Goal: Task Accomplishment & Management: Use online tool/utility

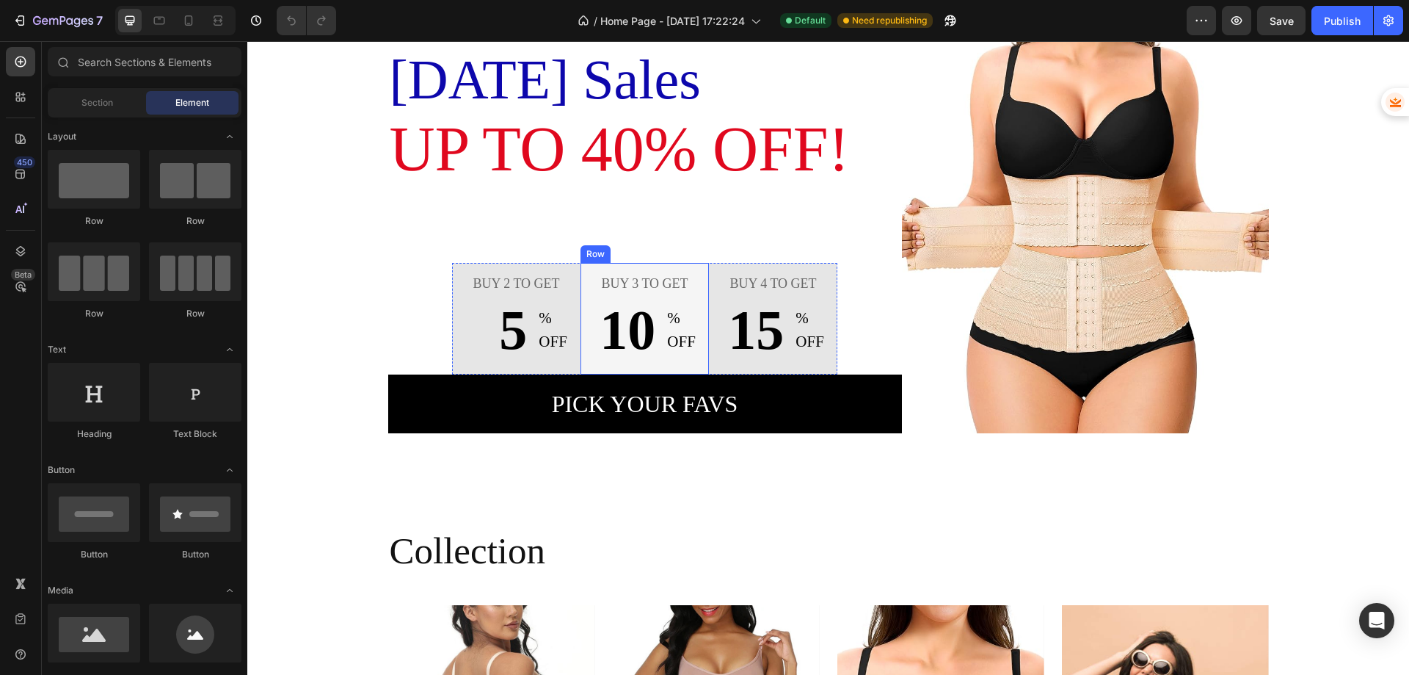
scroll to position [148, 0]
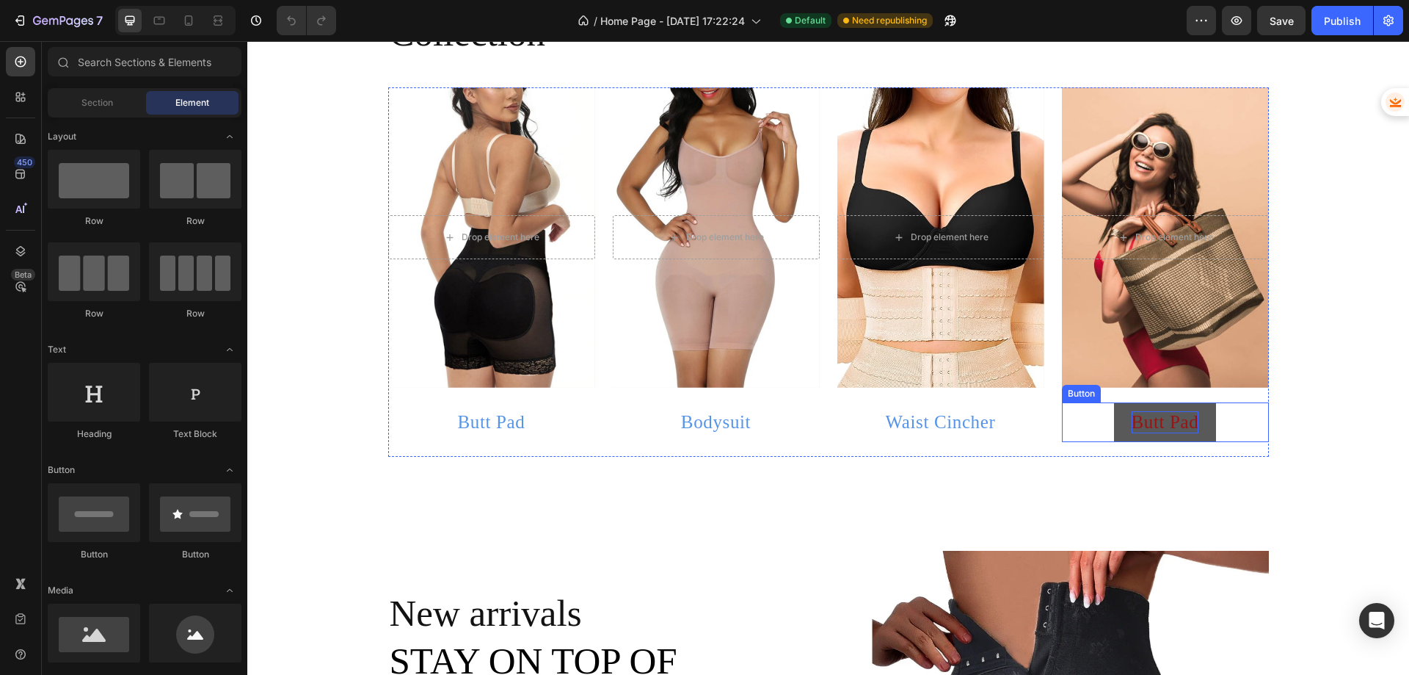
click at [1163, 421] on p "Butt Pad" at bounding box center [1166, 422] width 68 height 22
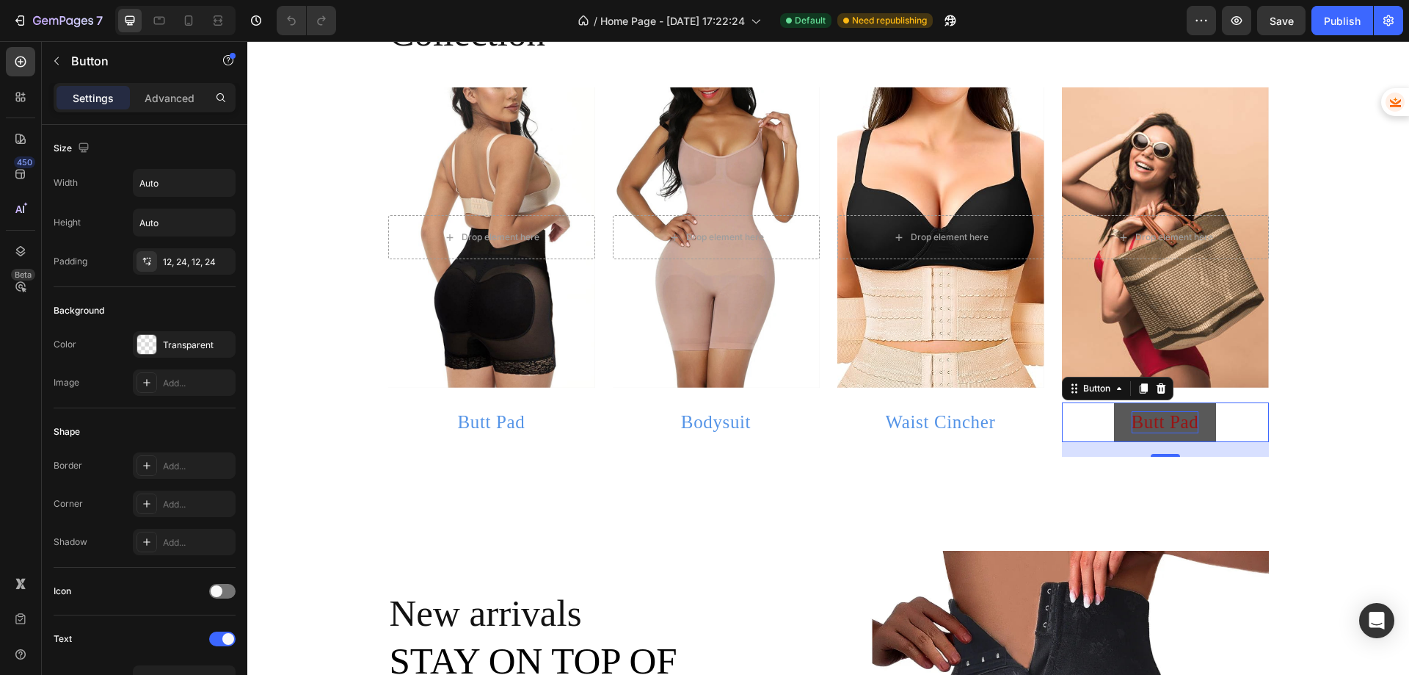
click at [1164, 418] on p "Butt Pad" at bounding box center [1166, 422] width 68 height 22
click at [1165, 423] on p "Butt Pad" at bounding box center [1166, 422] width 68 height 22
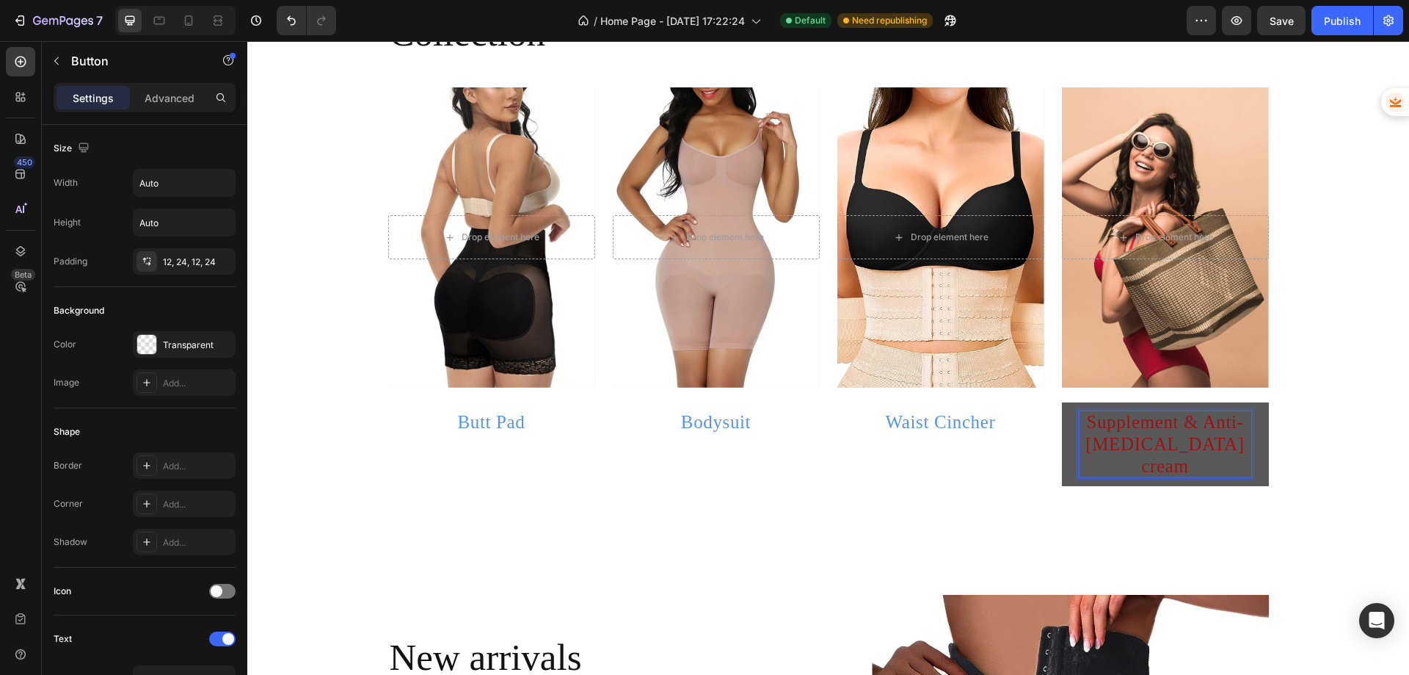
click at [1155, 435] on p "Supplement & Anti-[MEDICAL_DATA] cream" at bounding box center [1166, 444] width 172 height 66
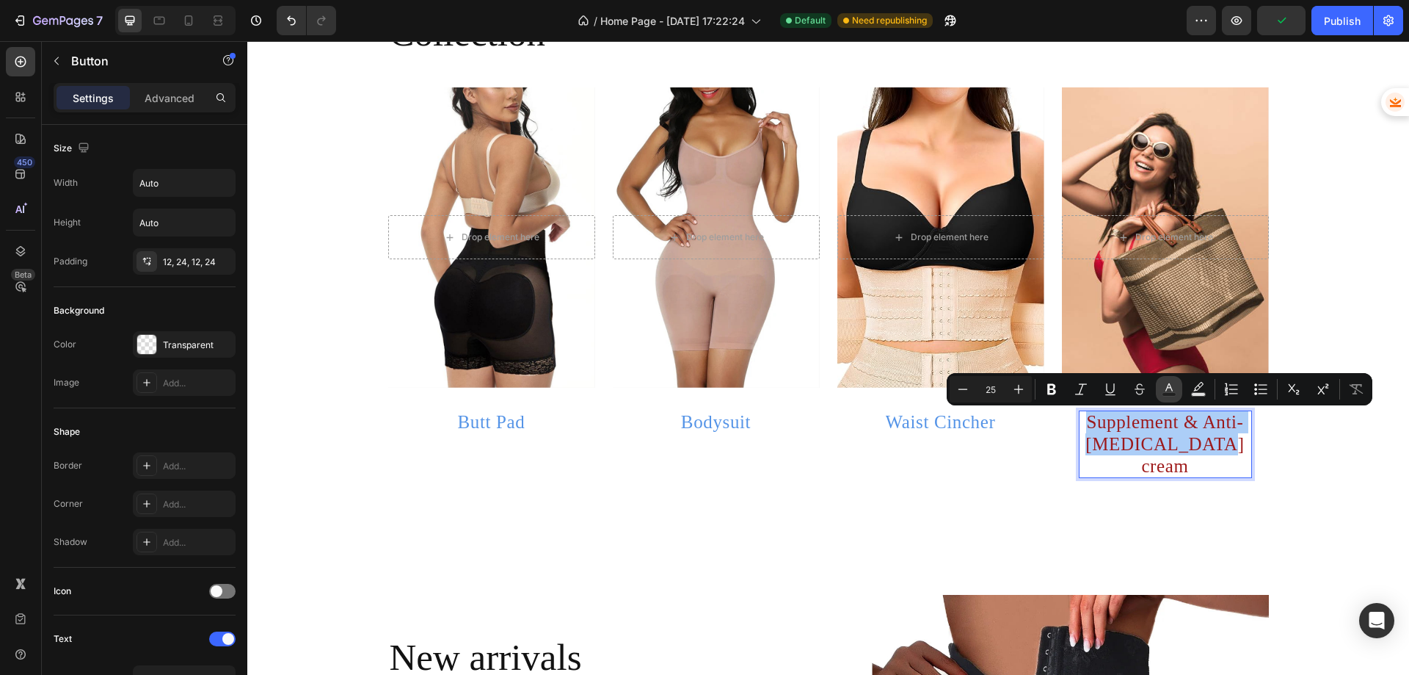
click at [1174, 393] on rect "Editor contextual toolbar" at bounding box center [1170, 395] width 14 height 4
type input "9B1212"
type input "96"
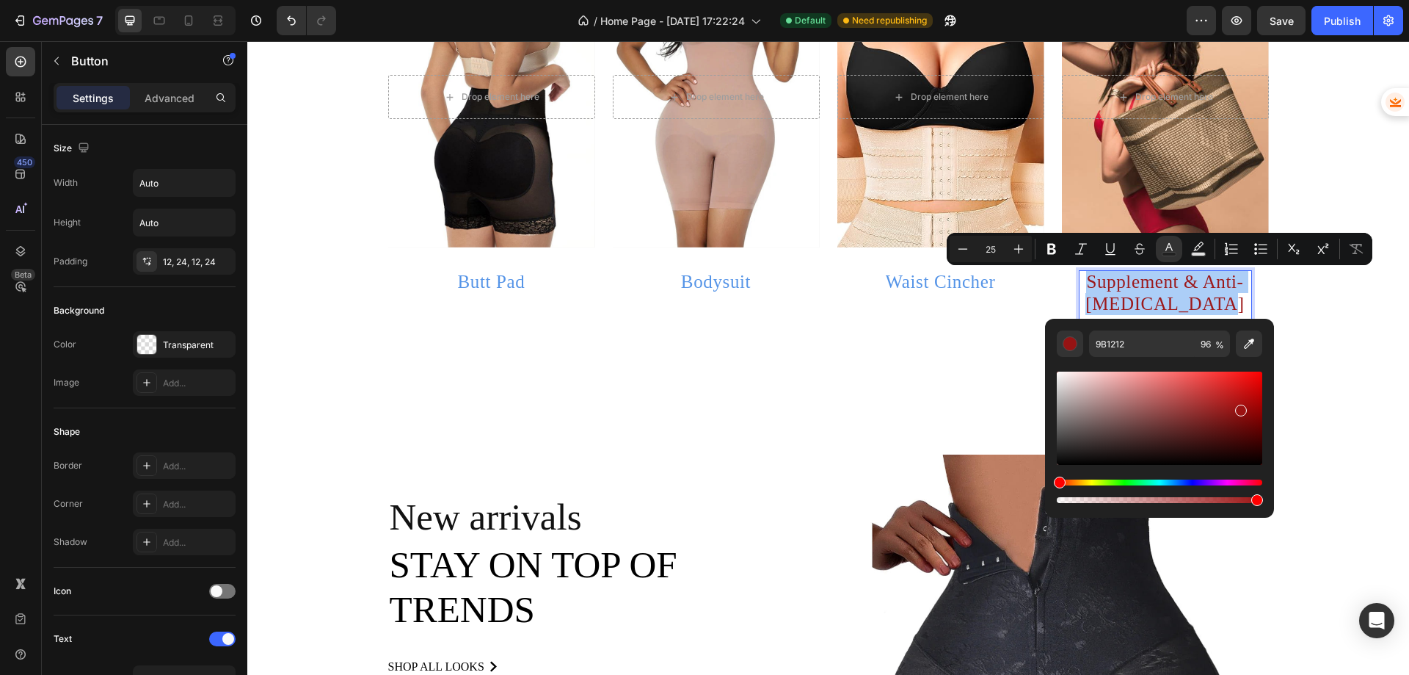
scroll to position [808, 0]
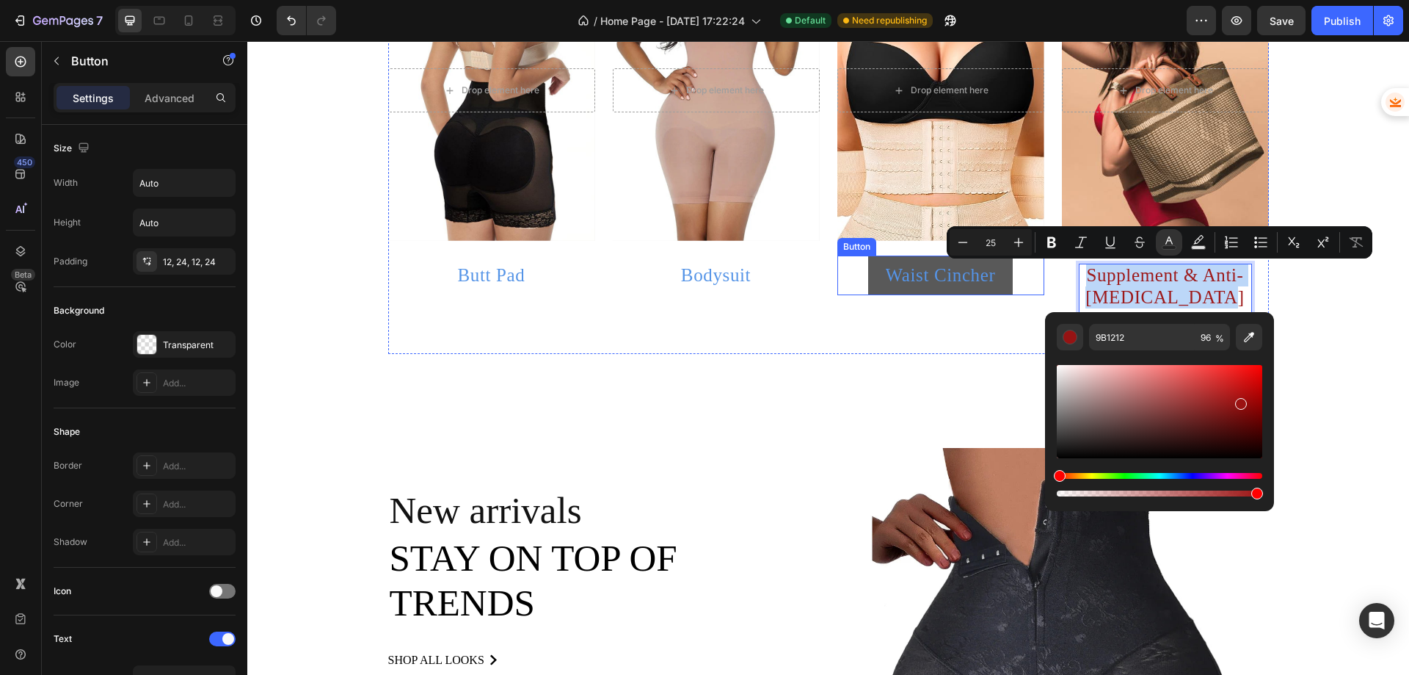
click at [1000, 277] on link "Waist Cincher" at bounding box center [940, 275] width 145 height 40
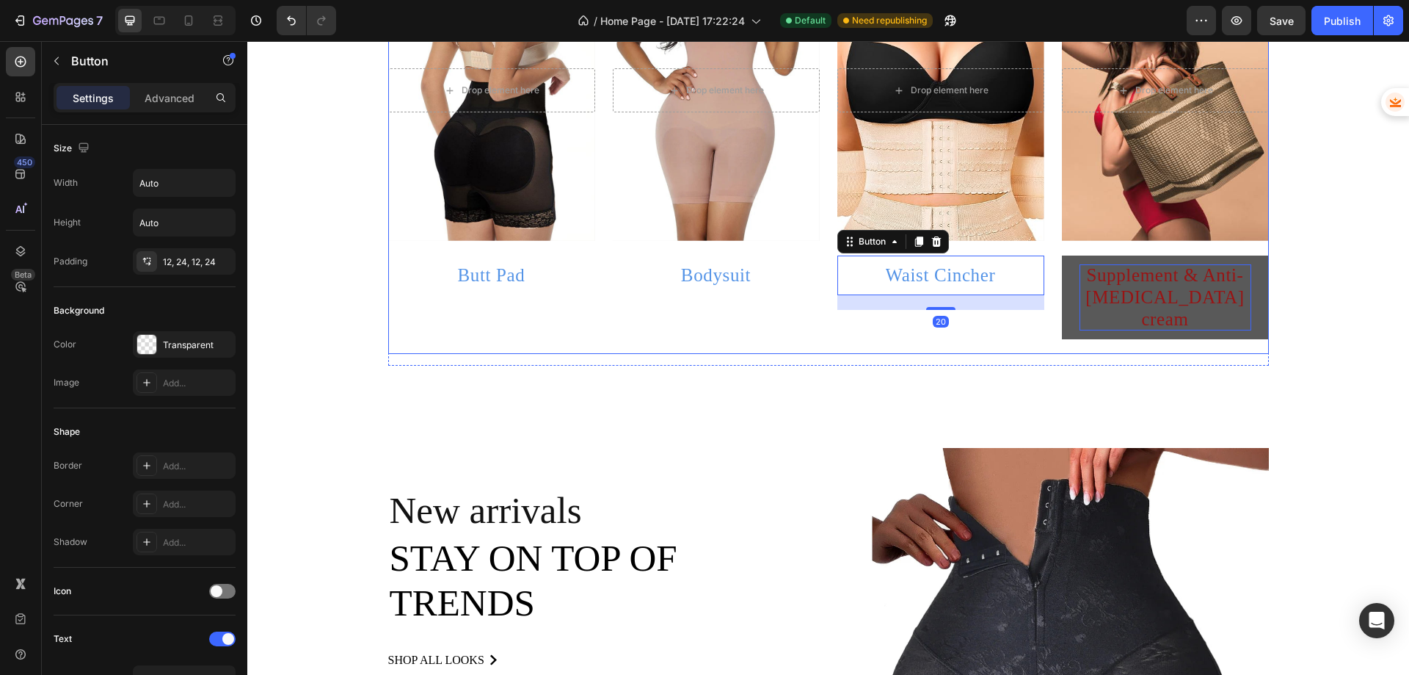
click at [1159, 282] on p "Supplement & Anti-[MEDICAL_DATA] cream" at bounding box center [1166, 297] width 172 height 66
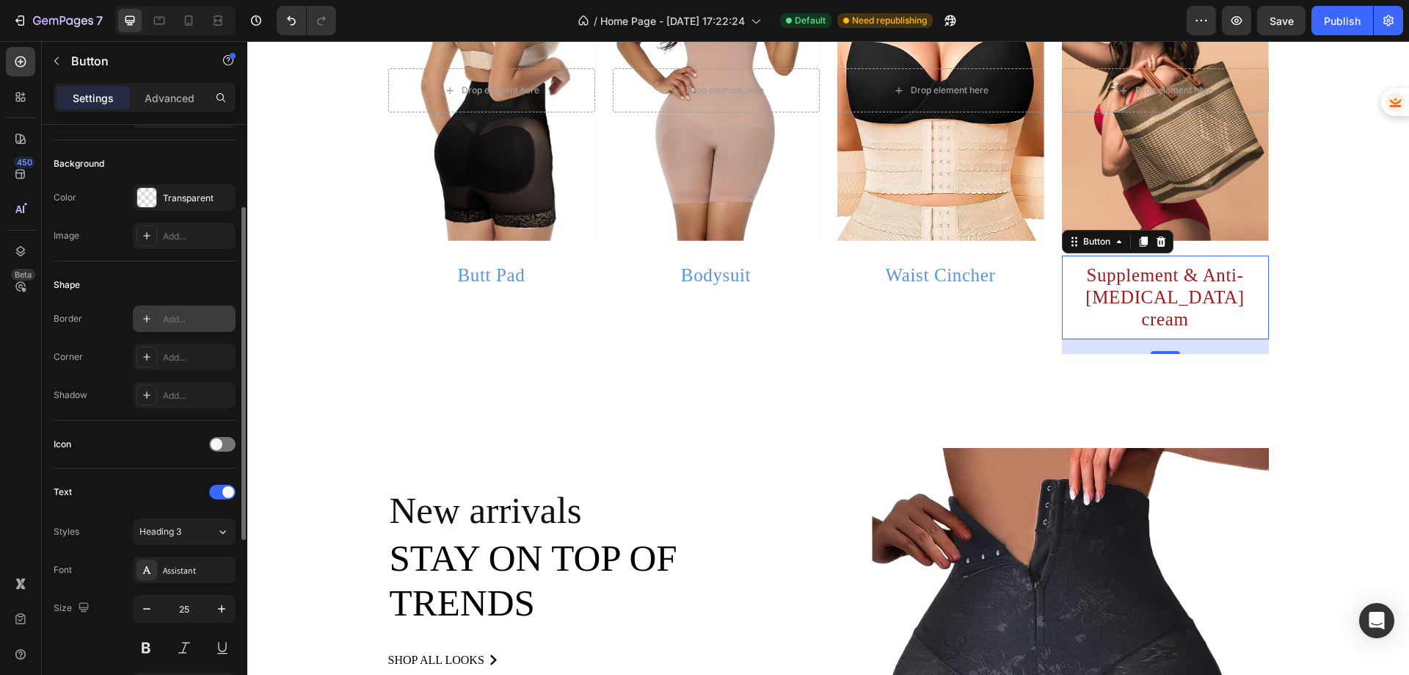
scroll to position [294, 0]
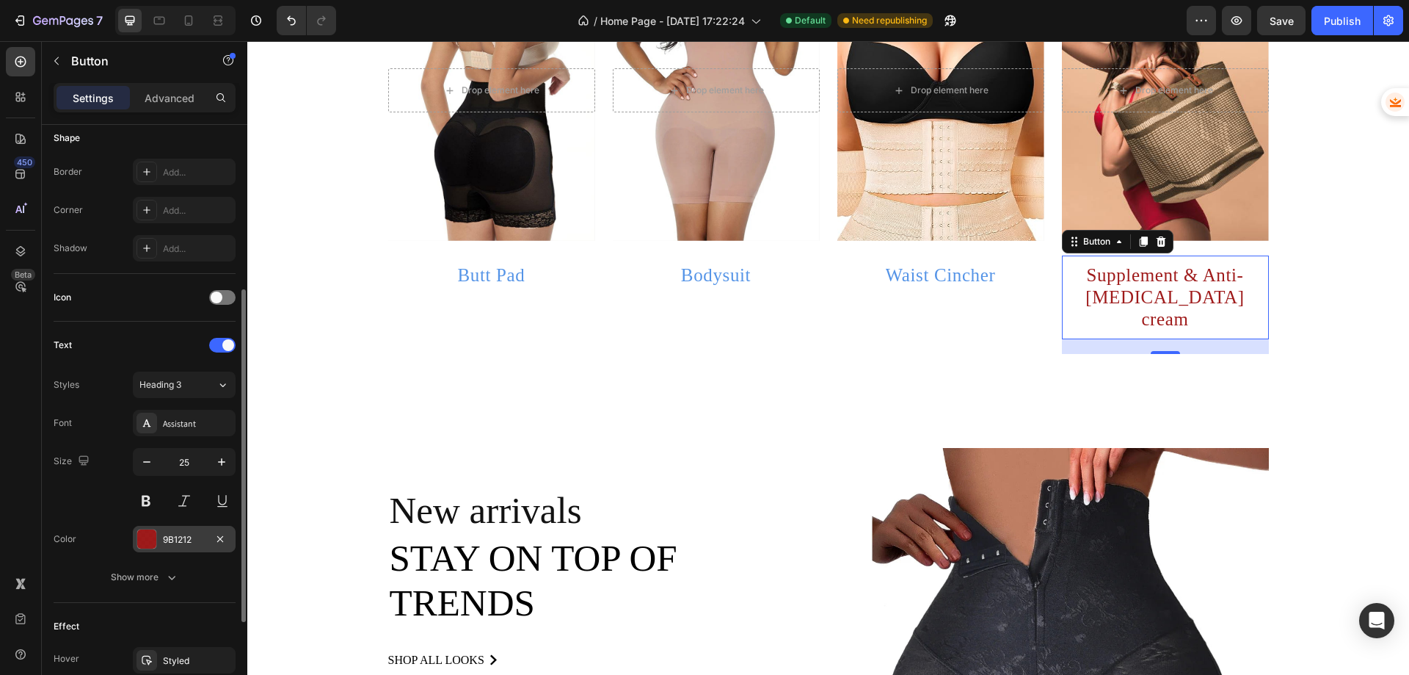
click at [170, 537] on div "9B1212" at bounding box center [184, 539] width 43 height 13
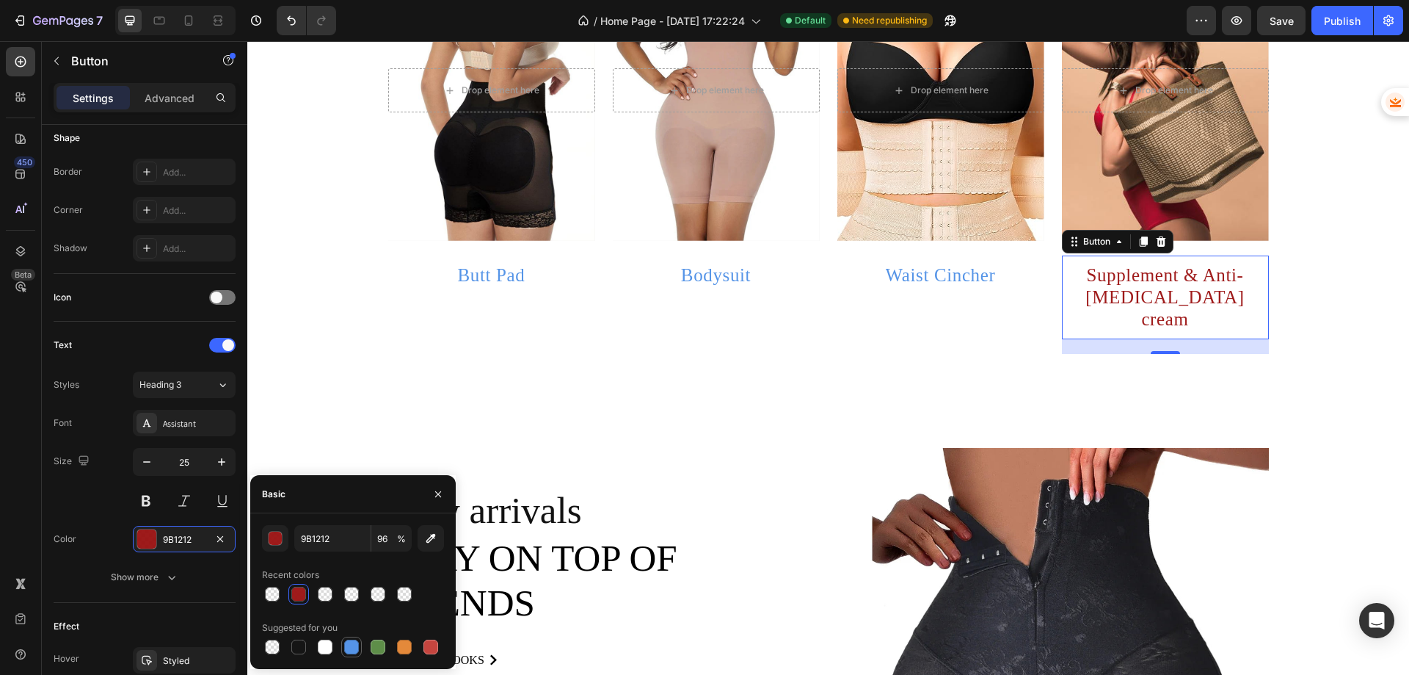
click at [348, 644] on div at bounding box center [351, 646] width 15 height 15
type input "5594E7"
type input "100"
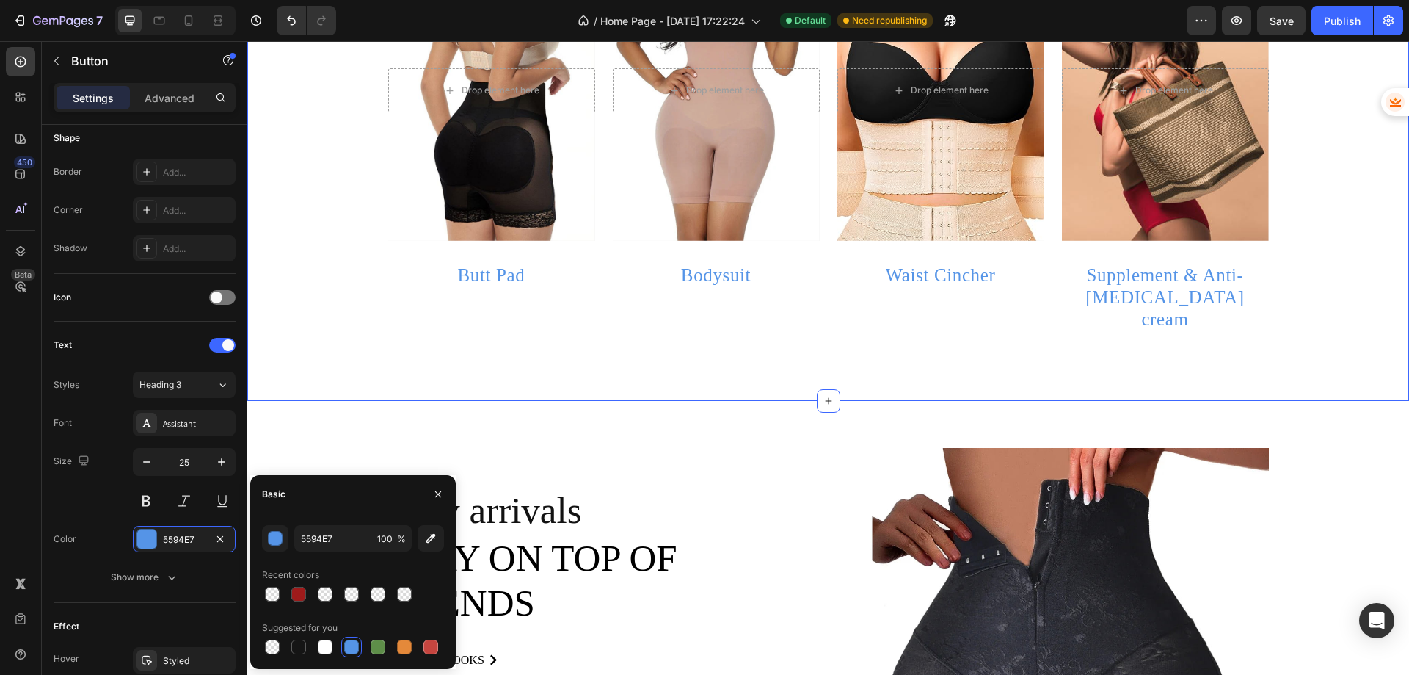
click at [574, 366] on div "Collection Heading Drop element here Hero Banner Butt Pad Button Drop element h…" at bounding box center [828, 108] width 1162 height 584
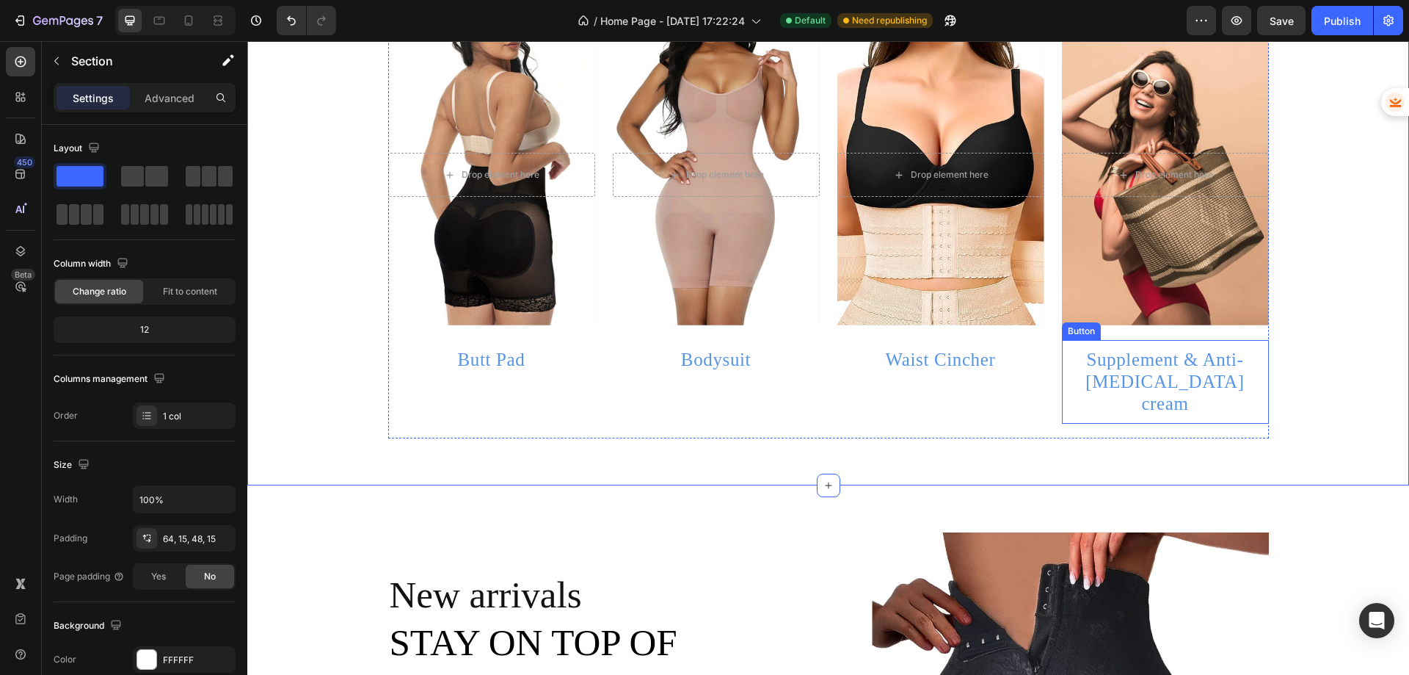
scroll to position [661, 0]
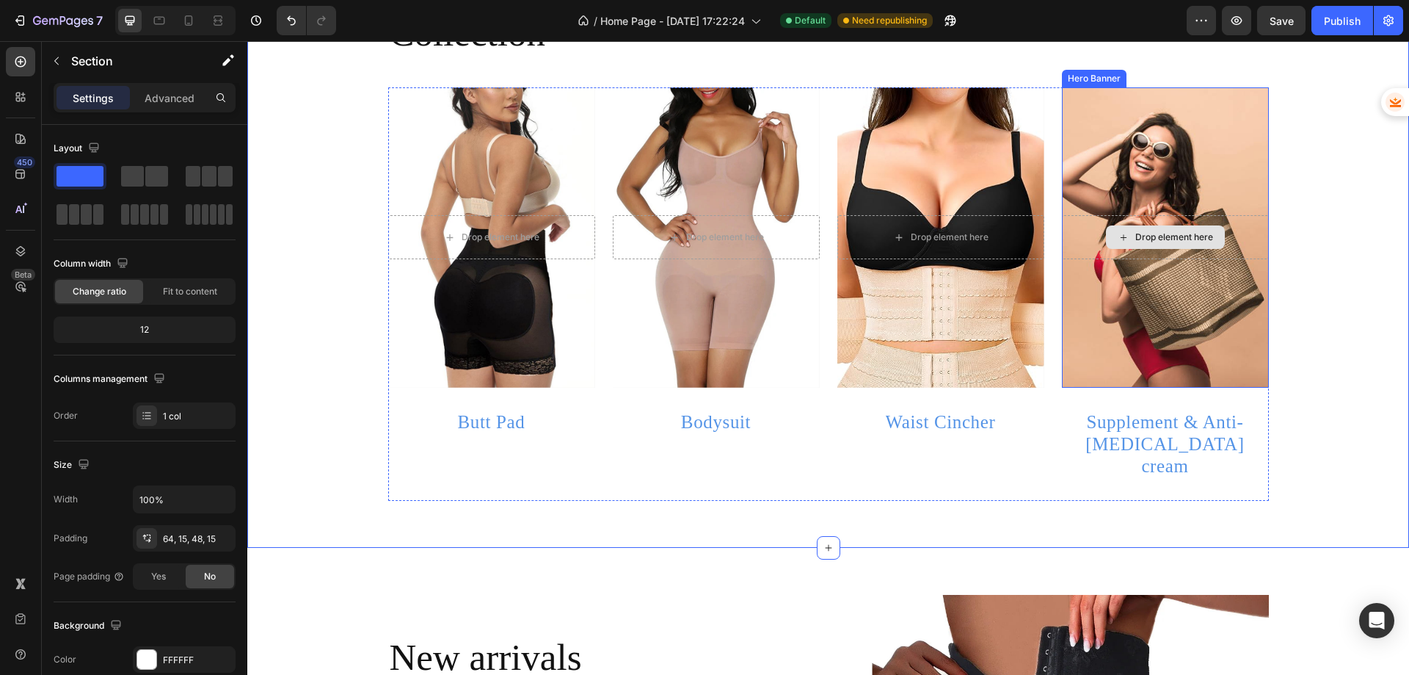
click at [1147, 167] on div "Overlay" at bounding box center [1165, 237] width 207 height 300
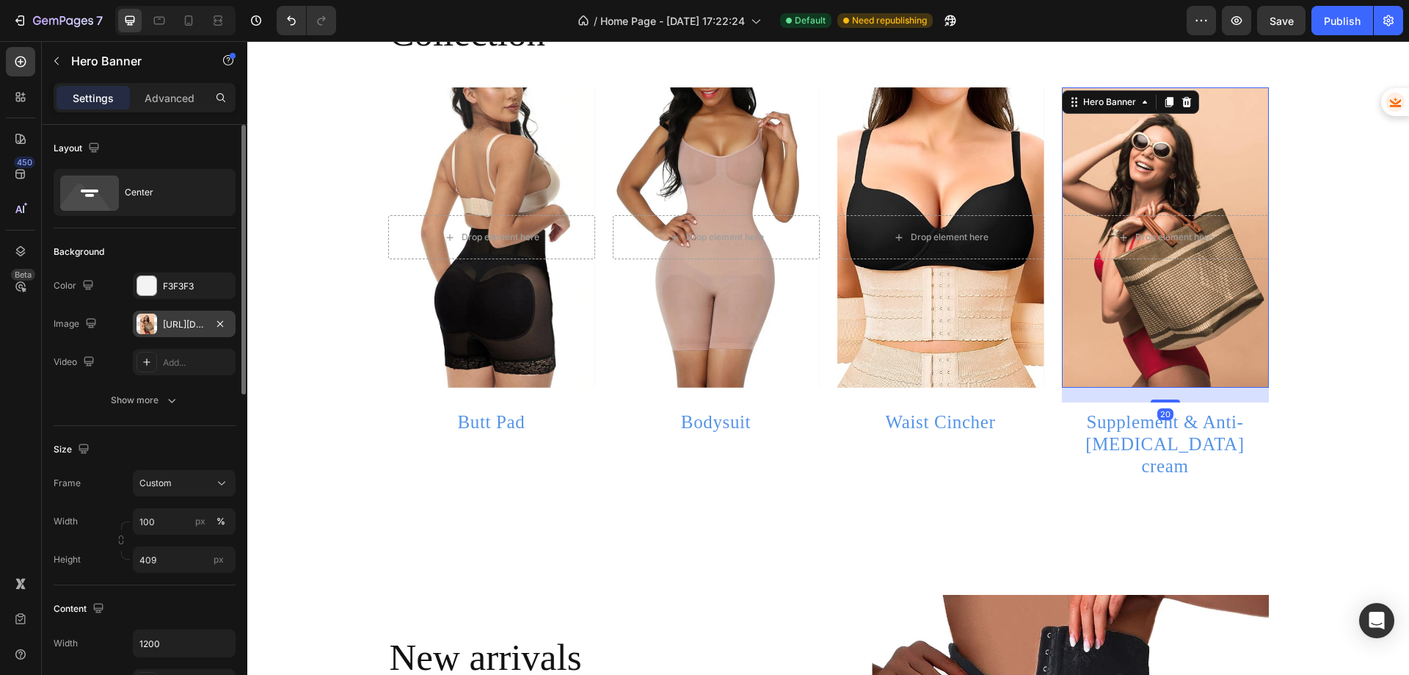
click at [192, 320] on div "https://ucarecdn.com/3a381fb1-19a8-4a34-9fcc-e28b68a7c18f/-/format/auto/-/previ…" at bounding box center [184, 324] width 43 height 13
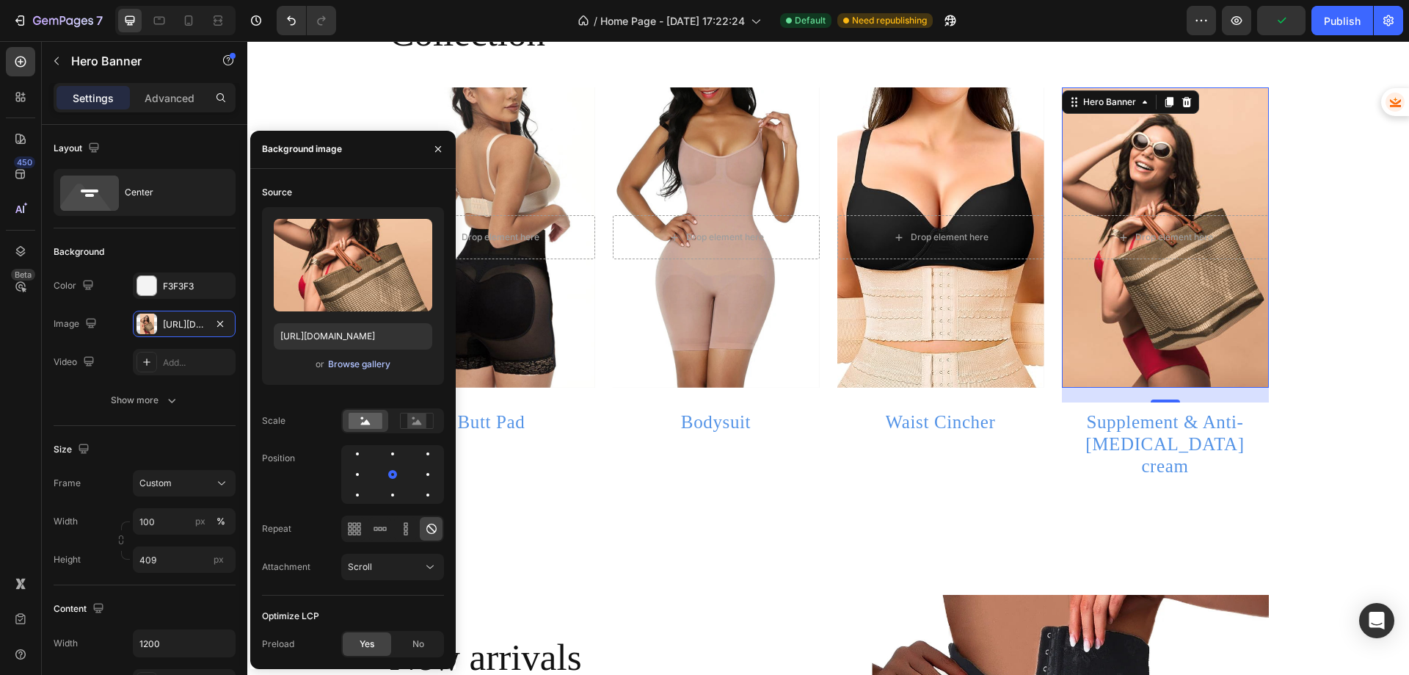
click at [346, 360] on div "Browse gallery" at bounding box center [359, 363] width 62 height 13
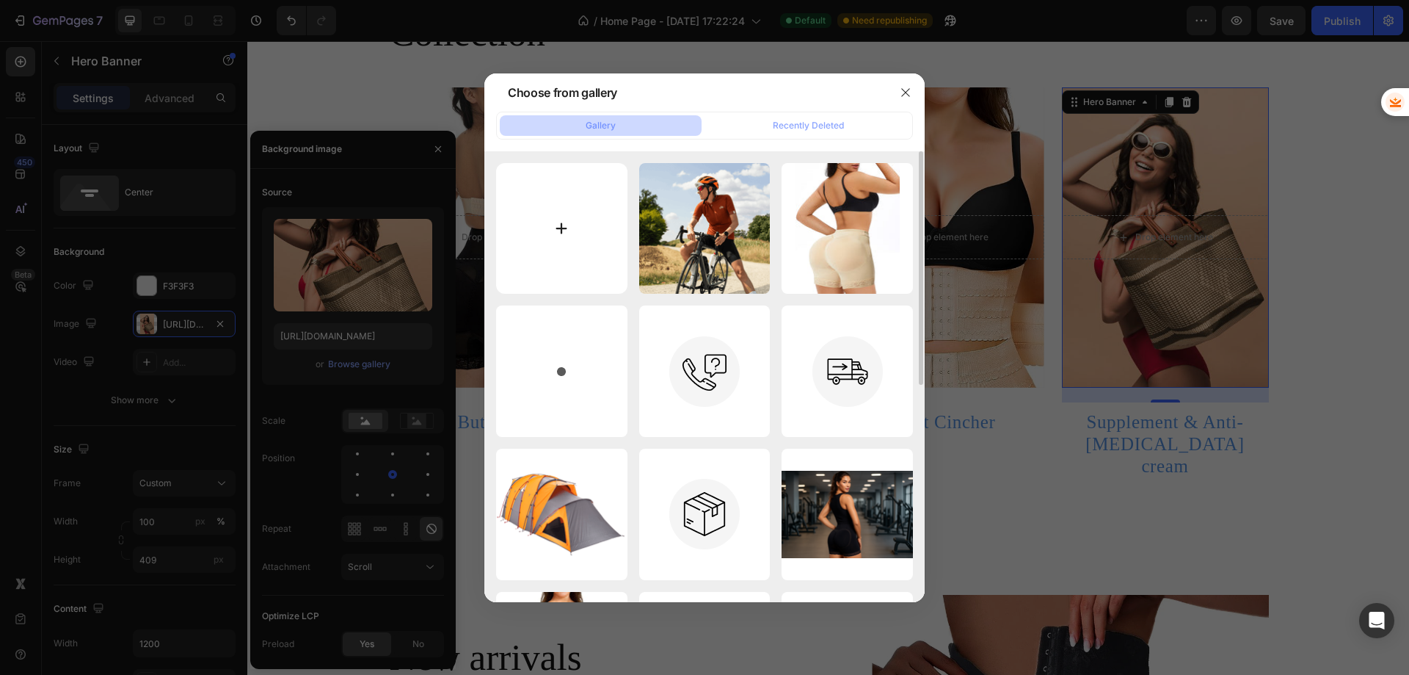
click at [568, 234] on input "file" at bounding box center [561, 228] width 131 height 131
type input "C:\fakepath\81uA-N6wPrL._AC_SL1500_.jpg"
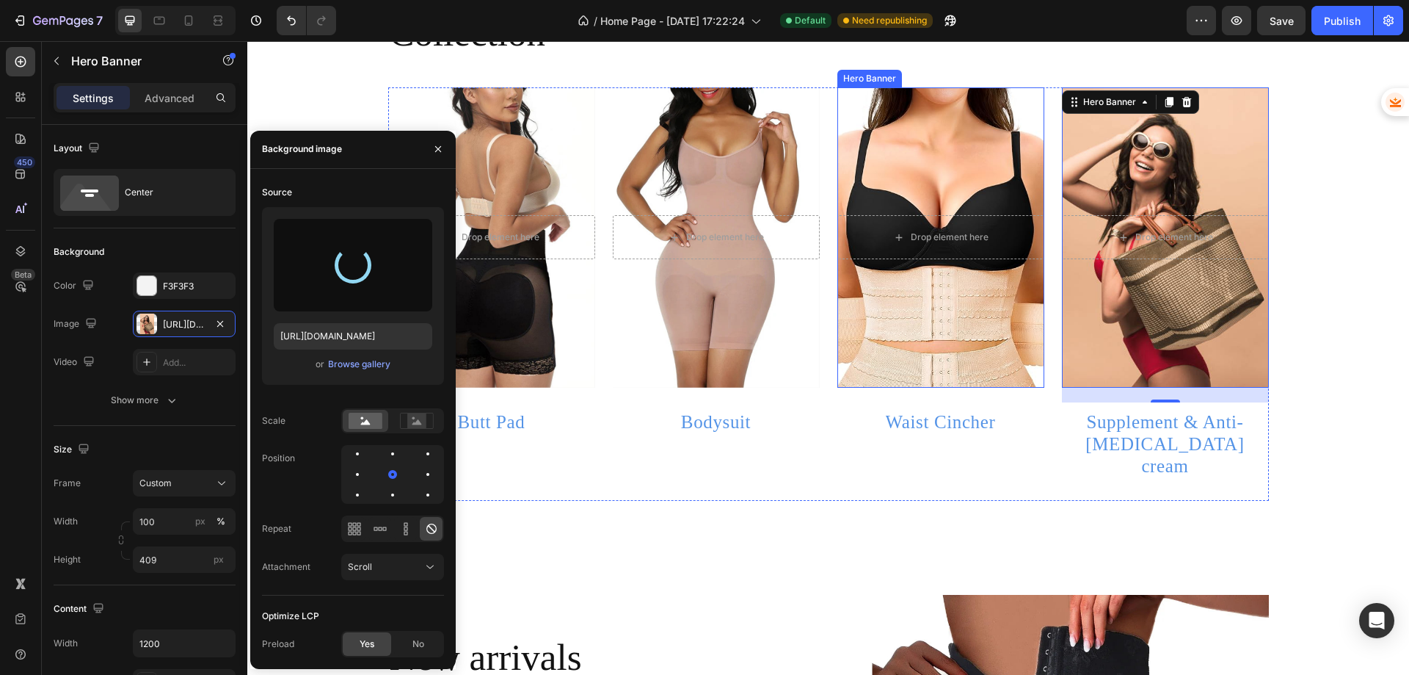
type input "https://cdn.shopify.com/s/files/1/0691/7059/3945/files/gempages_579624792081039…"
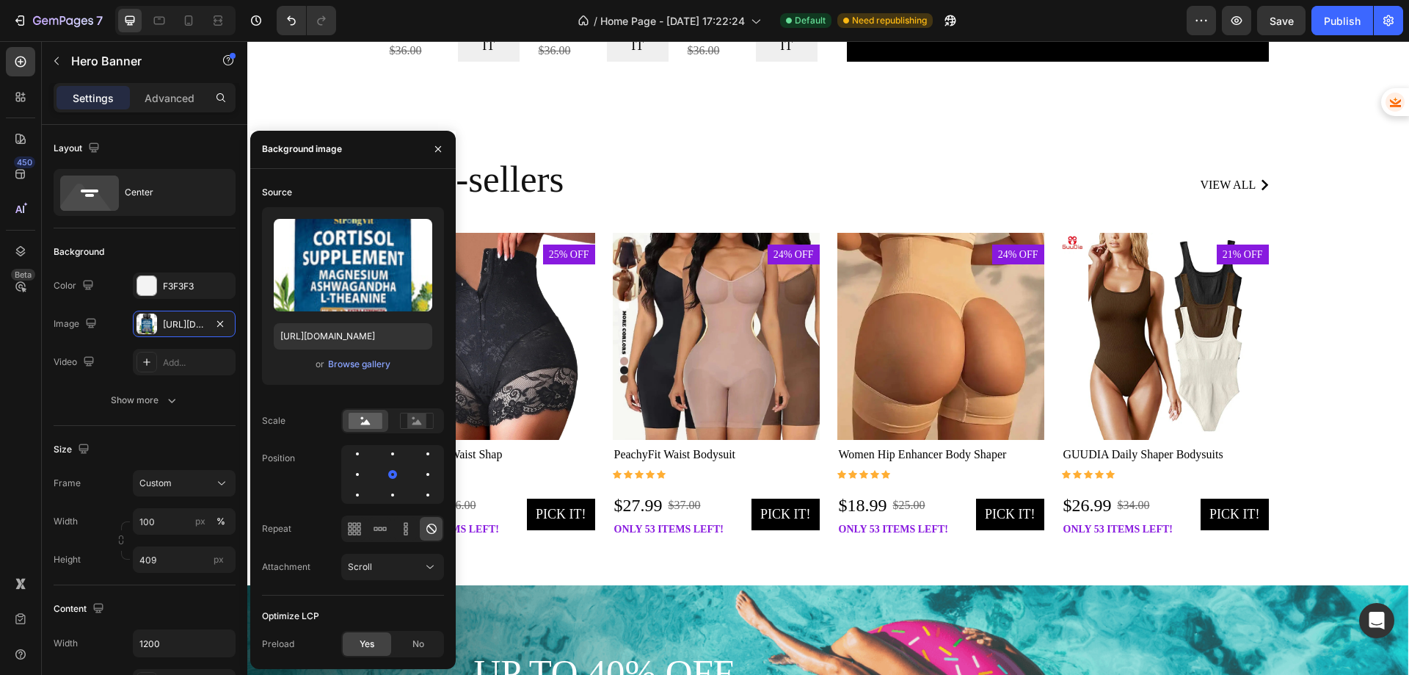
scroll to position [1689, 0]
click at [440, 150] on icon "button" at bounding box center [438, 149] width 12 height 12
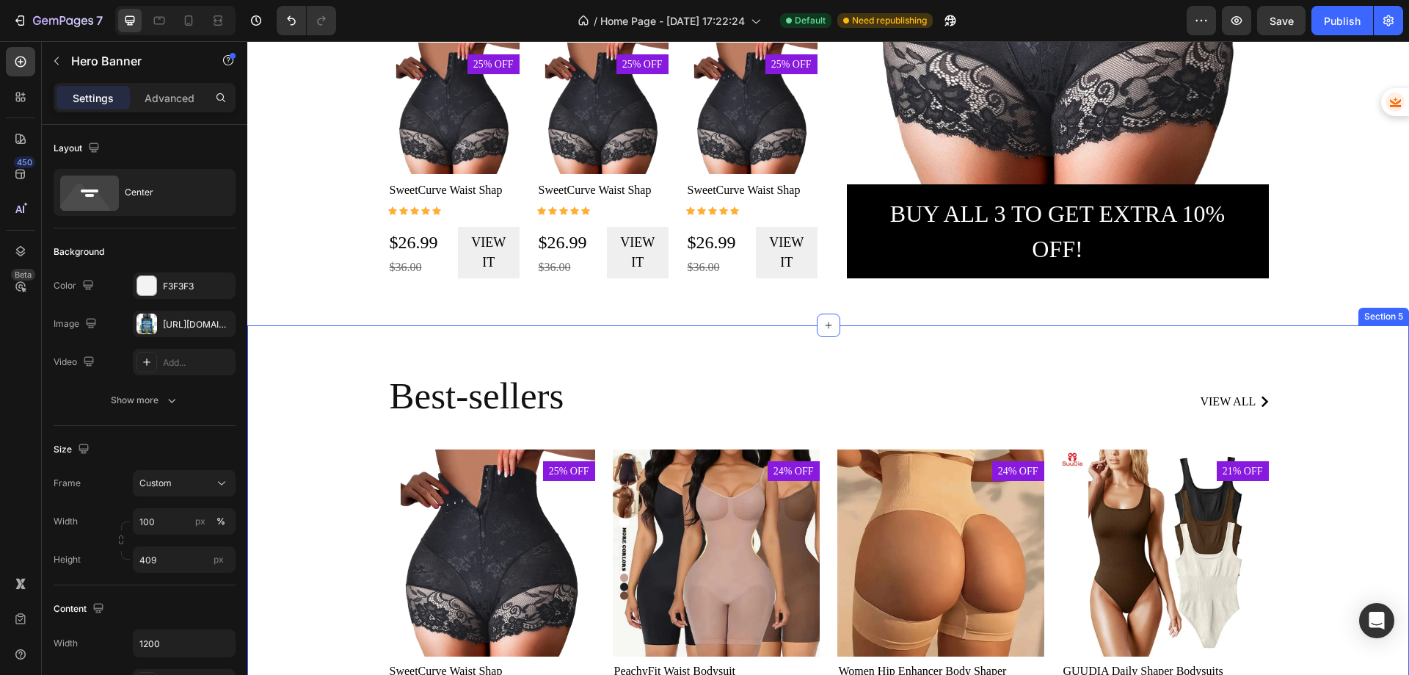
scroll to position [1469, 0]
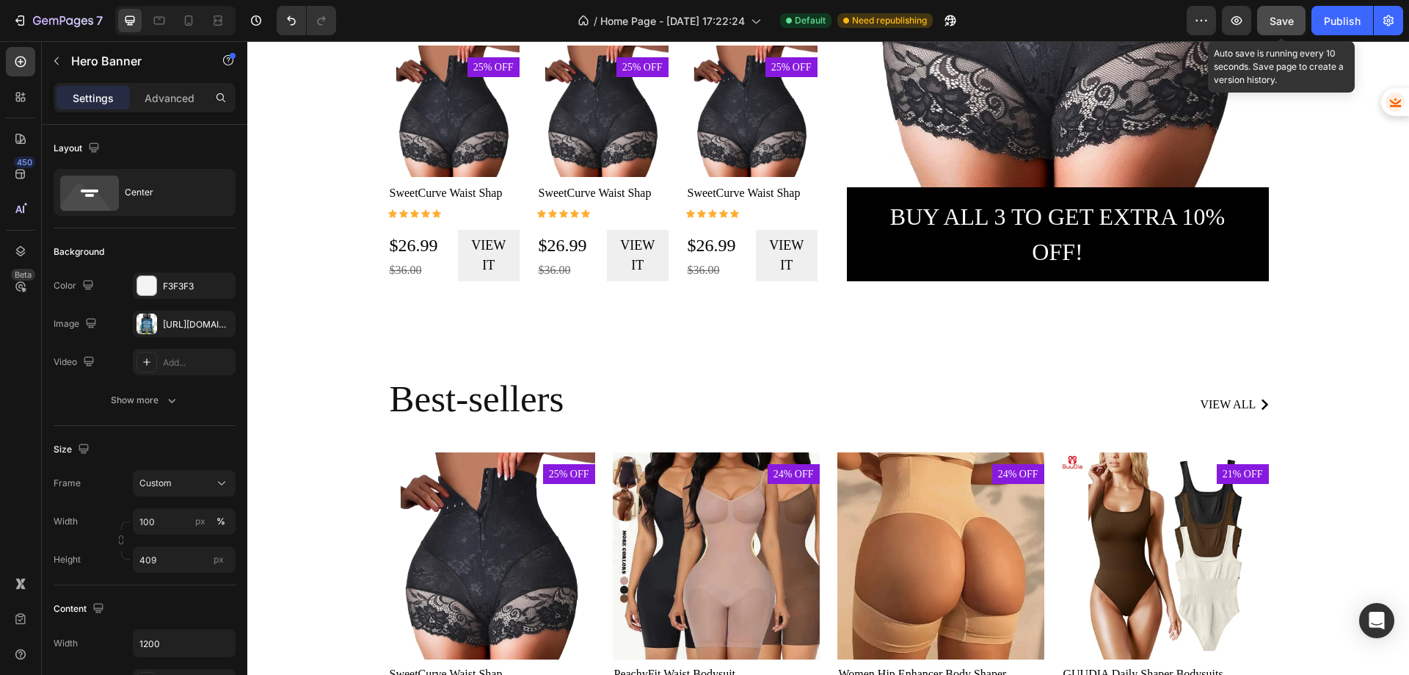
click at [1283, 16] on span "Save" at bounding box center [1282, 21] width 24 height 12
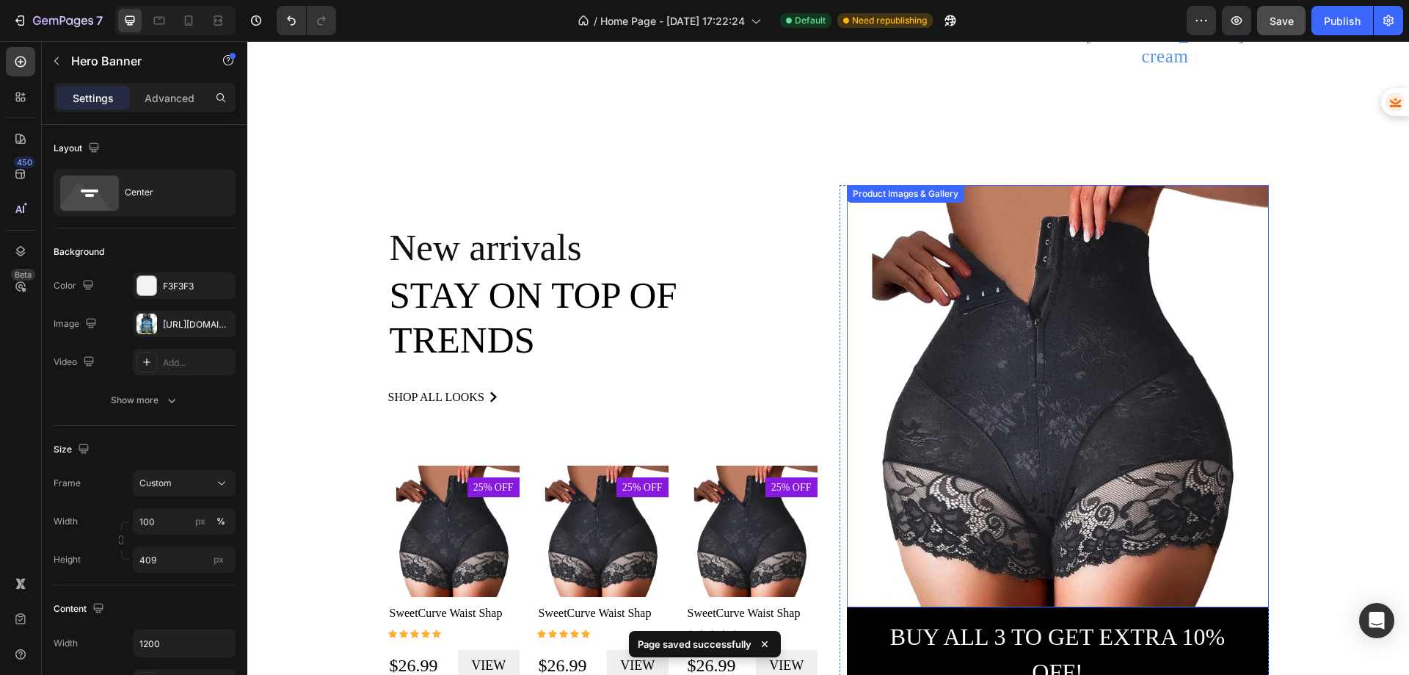
scroll to position [882, 0]
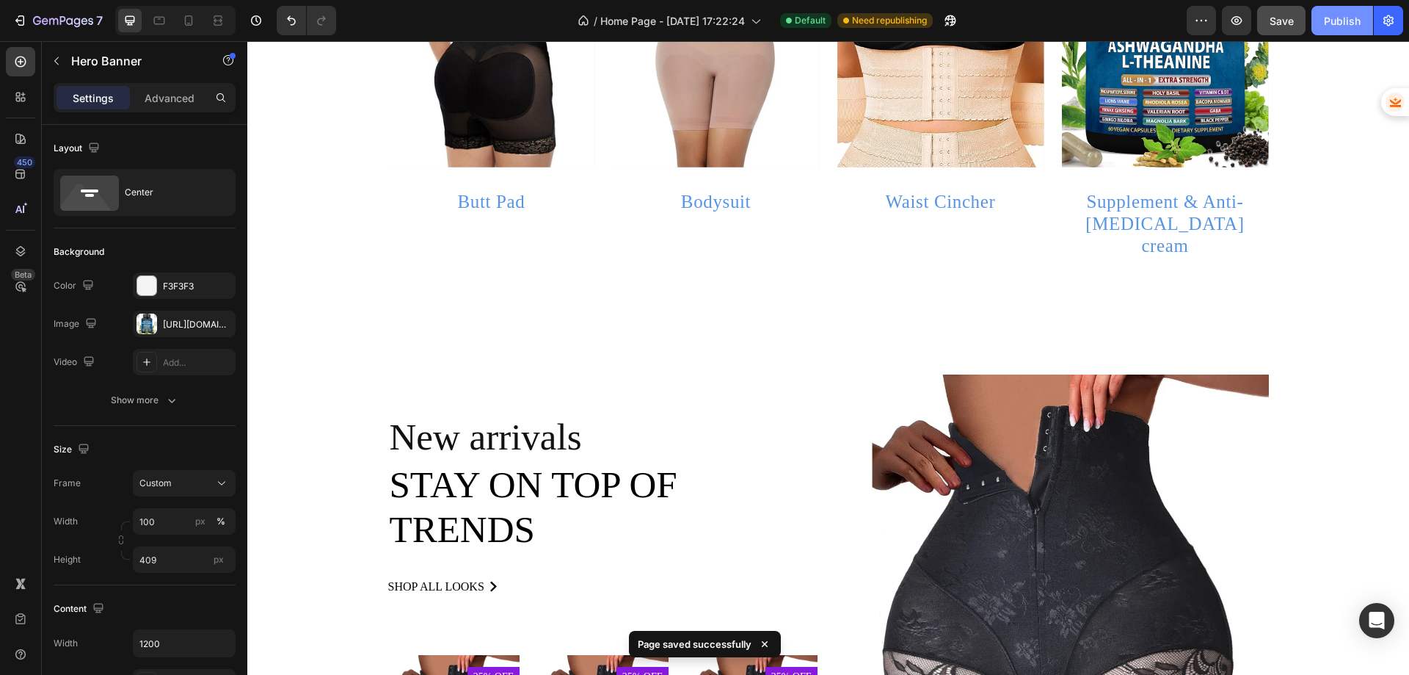
click at [1326, 14] on div "Publish" at bounding box center [1342, 20] width 37 height 15
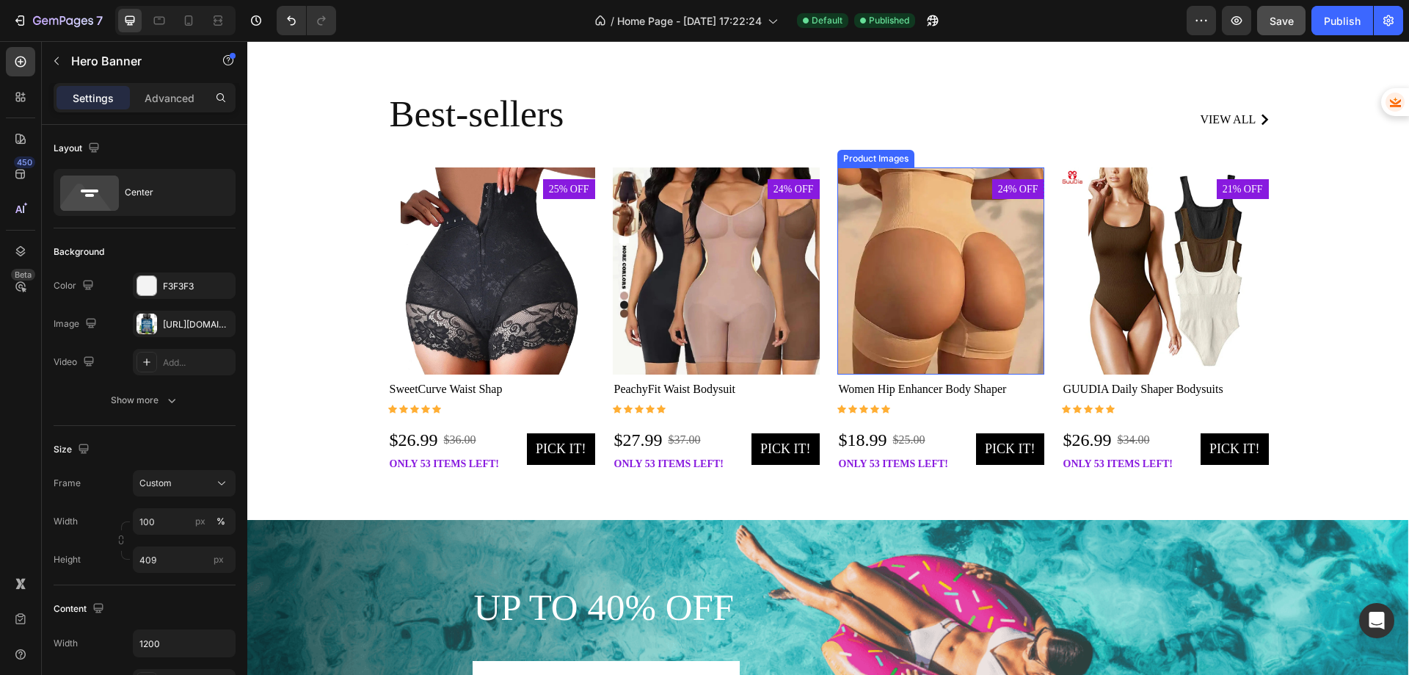
scroll to position [1616, 0]
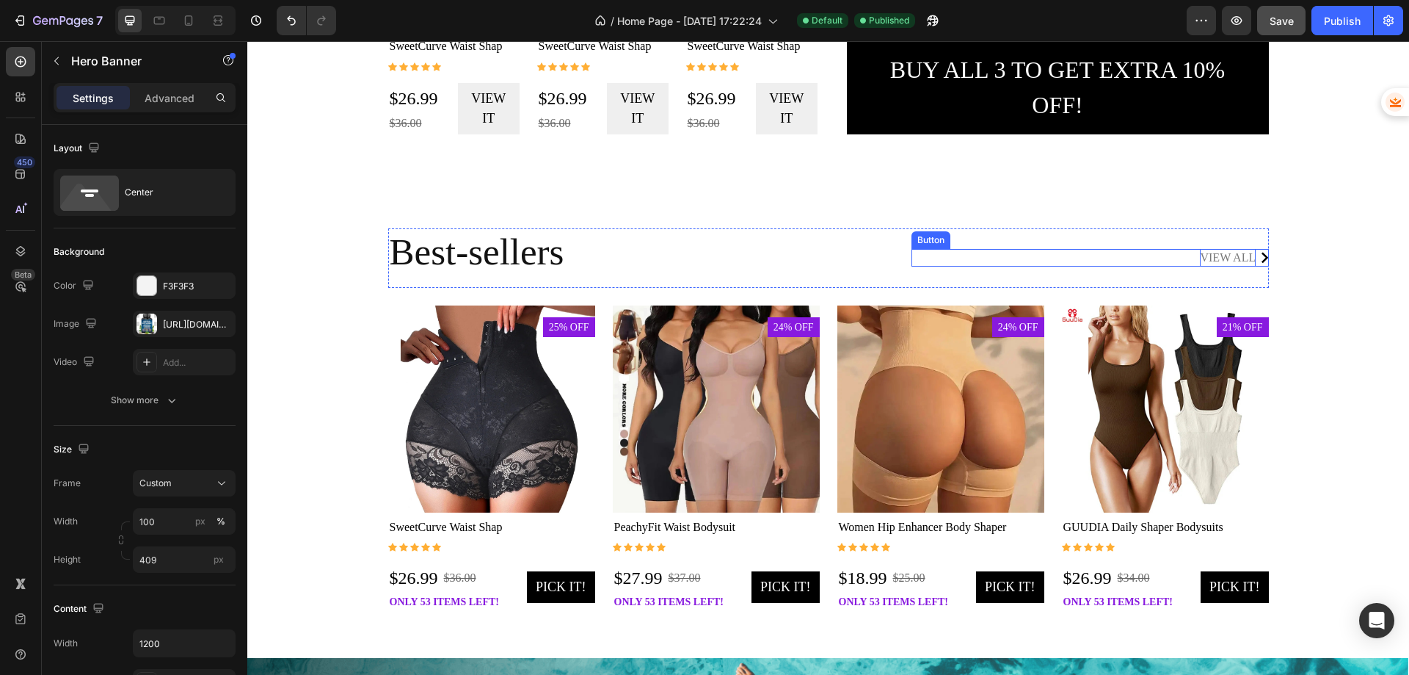
click at [1236, 258] on div "view all" at bounding box center [1228, 258] width 56 height 18
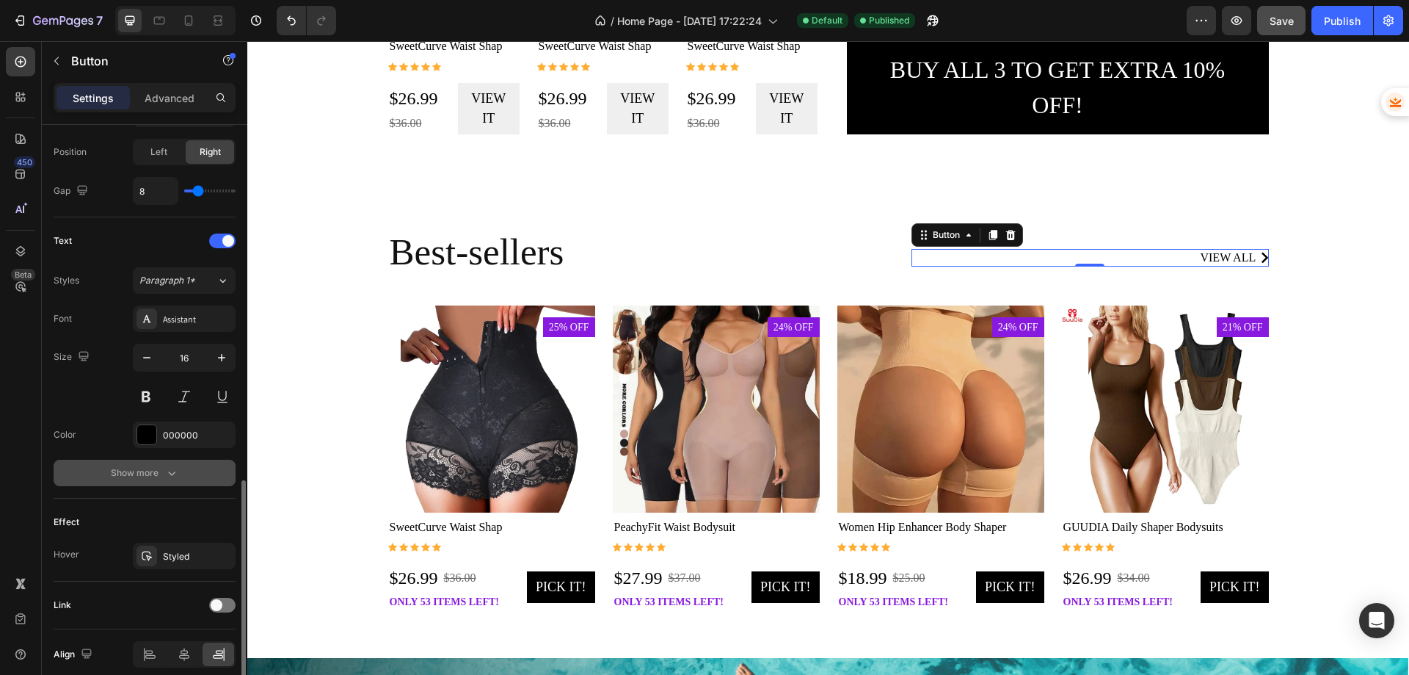
scroll to position [577, 0]
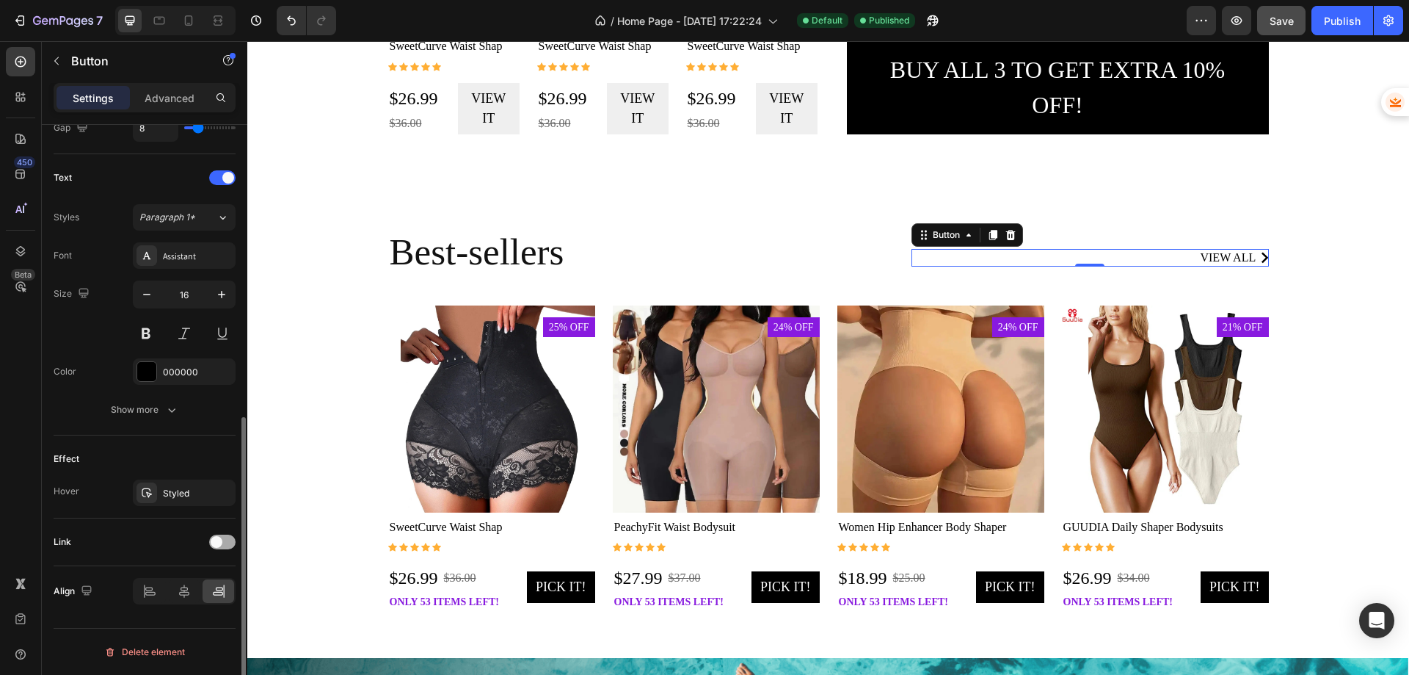
click at [227, 540] on div at bounding box center [222, 541] width 26 height 15
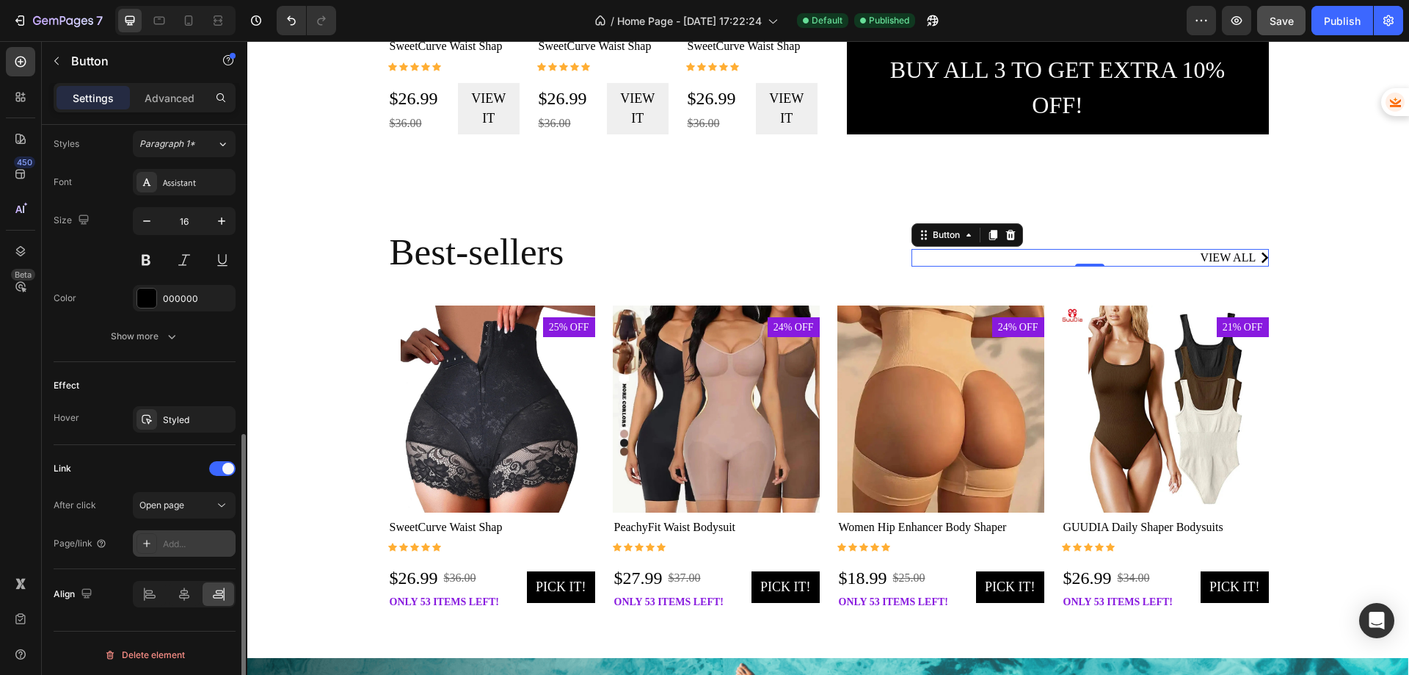
click at [183, 540] on div "Add..." at bounding box center [197, 543] width 69 height 13
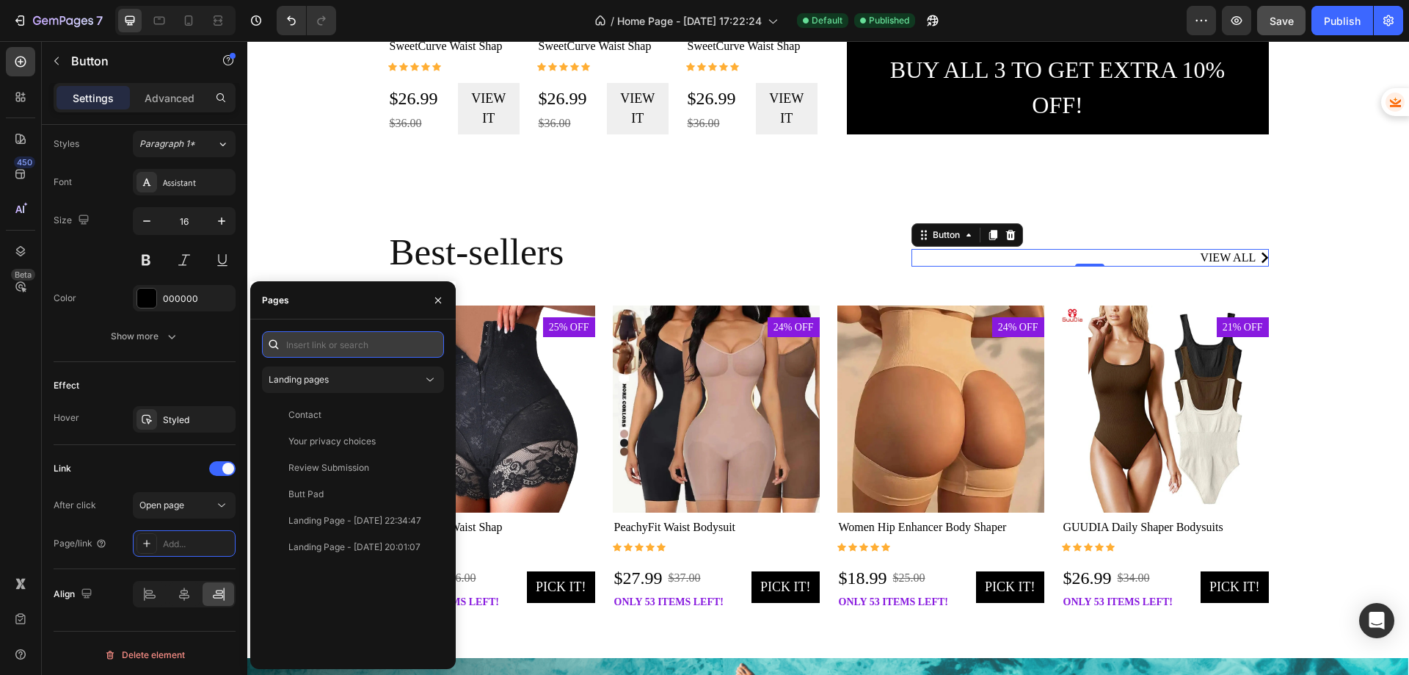
click at [337, 342] on input "text" at bounding box center [353, 344] width 182 height 26
paste input "https://comforttouch.store/collections/best-sellers"
type input "https://comforttouch.store/collections/best-sellers"
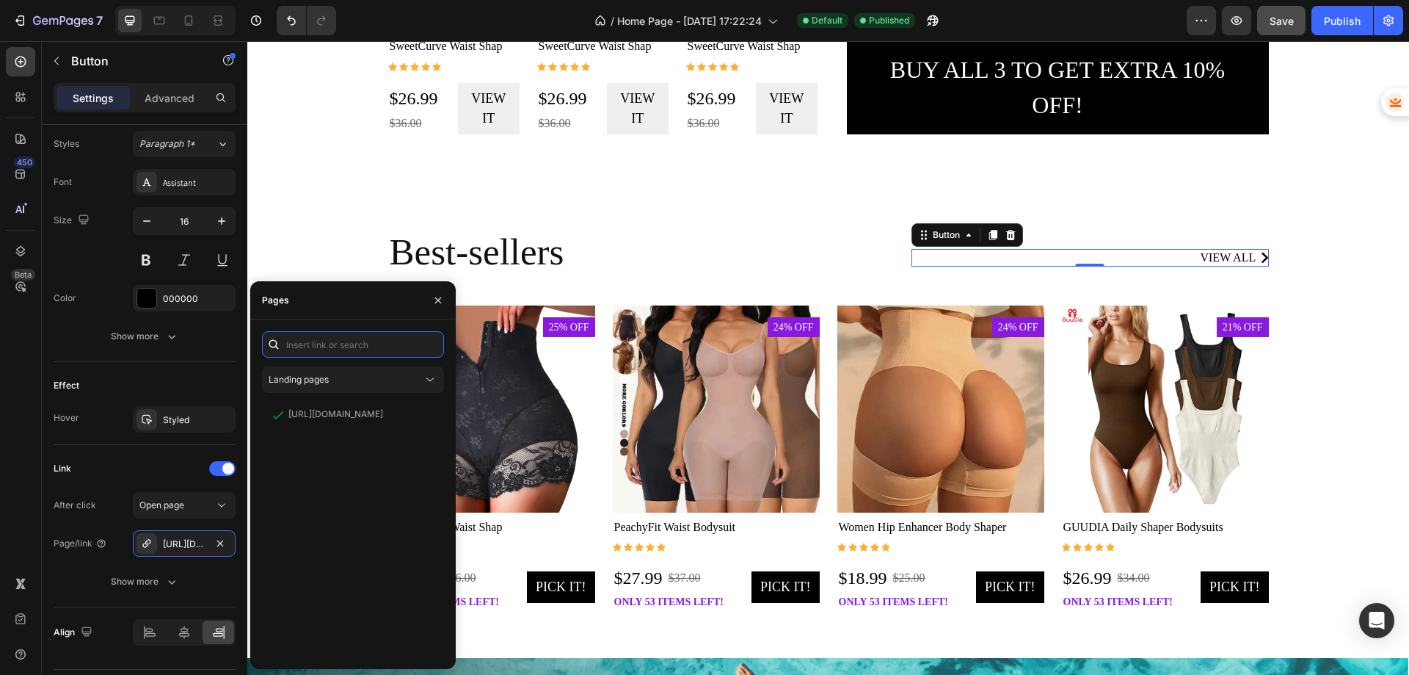
scroll to position [0, 0]
click at [439, 299] on icon "button" at bounding box center [438, 300] width 6 height 6
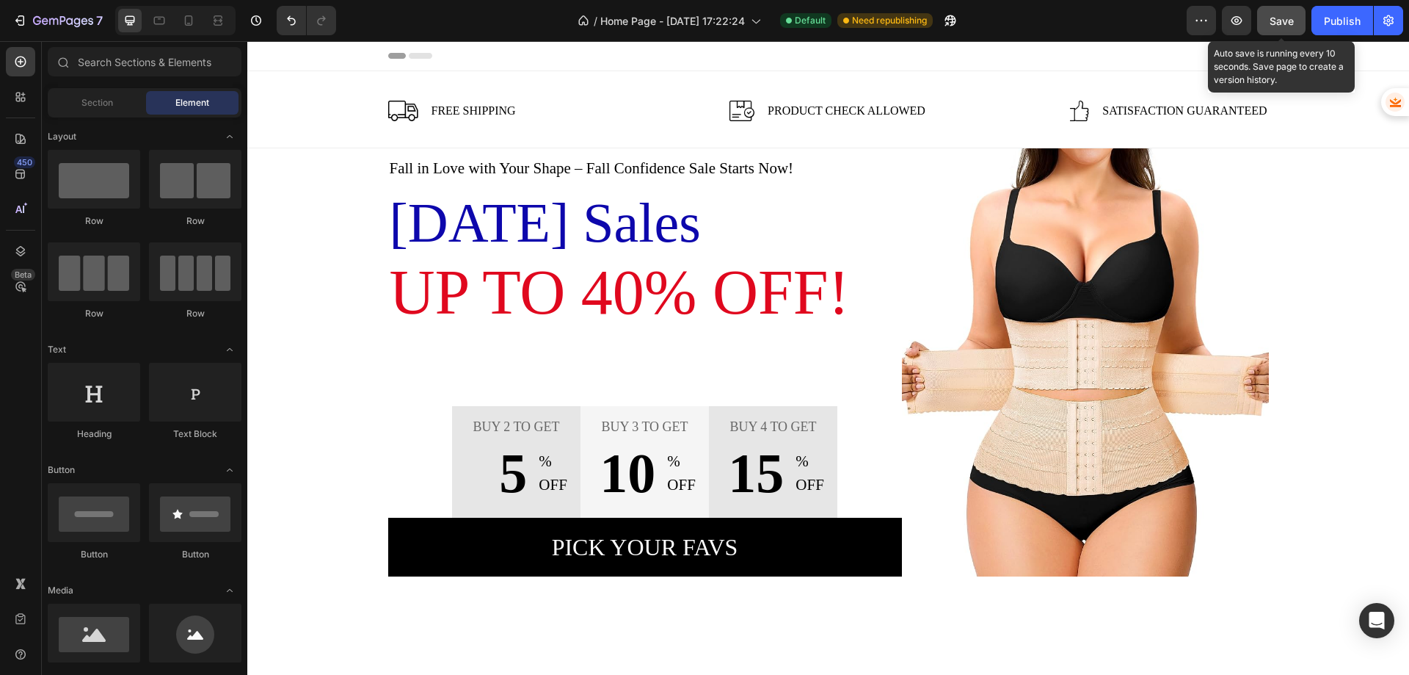
click at [1278, 21] on span "Save" at bounding box center [1282, 21] width 24 height 12
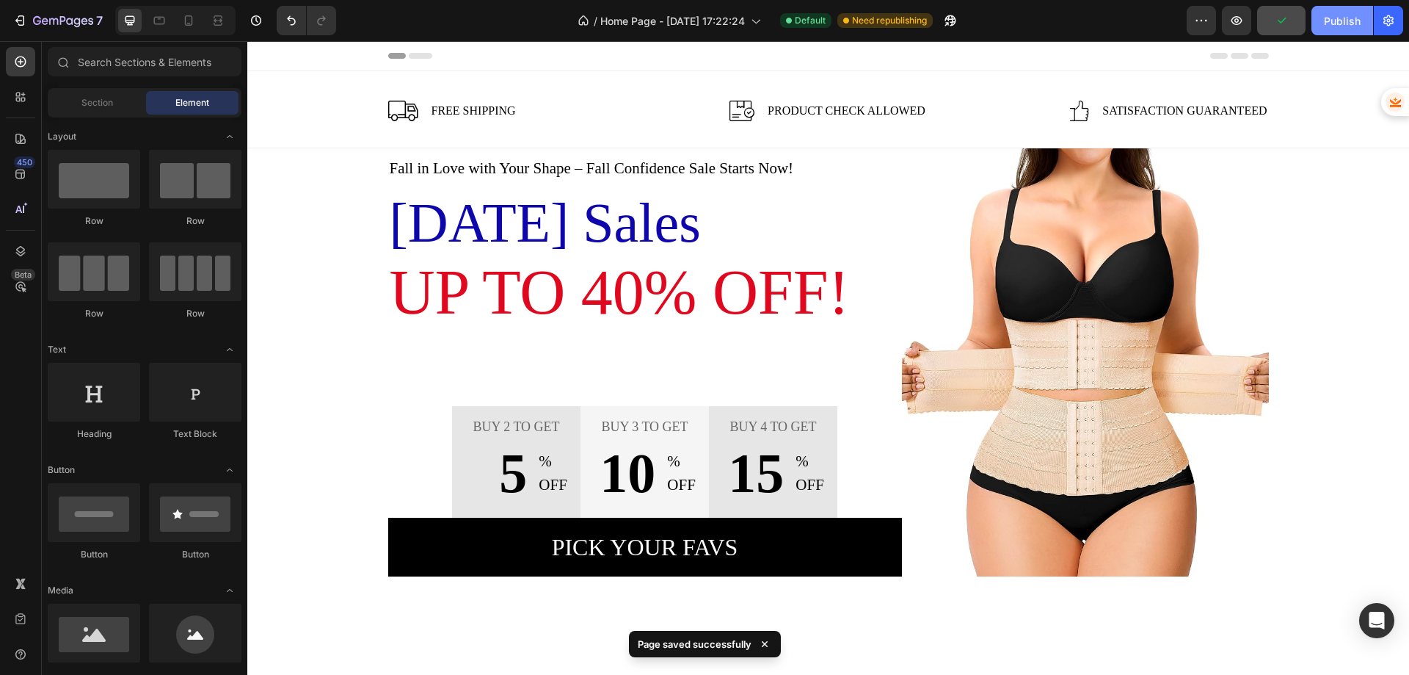
click at [1330, 22] on div "Publish" at bounding box center [1342, 20] width 37 height 15
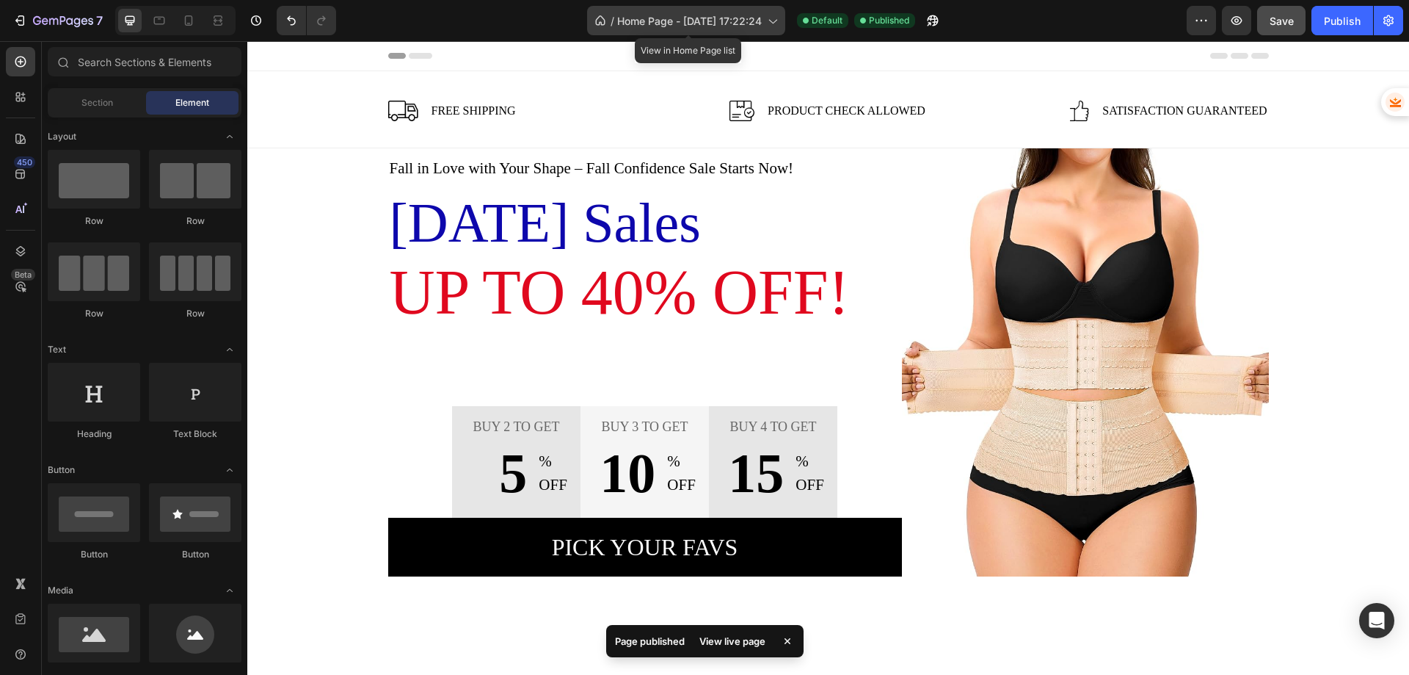
click at [766, 18] on div "/ Home Page - Aug 25, 17:22:24" at bounding box center [686, 20] width 198 height 29
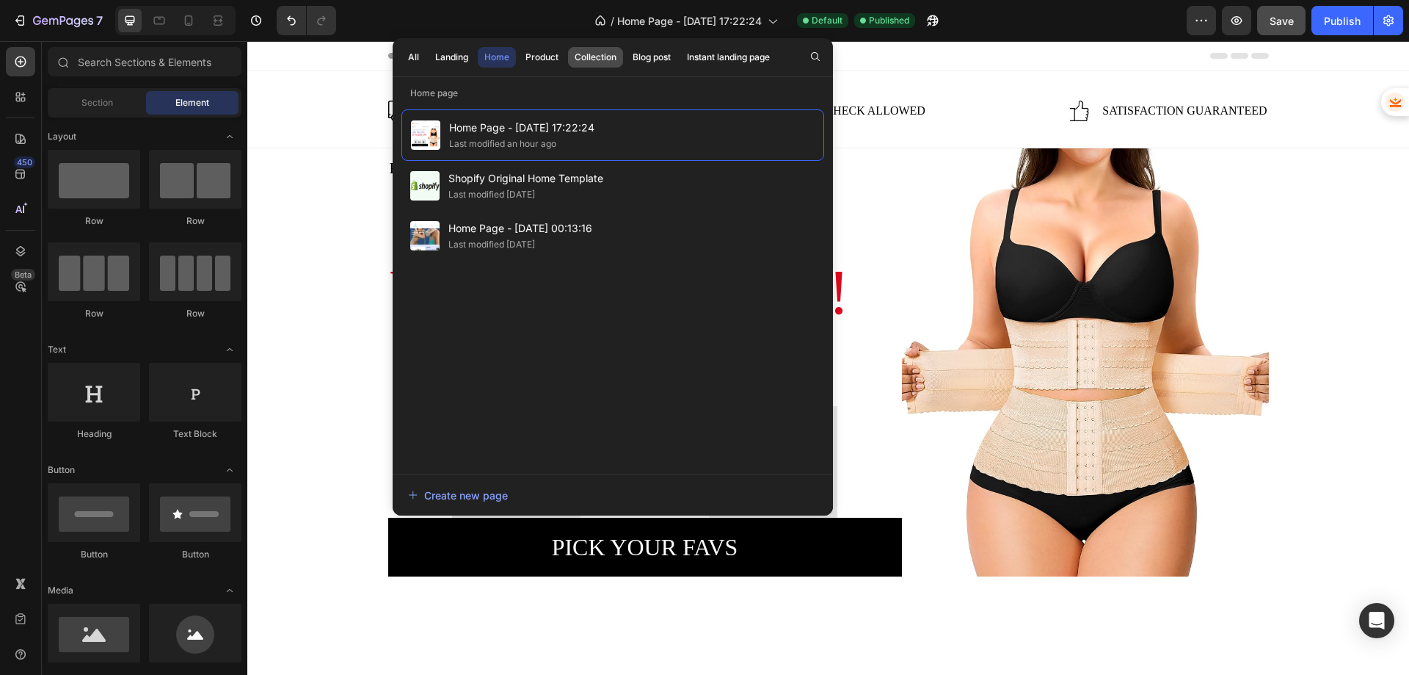
click at [603, 59] on div "Collection" at bounding box center [596, 57] width 42 height 13
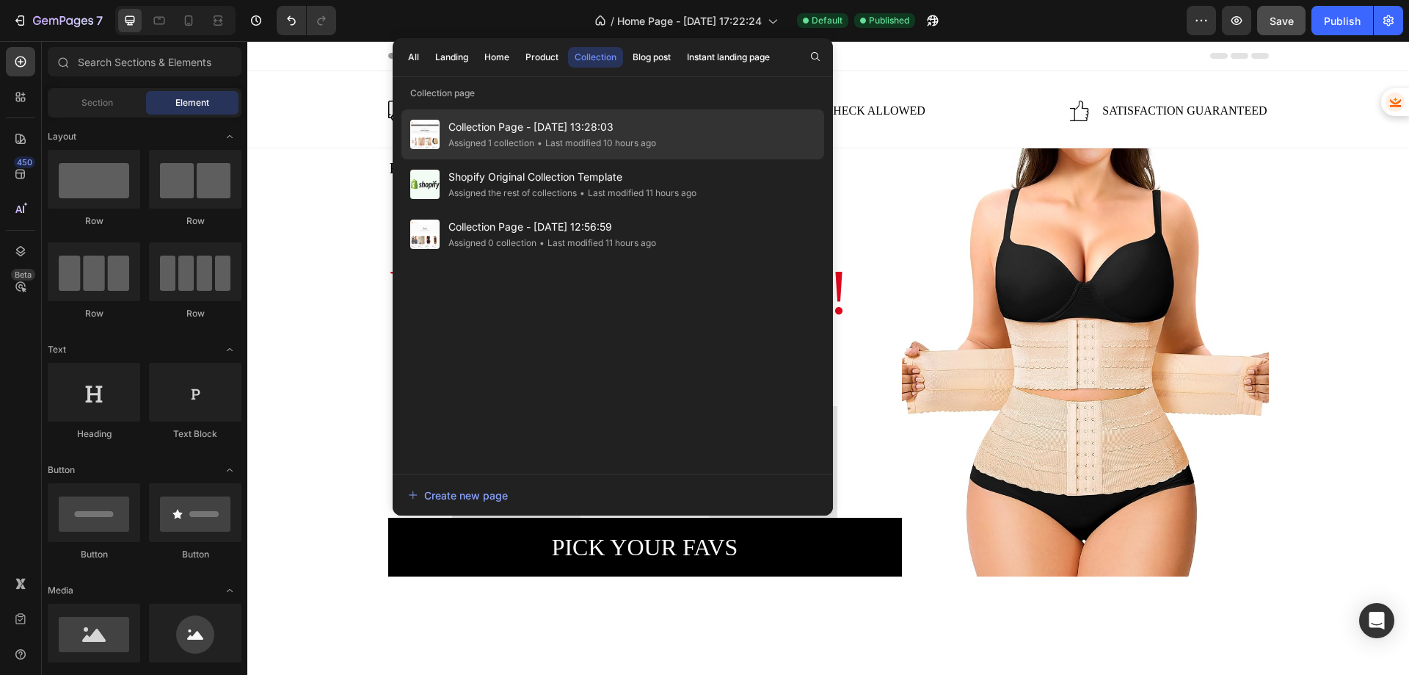
click at [515, 144] on div "Assigned 1 collection" at bounding box center [492, 143] width 86 height 15
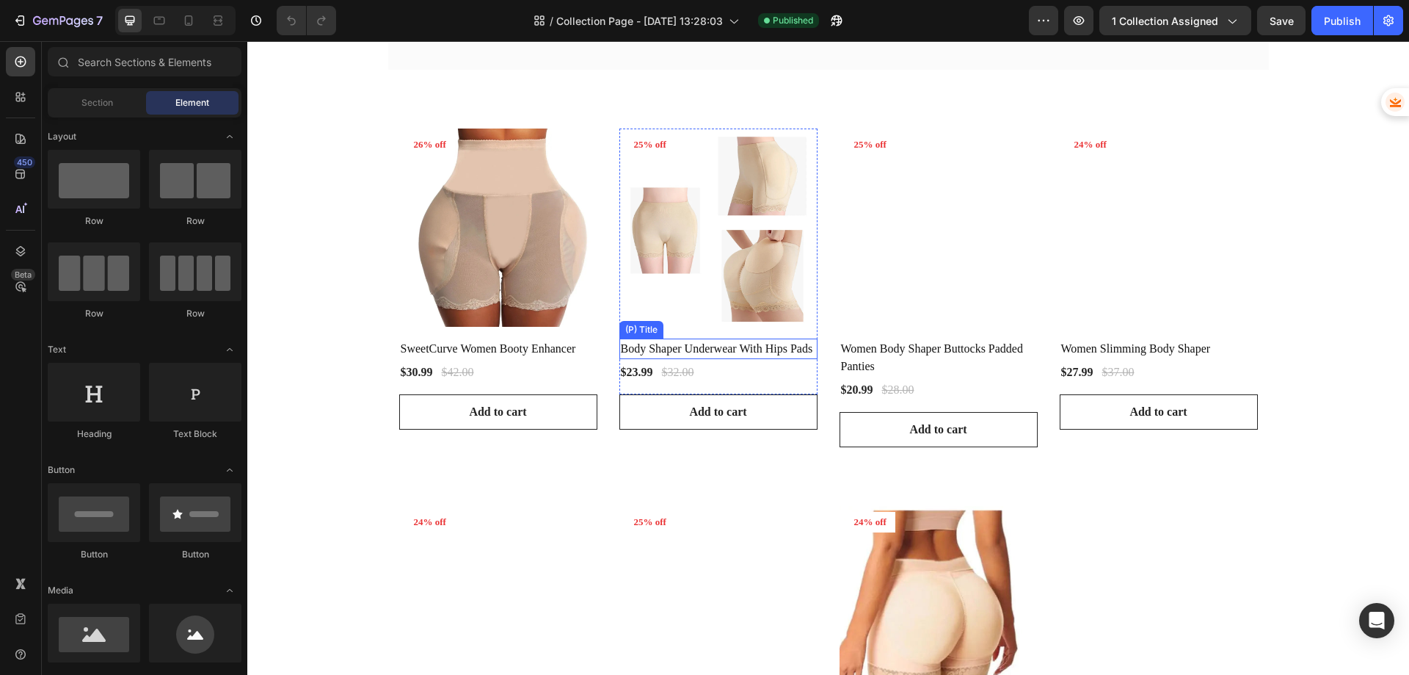
scroll to position [73, 0]
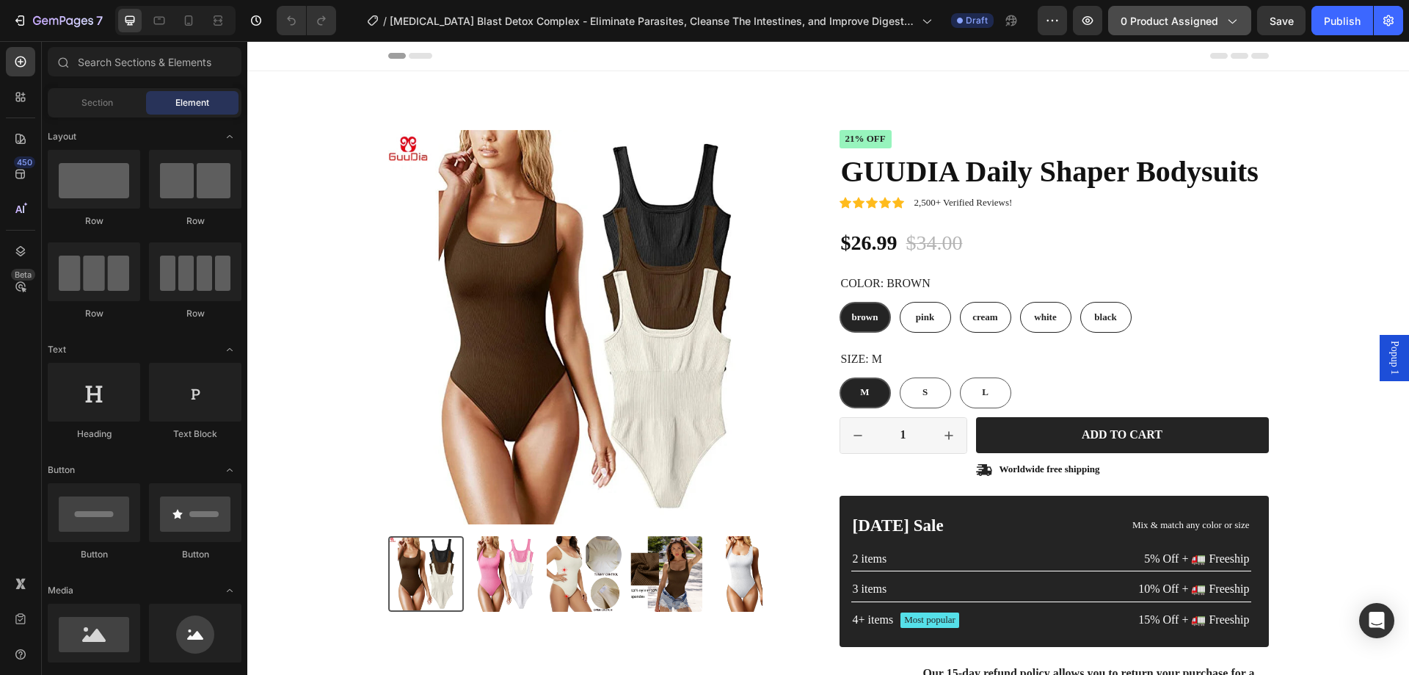
click at [1157, 14] on span "0 product assigned" at bounding box center [1170, 20] width 98 height 15
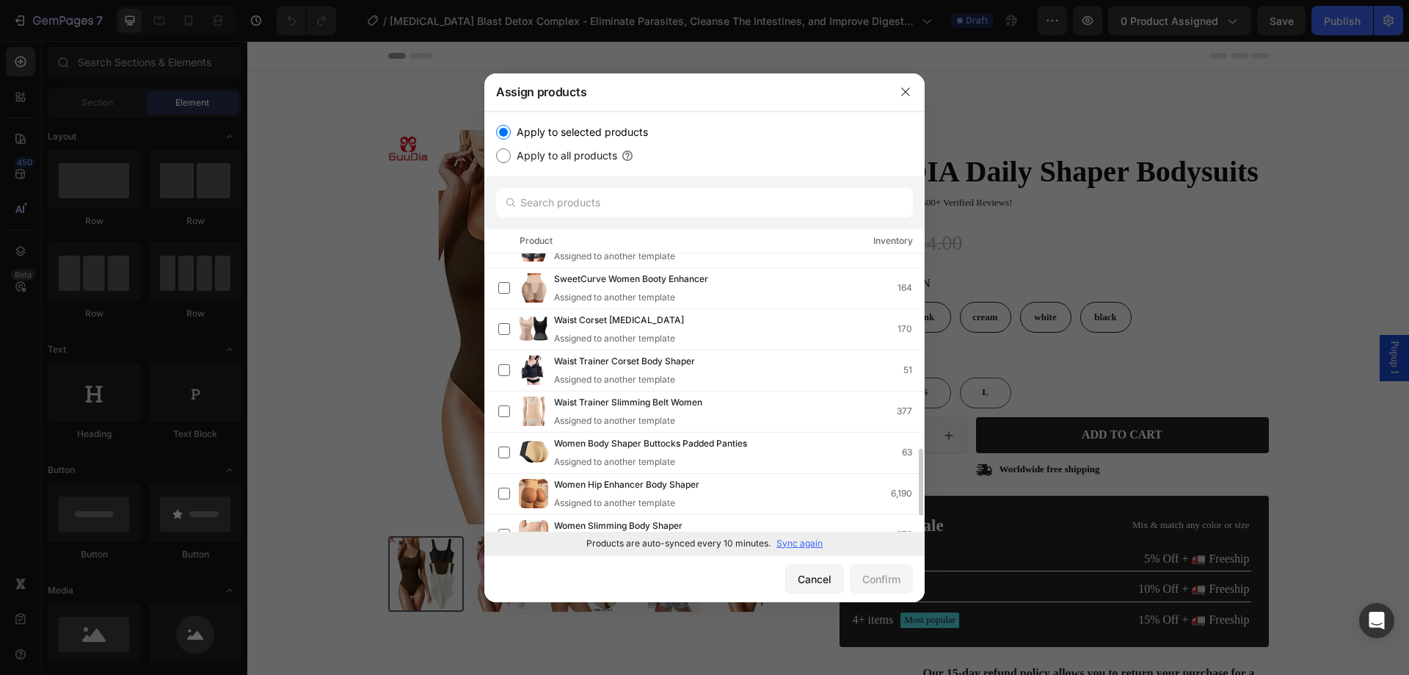
scroll to position [873, 0]
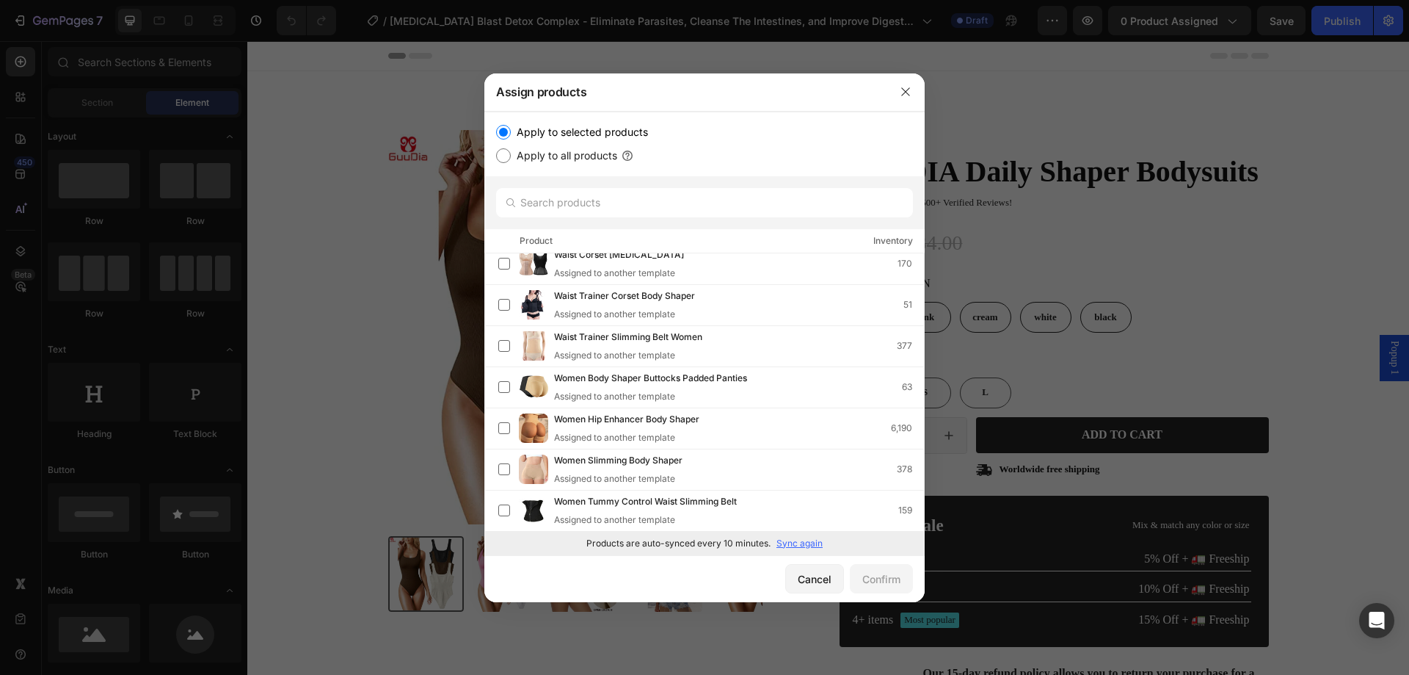
click at [788, 542] on p "Sync again" at bounding box center [800, 543] width 46 height 13
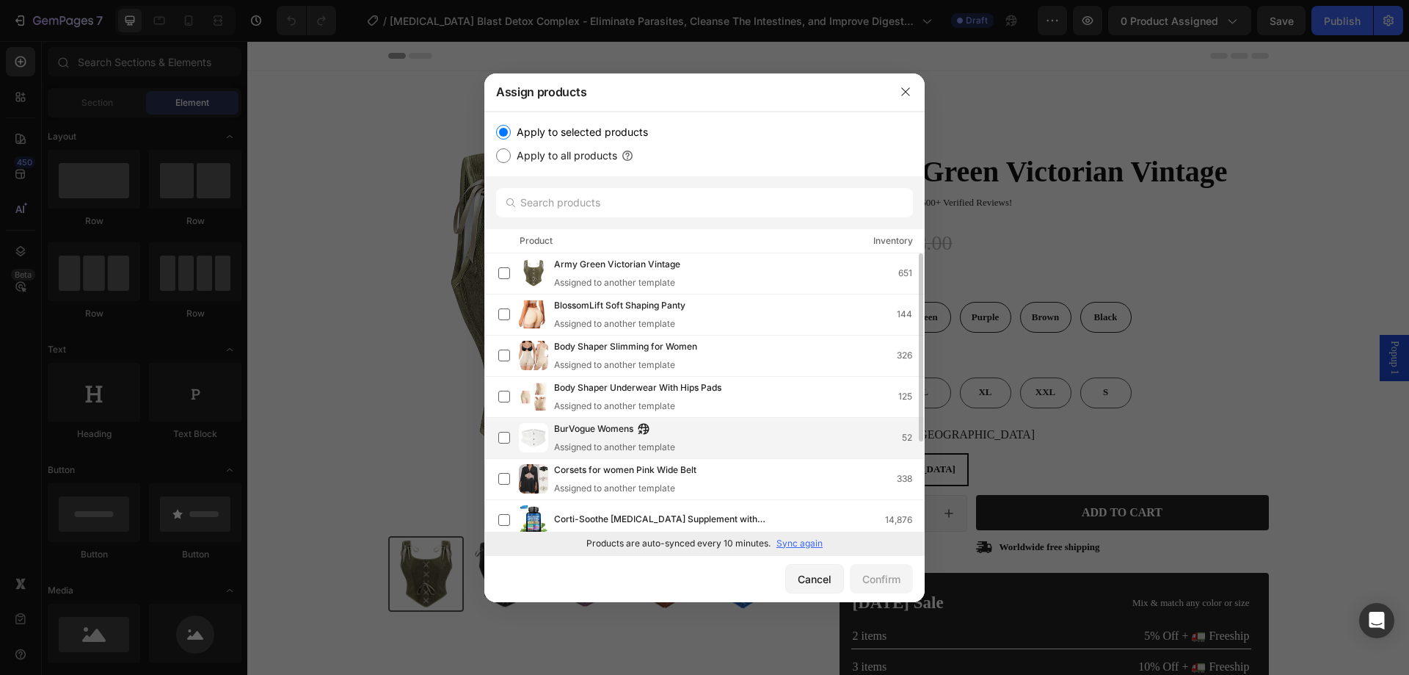
scroll to position [0, 0]
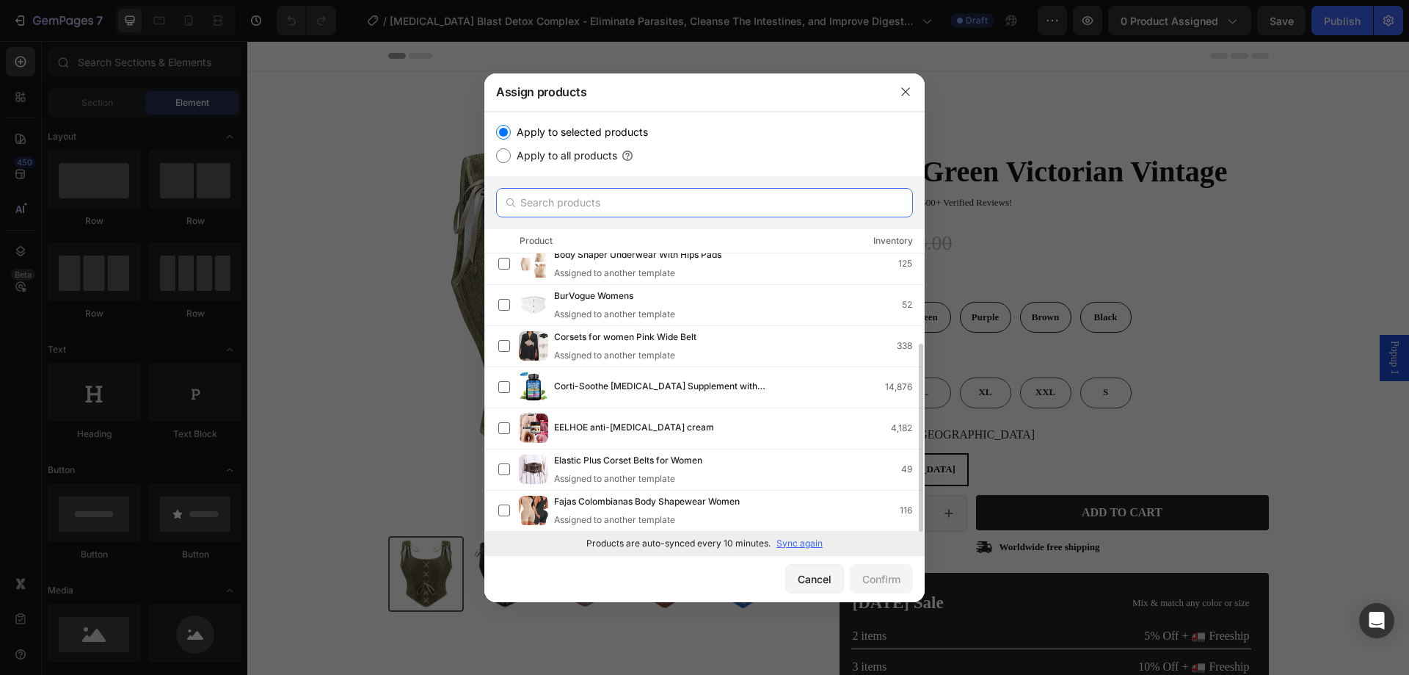
click at [558, 207] on input "text" at bounding box center [704, 202] width 417 height 29
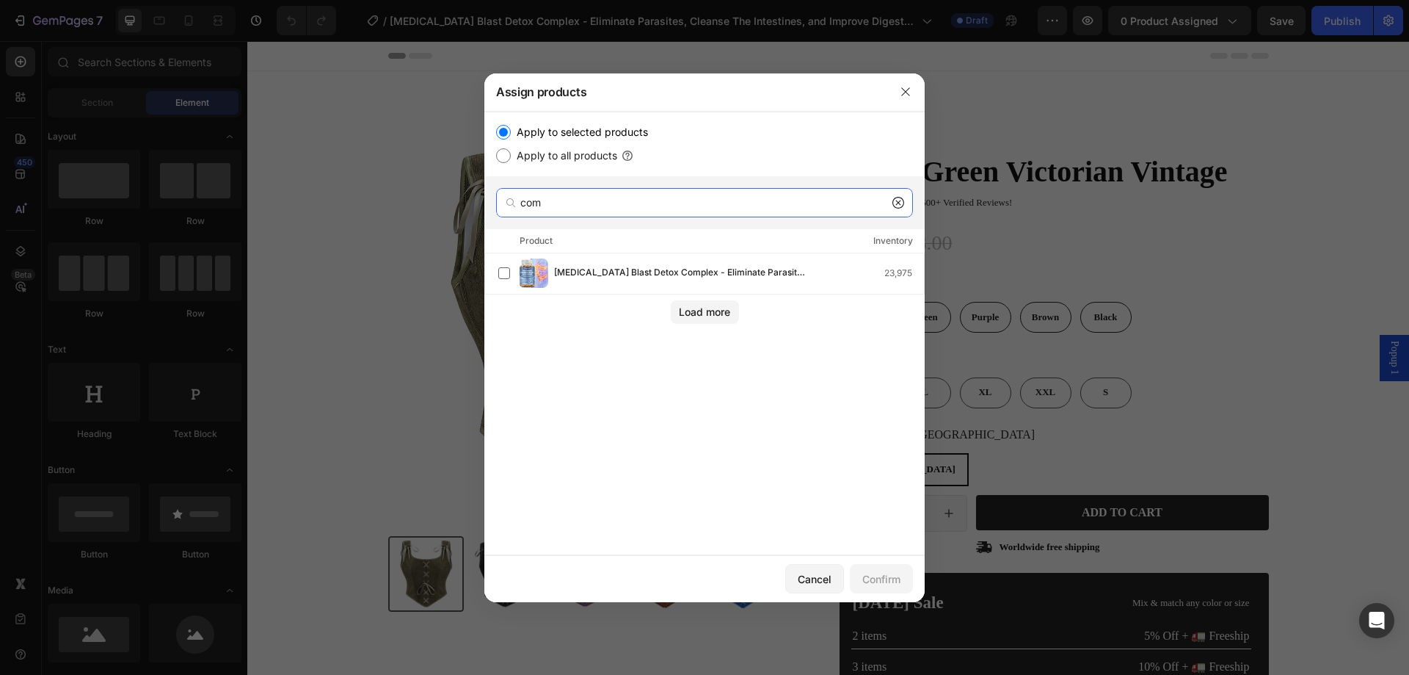
type input "com"
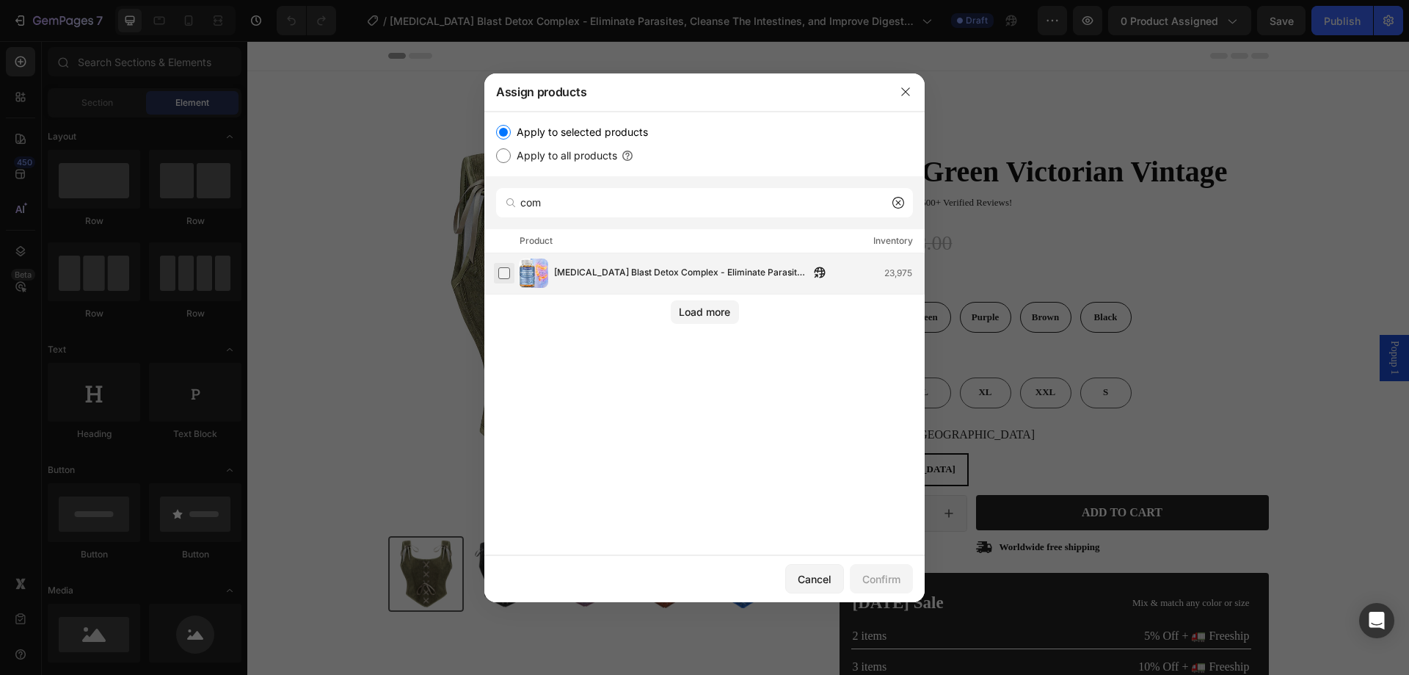
click at [505, 269] on label at bounding box center [504, 273] width 12 height 12
click at [874, 575] on div "Confirm" at bounding box center [882, 578] width 38 height 15
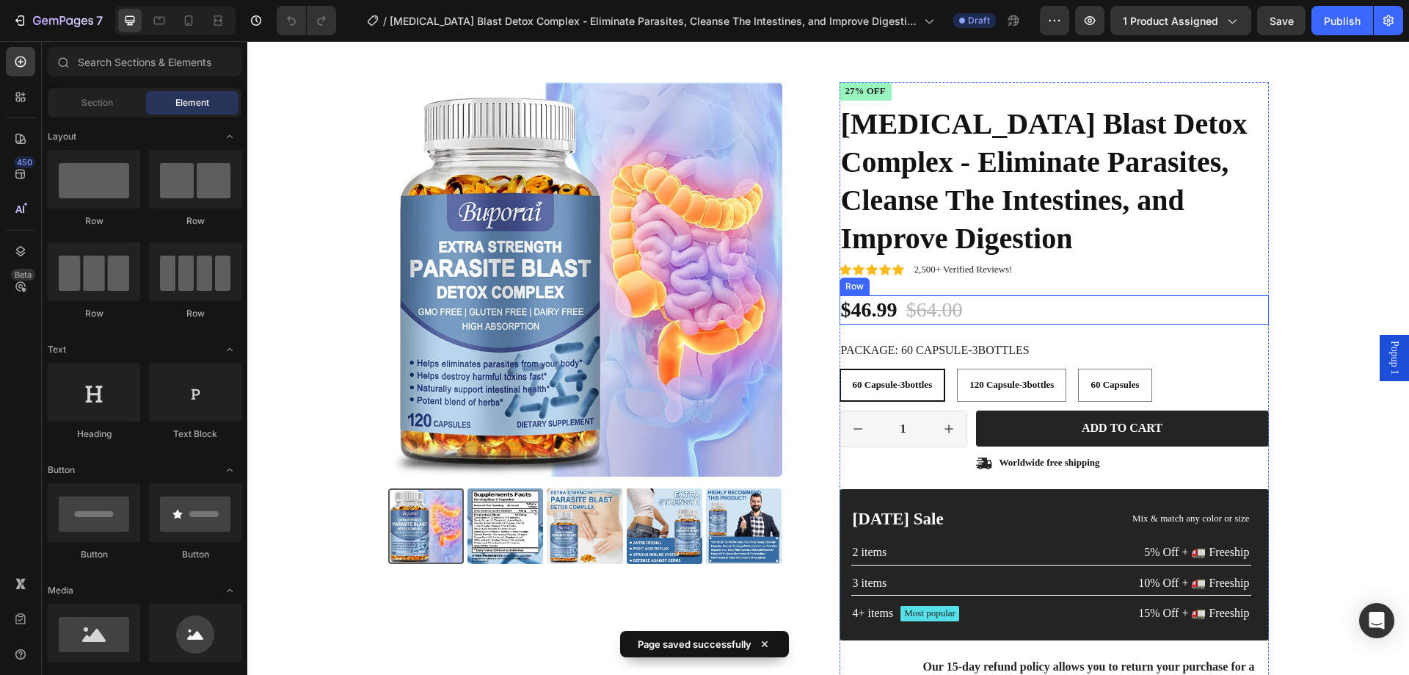
scroll to position [73, 0]
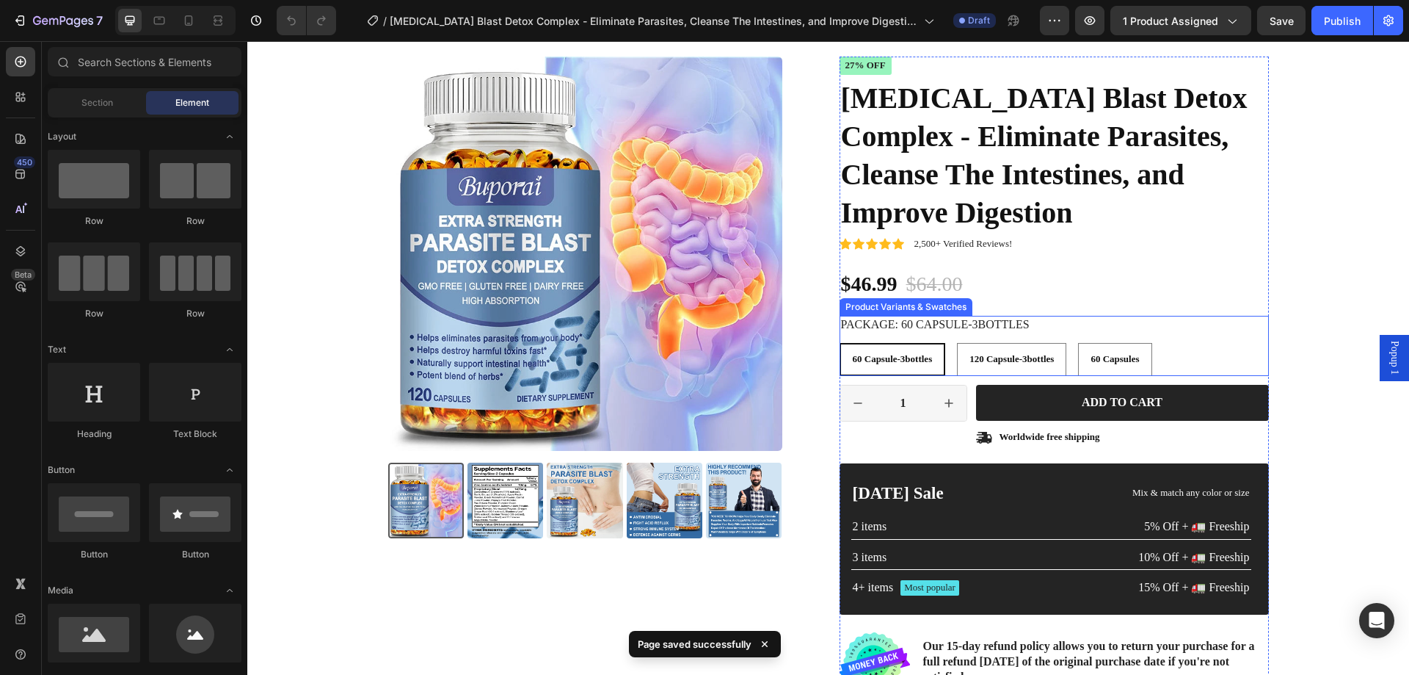
click at [904, 353] on span "60 Capsule-3bottles" at bounding box center [893, 358] width 80 height 11
click at [840, 342] on input "60 Capsule-3bottles 60 Capsule-3bottles 60 Capsule-3bottles" at bounding box center [839, 342] width 1 height 1
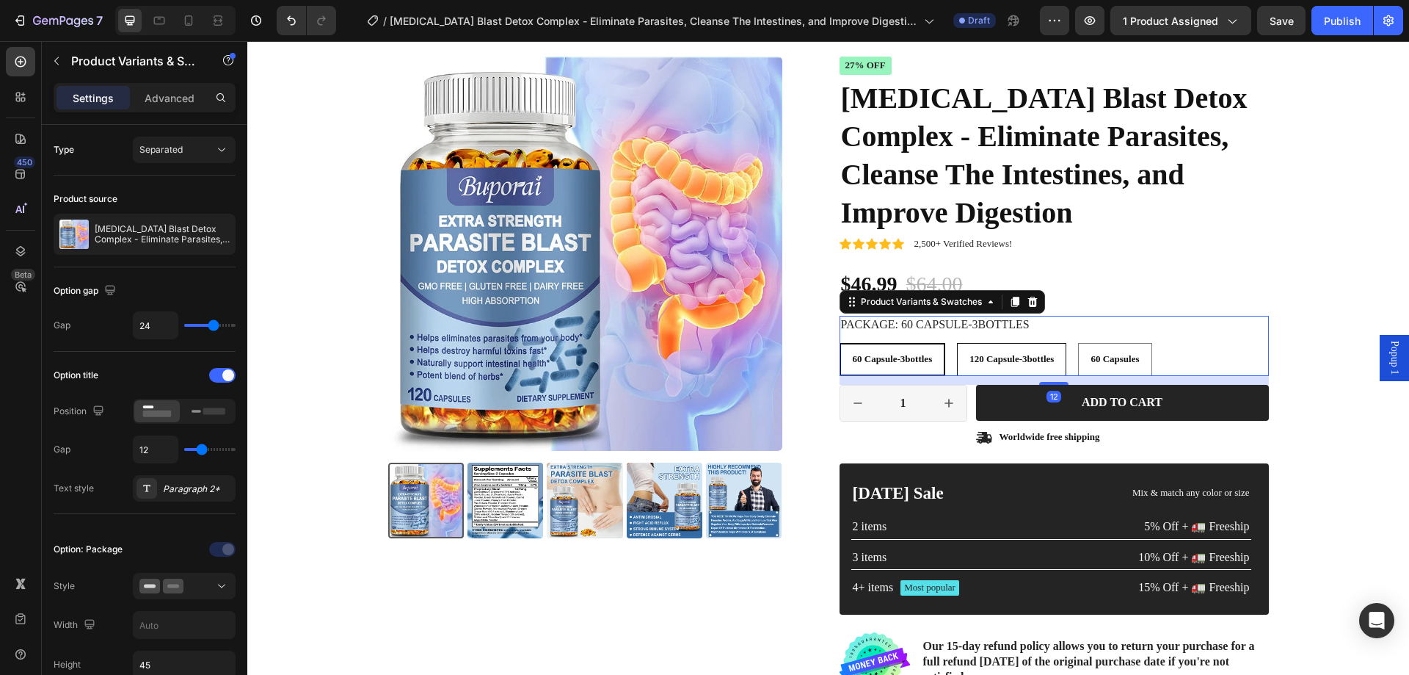
click at [983, 353] on span "120 Capsule-3bottles" at bounding box center [1012, 358] width 84 height 11
click at [957, 342] on input "120 Capsule-3bottles 120 Capsule-3bottles 120 Capsule-3bottles" at bounding box center [957, 342] width 1 height 1
radio input "false"
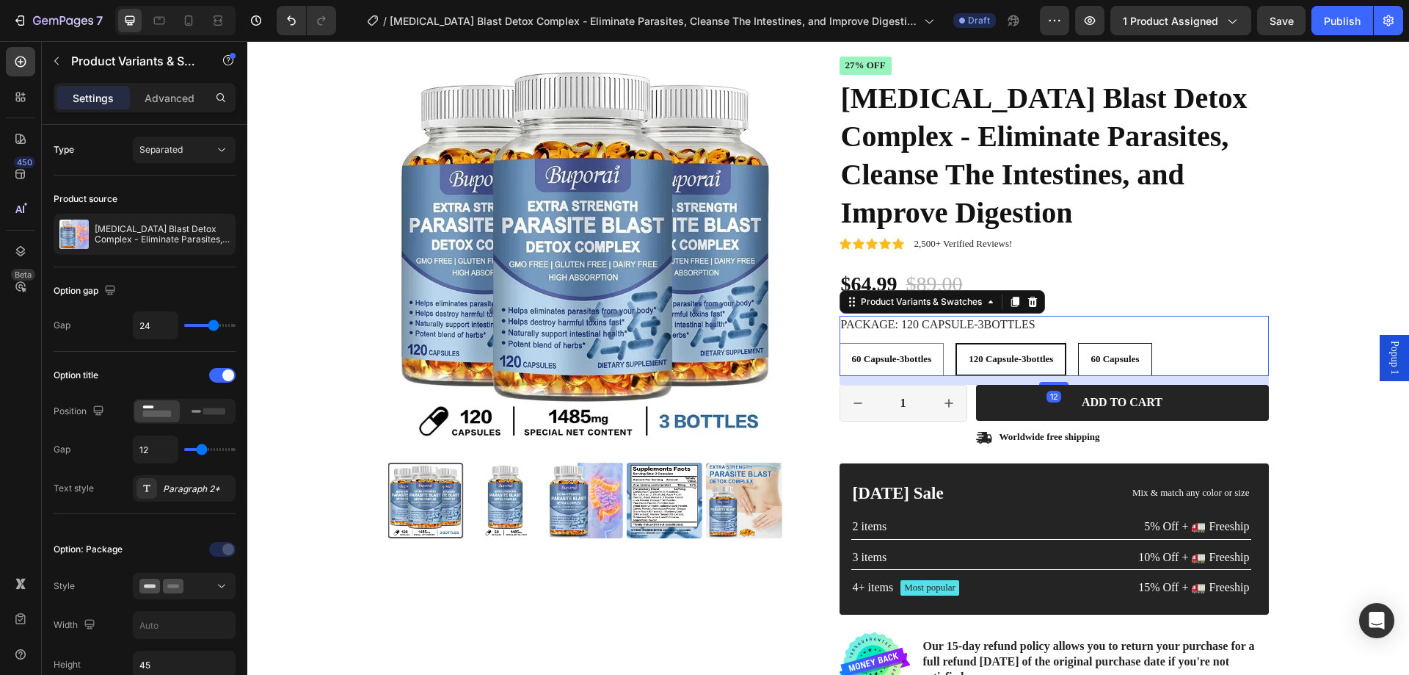
click at [1098, 353] on span "60 Capsules" at bounding box center [1115, 358] width 48 height 11
click at [1078, 342] on input "60 Capsules 60 Capsules 60 Capsules" at bounding box center [1078, 342] width 1 height 1
radio input "false"
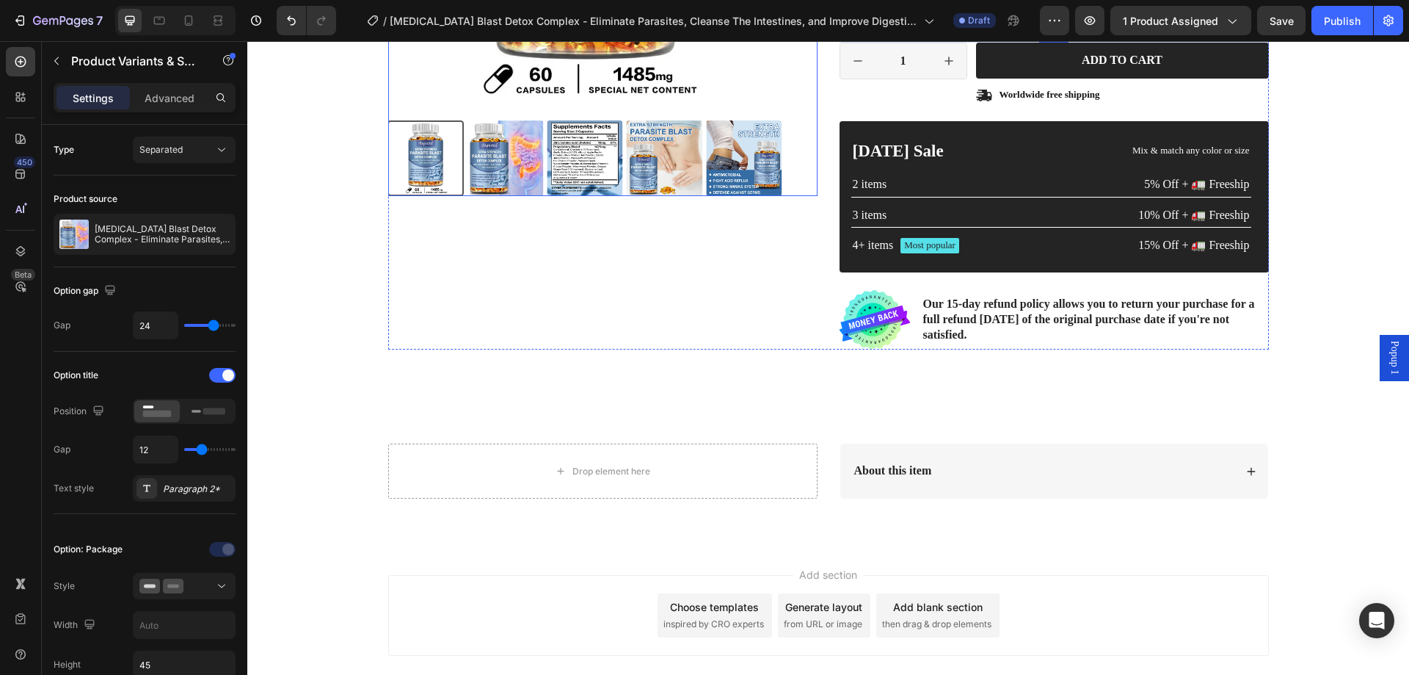
scroll to position [440, 0]
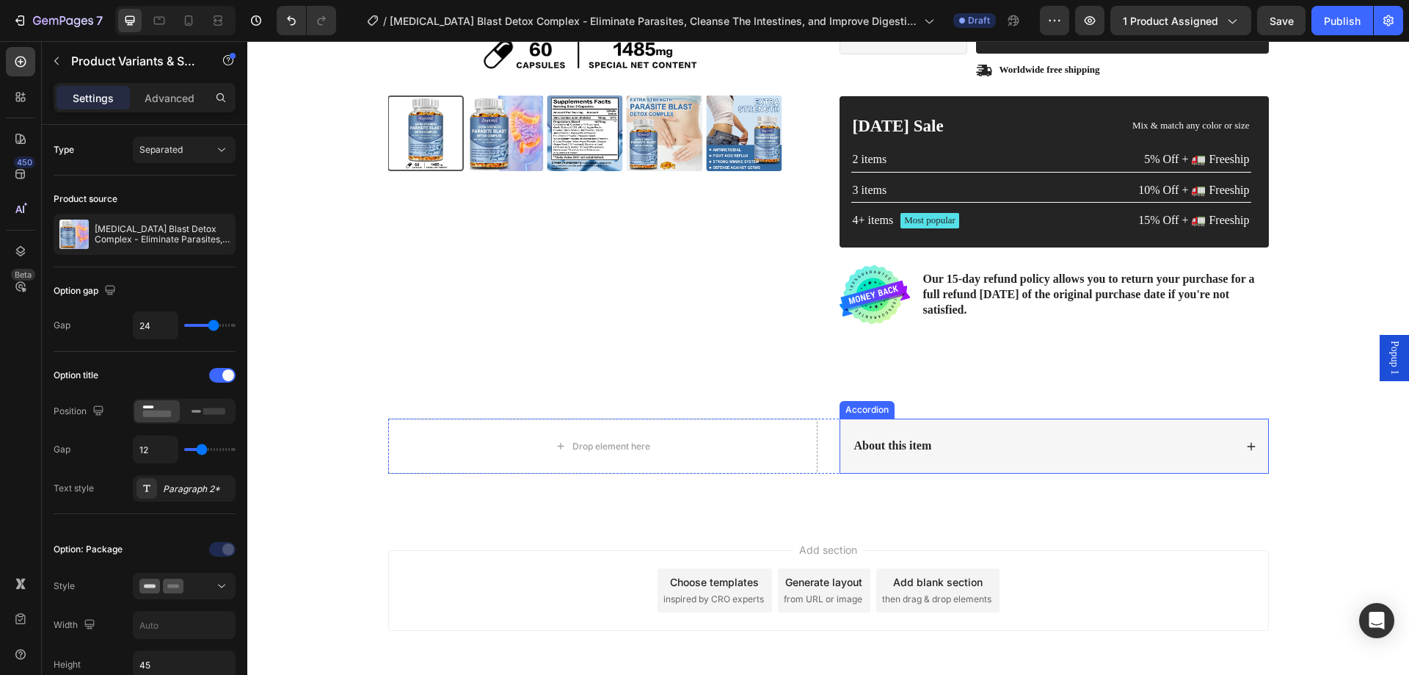
click at [1057, 436] on div "About this item" at bounding box center [1043, 446] width 382 height 20
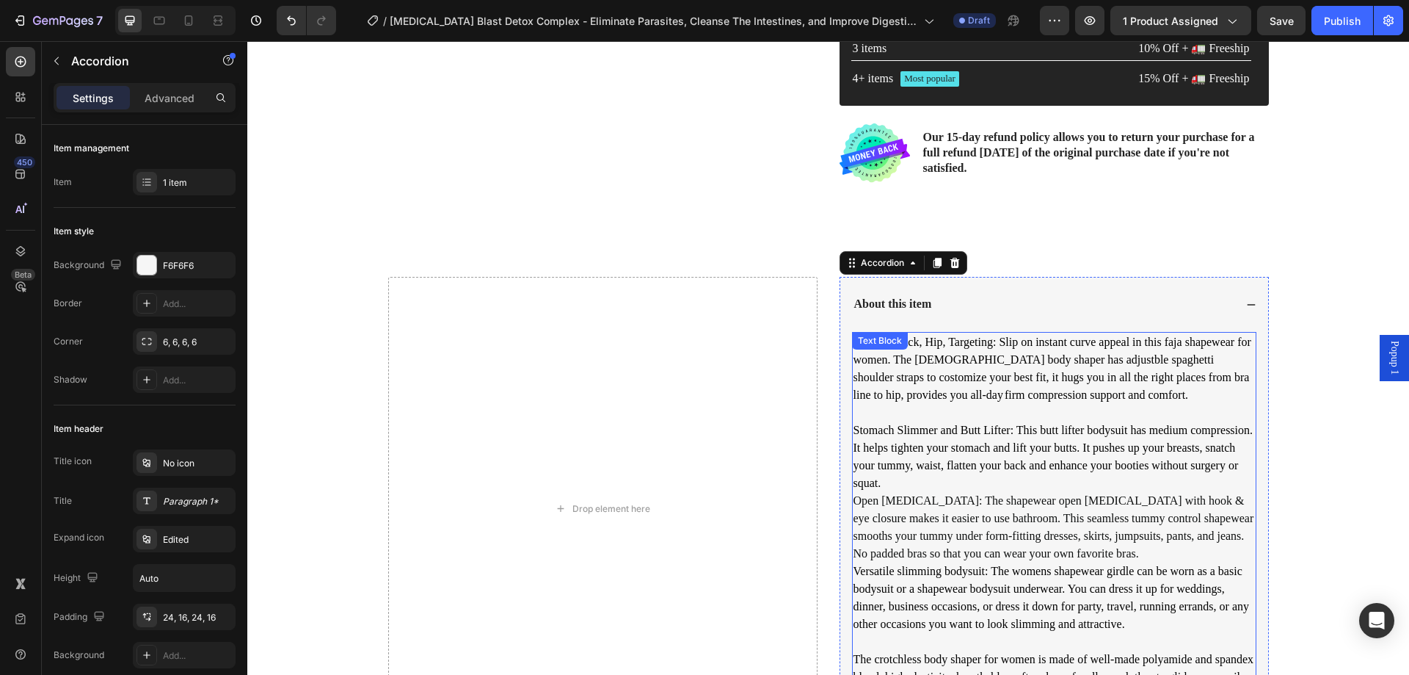
scroll to position [587, 0]
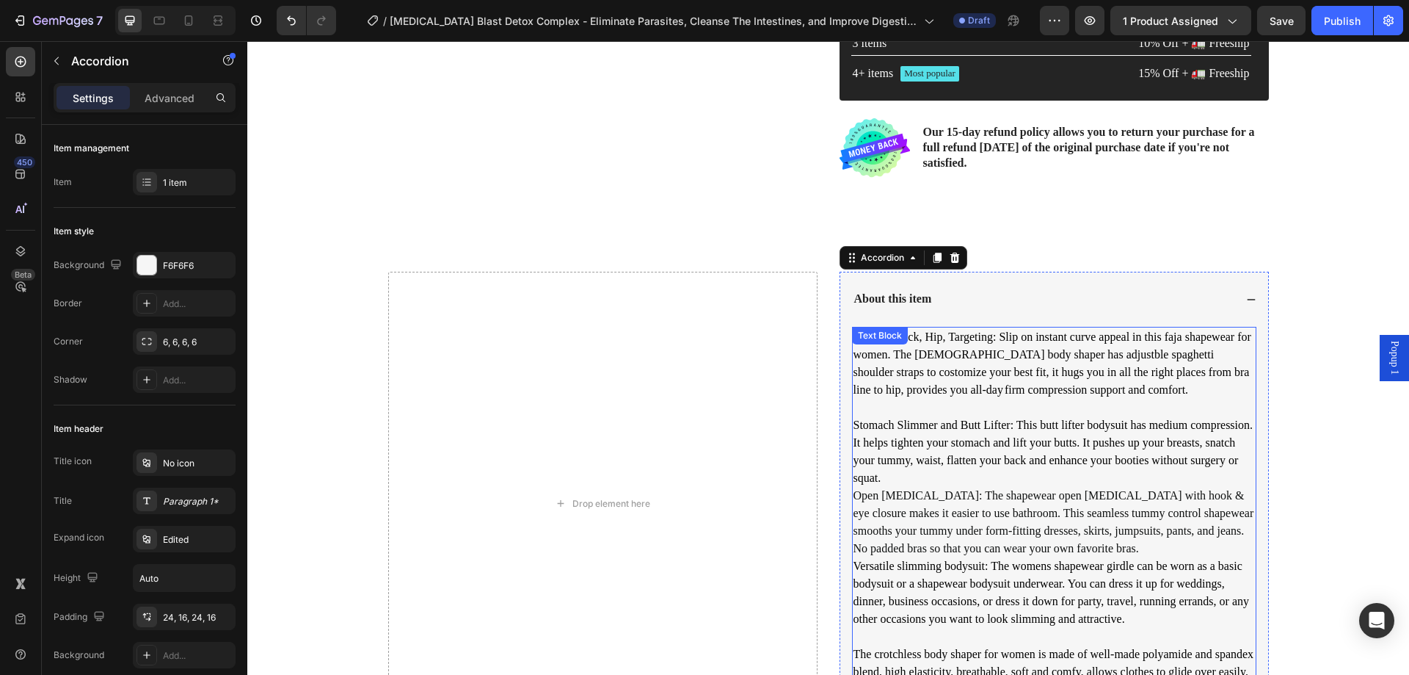
click at [954, 416] on p "Stomach Slimmer and Butt Lifter: This butt lifter bodysuit has medium compressi…" at bounding box center [1055, 451] width 402 height 70
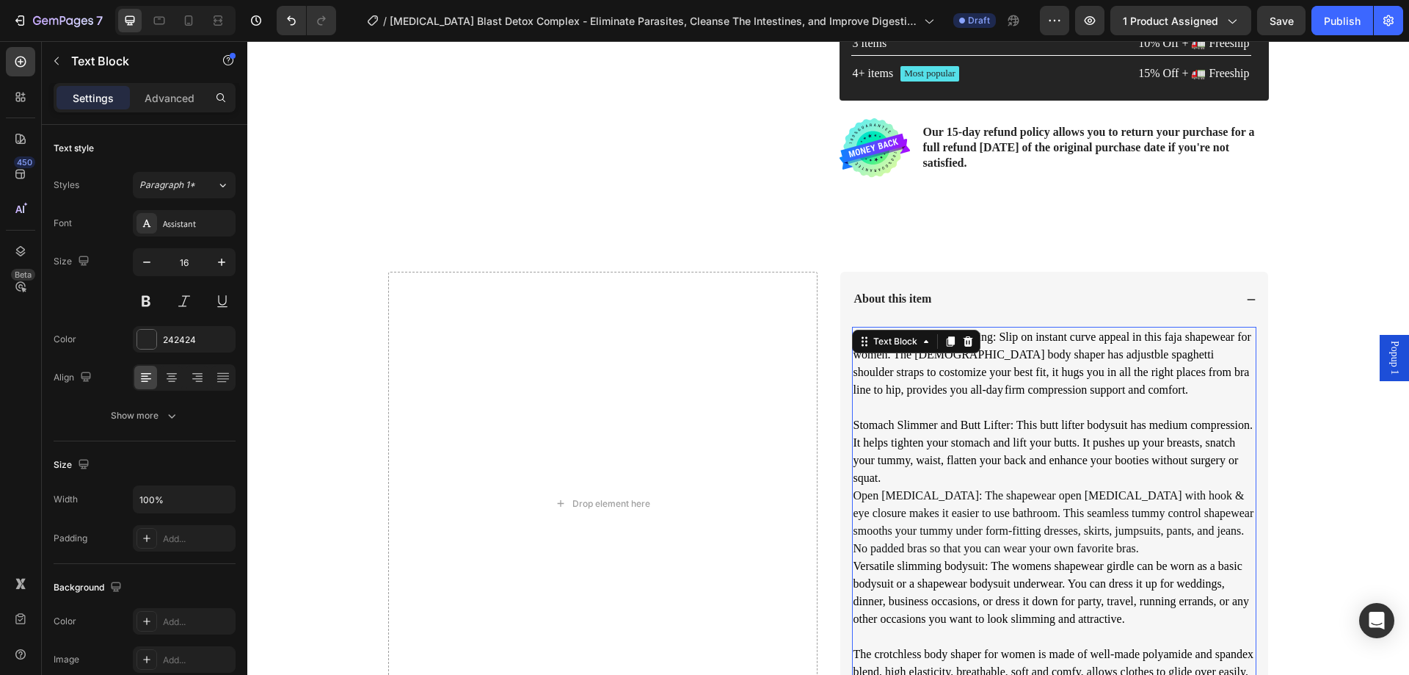
click at [954, 416] on p "Stomach Slimmer and Butt Lifter: This butt lifter bodysuit has medium compressi…" at bounding box center [1055, 451] width 402 height 70
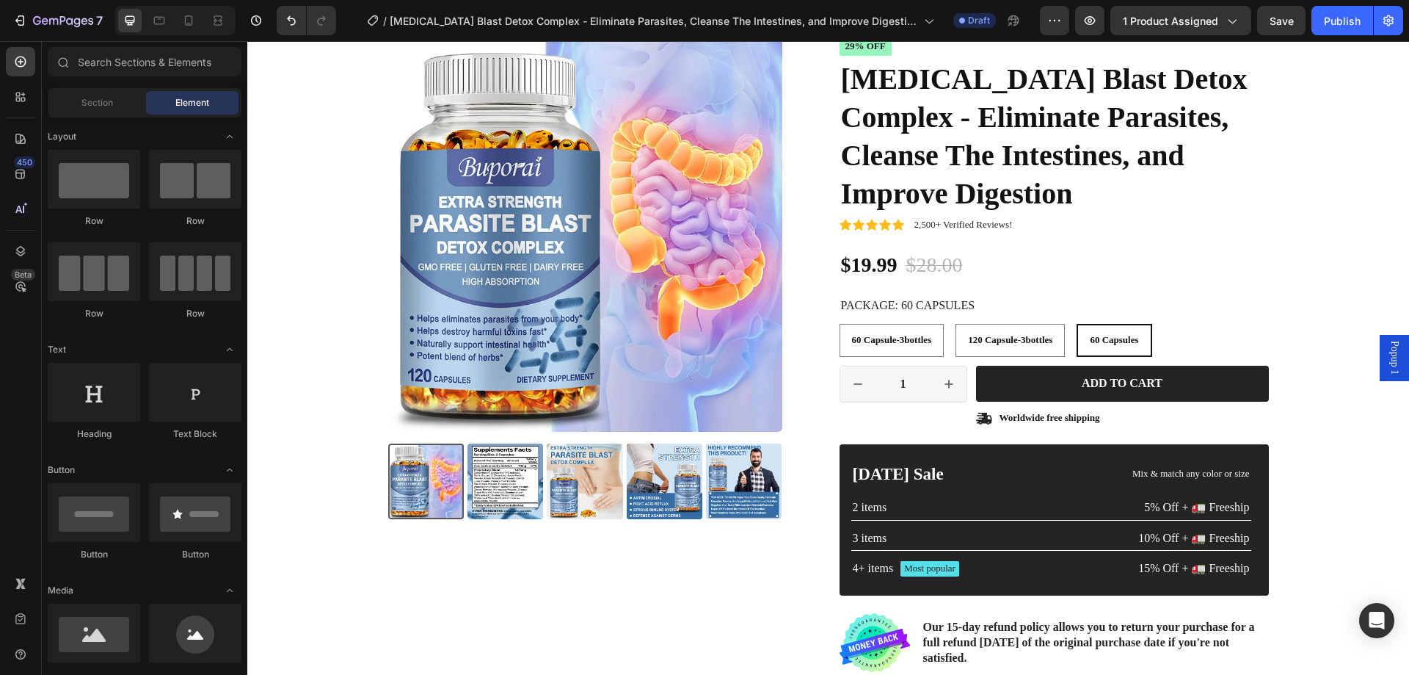
scroll to position [94, 0]
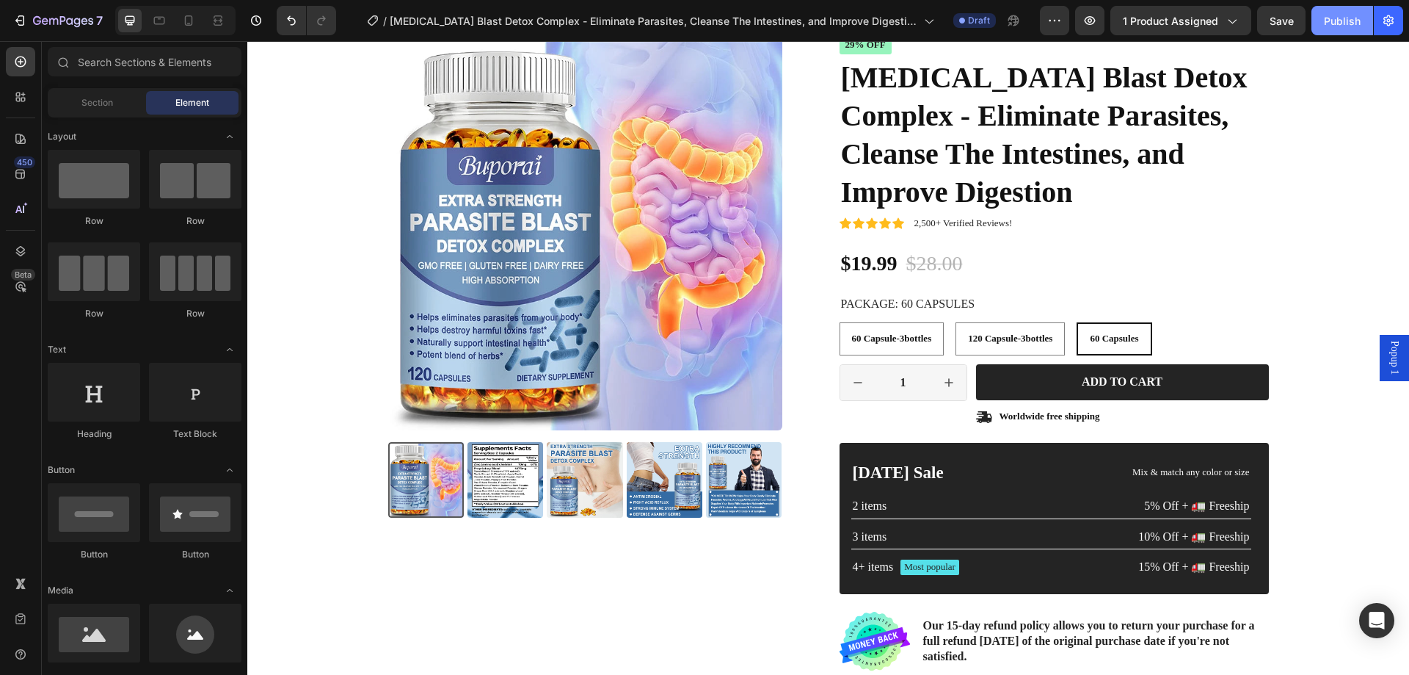
click at [1343, 22] on div "Publish" at bounding box center [1342, 20] width 37 height 15
click at [32, 21] on div "7" at bounding box center [57, 21] width 90 height 18
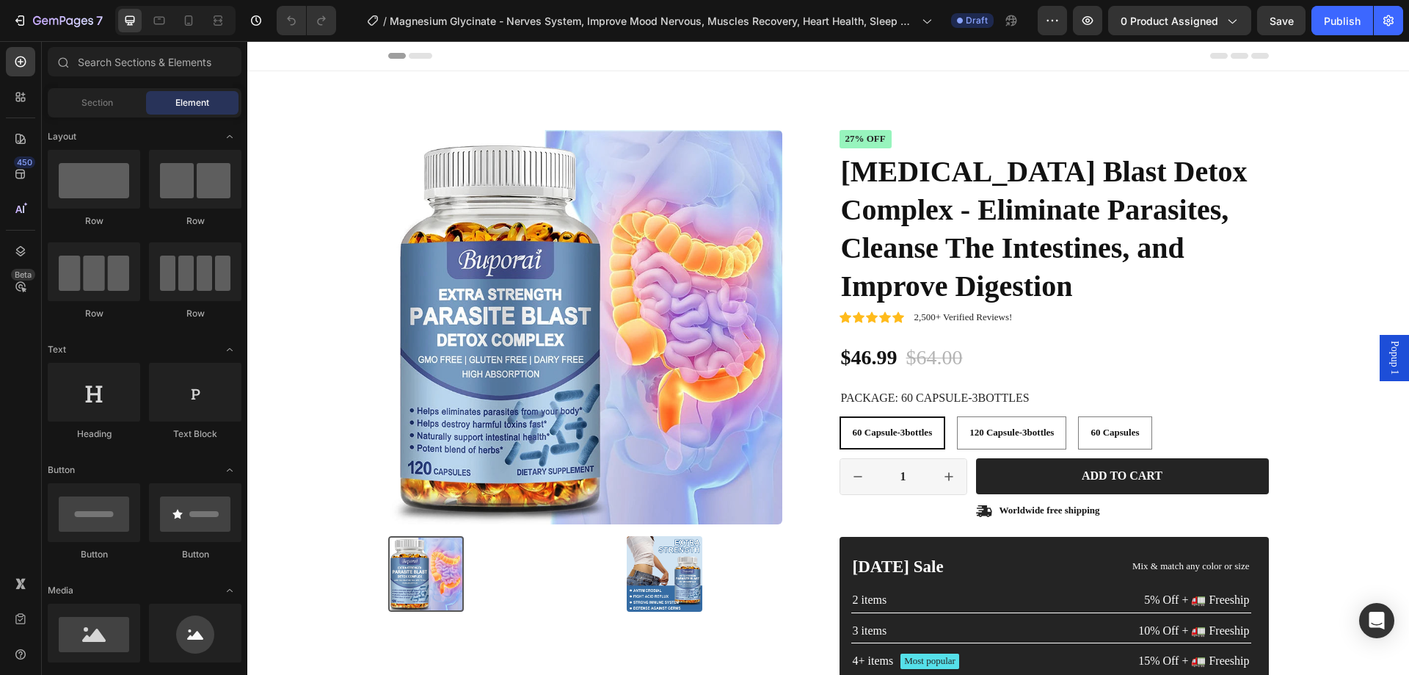
radio input "false"
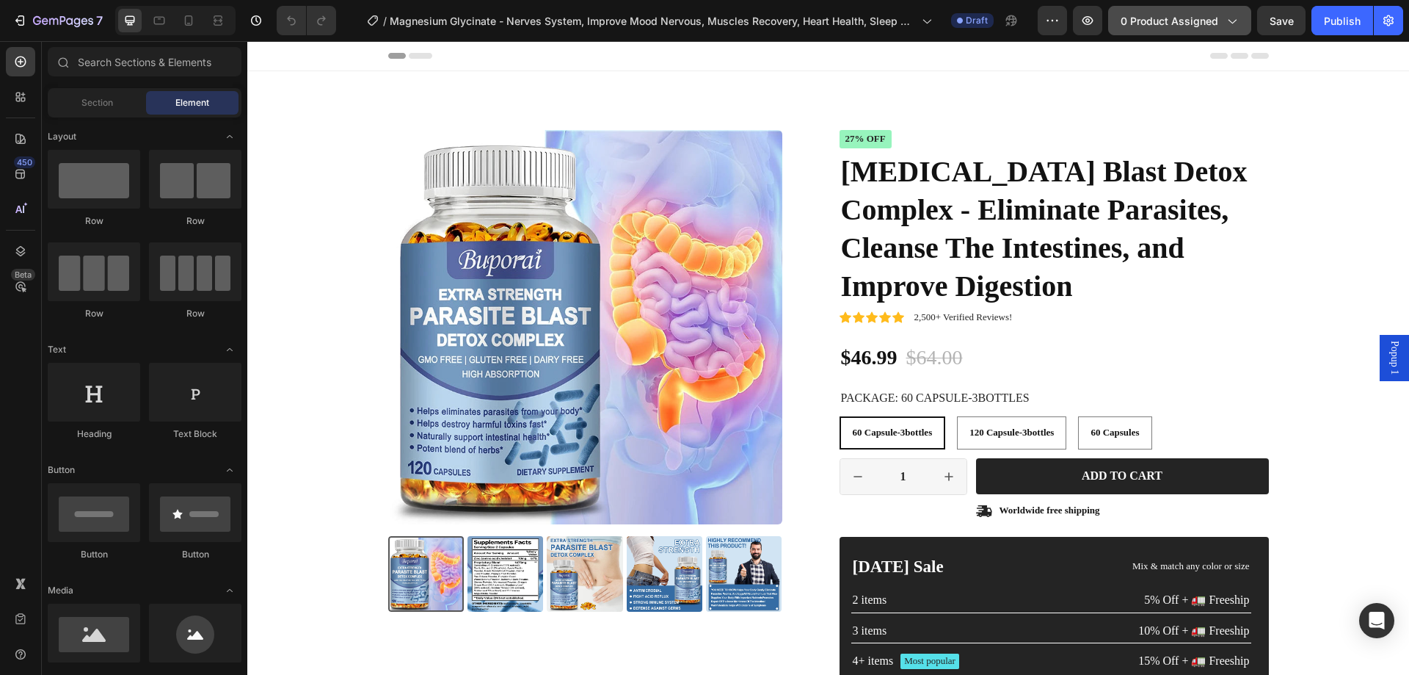
click at [1183, 23] on span "0 product assigned" at bounding box center [1170, 20] width 98 height 15
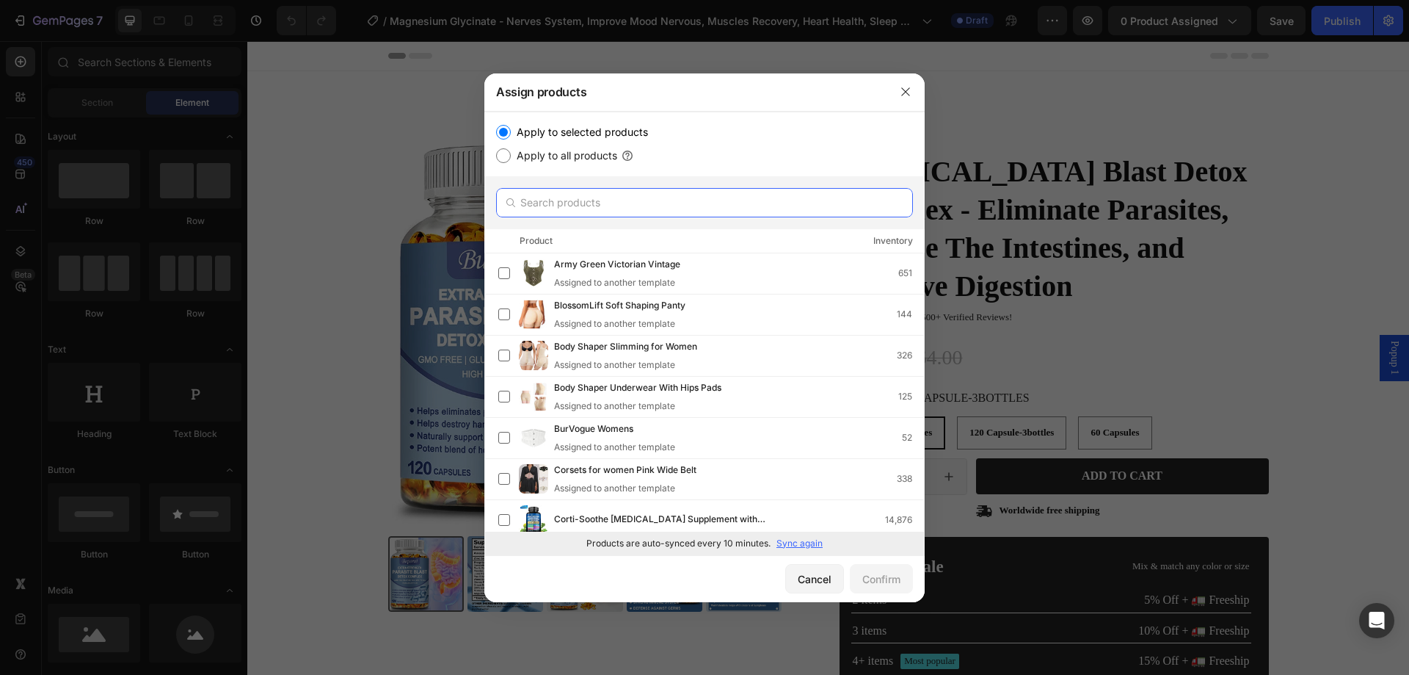
click at [603, 203] on input "text" at bounding box center [704, 202] width 417 height 29
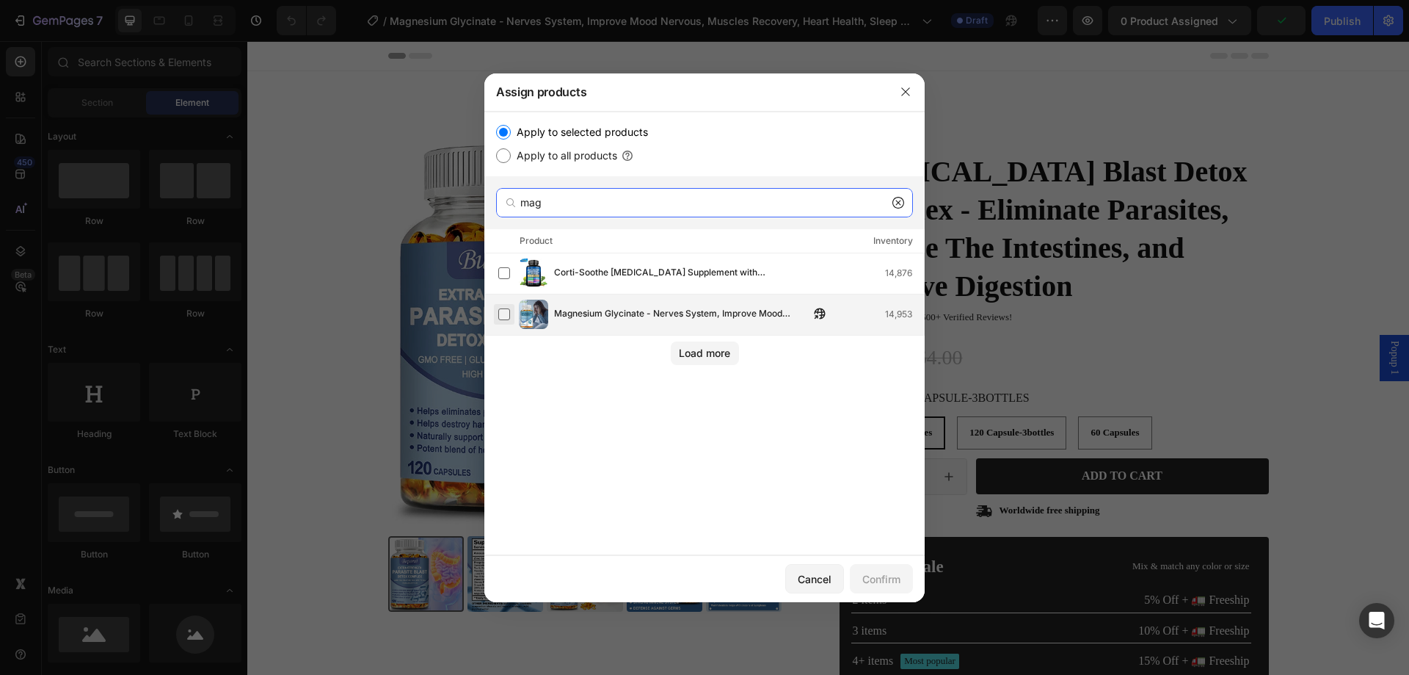
type input "mag"
click at [505, 318] on label at bounding box center [504, 314] width 12 height 12
click at [870, 575] on div "Confirm" at bounding box center [882, 578] width 38 height 15
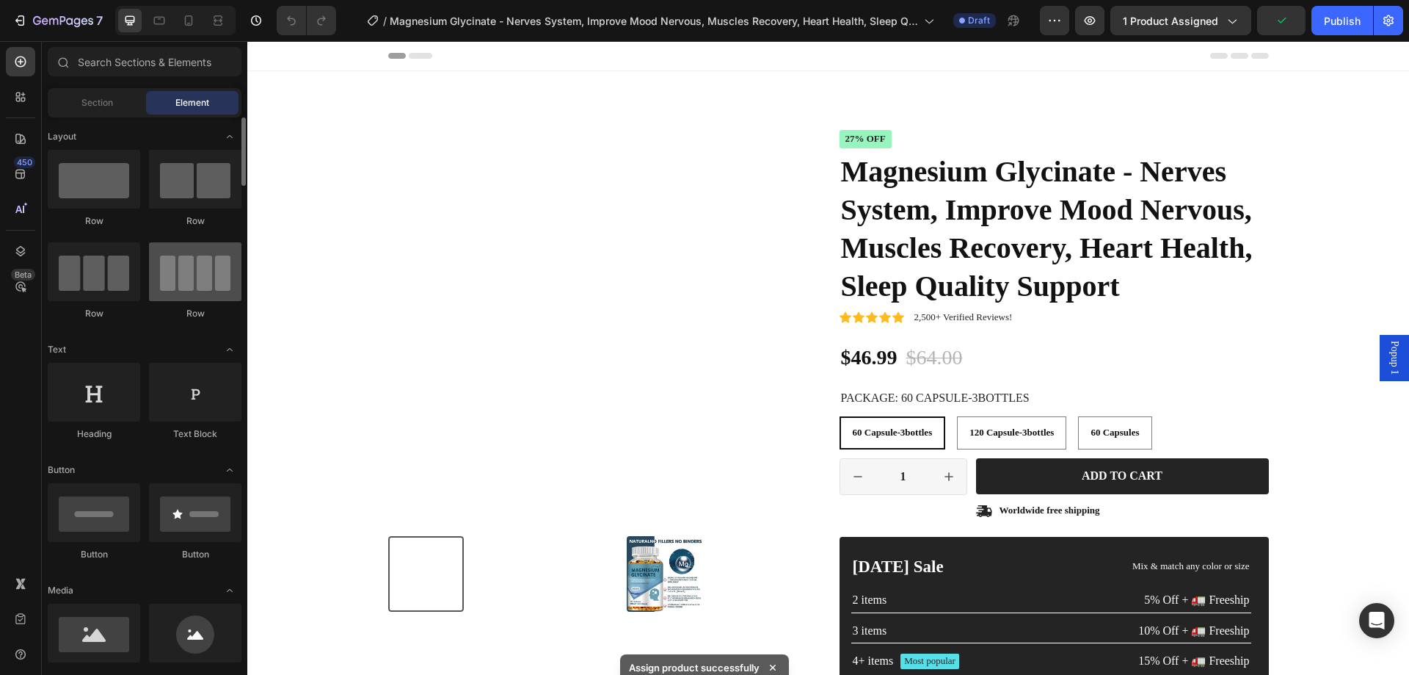
scroll to position [147, 0]
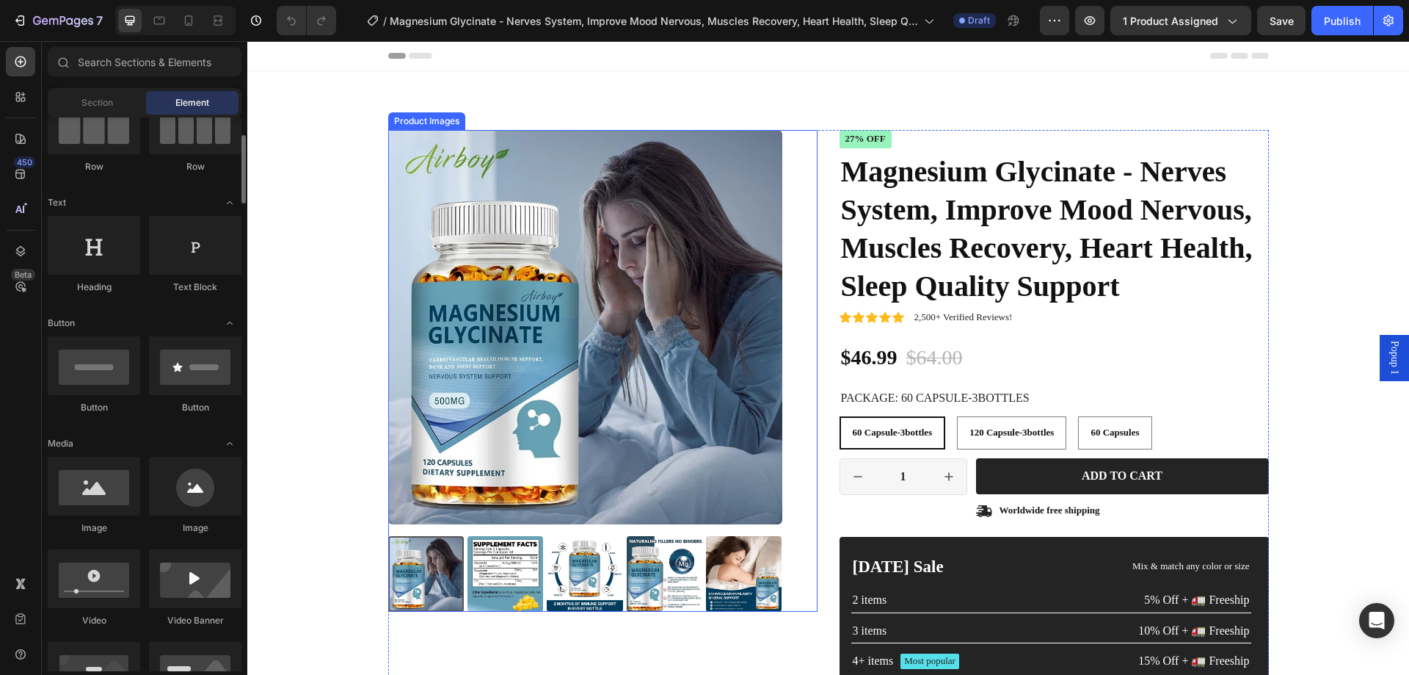
click at [468, 327] on img at bounding box center [585, 327] width 394 height 394
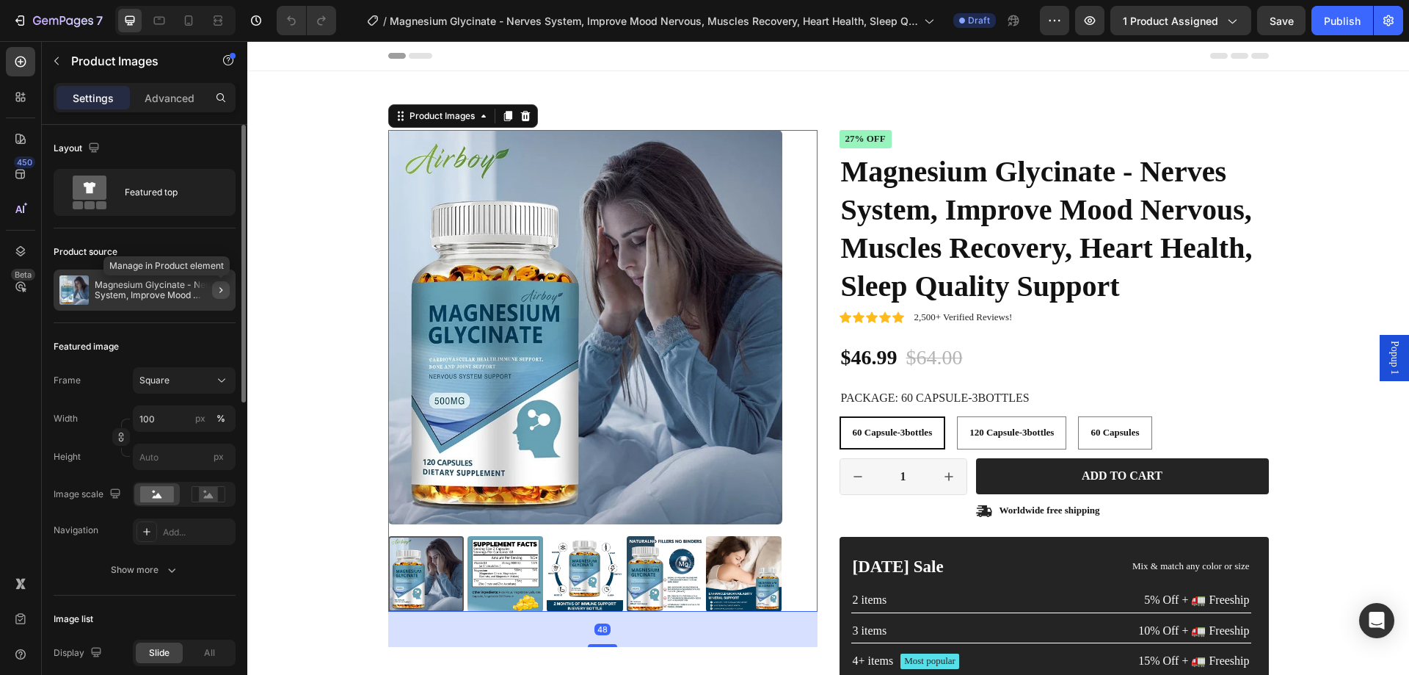
click at [222, 296] on button "button" at bounding box center [221, 290] width 18 height 18
radio input "false"
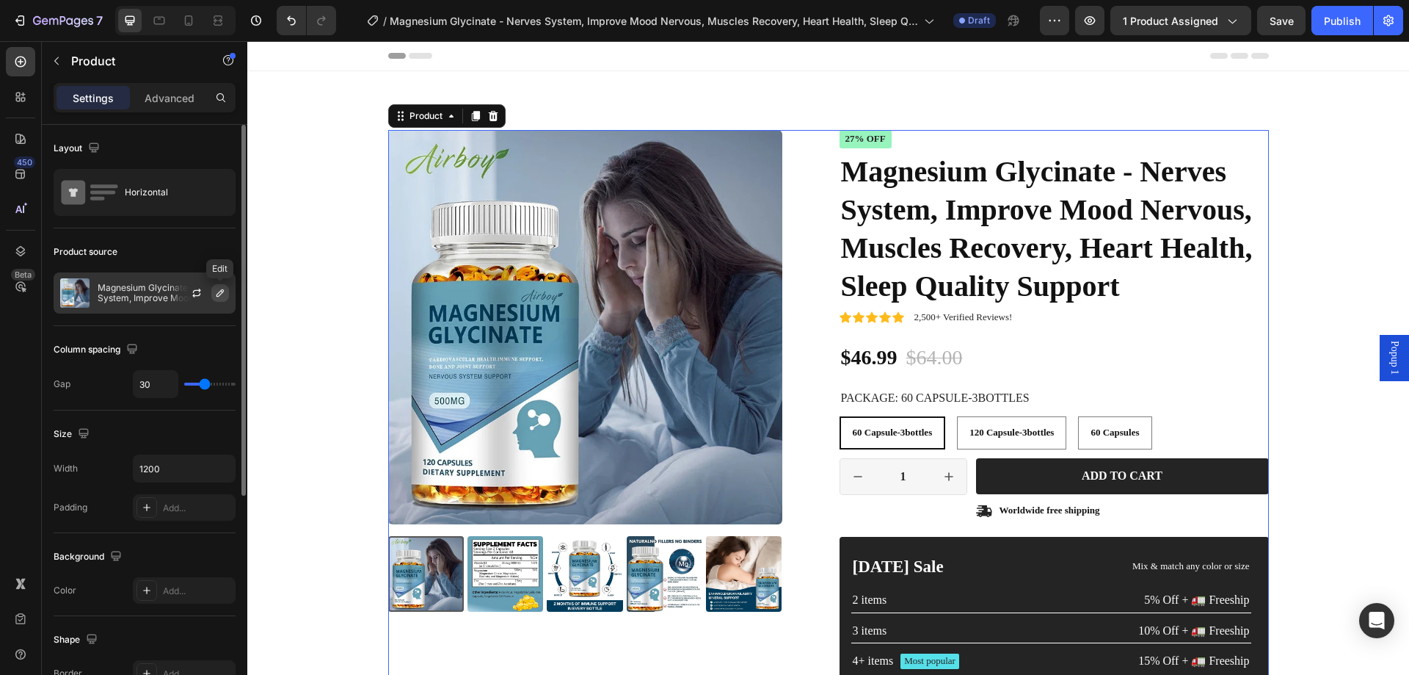
click at [223, 296] on icon "button" at bounding box center [220, 293] width 12 height 12
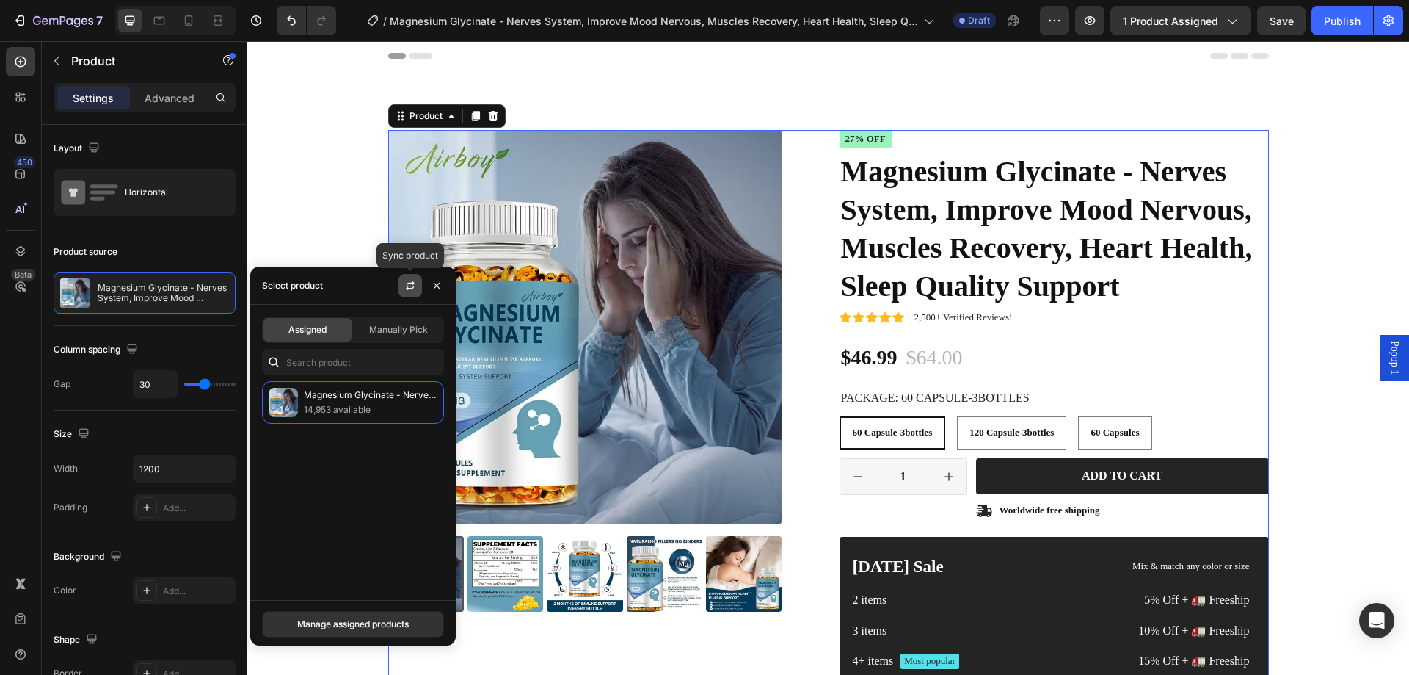
click at [412, 289] on icon "button" at bounding box center [410, 286] width 12 height 12
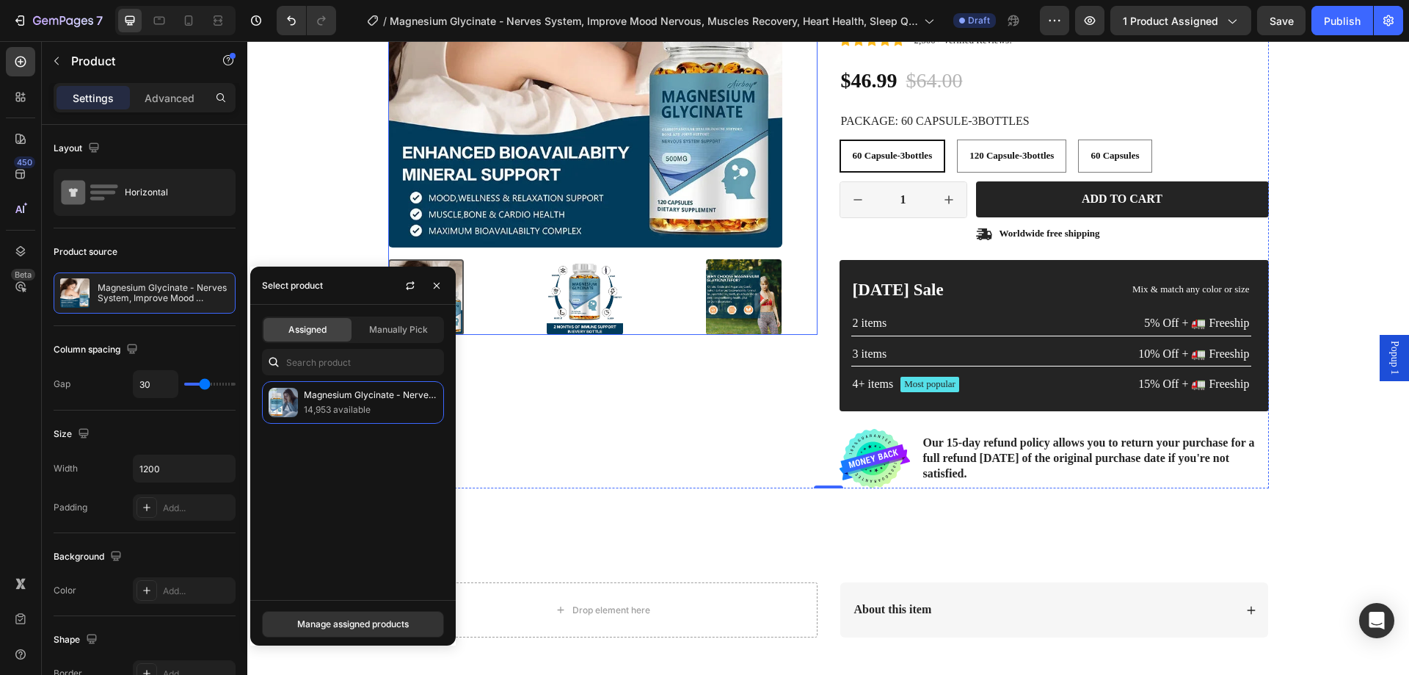
scroll to position [367, 0]
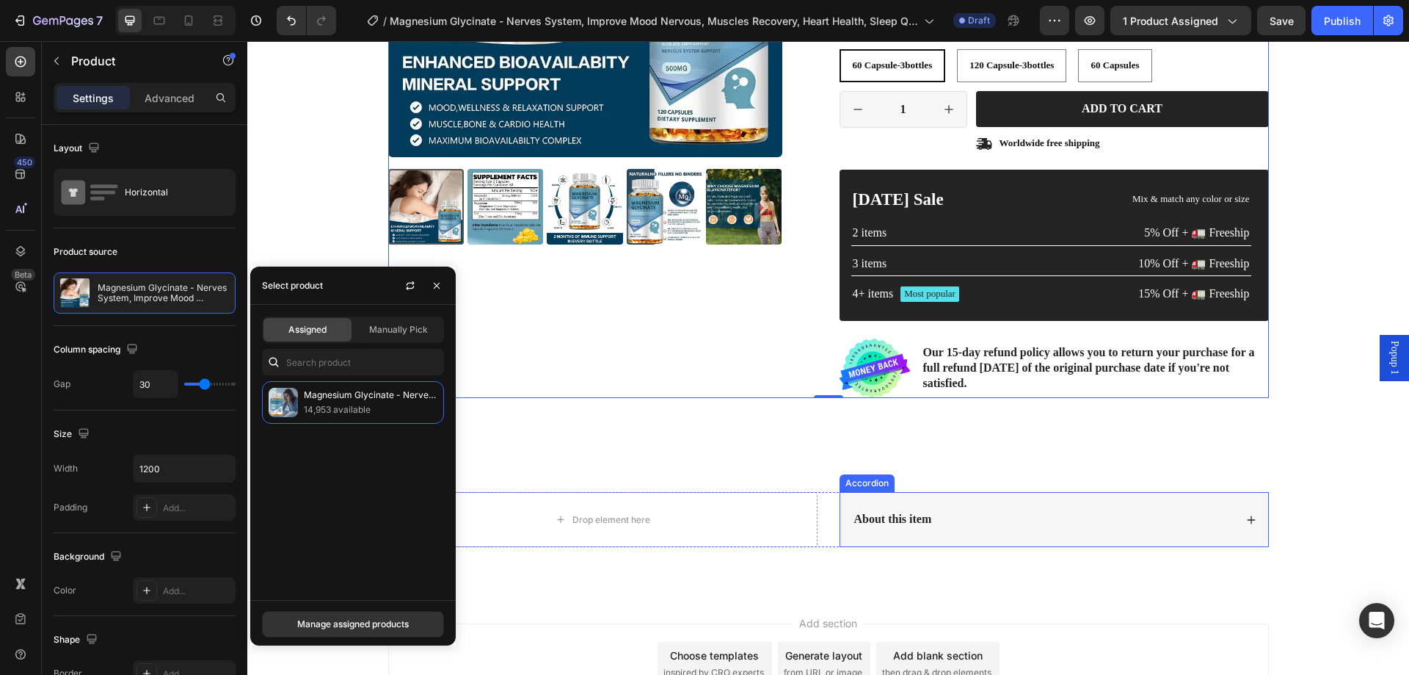
click at [965, 518] on div "About this item" at bounding box center [1043, 519] width 382 height 20
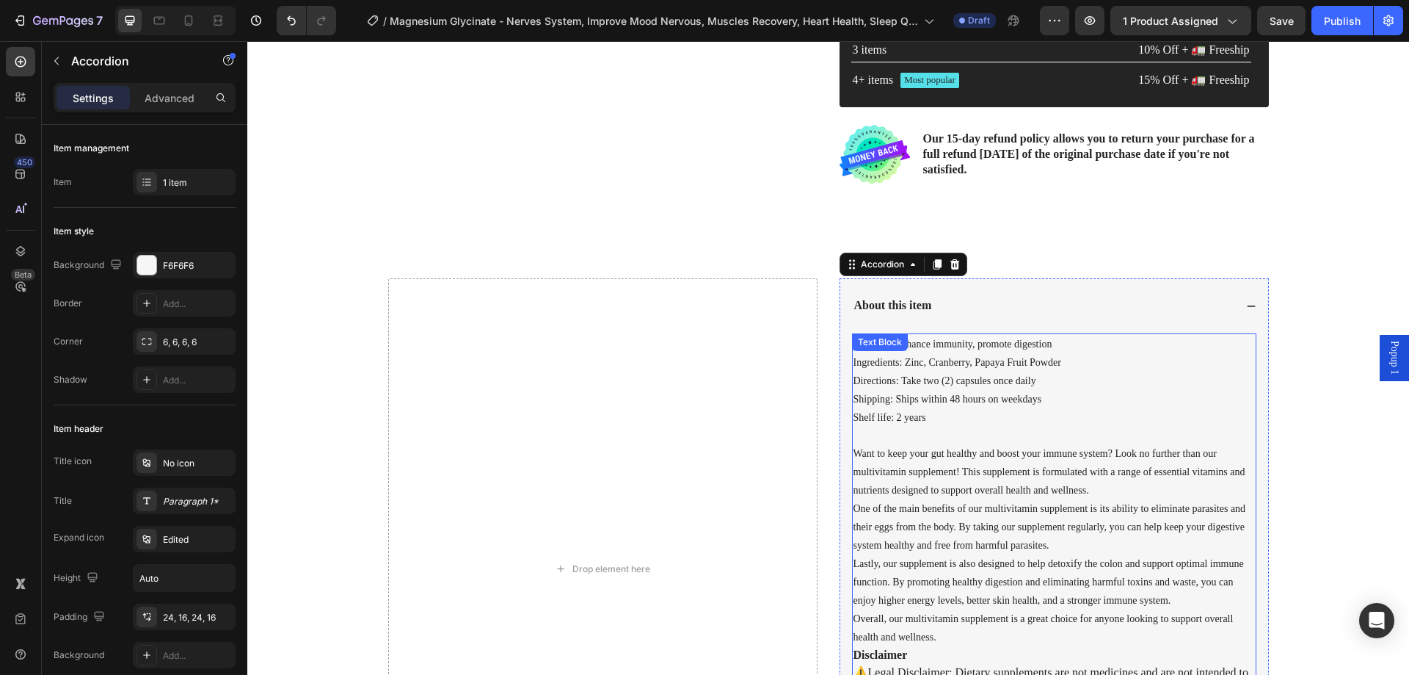
scroll to position [587, 0]
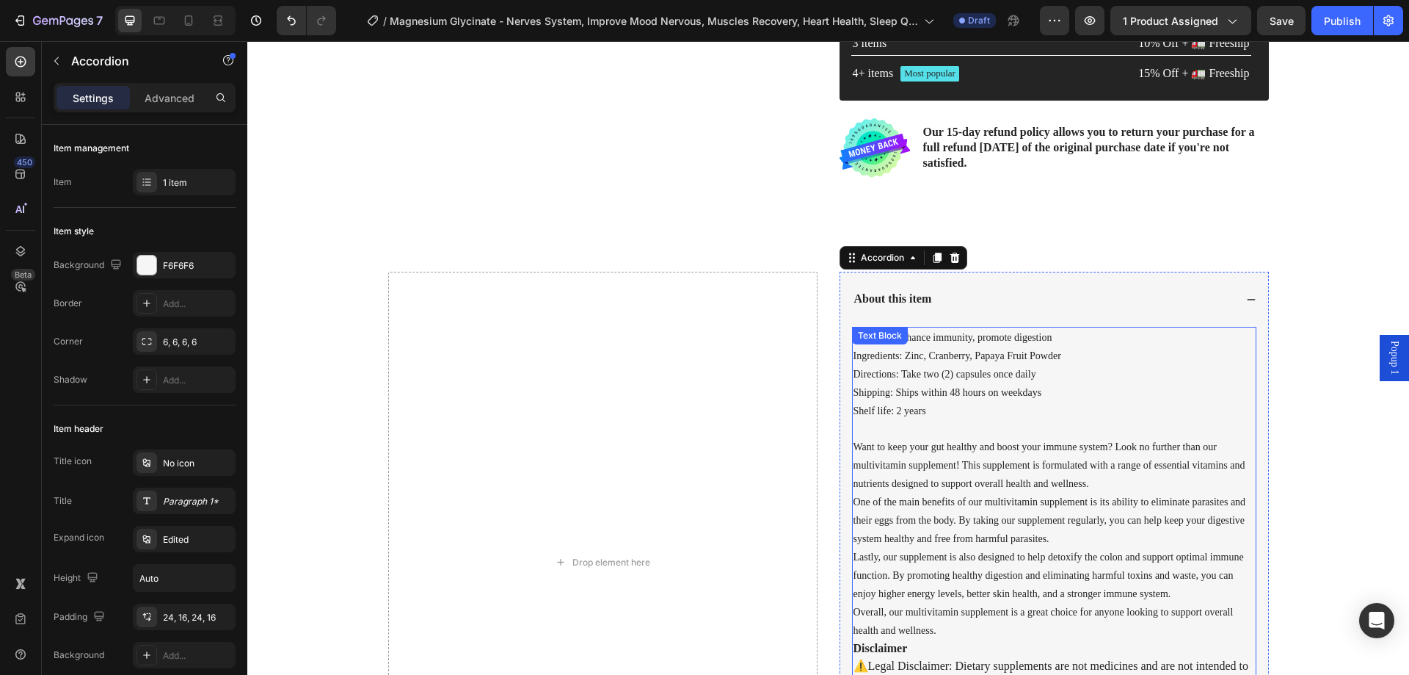
click at [959, 459] on span "Want to keep your gut healthy and boost your immune system? Look no further tha…" at bounding box center [1050, 465] width 392 height 48
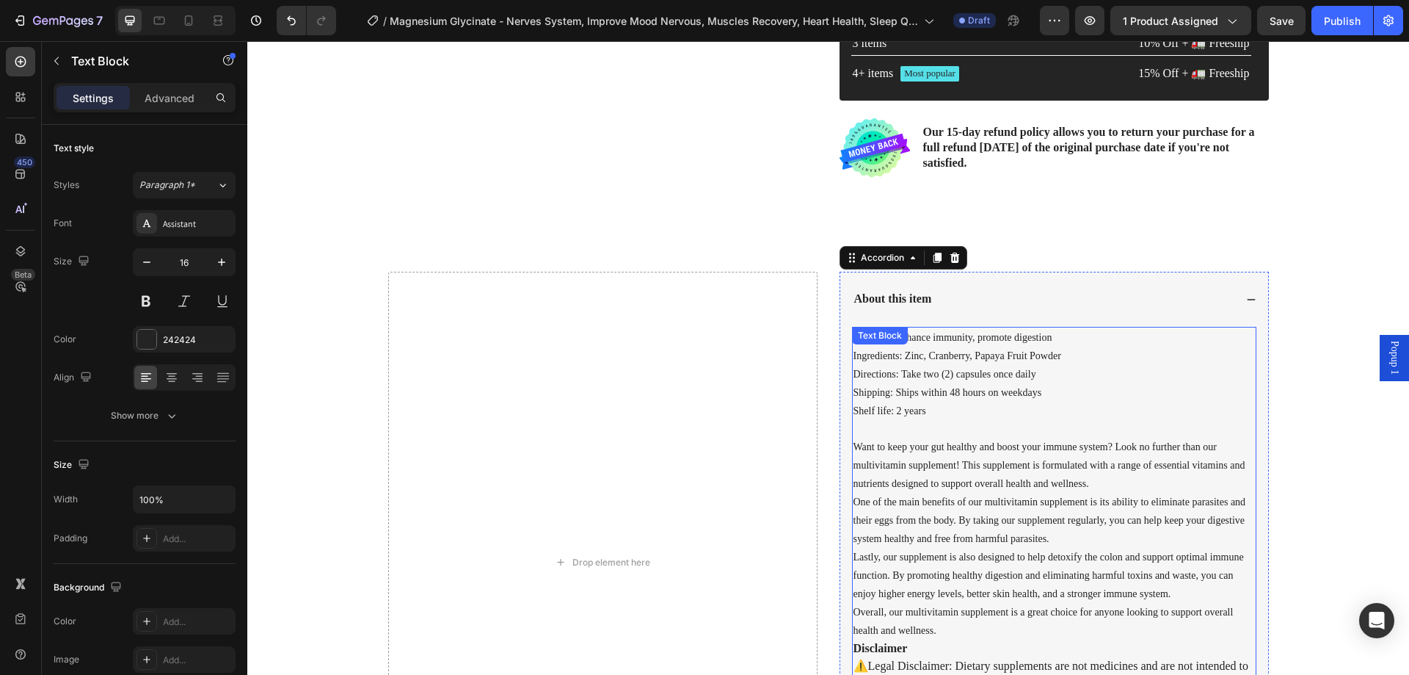
click at [959, 459] on span "Want to keep your gut healthy and boost your immune system? Look no further tha…" at bounding box center [1050, 465] width 392 height 48
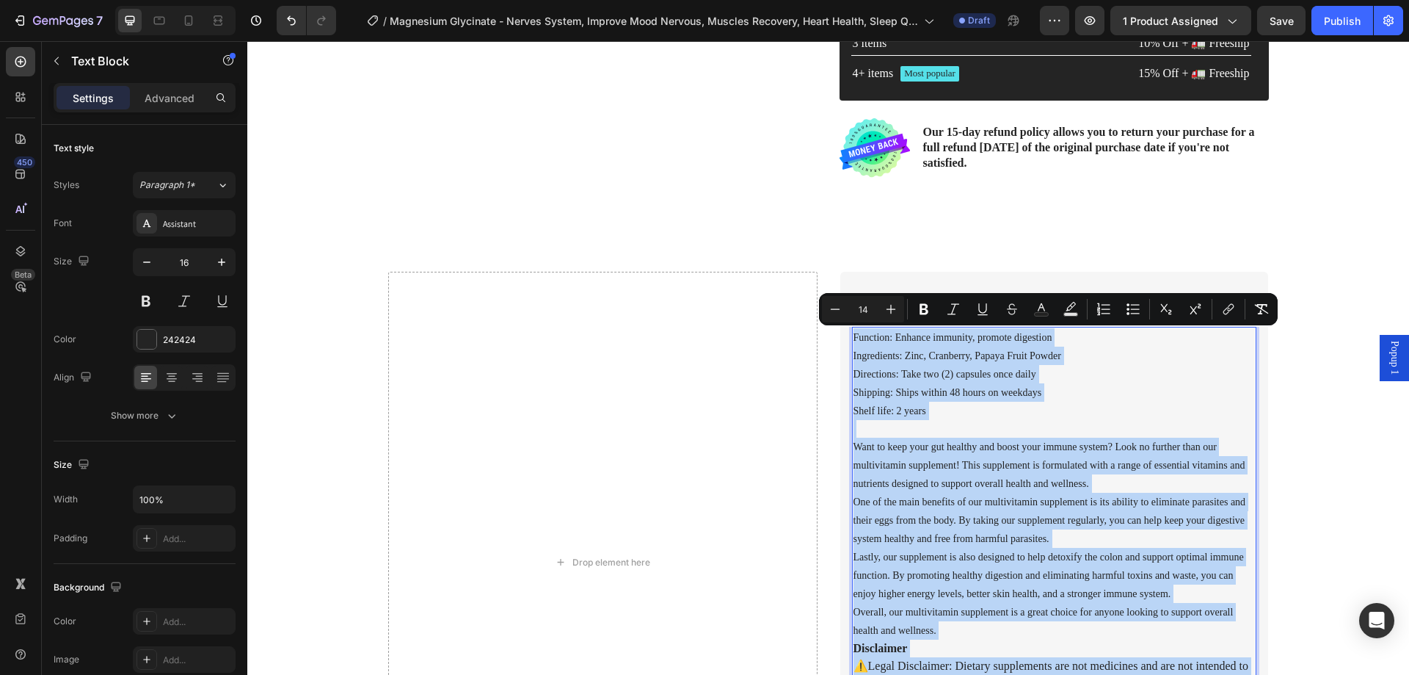
click at [998, 609] on span "Overall, our multivitamin supplement is a great choice for anyone looking to su…" at bounding box center [1044, 620] width 380 height 29
click at [957, 634] on p "Function: Enhance immunity, promote digestion Ingredients: Zinc, Cranberry, Pap…" at bounding box center [1055, 483] width 402 height 311
click at [954, 628] on p "Function: Enhance immunity, promote digestion Ingredients: Zinc, Cranberry, Pap…" at bounding box center [1055, 483] width 402 height 311
click at [1057, 419] on p "Function: Enhance immunity, promote digestion Ingredients: Zinc, Cranberry, Pap…" at bounding box center [1055, 483] width 402 height 311
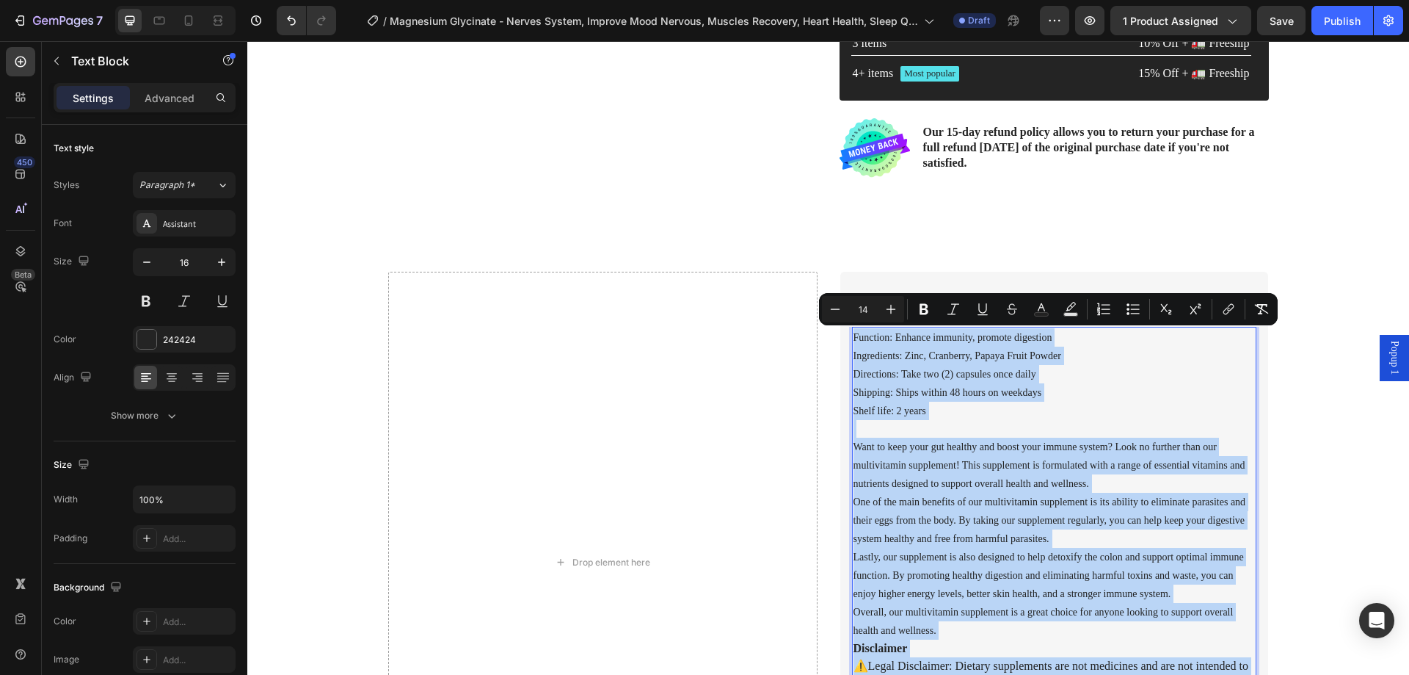
click at [1064, 410] on p "Function: Enhance immunity, promote digestion Ingredients: Zinc, Cranberry, Pap…" at bounding box center [1055, 483] width 402 height 311
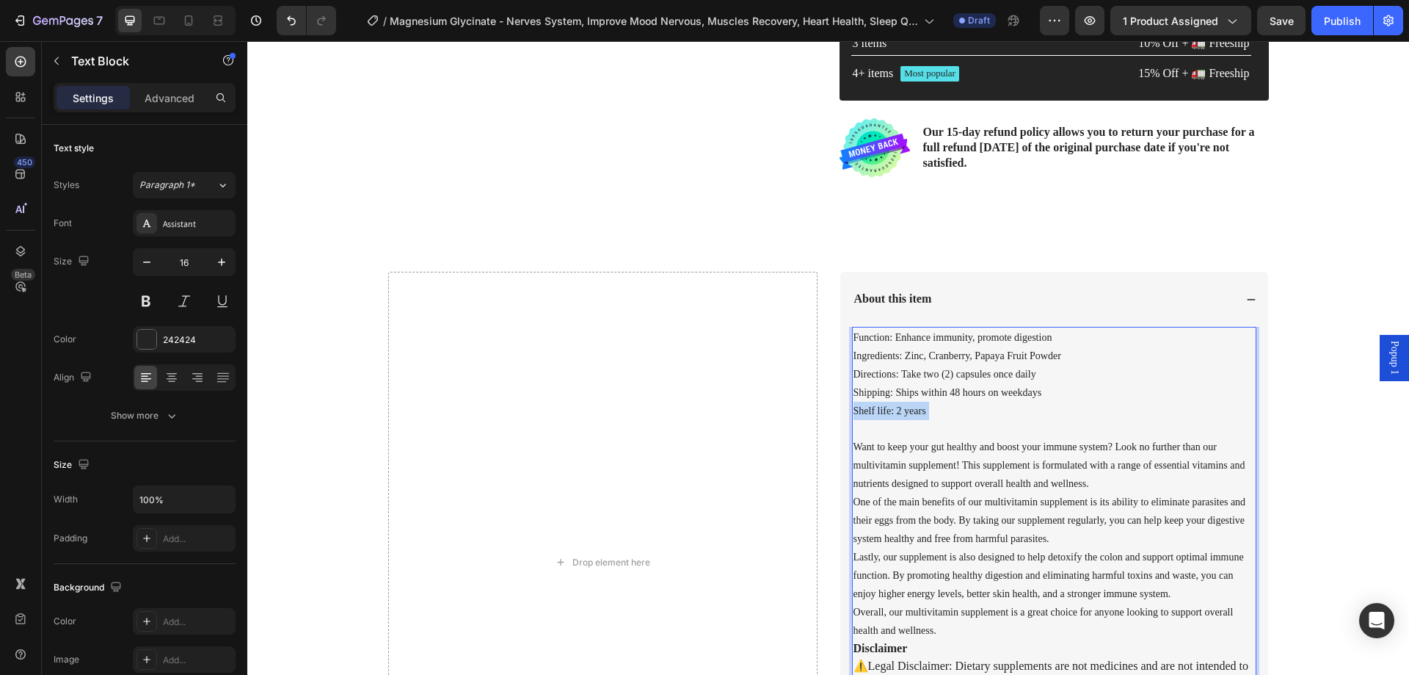
click at [1064, 410] on p "Function: Enhance immunity, promote digestion Ingredients: Zinc, Cranberry, Pap…" at bounding box center [1055, 483] width 402 height 311
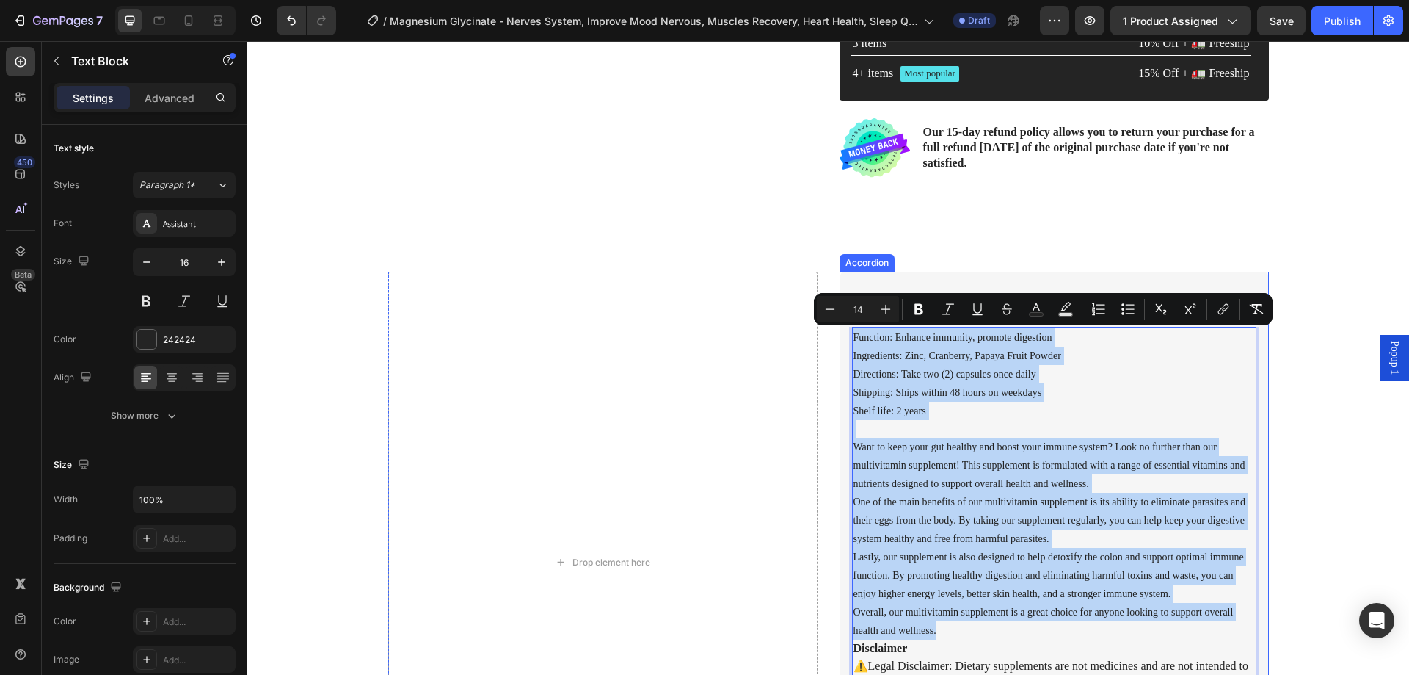
drag, startPoint x: 939, startPoint y: 631, endPoint x: 840, endPoint y: 328, distance: 319.0
click at [841, 328] on div "Function: Enhance immunity, promote digestion Ingredients: Zinc, Cranberry, Pap…" at bounding box center [1055, 590] width 428 height 526
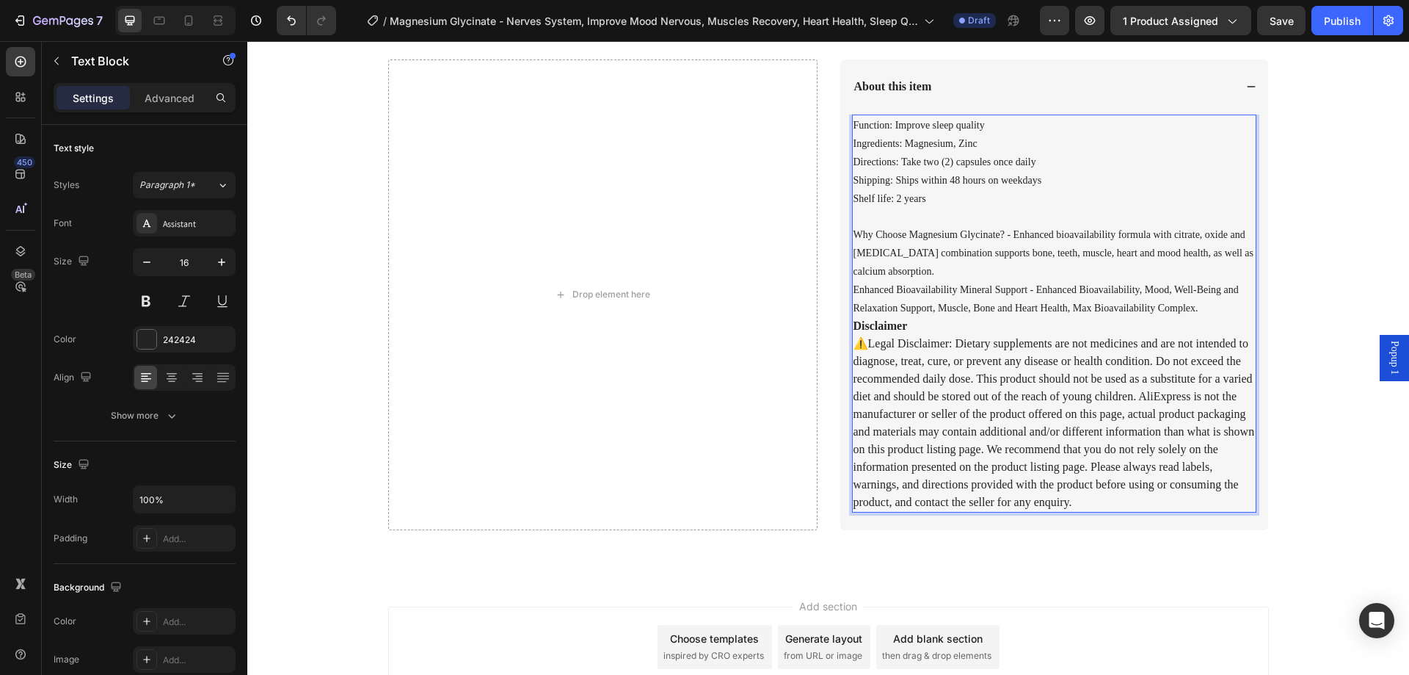
scroll to position [807, 0]
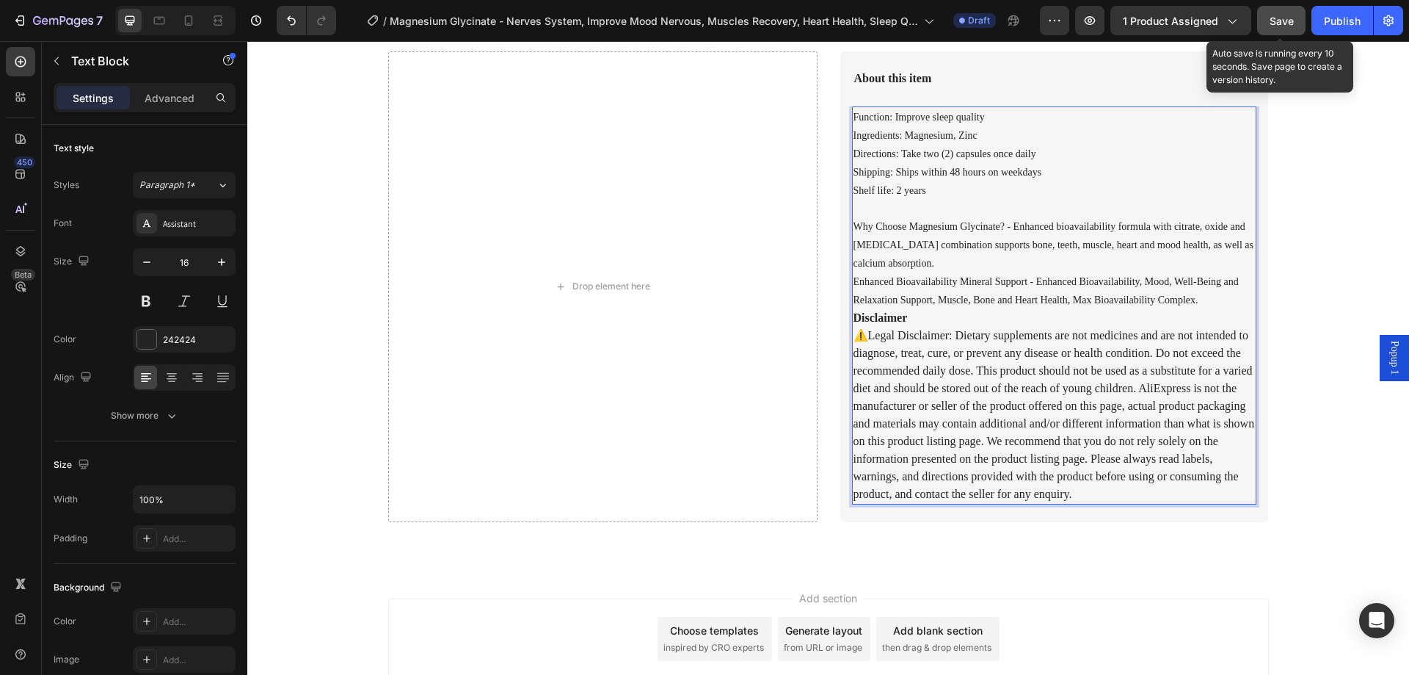
click at [1270, 25] on span "Save" at bounding box center [1282, 21] width 24 height 12
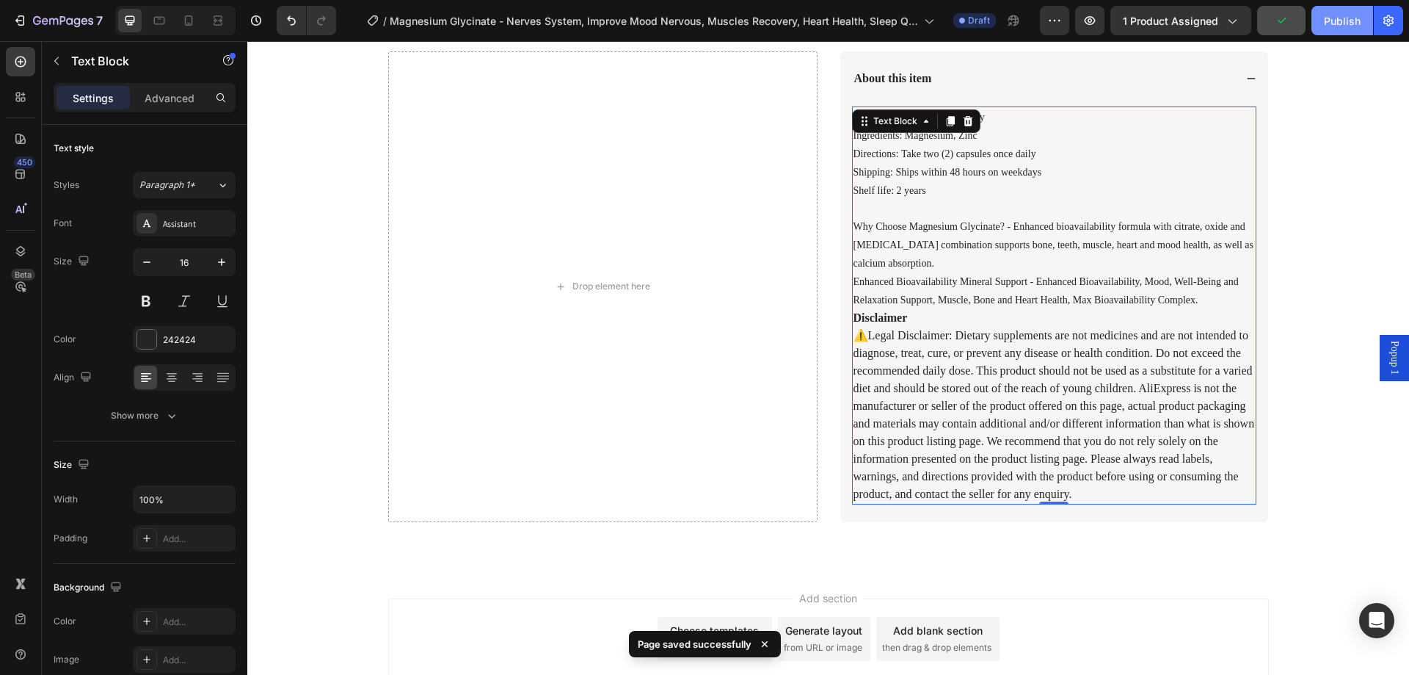
click at [1330, 22] on div "Publish" at bounding box center [1342, 20] width 37 height 15
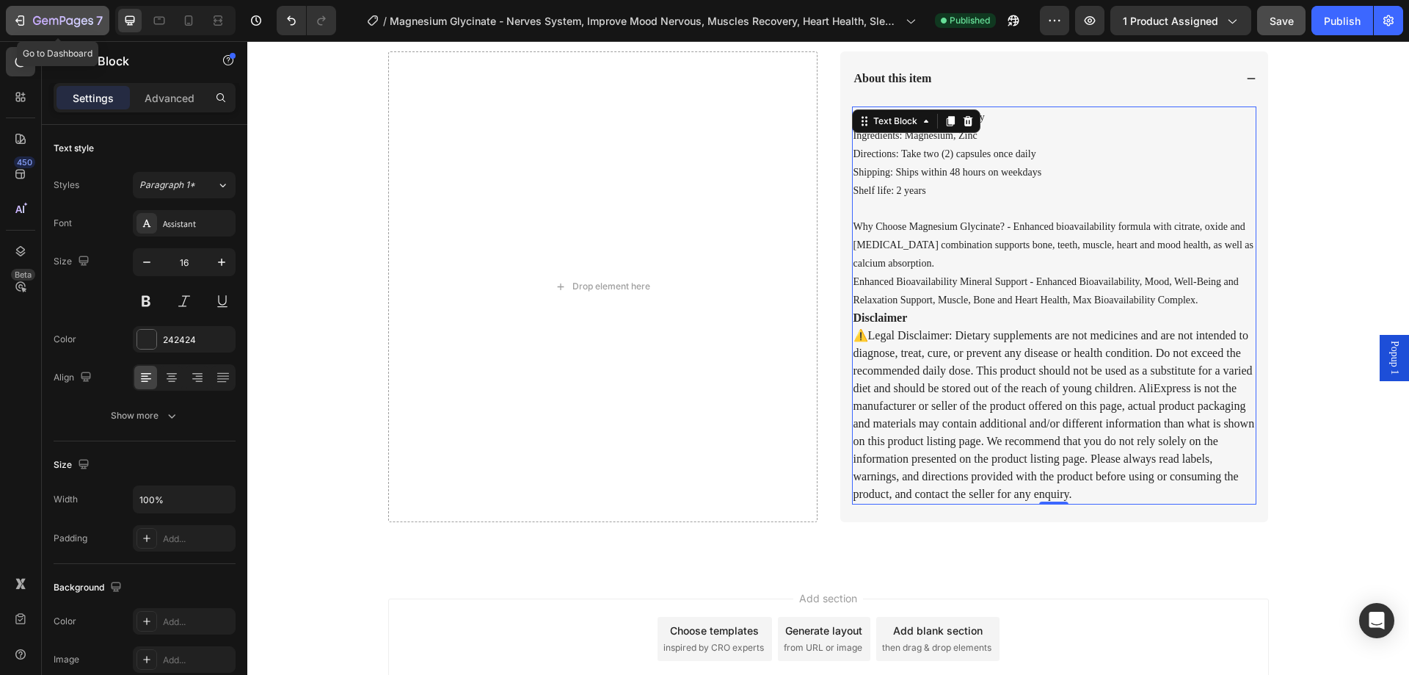
click at [54, 21] on icon "button" at bounding box center [53, 21] width 9 height 7
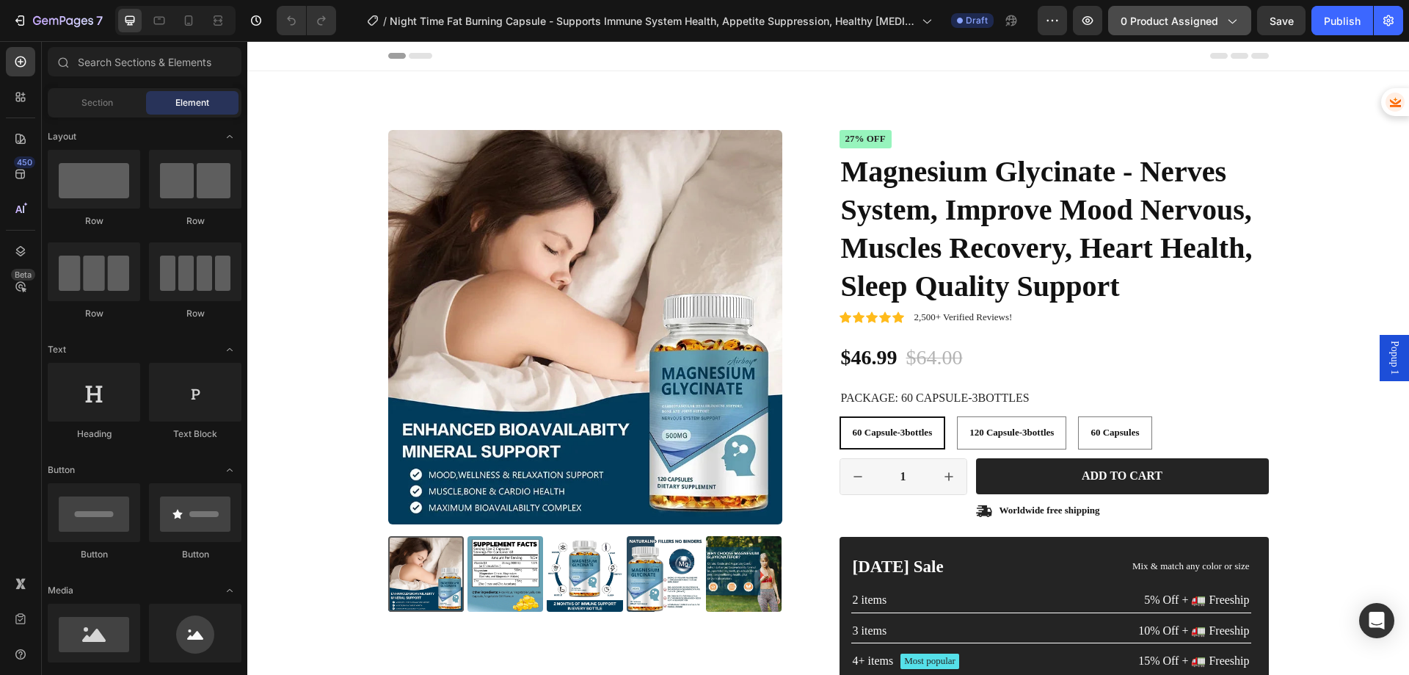
click at [1144, 20] on span "0 product assigned" at bounding box center [1170, 20] width 98 height 15
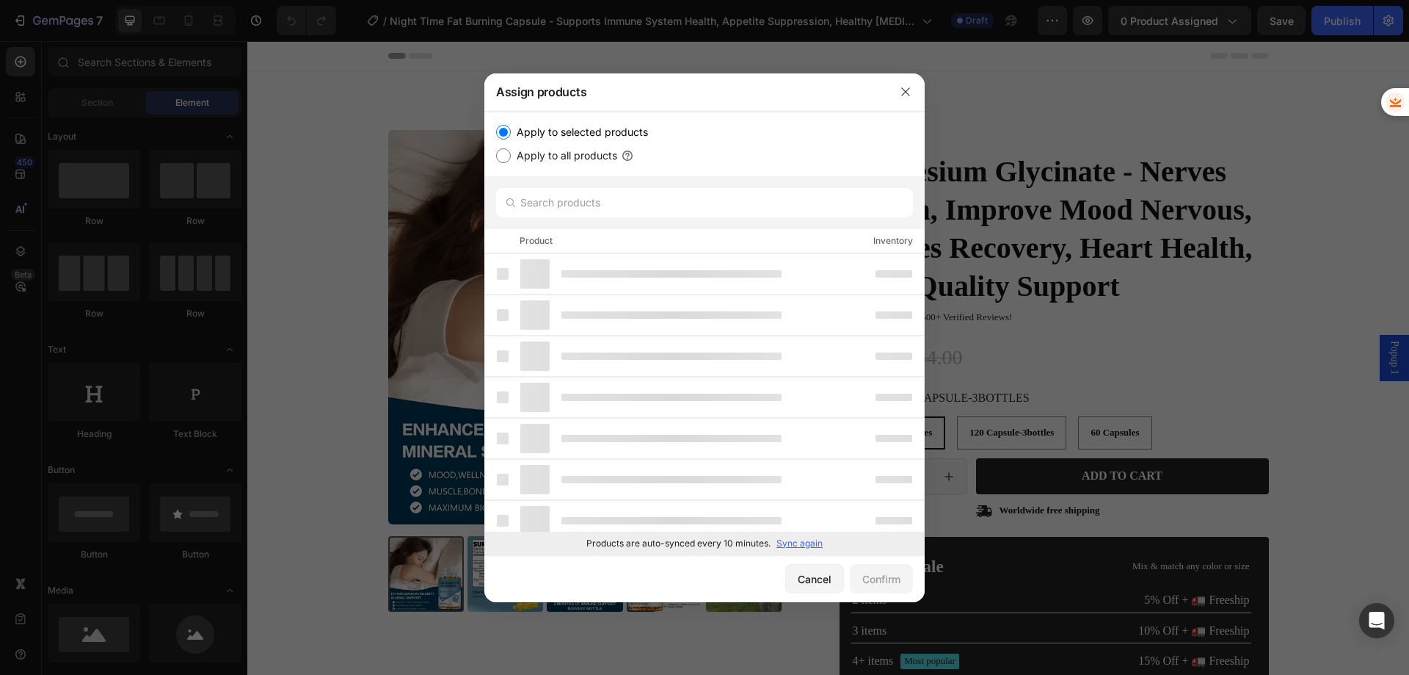
radio input "false"
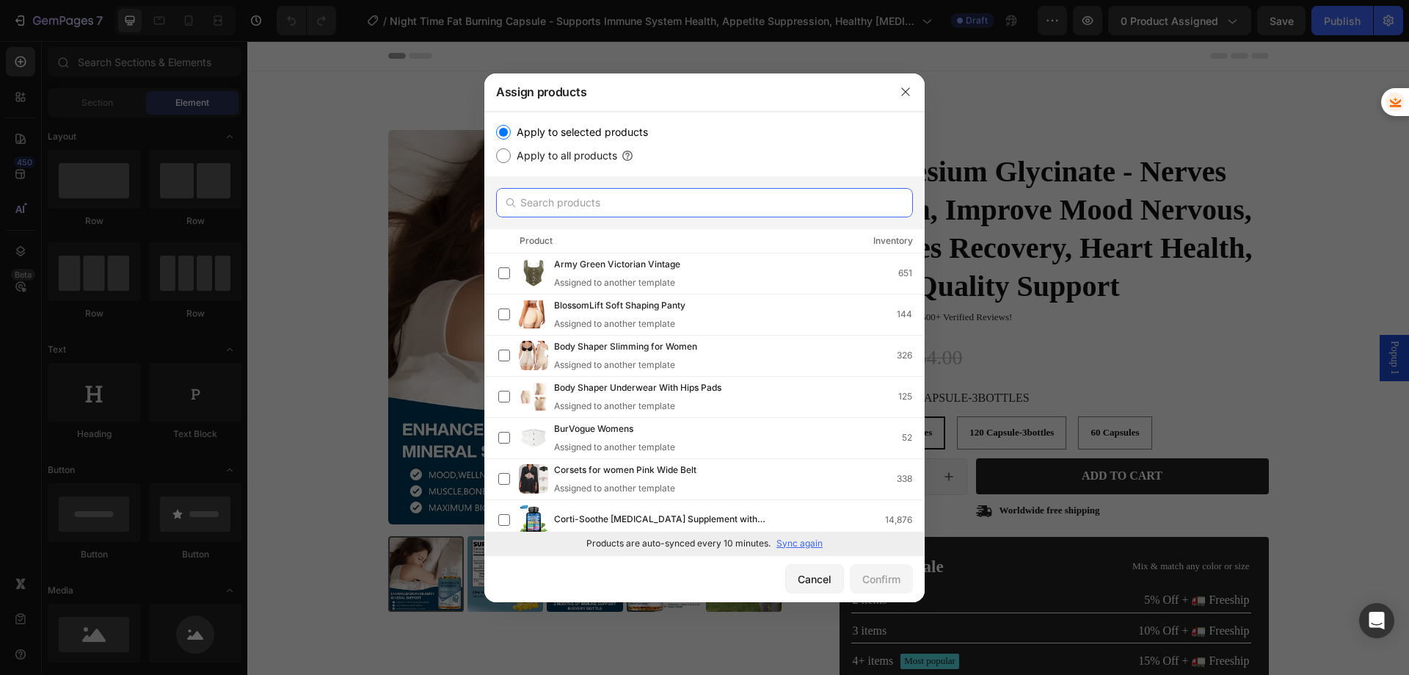
click at [582, 203] on input "text" at bounding box center [704, 202] width 417 height 29
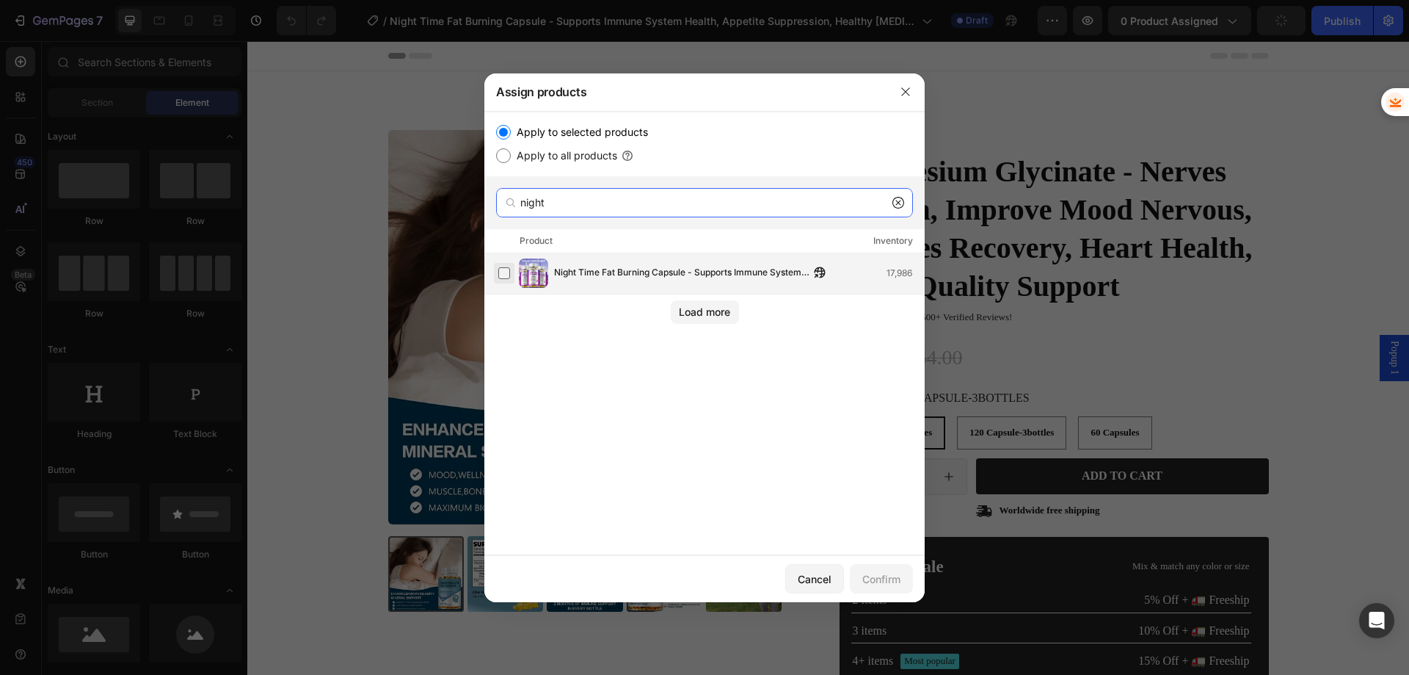
type input "night"
click at [501, 272] on label at bounding box center [504, 273] width 12 height 12
click at [871, 572] on div "Confirm" at bounding box center [882, 578] width 38 height 15
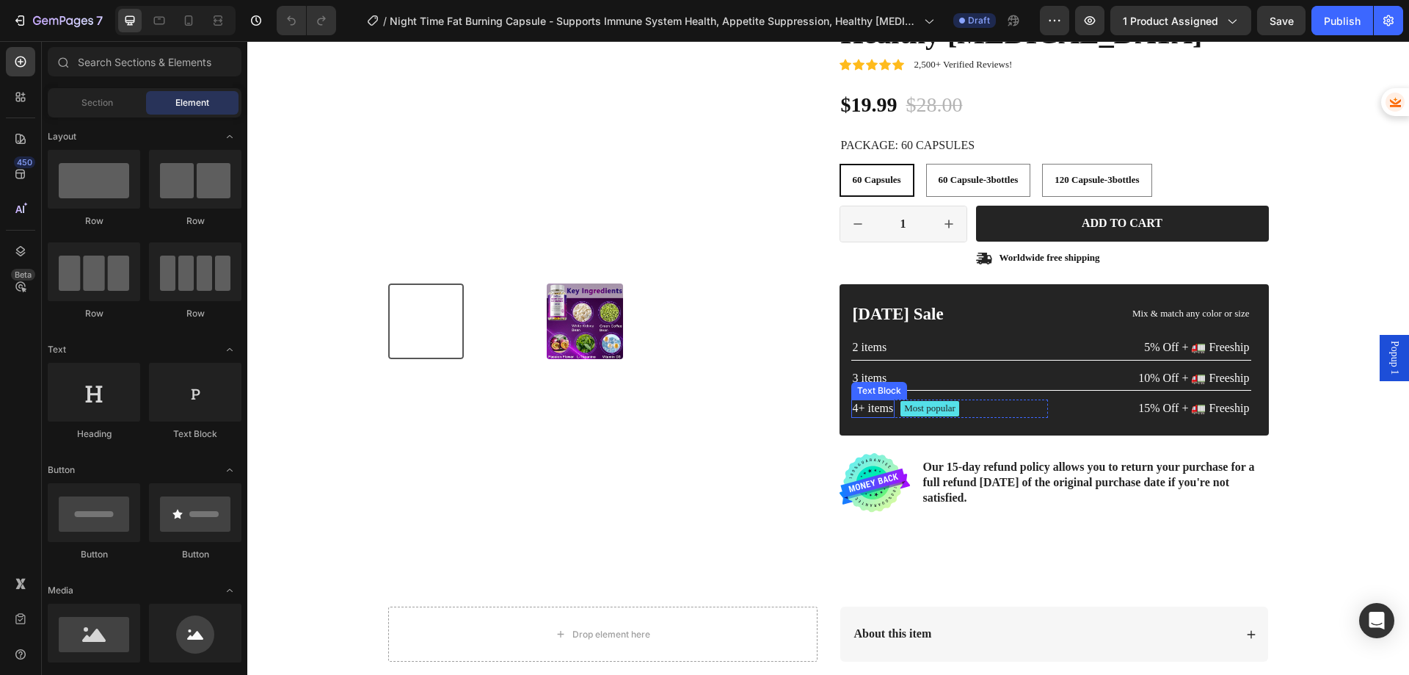
scroll to position [294, 0]
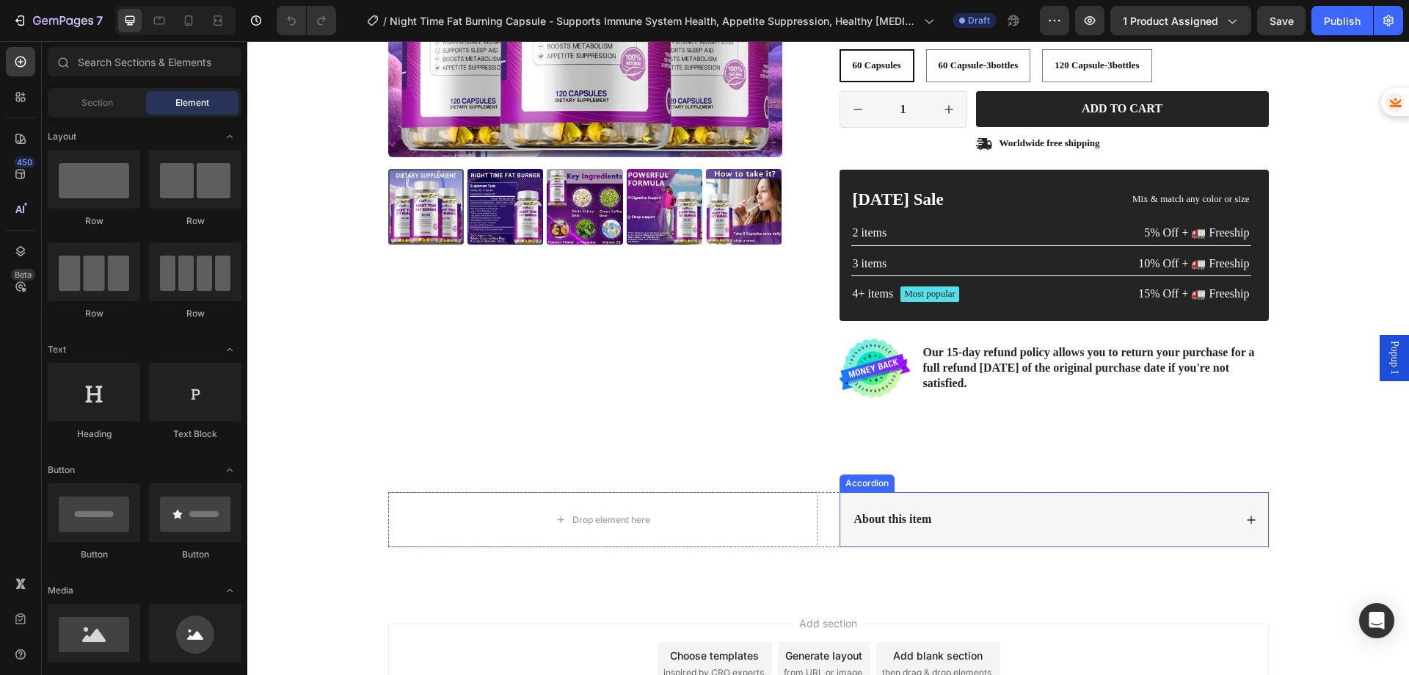
click at [1169, 531] on div "About this item" at bounding box center [1055, 519] width 428 height 55
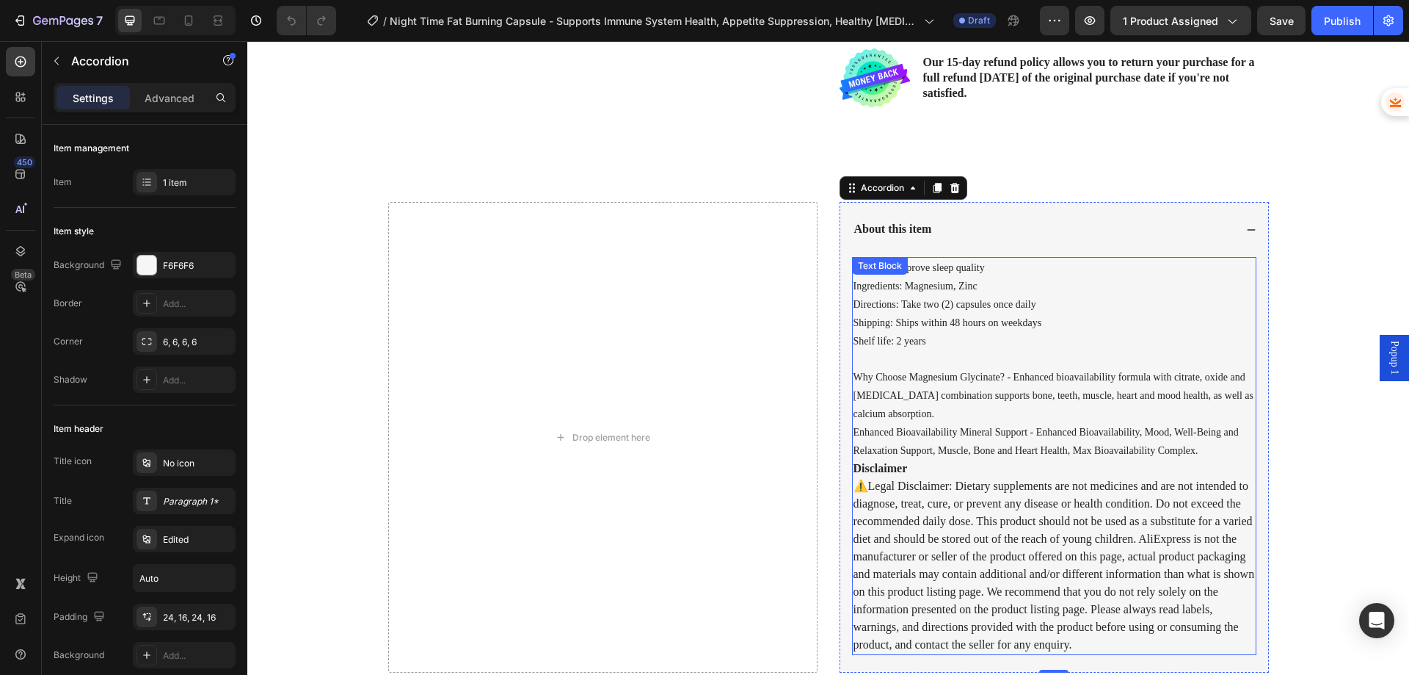
scroll to position [661, 0]
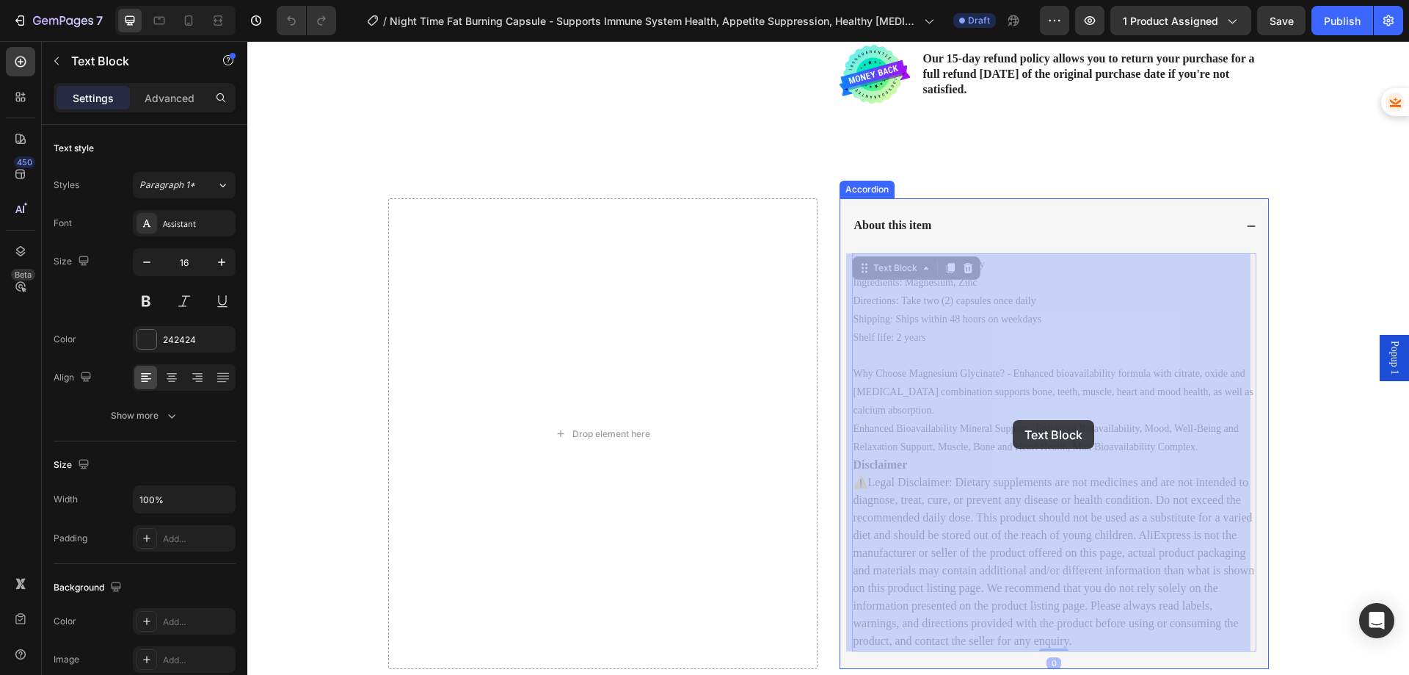
drag, startPoint x: 1205, startPoint y: 444, endPoint x: 1009, endPoint y: 419, distance: 198.3
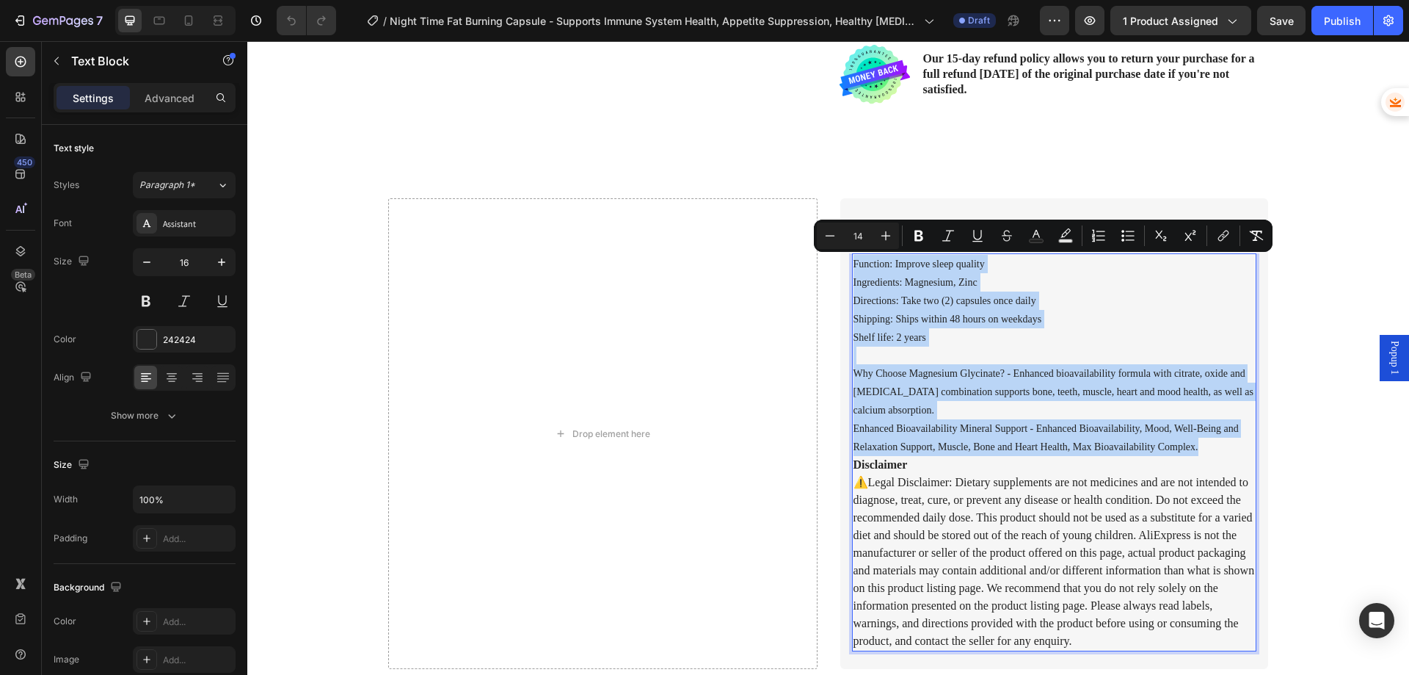
drag, startPoint x: 1194, startPoint y: 450, endPoint x: 846, endPoint y: 257, distance: 397.3
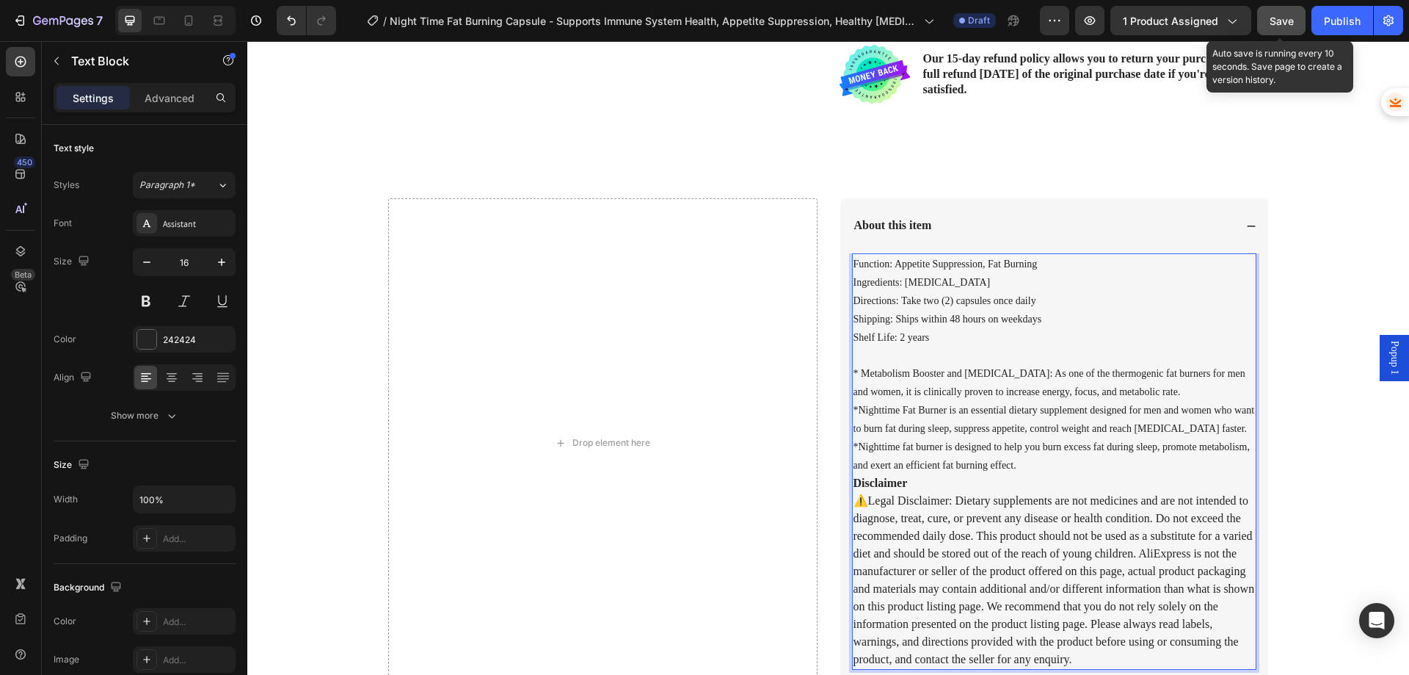
click at [1290, 26] on span "Save" at bounding box center [1282, 21] width 24 height 12
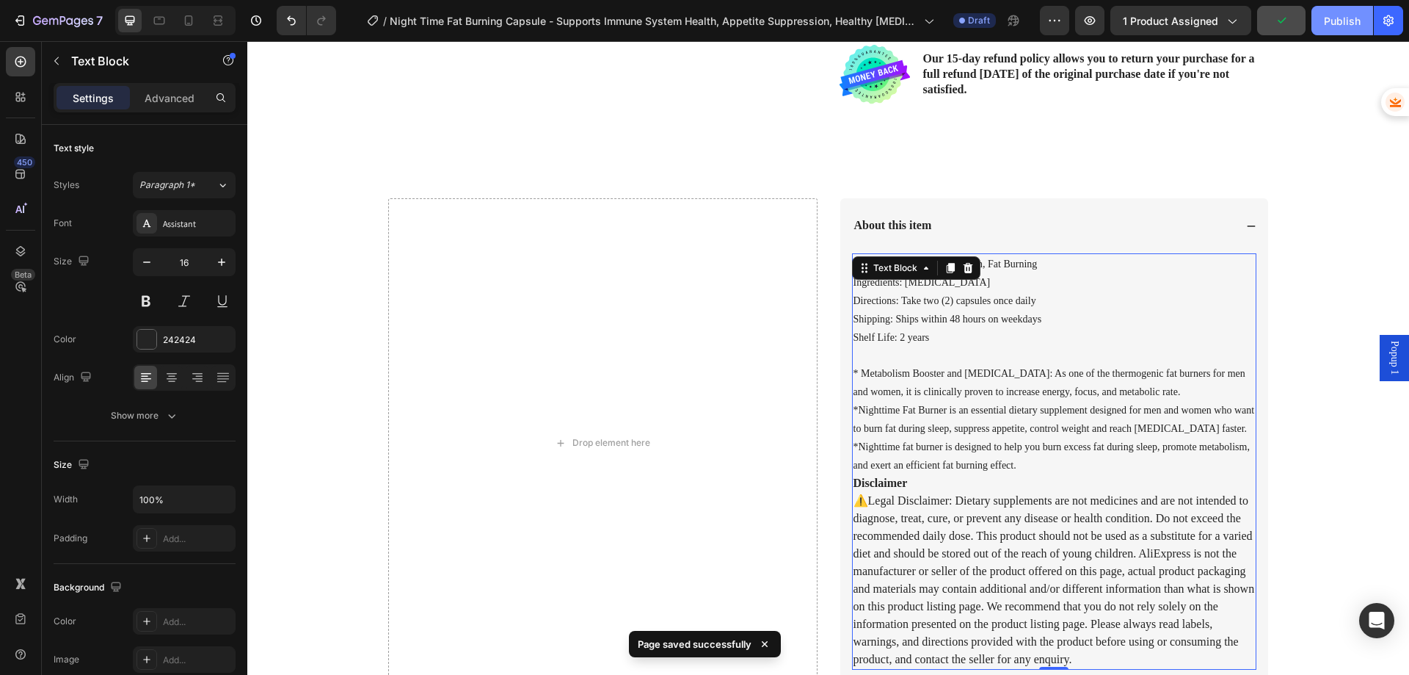
click at [1340, 26] on div "Publish" at bounding box center [1342, 20] width 37 height 15
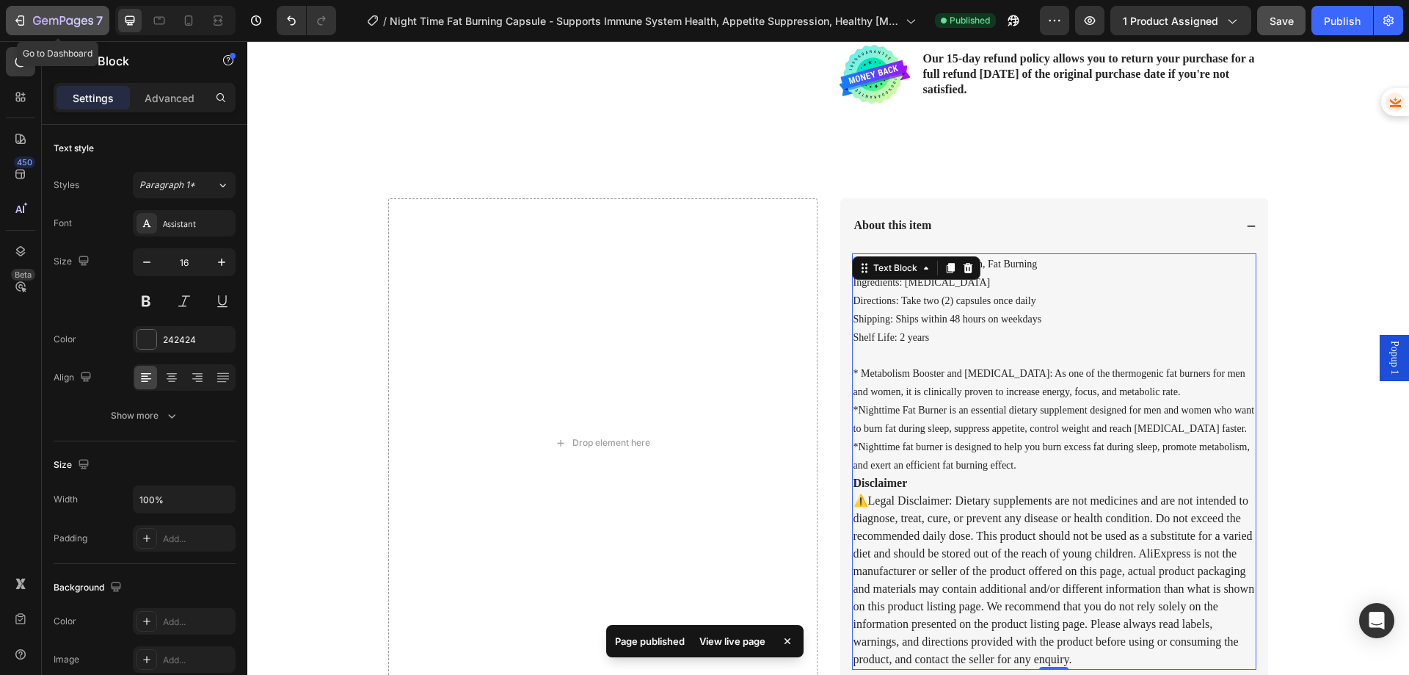
click at [21, 22] on icon "button" at bounding box center [19, 20] width 15 height 15
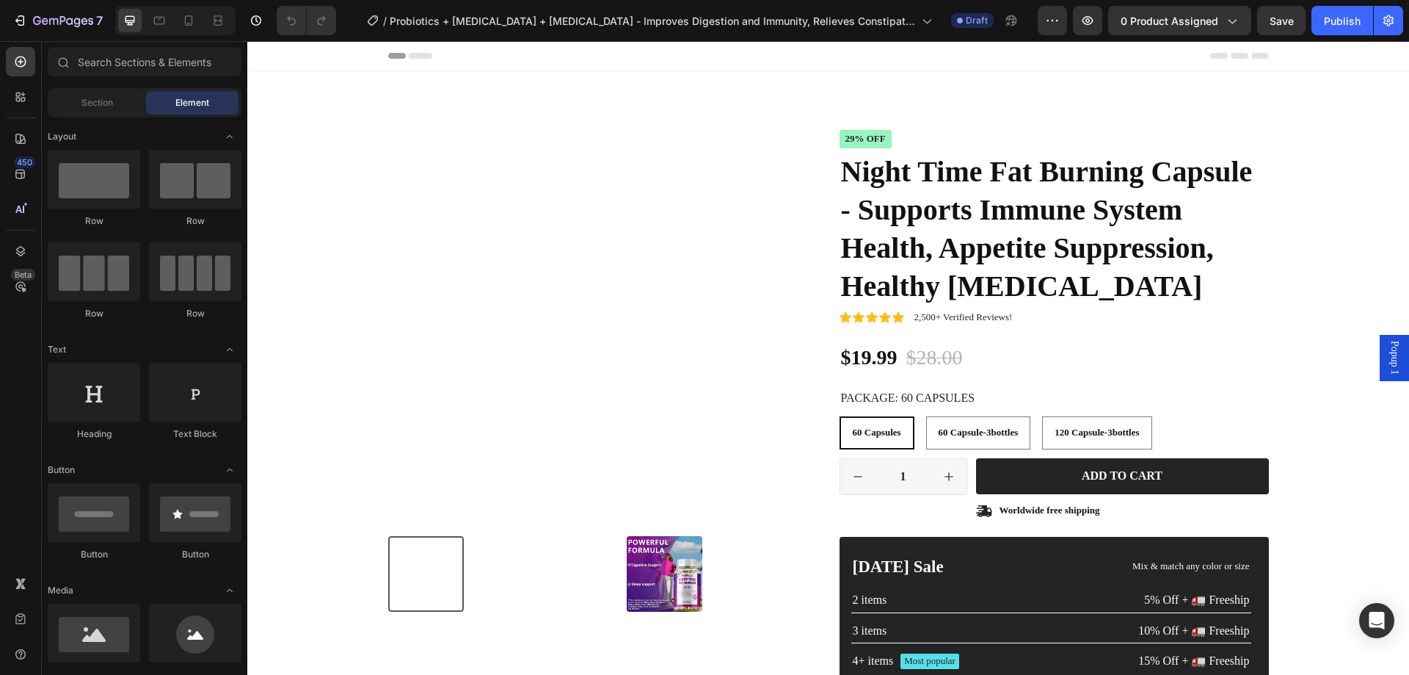
radio input "false"
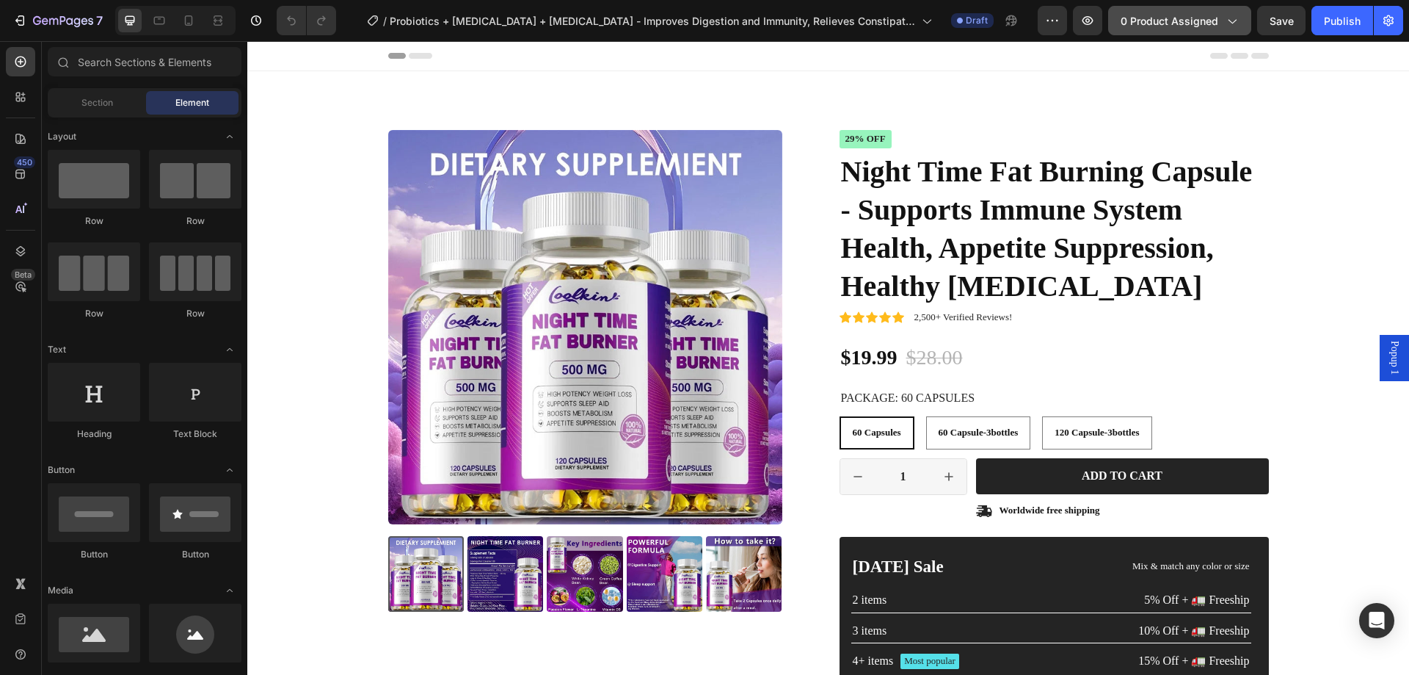
click at [1166, 22] on span "0 product assigned" at bounding box center [1170, 20] width 98 height 15
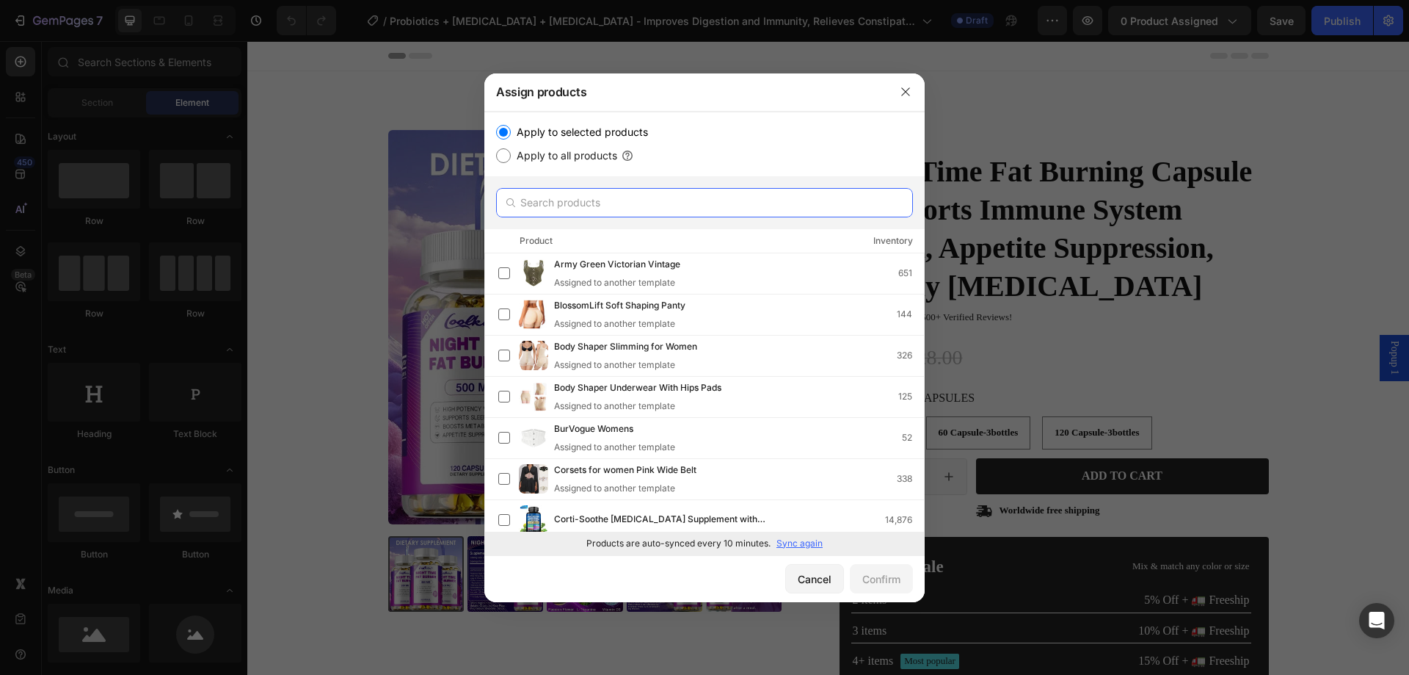
click at [589, 200] on input "text" at bounding box center [704, 202] width 417 height 29
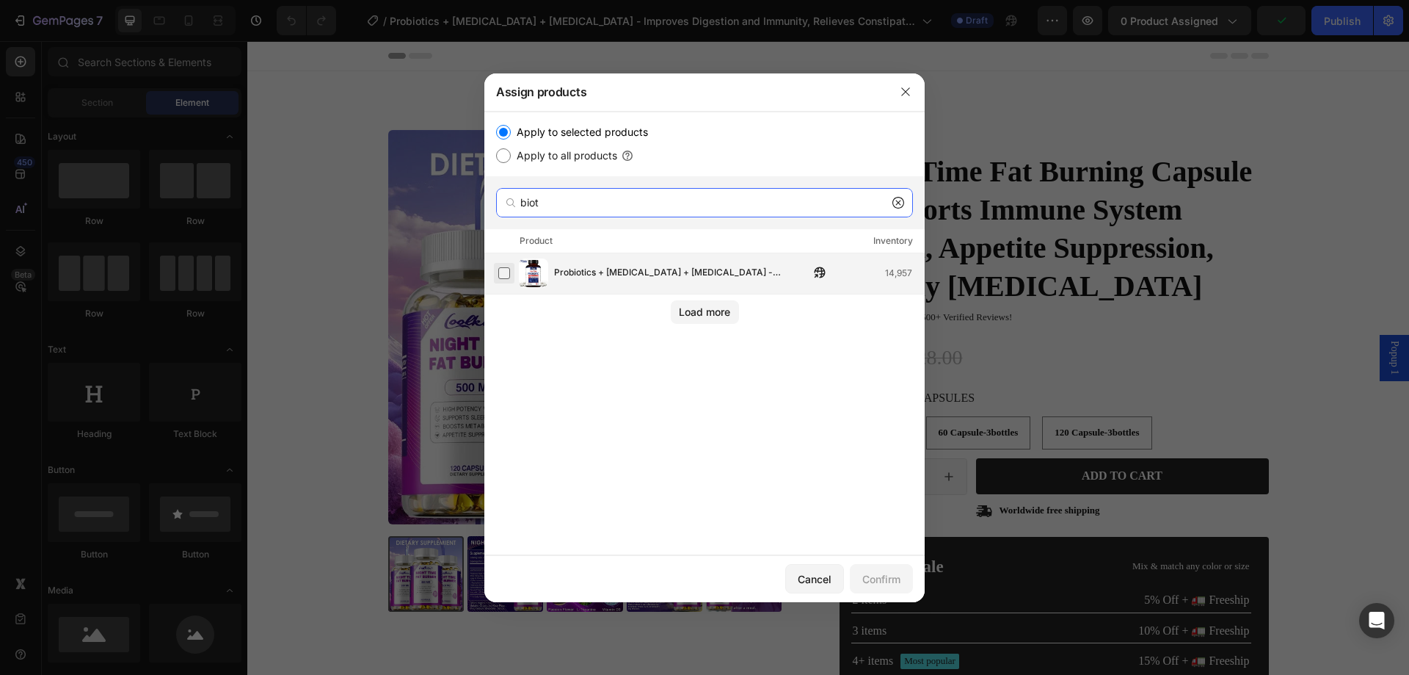
type input "biot"
click at [502, 272] on label at bounding box center [504, 273] width 12 height 12
click at [885, 577] on div "Confirm" at bounding box center [882, 578] width 38 height 15
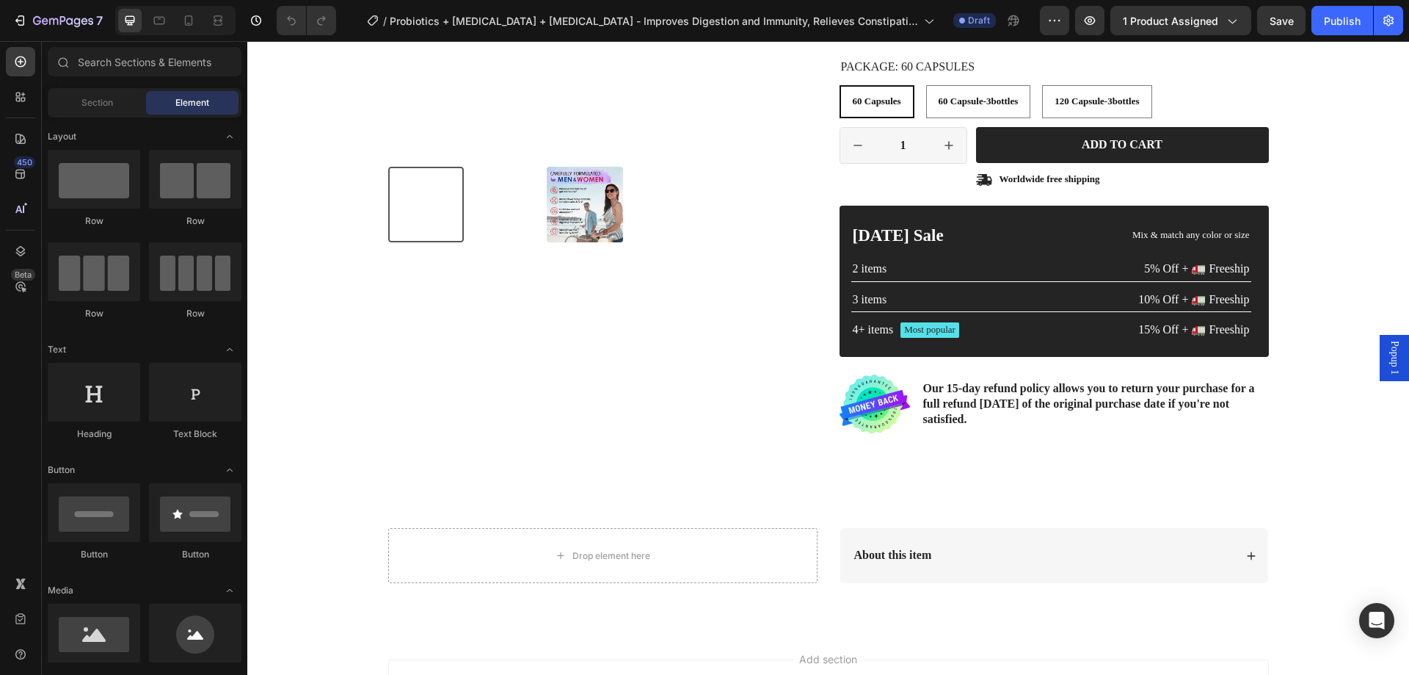
scroll to position [440, 0]
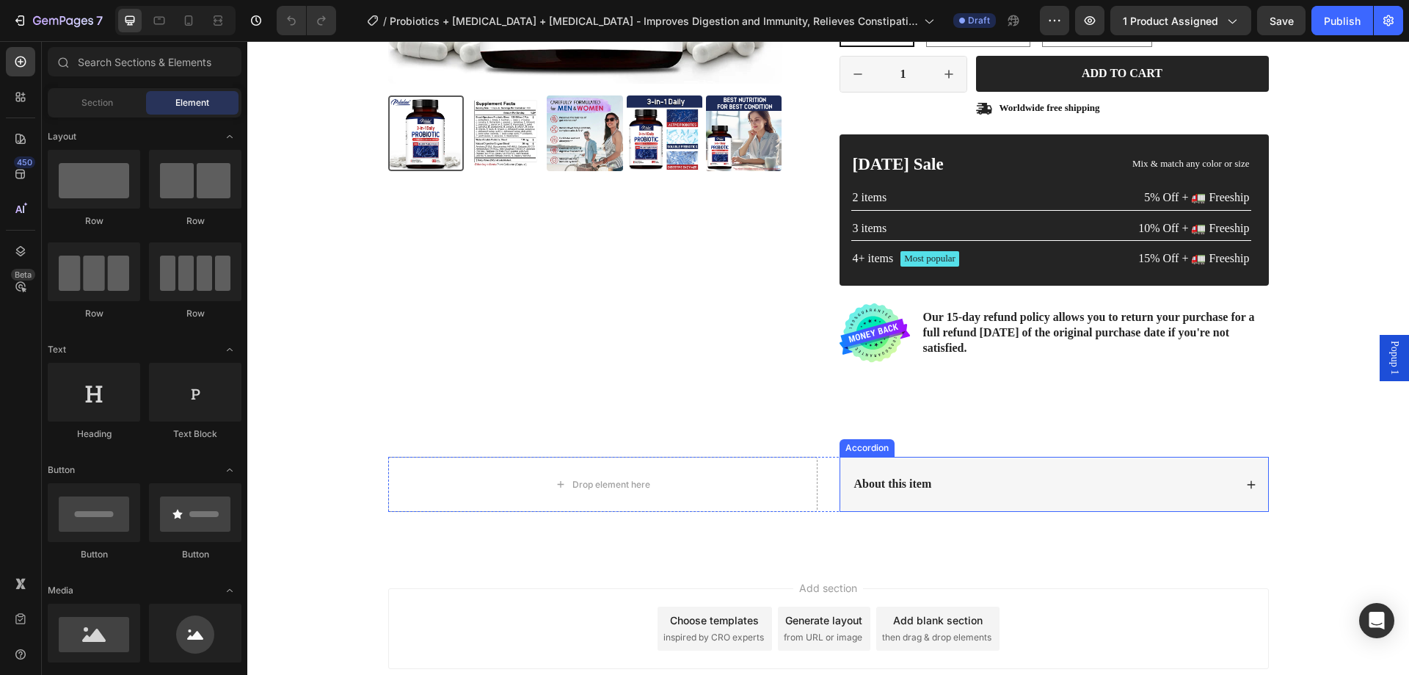
click at [1048, 475] on div "About this item" at bounding box center [1043, 484] width 382 height 20
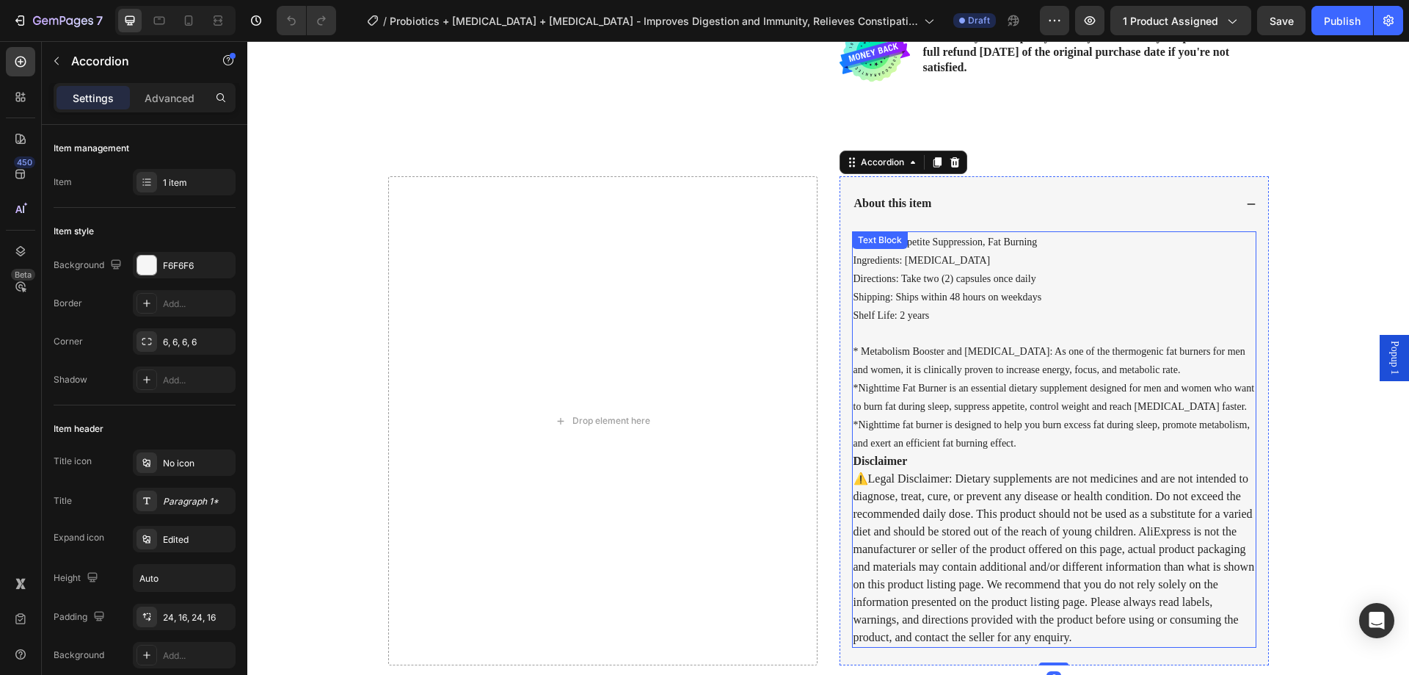
scroll to position [734, 0]
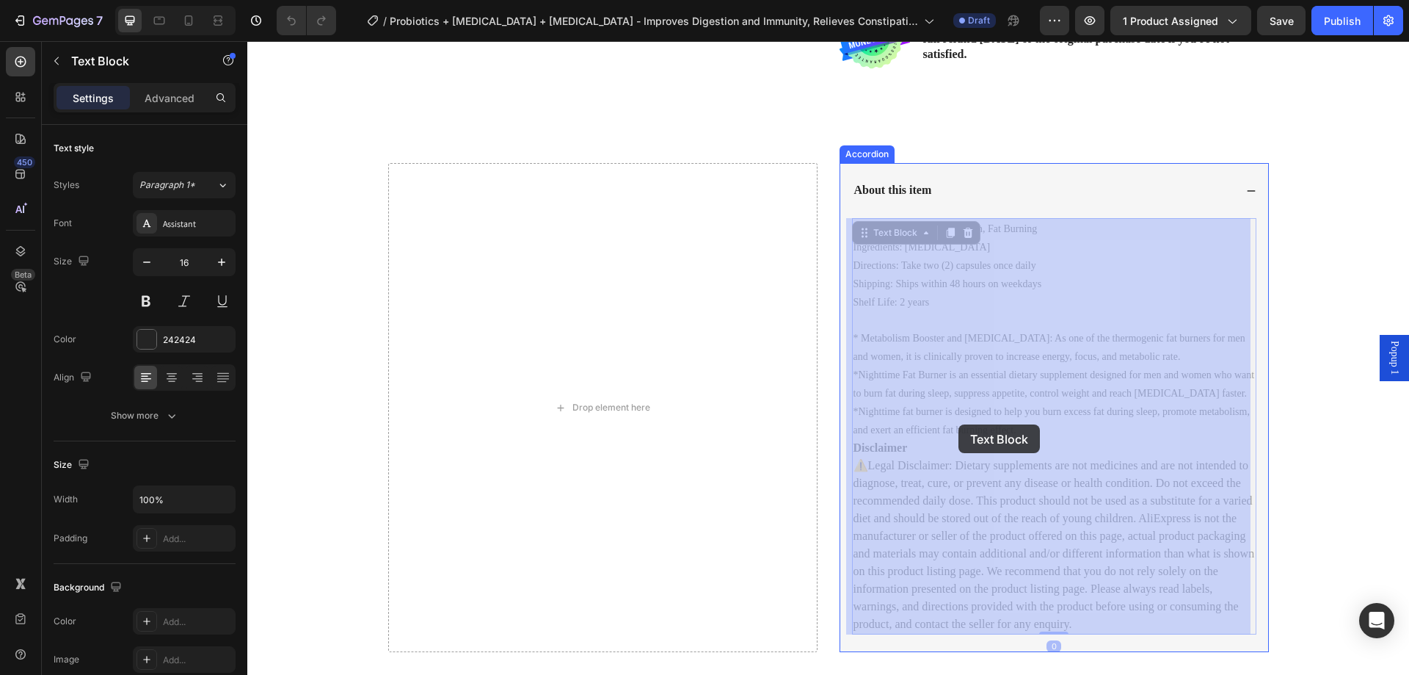
drag, startPoint x: 1014, startPoint y: 428, endPoint x: 959, endPoint y: 424, distance: 55.2
drag, startPoint x: 1013, startPoint y: 432, endPoint x: 970, endPoint y: 433, distance: 43.3
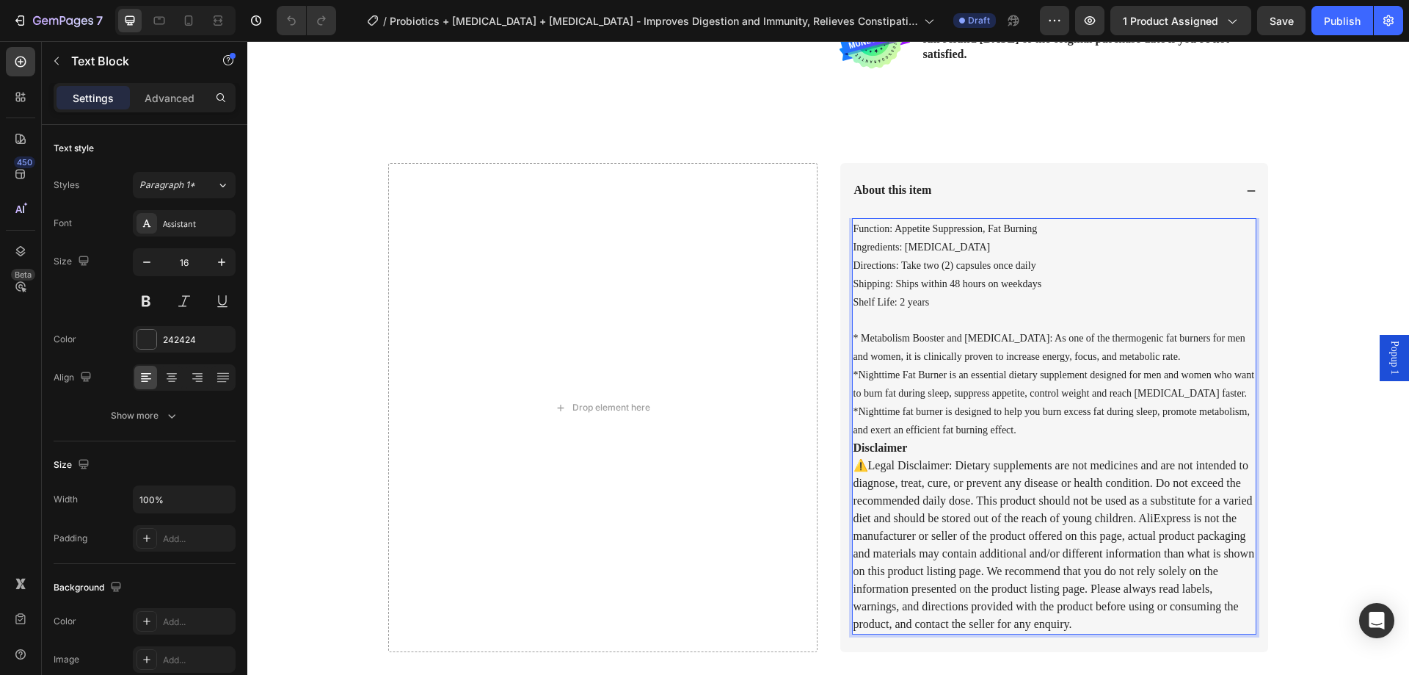
drag, startPoint x: 1010, startPoint y: 430, endPoint x: 908, endPoint y: 409, distance: 104.2
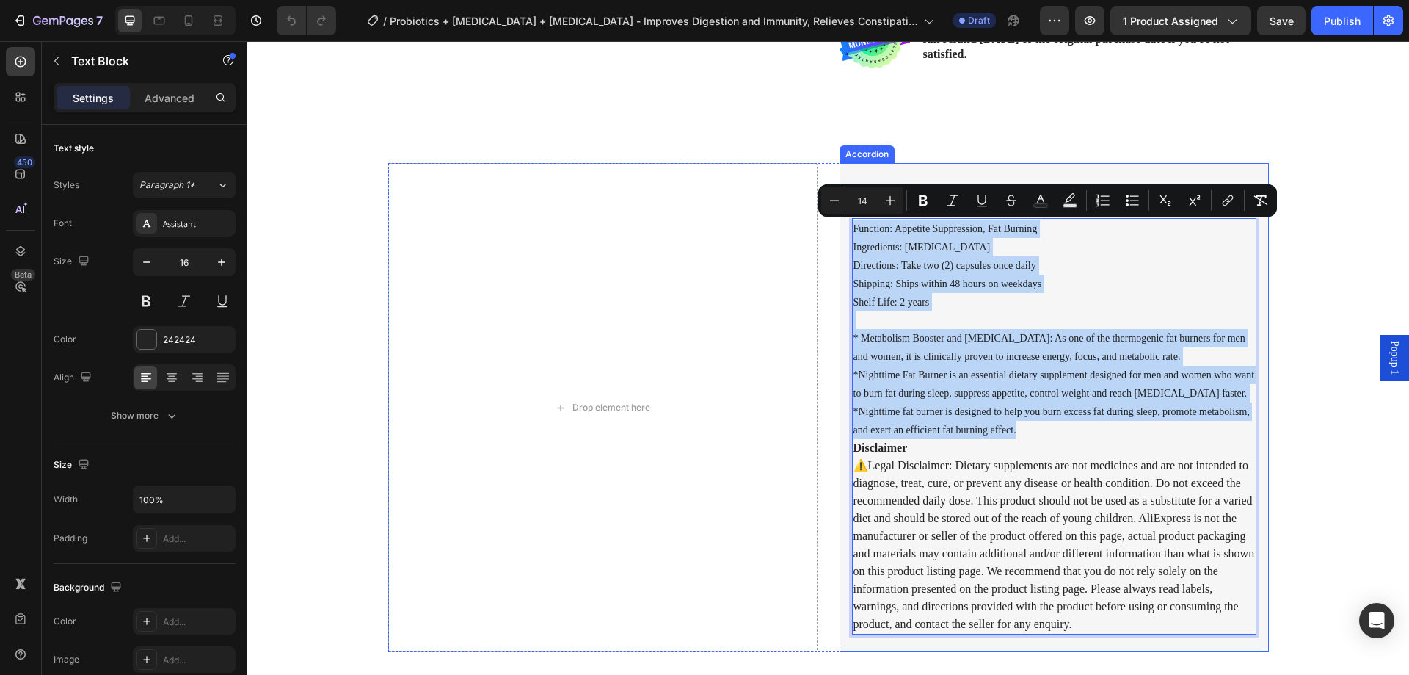
drag, startPoint x: 1010, startPoint y: 433, endPoint x: 843, endPoint y: 224, distance: 267.5
click at [843, 223] on div "Function: Appetite Suppression, Fat Burning Ingredients: [MEDICAL_DATA] Directi…" at bounding box center [1055, 435] width 428 height 434
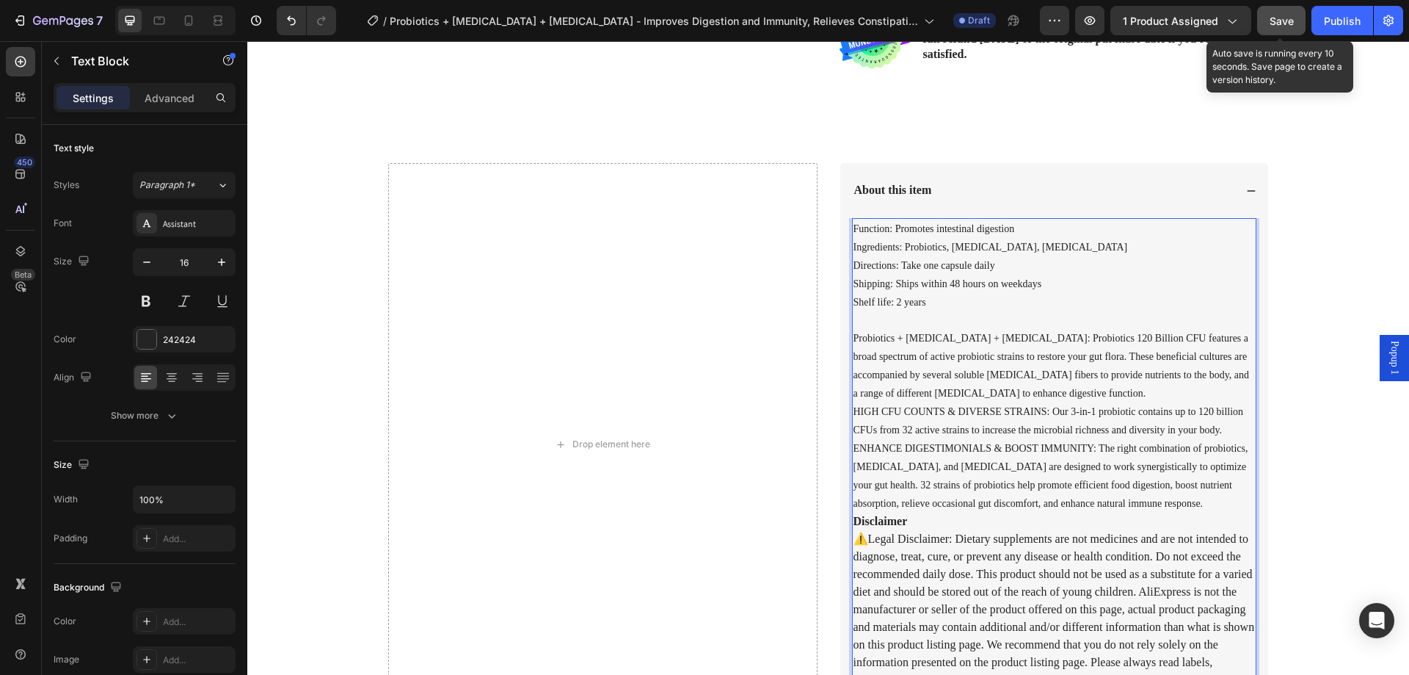
click at [1289, 24] on span "Save" at bounding box center [1282, 21] width 24 height 12
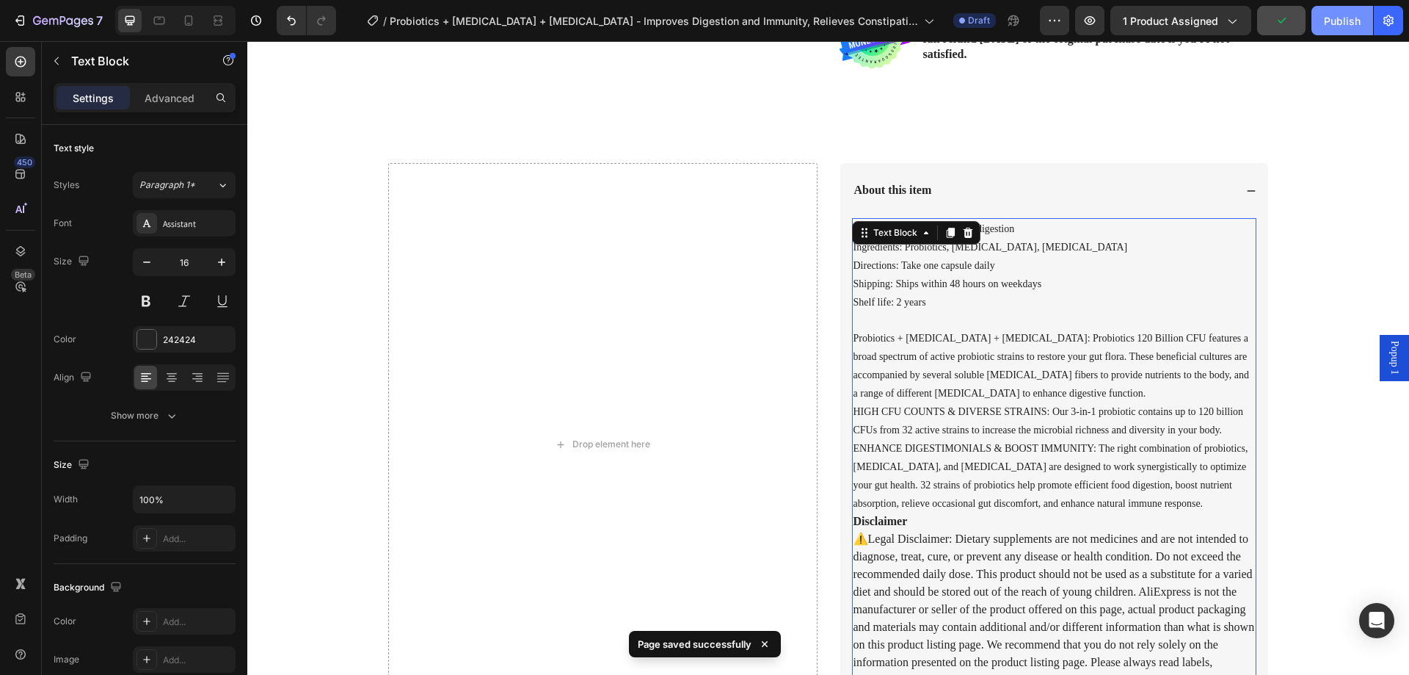
click at [1343, 27] on div "Publish" at bounding box center [1342, 20] width 37 height 15
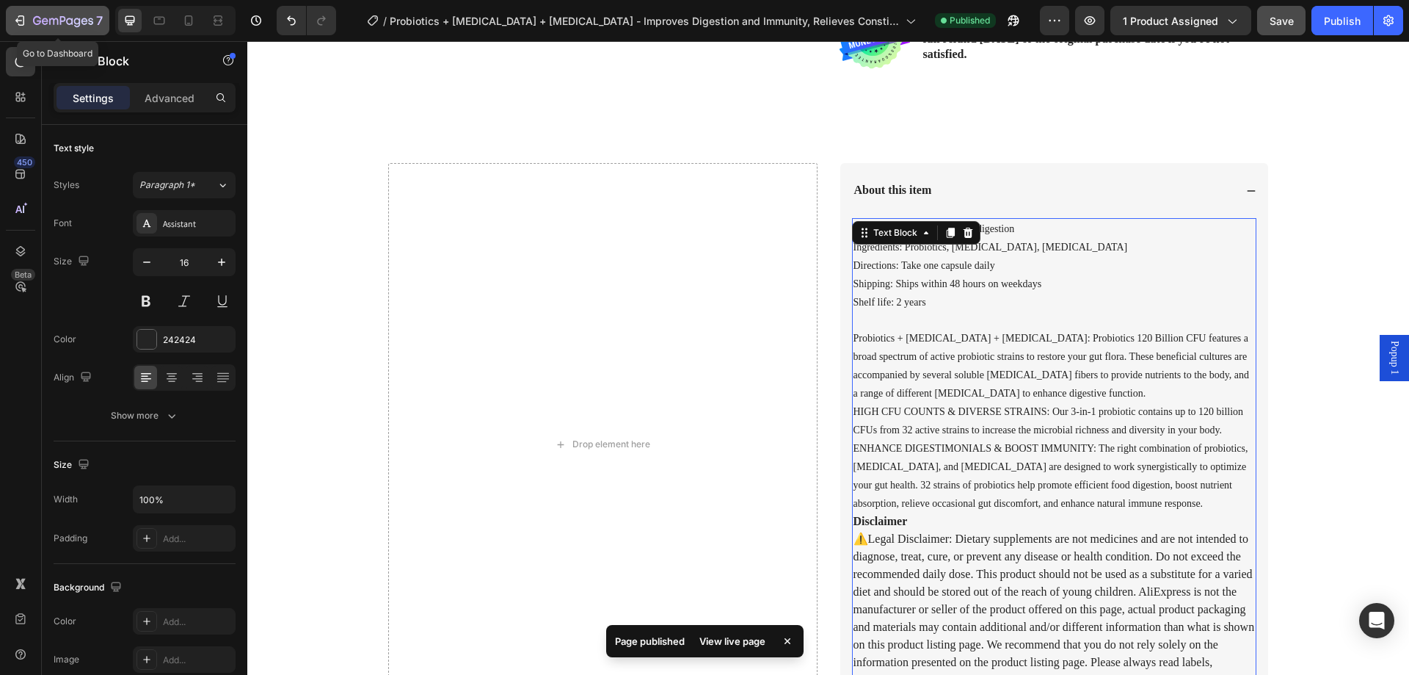
click at [26, 23] on icon "button" at bounding box center [19, 20] width 15 height 15
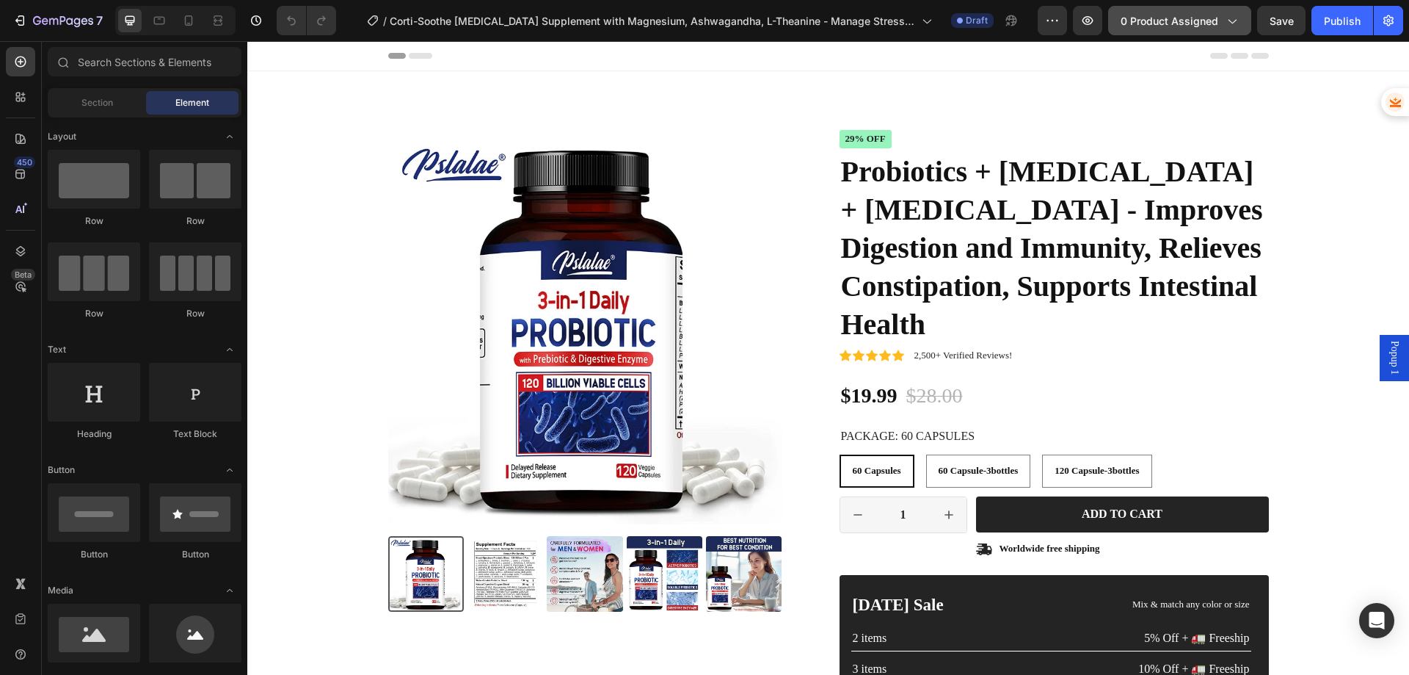
click at [1161, 25] on span "0 product assigned" at bounding box center [1170, 20] width 98 height 15
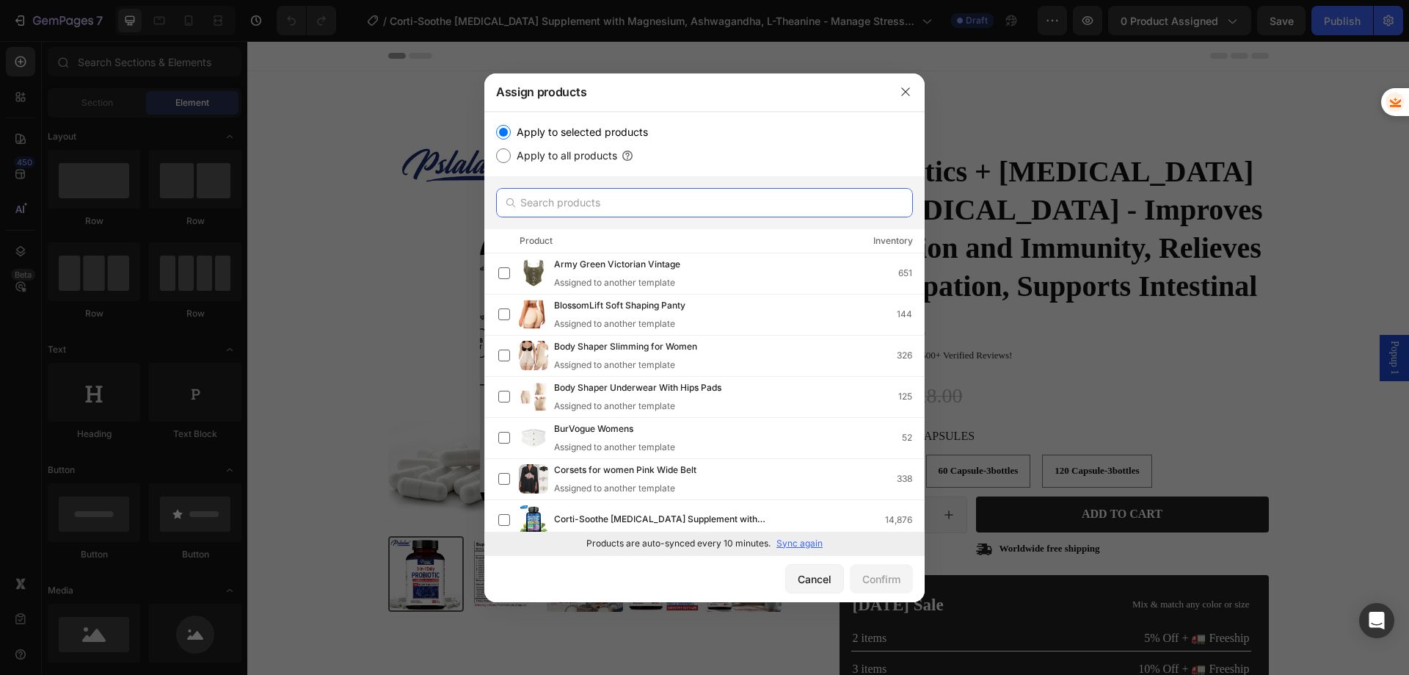
click at [566, 197] on input "text" at bounding box center [704, 202] width 417 height 29
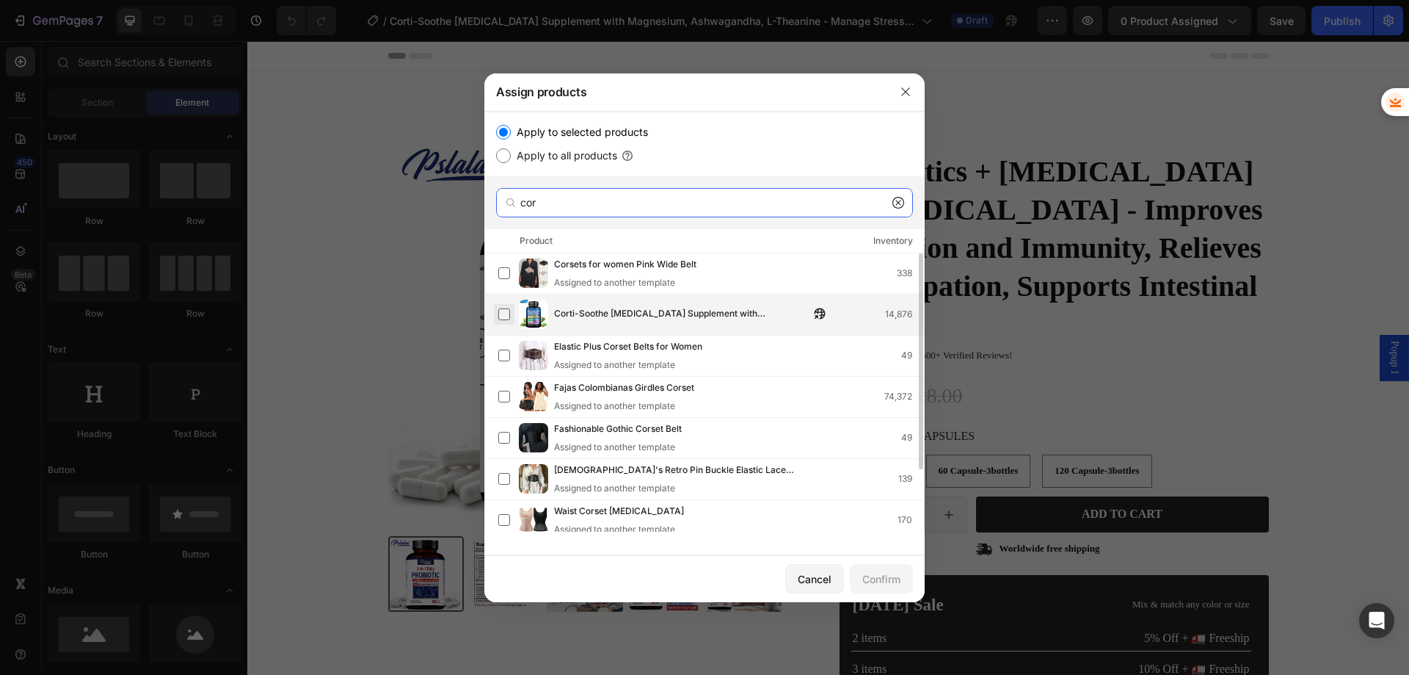
type input "cor"
click at [506, 311] on label at bounding box center [504, 314] width 12 height 12
click at [873, 576] on div "Confirm" at bounding box center [882, 578] width 38 height 15
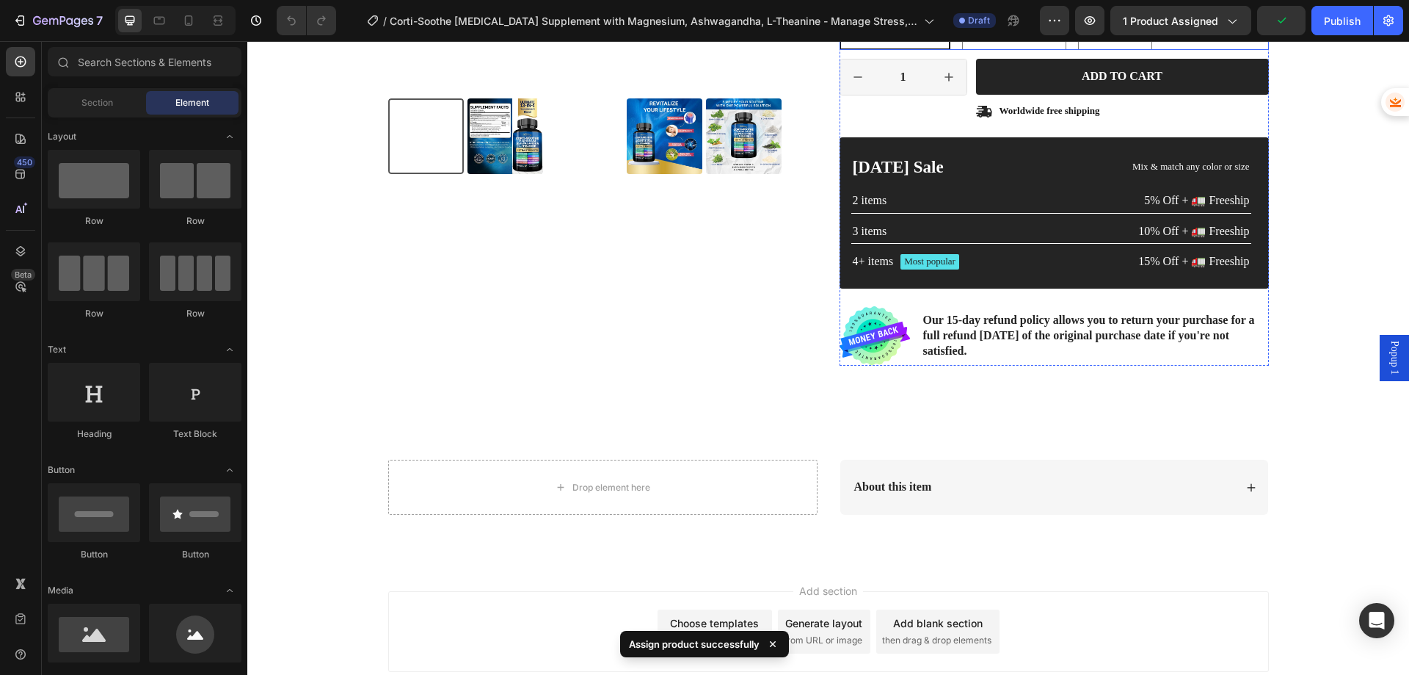
scroll to position [440, 0]
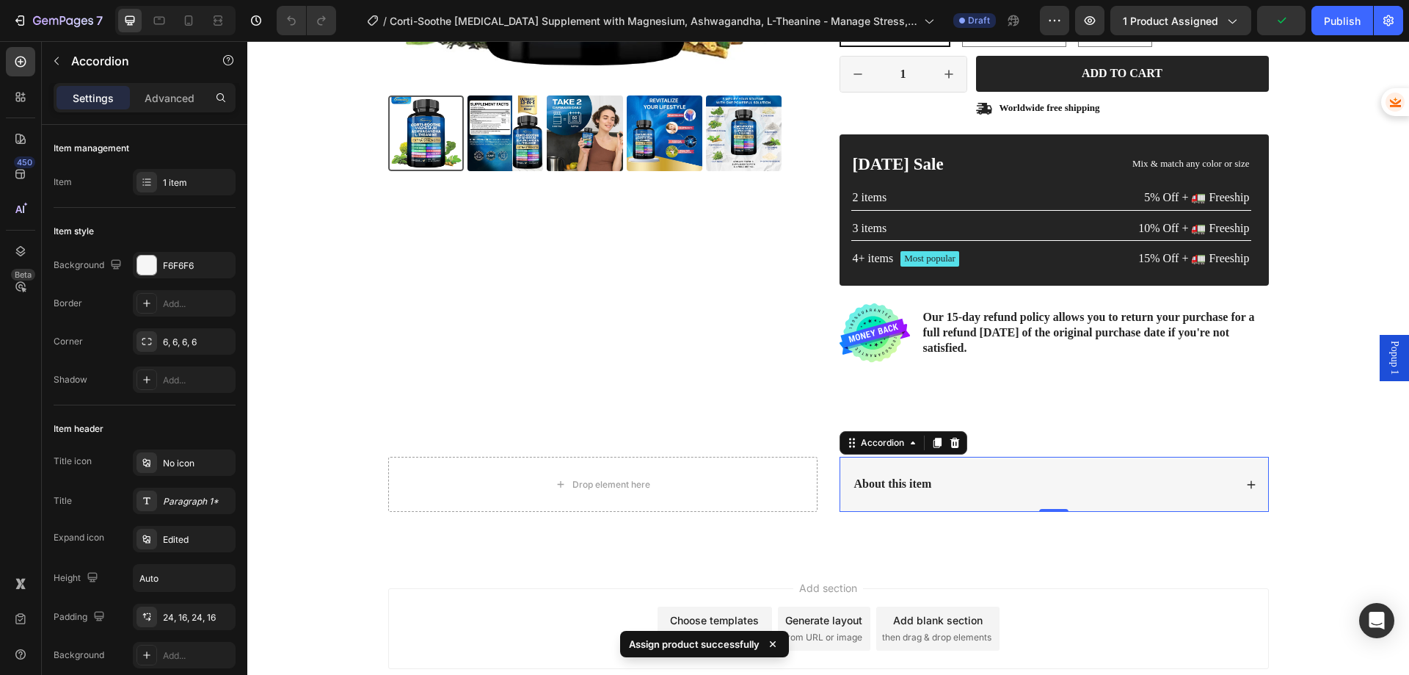
click at [1177, 490] on div "About this item" at bounding box center [1043, 484] width 382 height 20
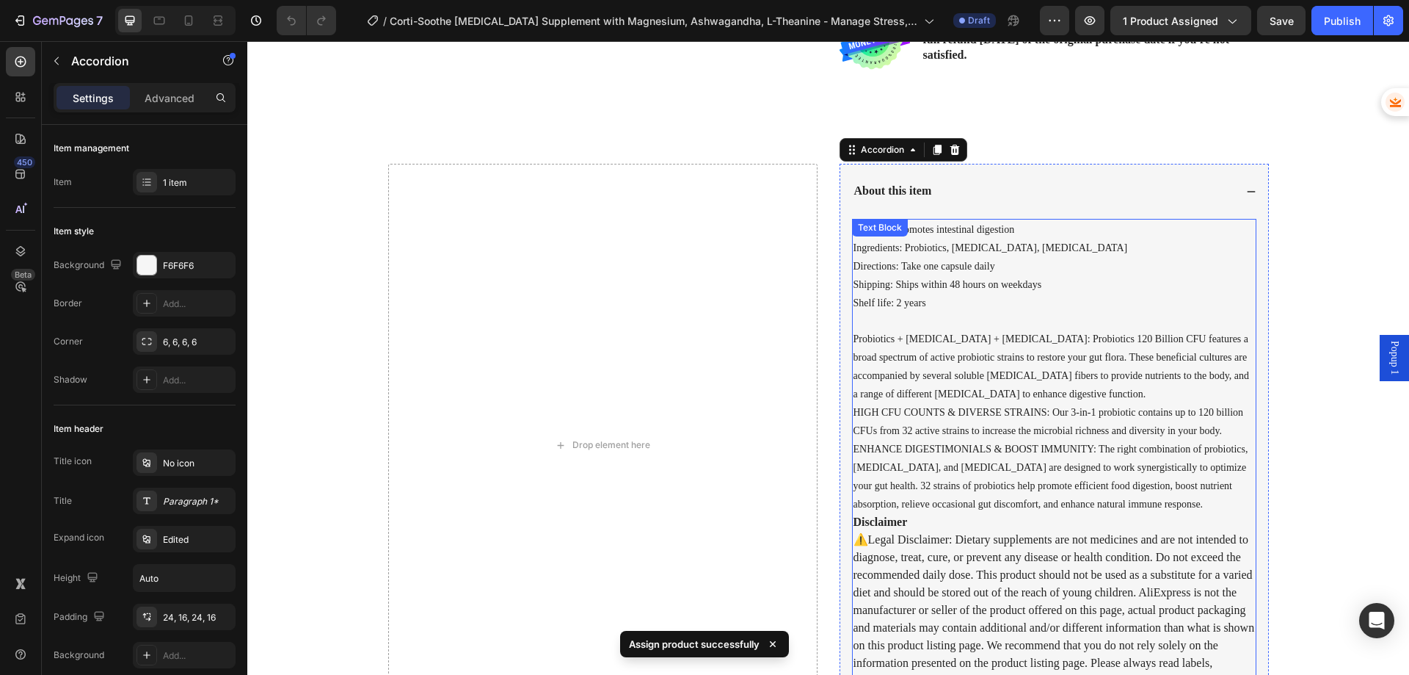
scroll to position [734, 0]
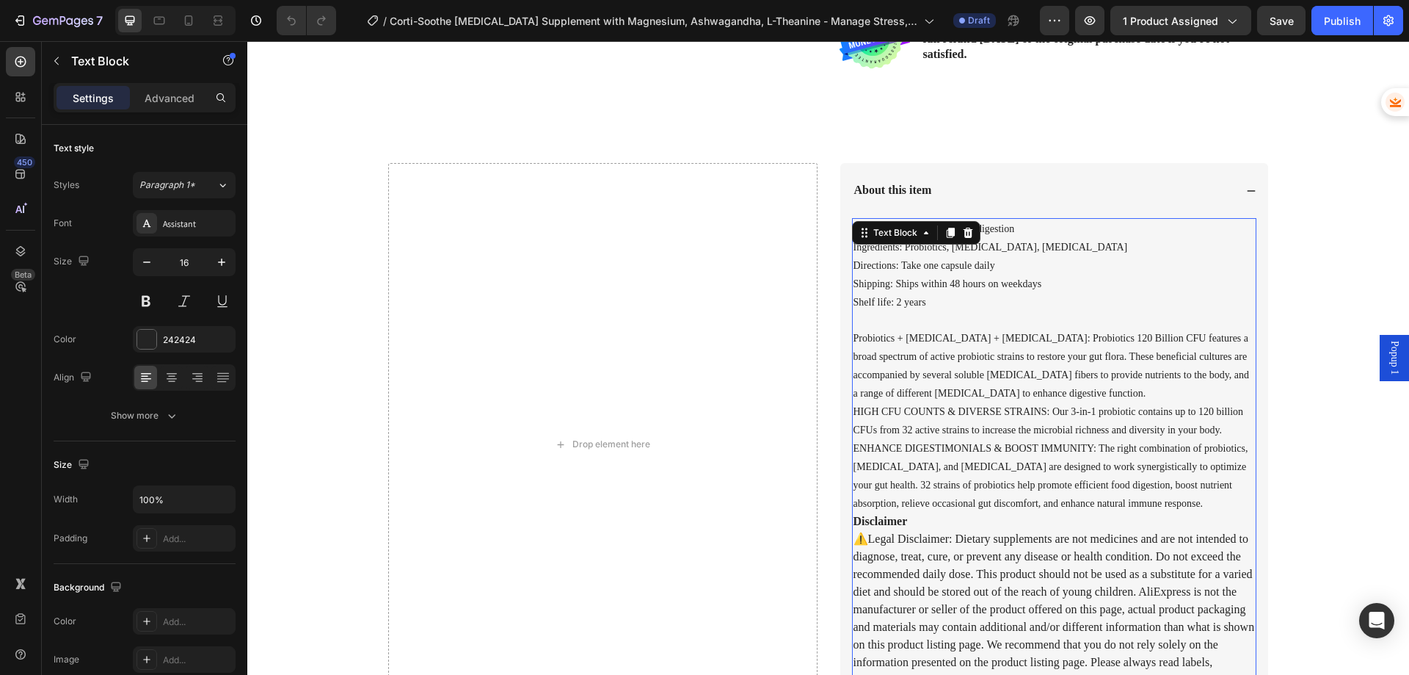
click at [1147, 503] on span "ENHANCE DIGESTIMONIALS & BOOST IMMUNITY: The right combination of probiotics, […" at bounding box center [1051, 476] width 395 height 66
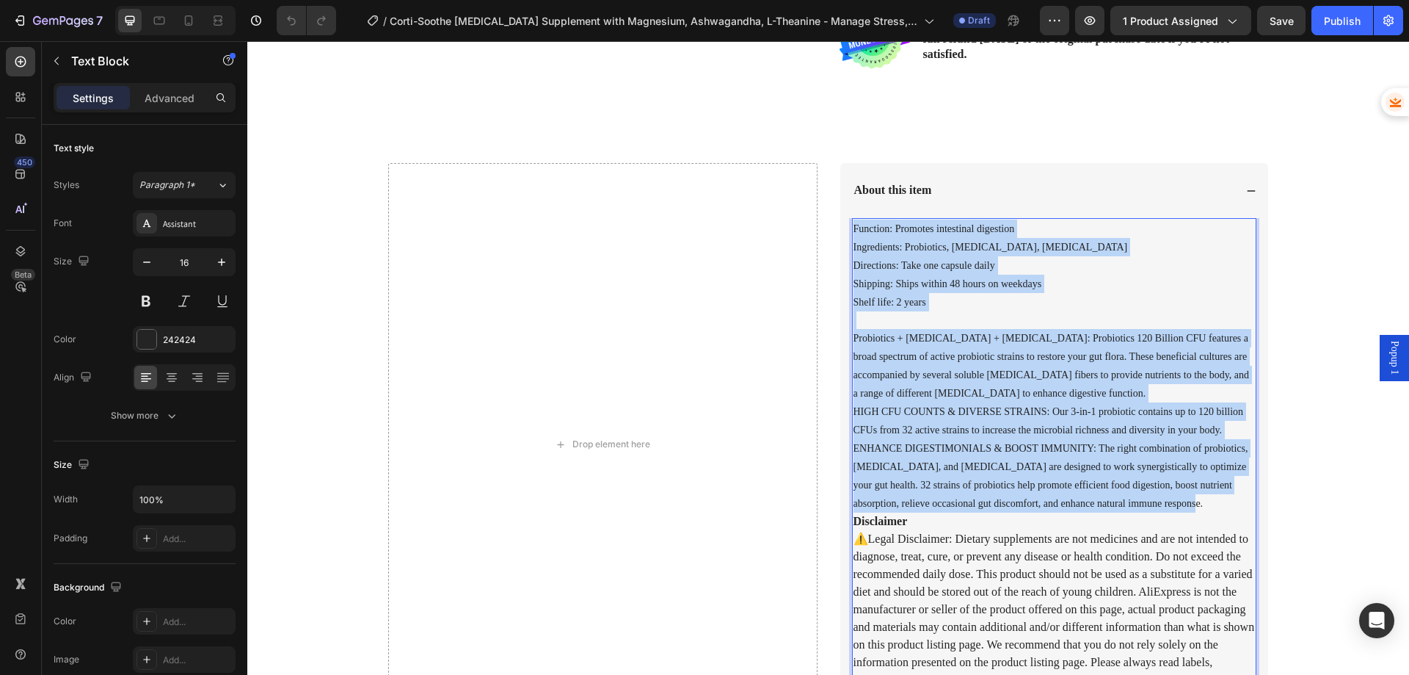
drag, startPoint x: 1147, startPoint y: 503, endPoint x: 848, endPoint y: 222, distance: 409.8
click at [854, 222] on p "Function: Promotes intestinal digestion Ingredients: Probiotics, Prebiotics, Di…" at bounding box center [1055, 365] width 402 height 293
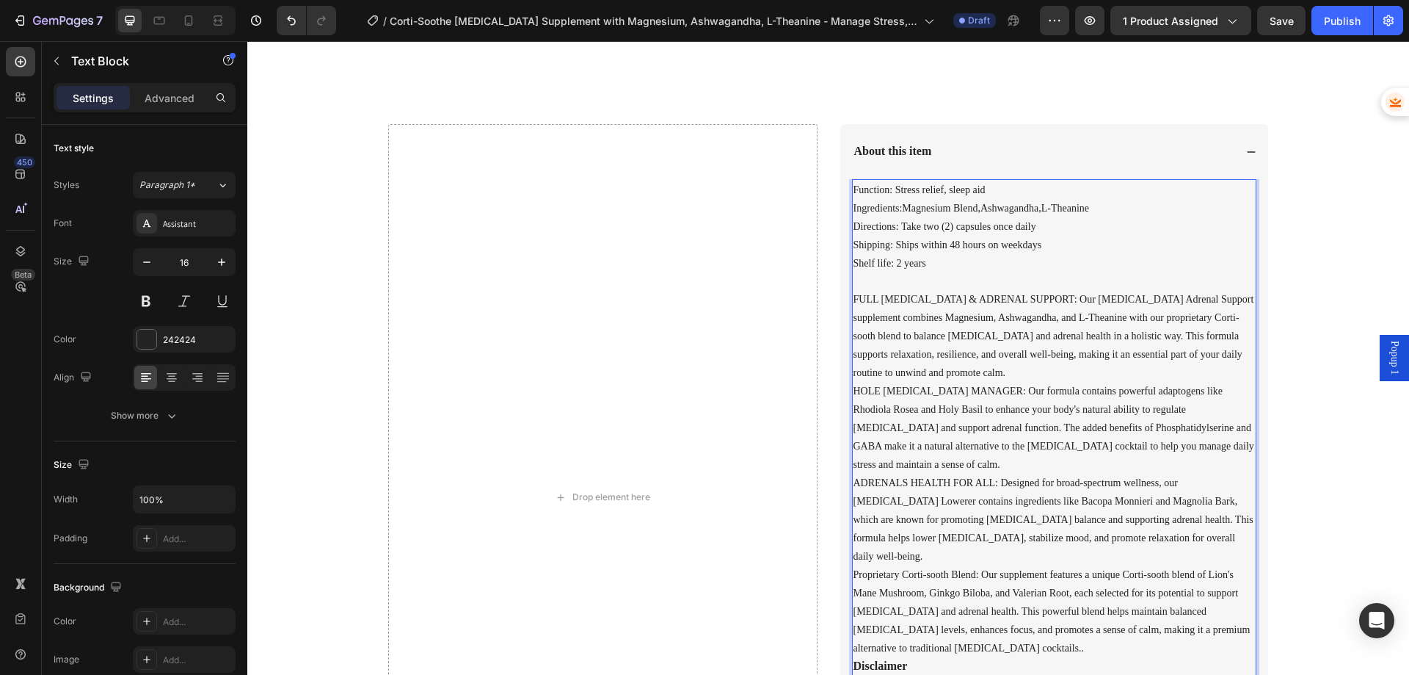
scroll to position [807, 0]
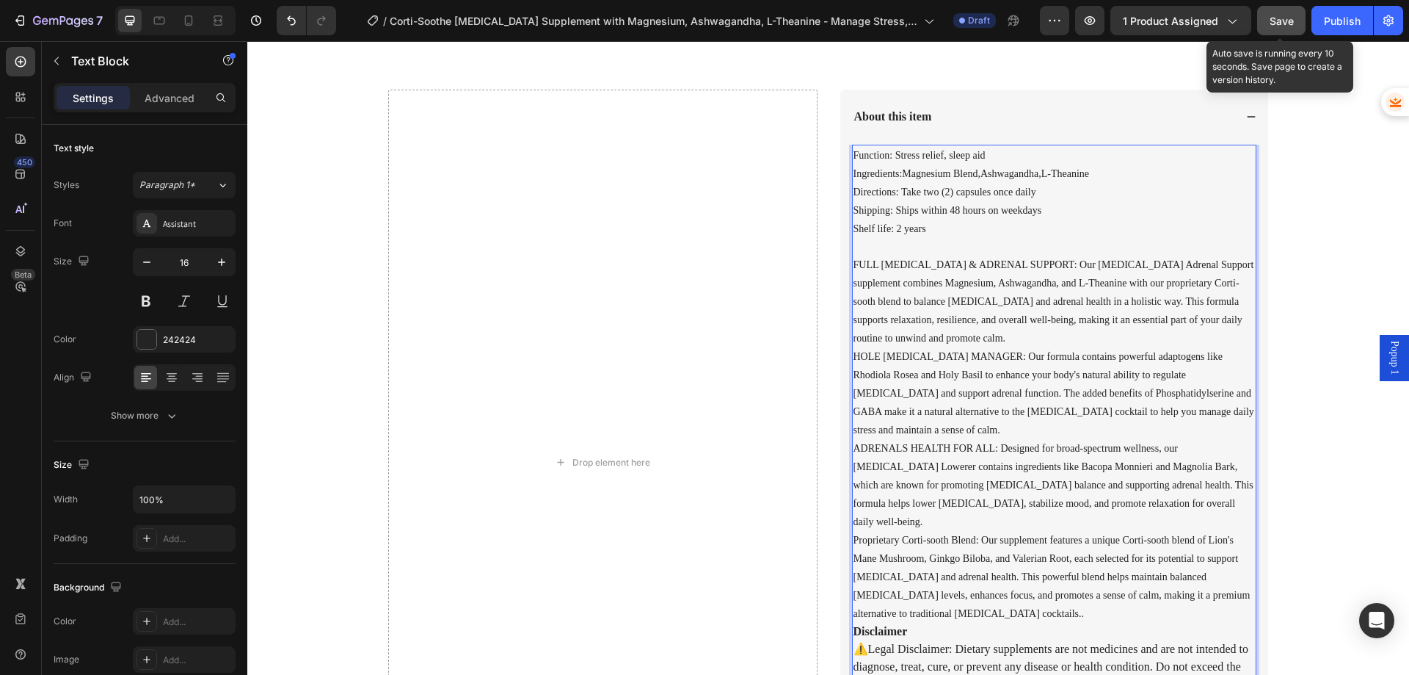
click at [1272, 21] on span "Save" at bounding box center [1282, 21] width 24 height 12
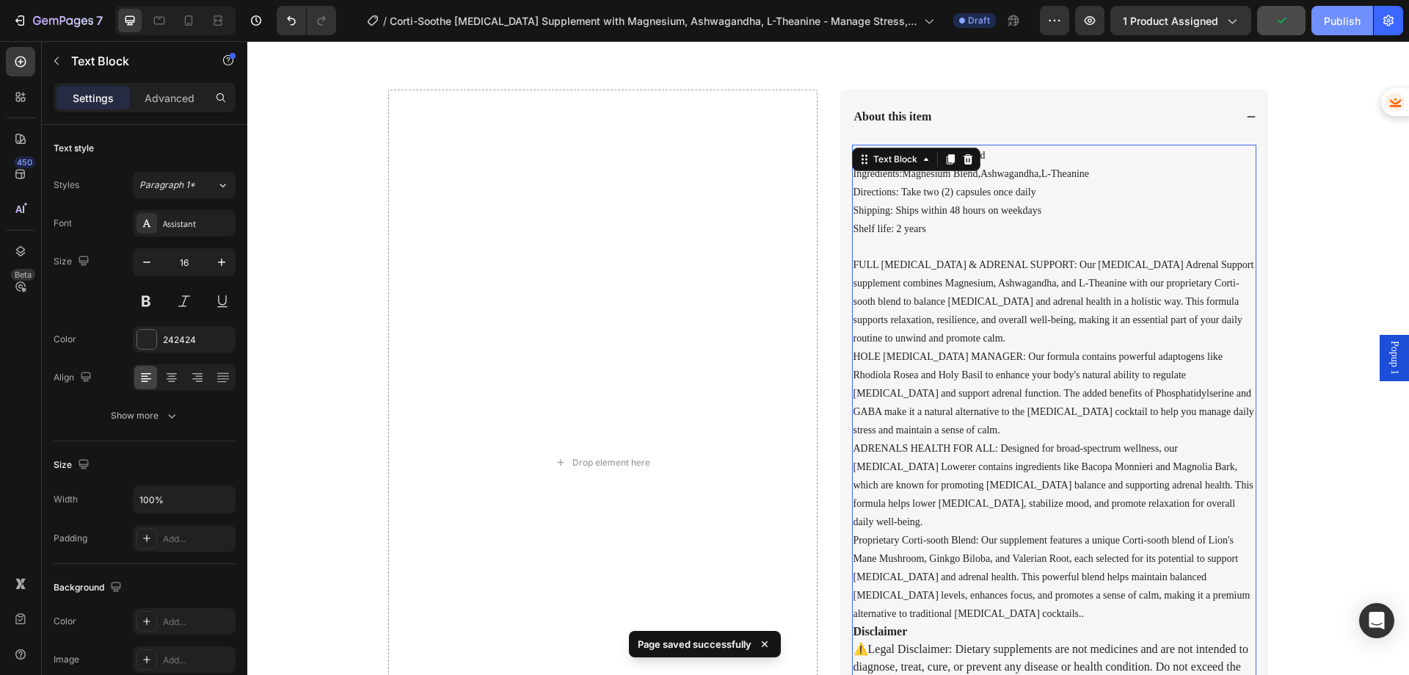
click at [1335, 22] on div "Publish" at bounding box center [1342, 20] width 37 height 15
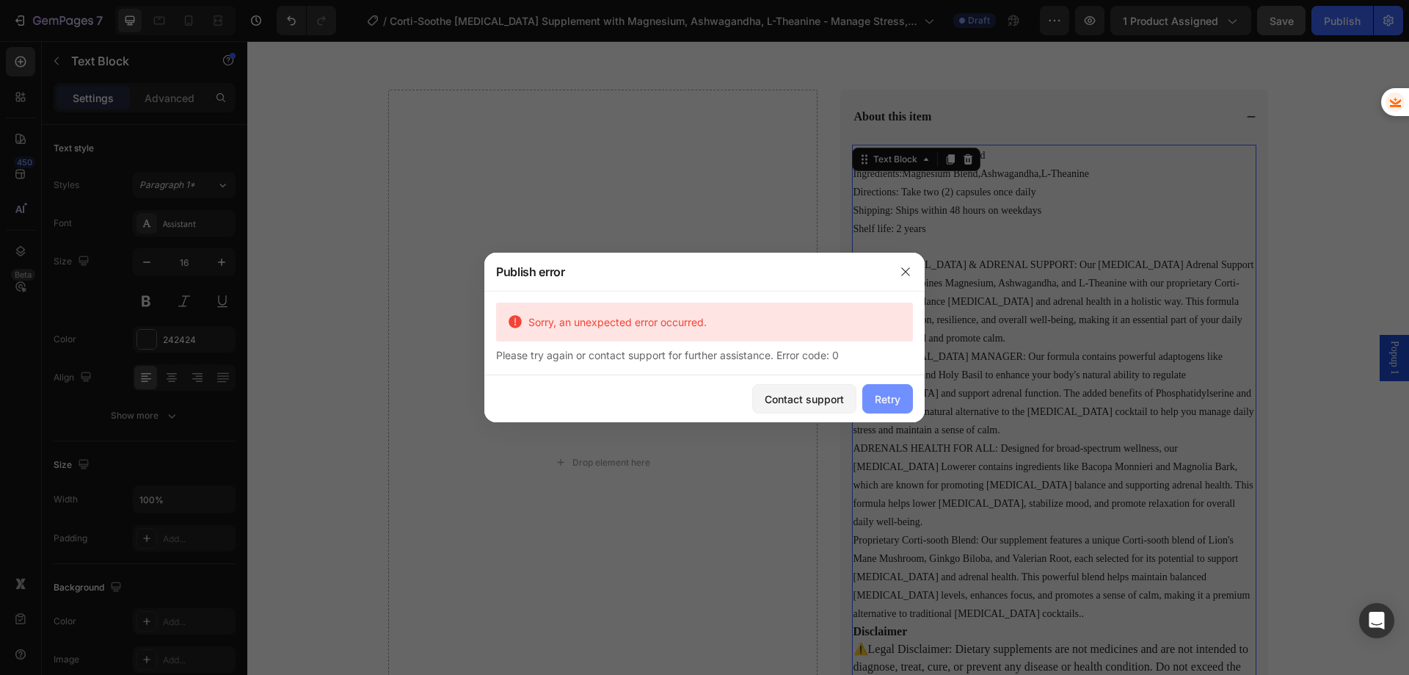
click at [879, 394] on div "Retry" at bounding box center [888, 398] width 26 height 15
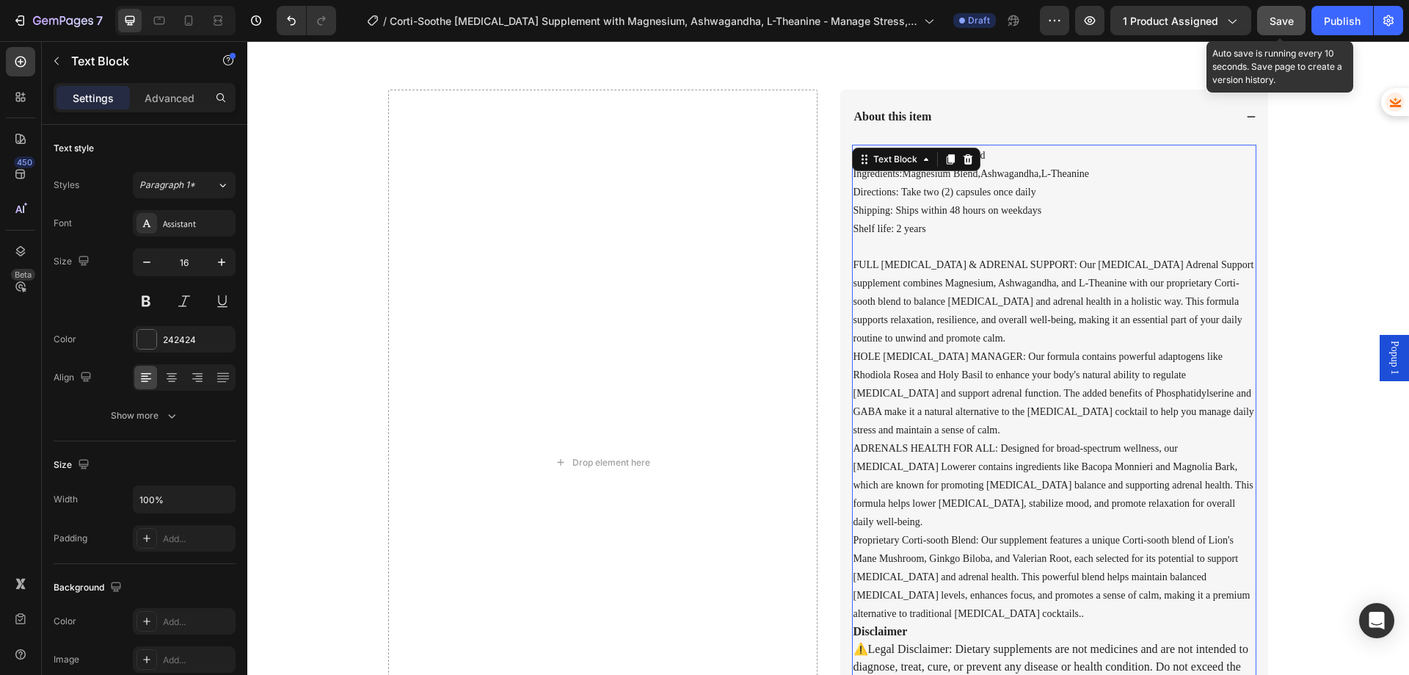
click at [1293, 23] on span "Save" at bounding box center [1282, 21] width 24 height 12
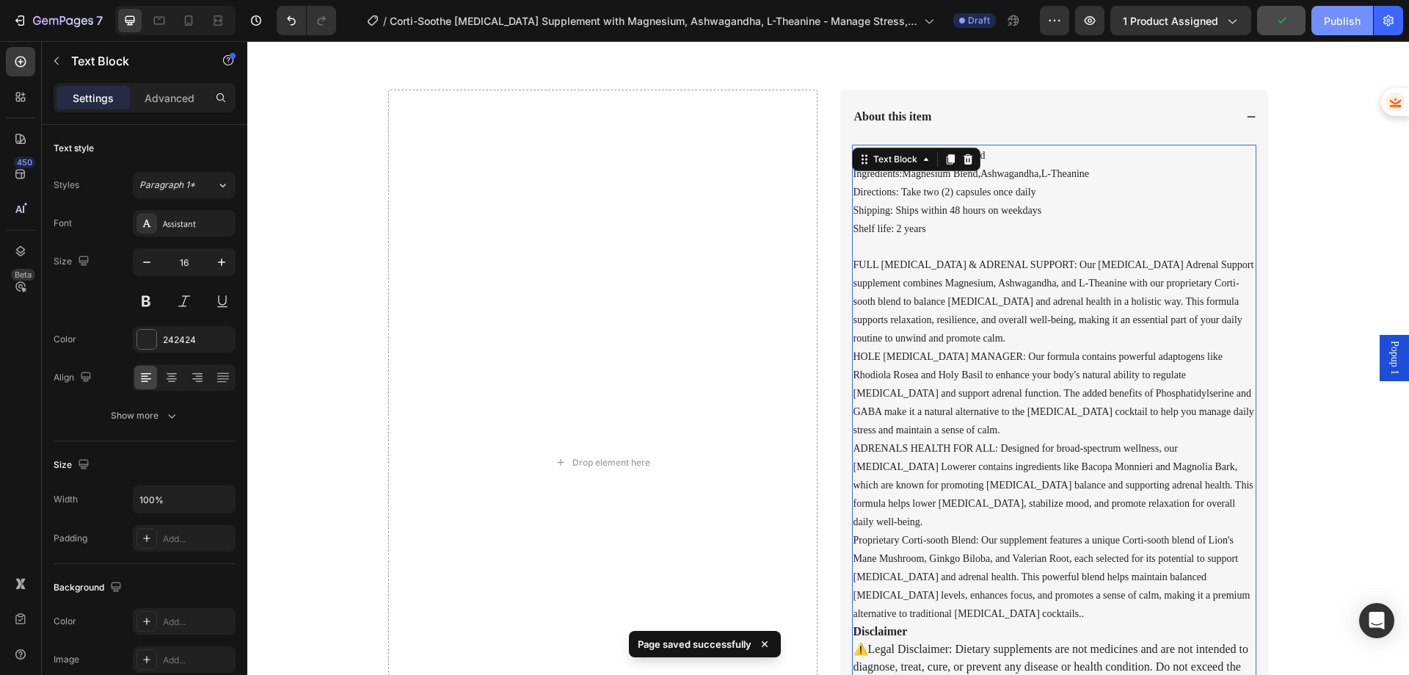
click at [1337, 23] on div "Publish" at bounding box center [1342, 20] width 37 height 15
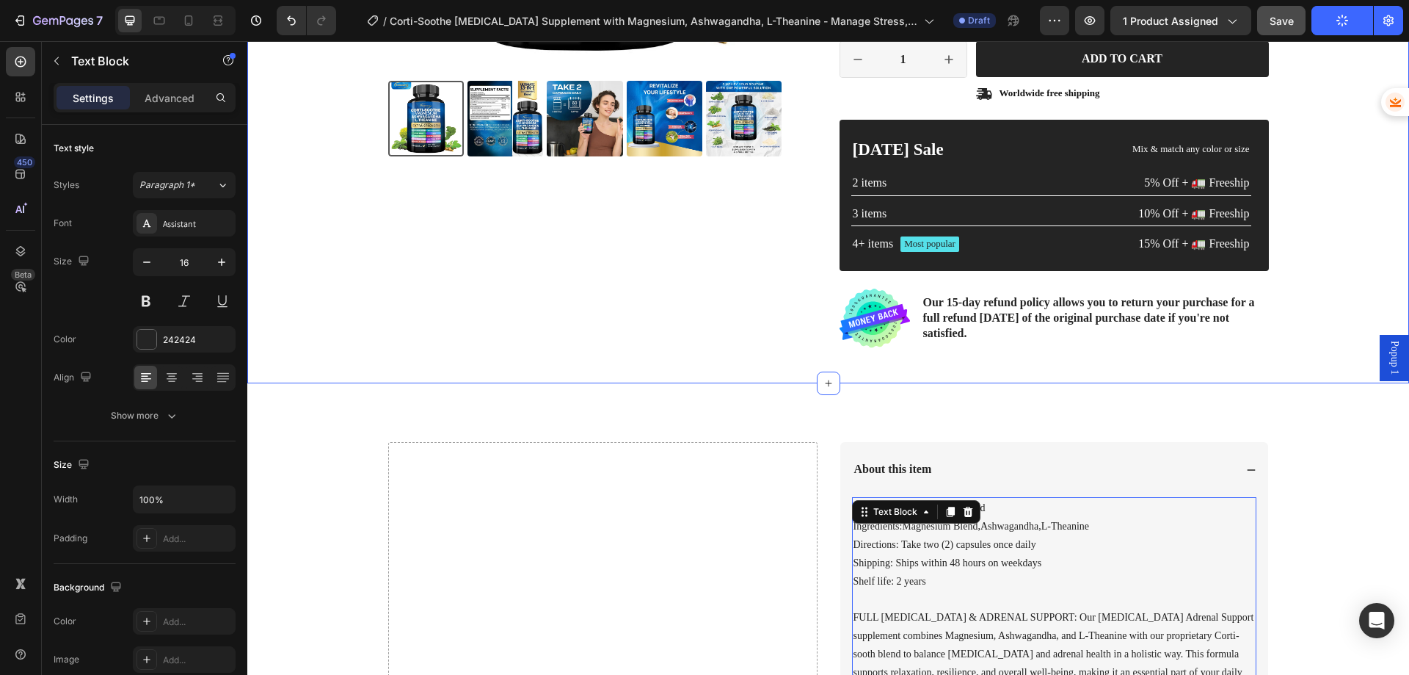
scroll to position [220, 0]
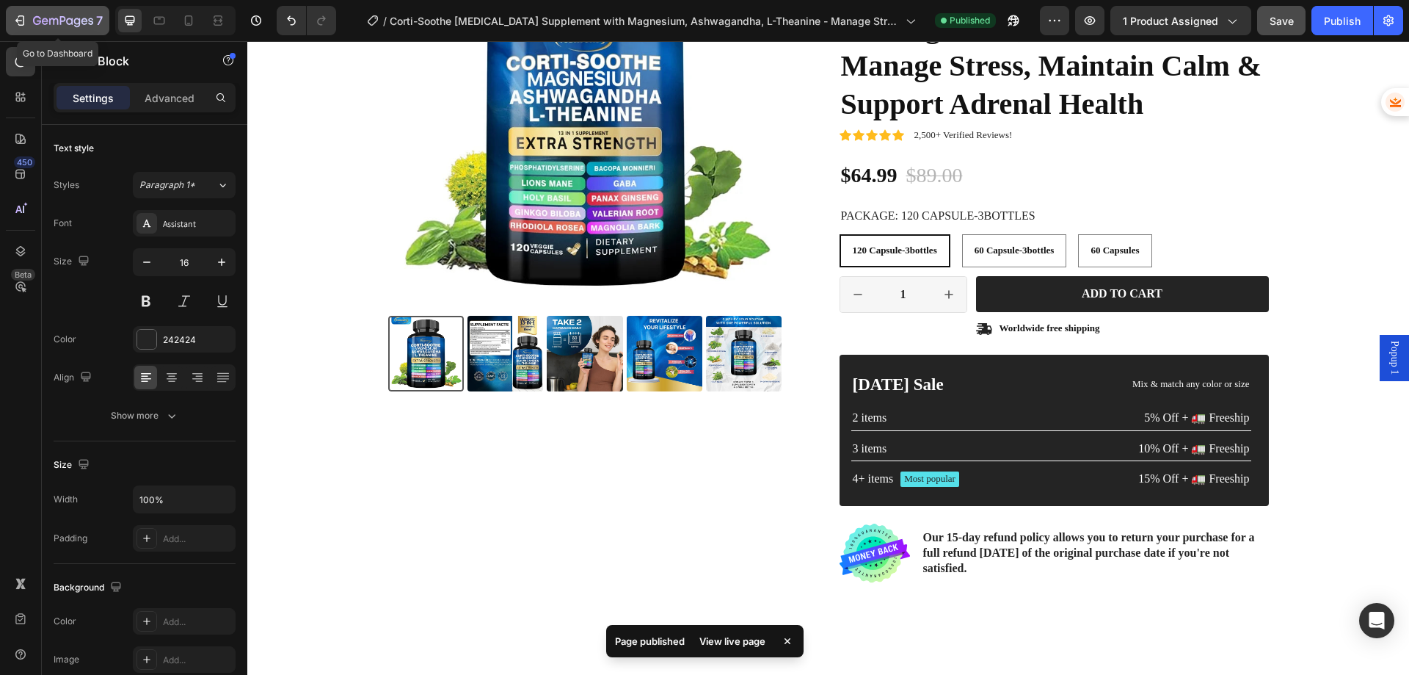
click at [25, 24] on icon "button" at bounding box center [19, 20] width 15 height 15
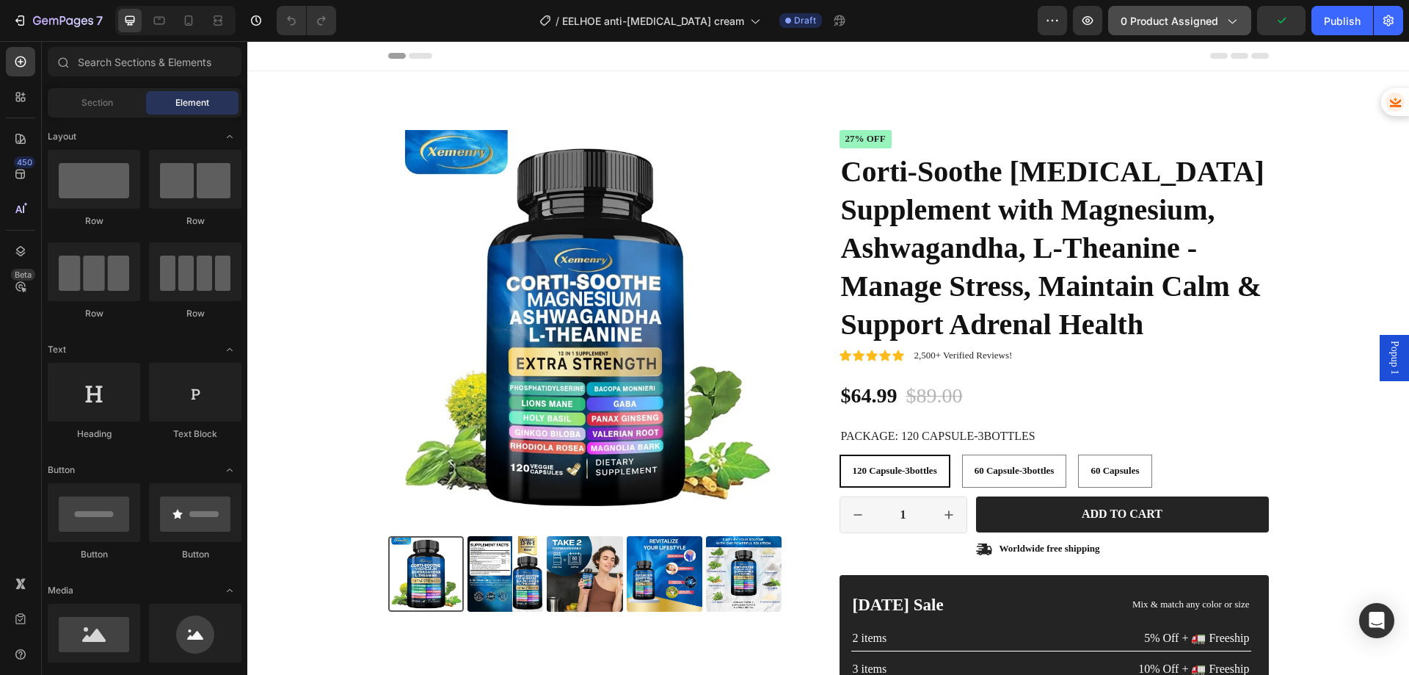
click at [1161, 18] on span "0 product assigned" at bounding box center [1170, 20] width 98 height 15
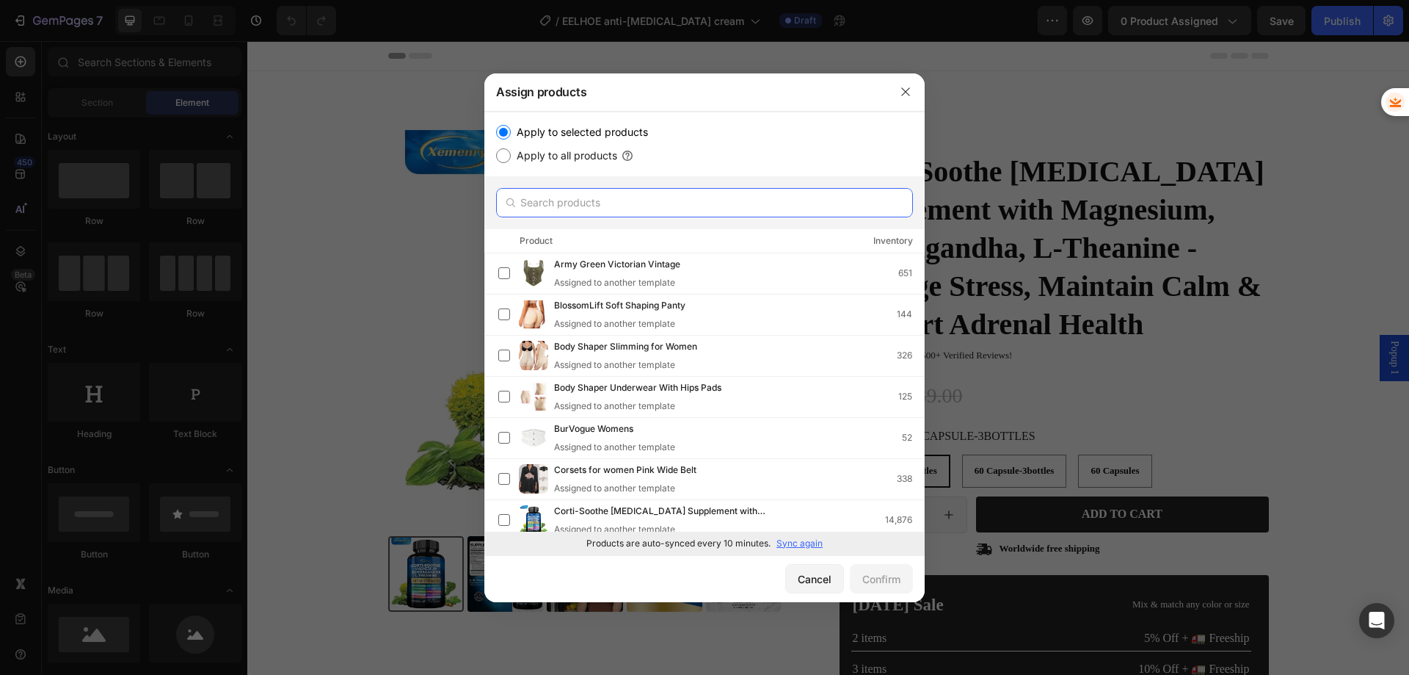
click at [578, 195] on input "text" at bounding box center [704, 202] width 417 height 29
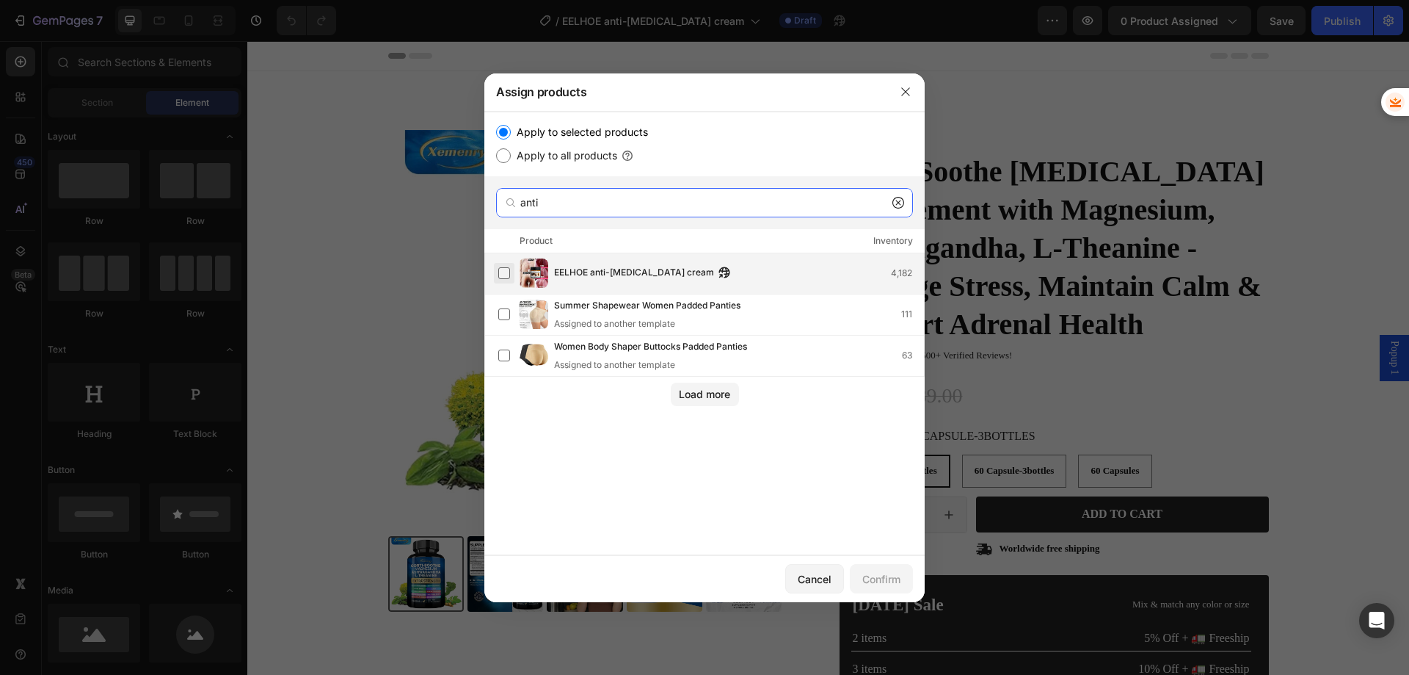
type input "anti"
click at [507, 272] on label at bounding box center [504, 273] width 12 height 12
click at [858, 578] on button "Confirm" at bounding box center [881, 578] width 63 height 29
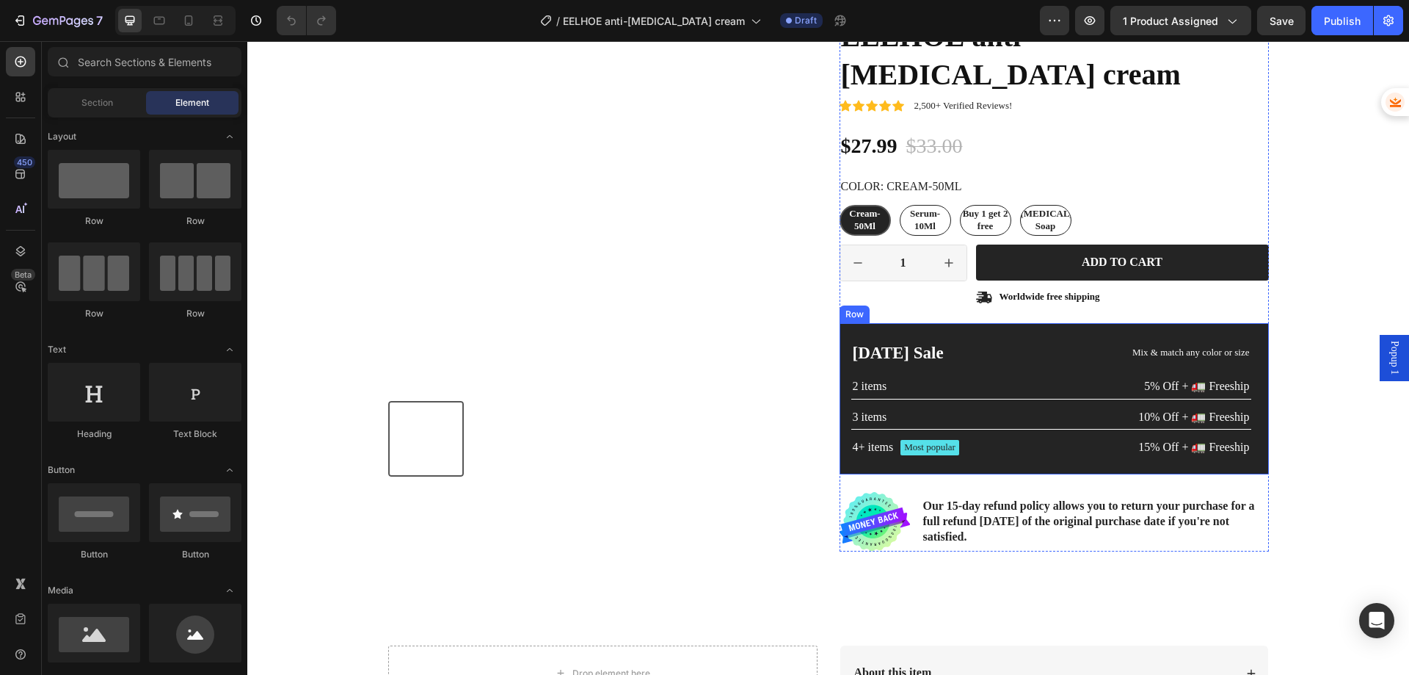
scroll to position [220, 0]
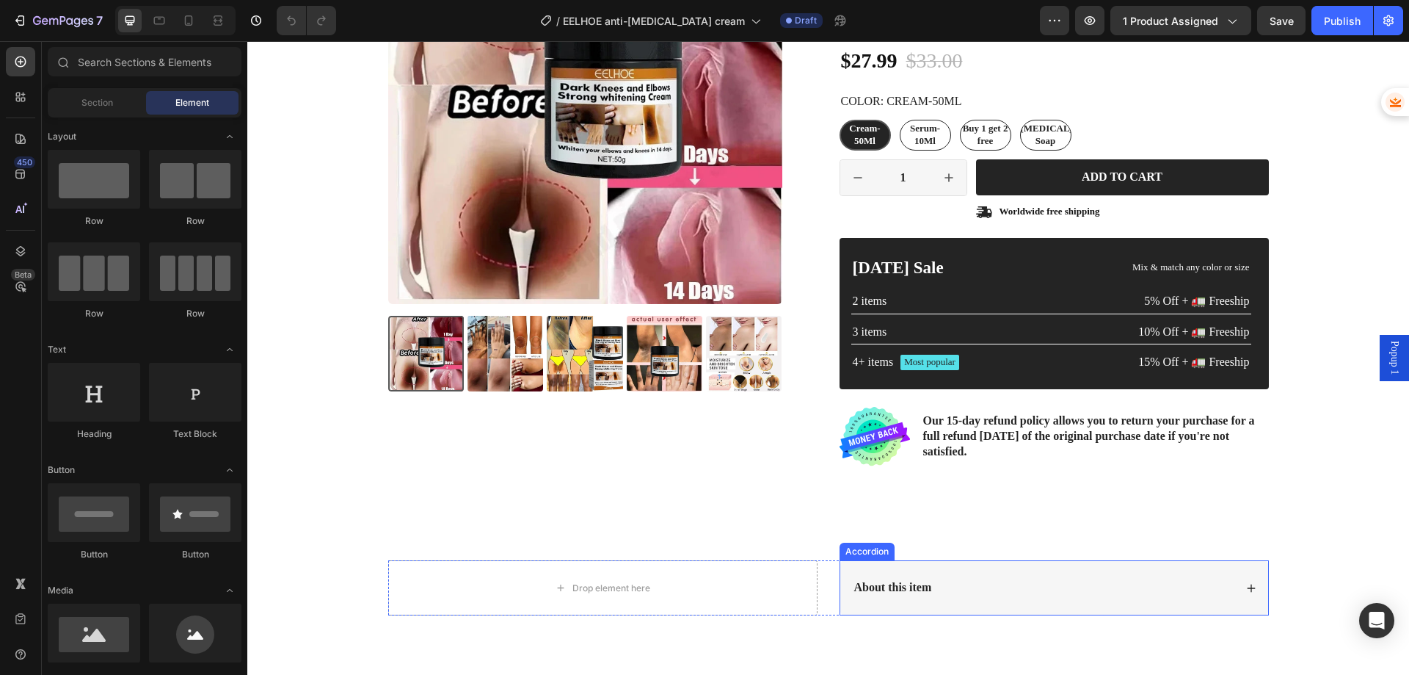
click at [1247, 584] on icon at bounding box center [1251, 588] width 8 height 8
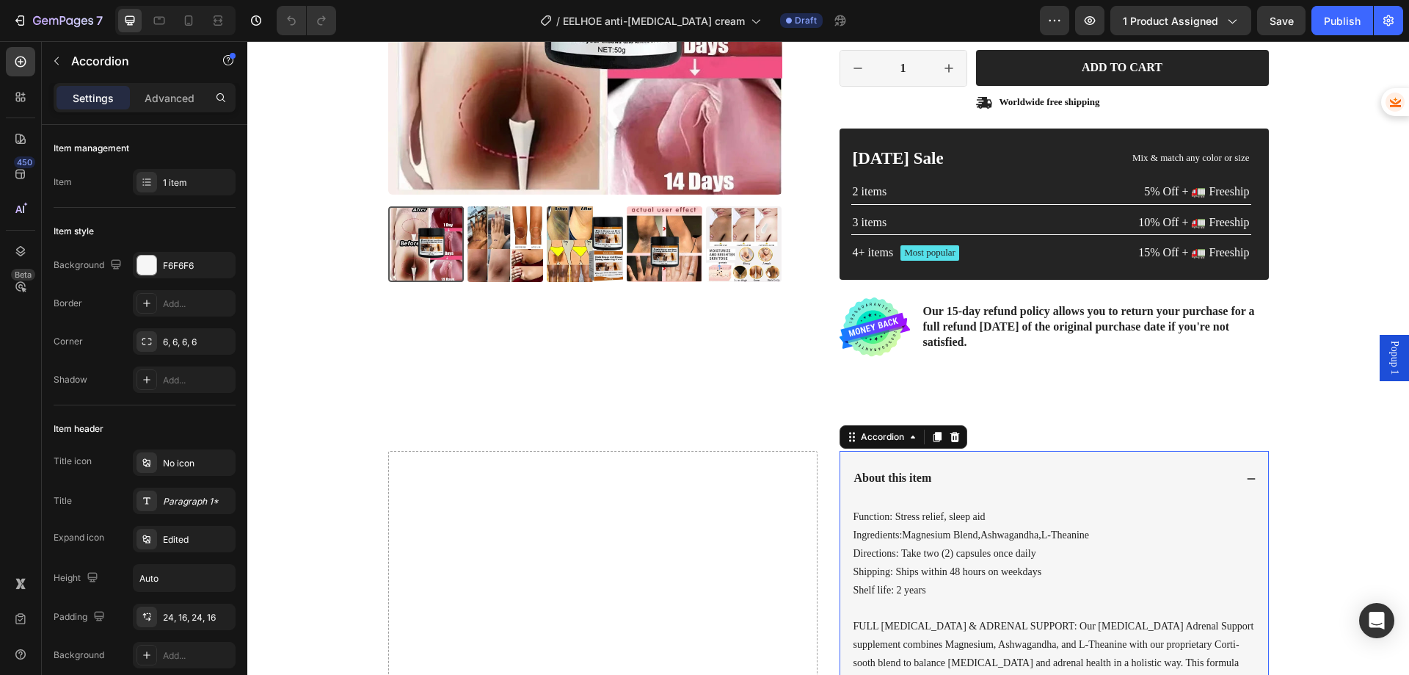
scroll to position [367, 0]
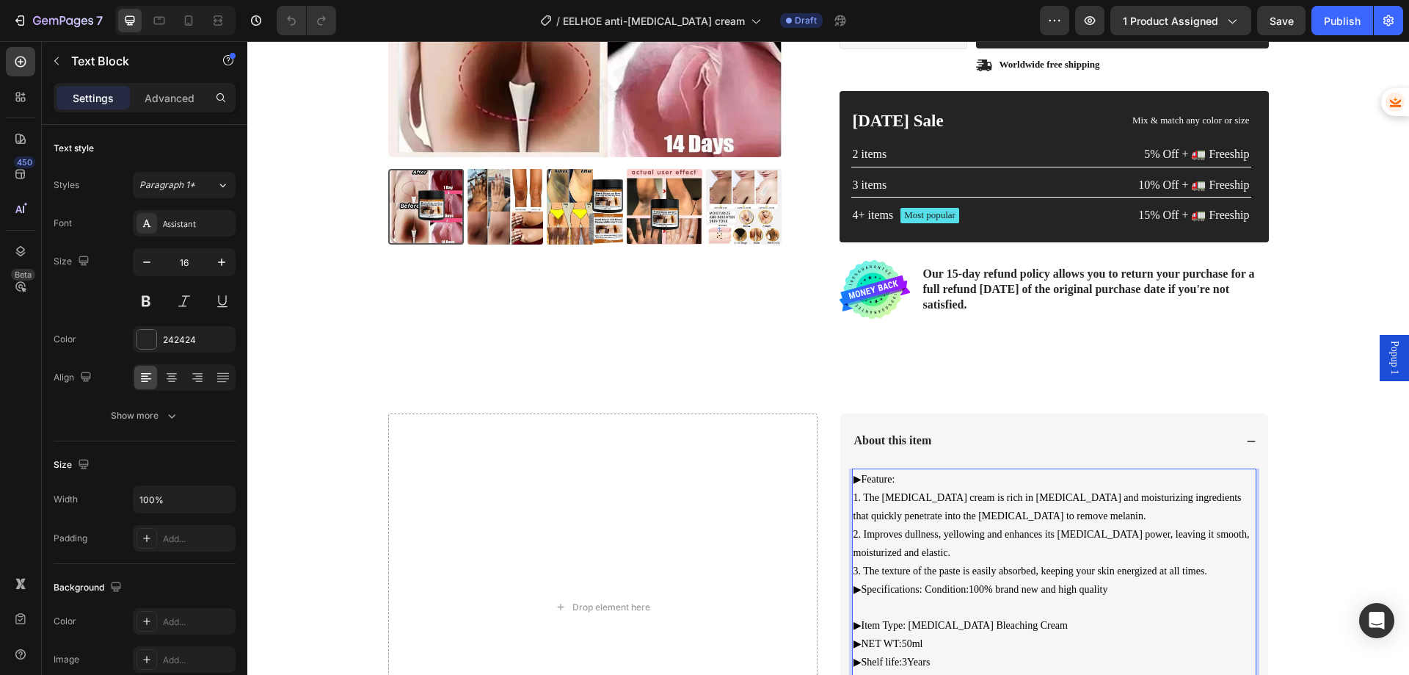
scroll to position [446, 0]
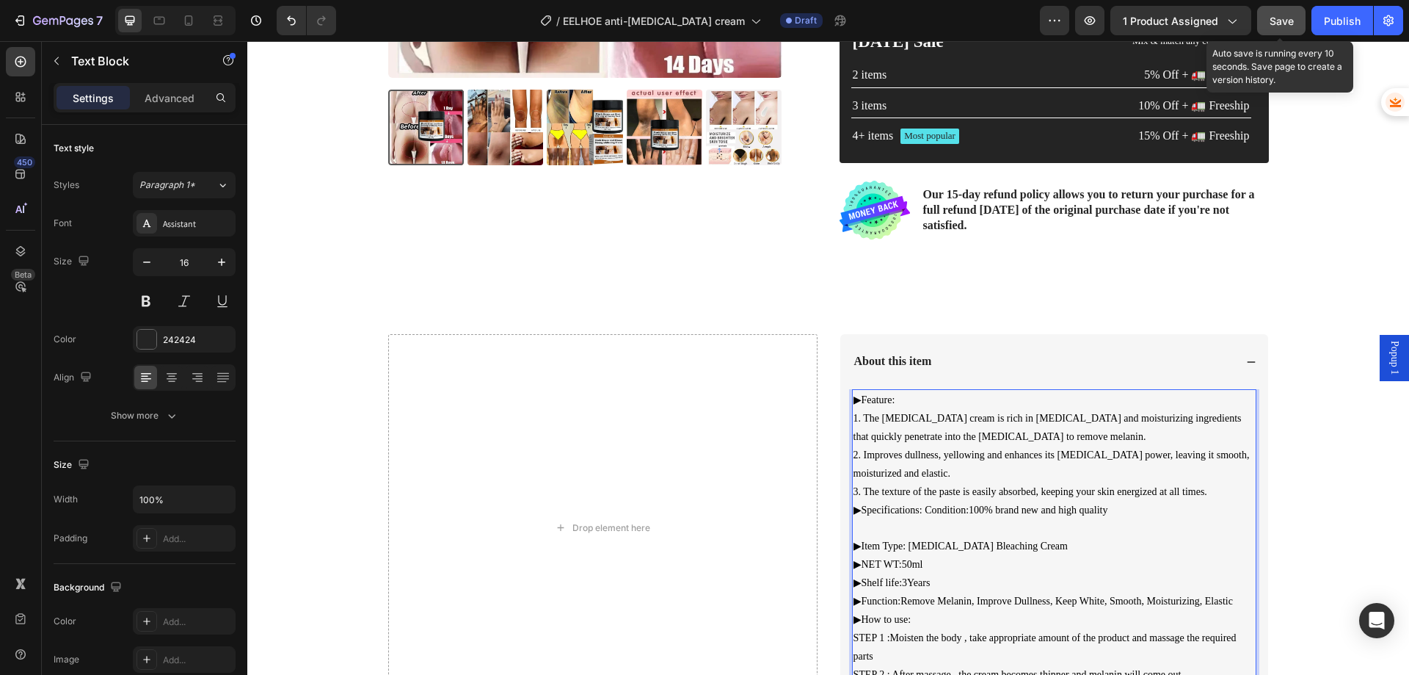
click at [1276, 16] on span "Save" at bounding box center [1282, 21] width 24 height 12
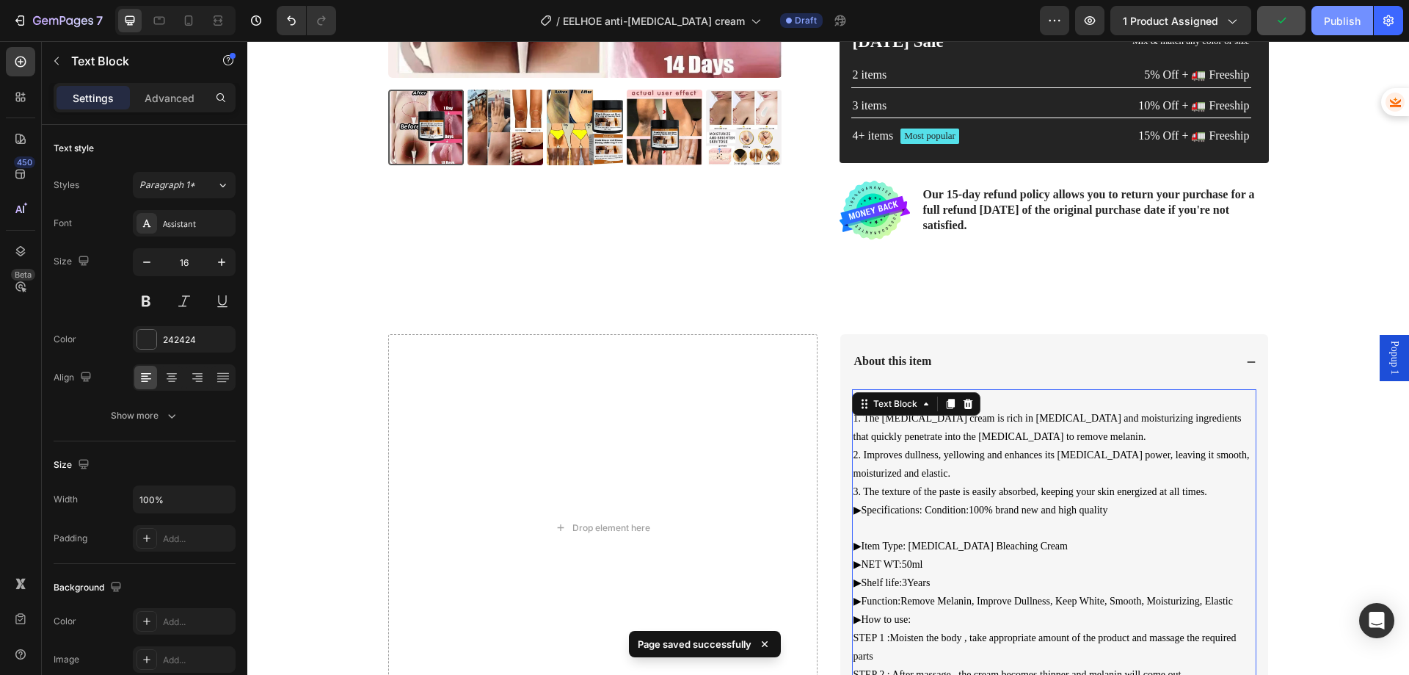
click at [1327, 22] on div "Publish" at bounding box center [1342, 20] width 37 height 15
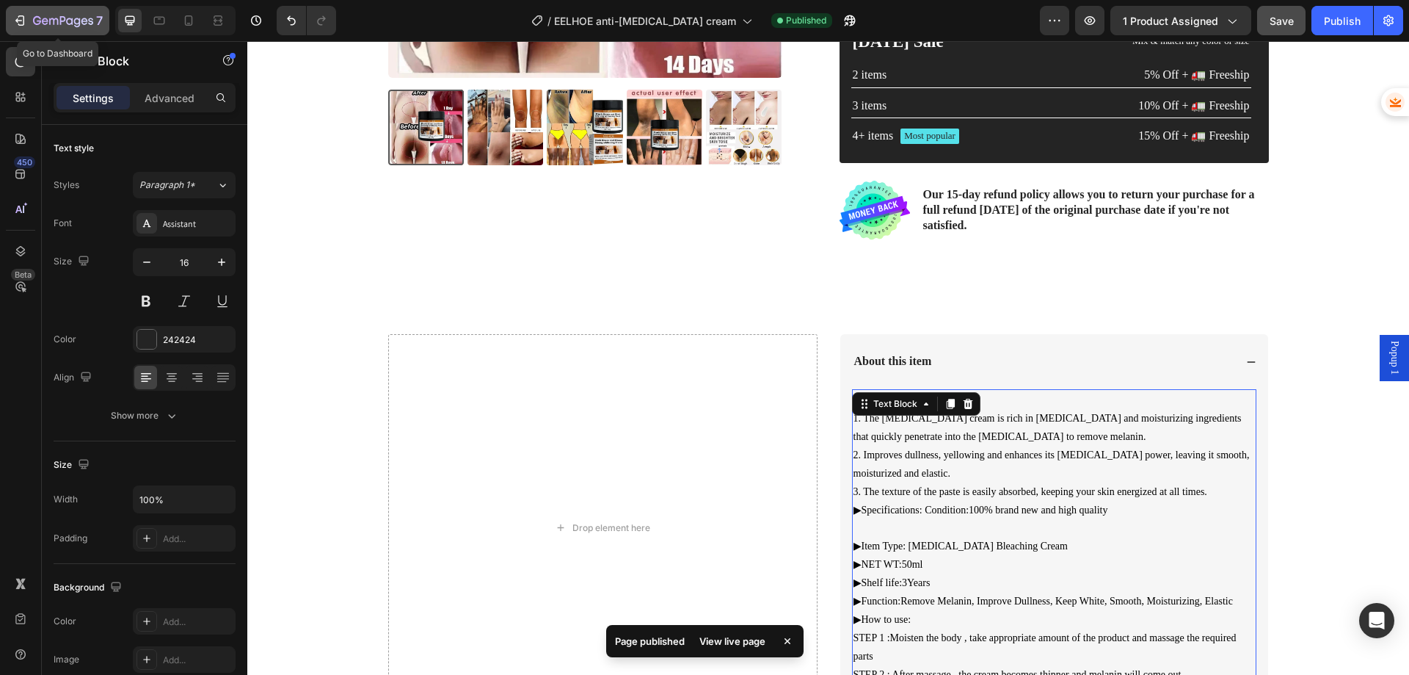
click at [23, 18] on icon "button" at bounding box center [19, 20] width 15 height 15
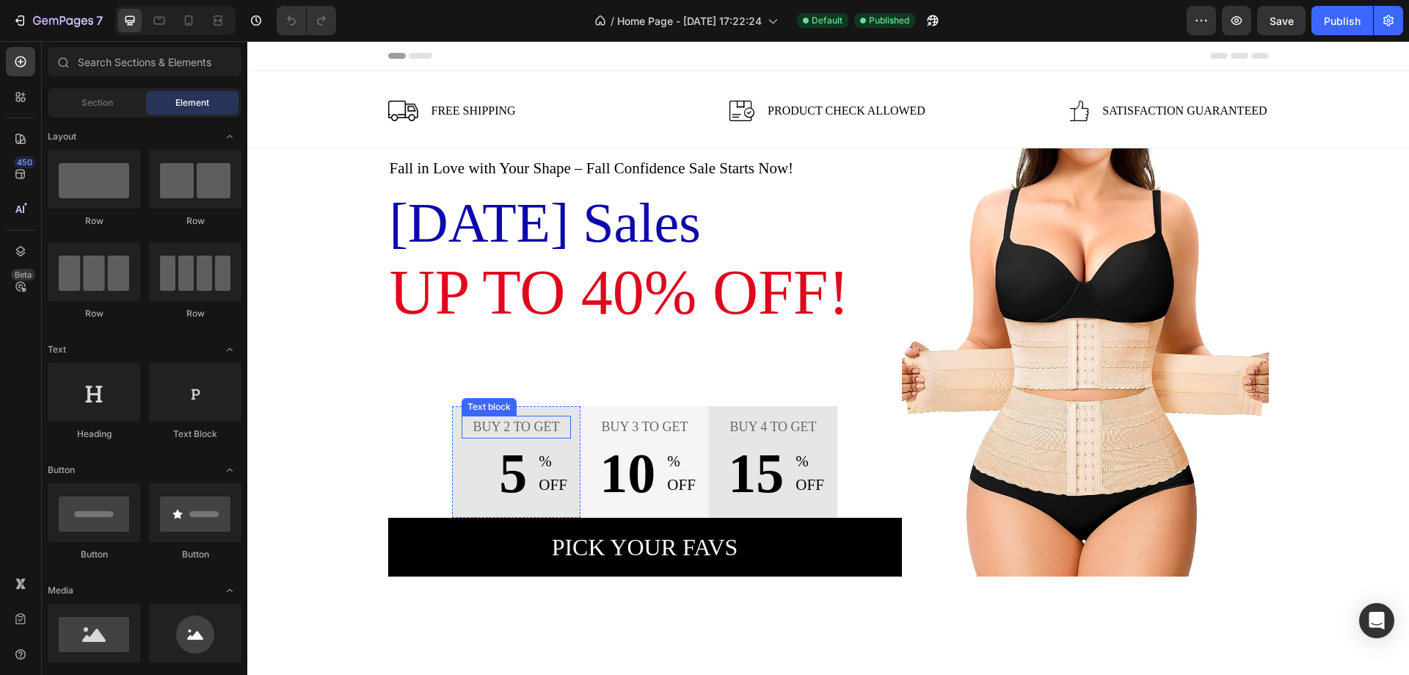
click at [559, 426] on p "Buy 2 to get" at bounding box center [516, 427] width 106 height 20
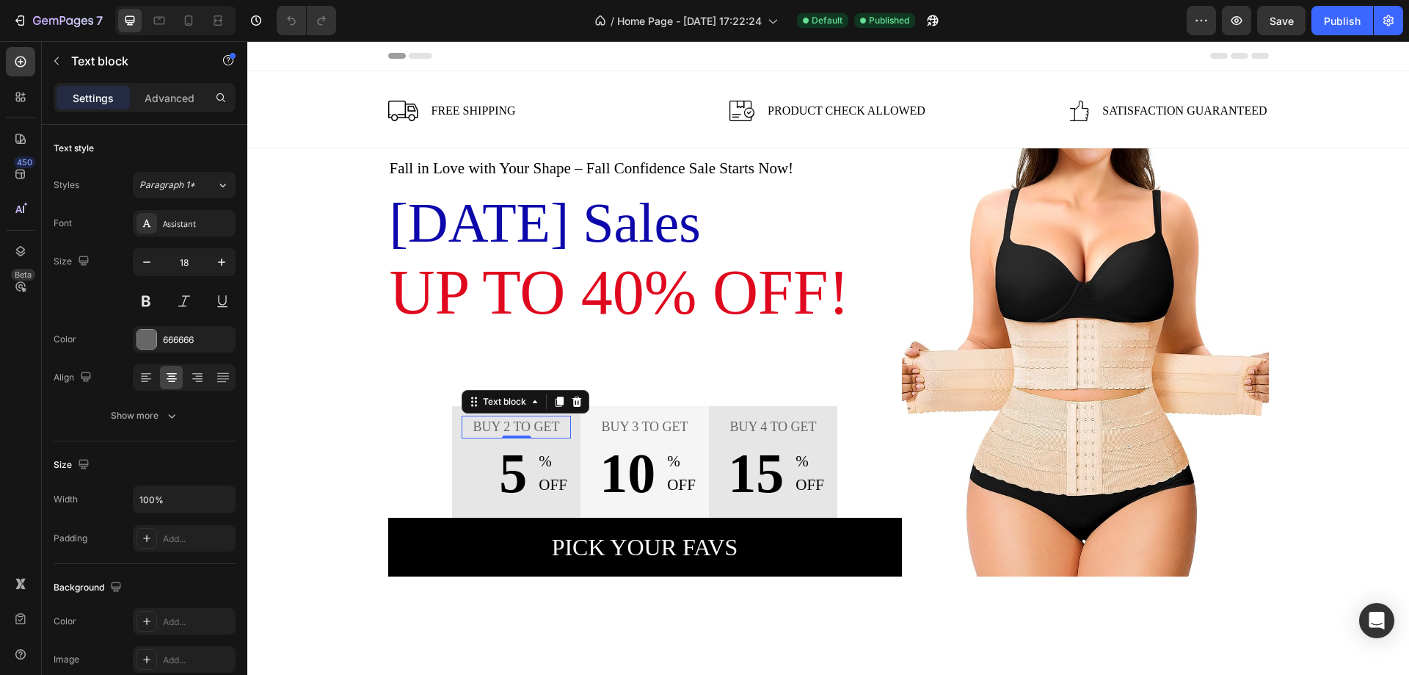
click at [518, 426] on p "Buy 2 to get" at bounding box center [516, 427] width 106 height 20
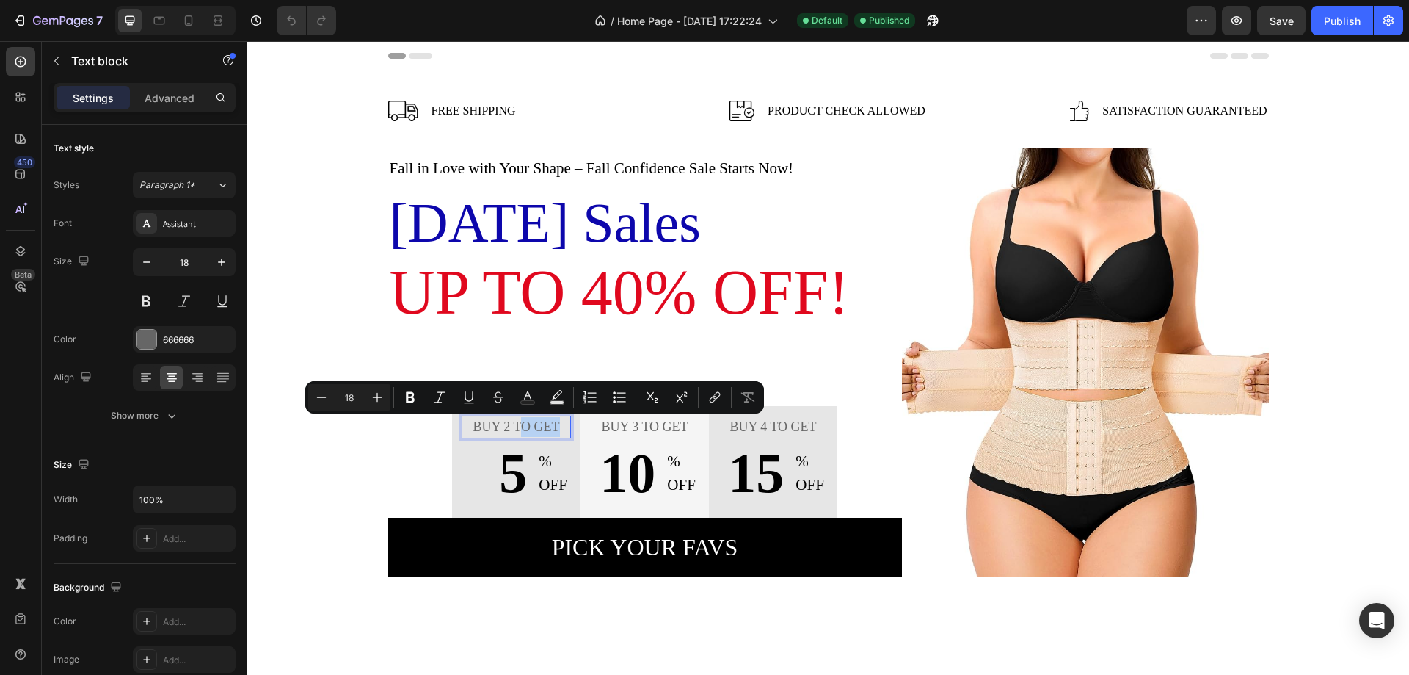
drag, startPoint x: 553, startPoint y: 428, endPoint x: 518, endPoint y: 428, distance: 36.0
click at [515, 428] on p "Buy 2 to get" at bounding box center [516, 427] width 106 height 20
click at [508, 426] on p "Buy 2 to get" at bounding box center [516, 427] width 106 height 20
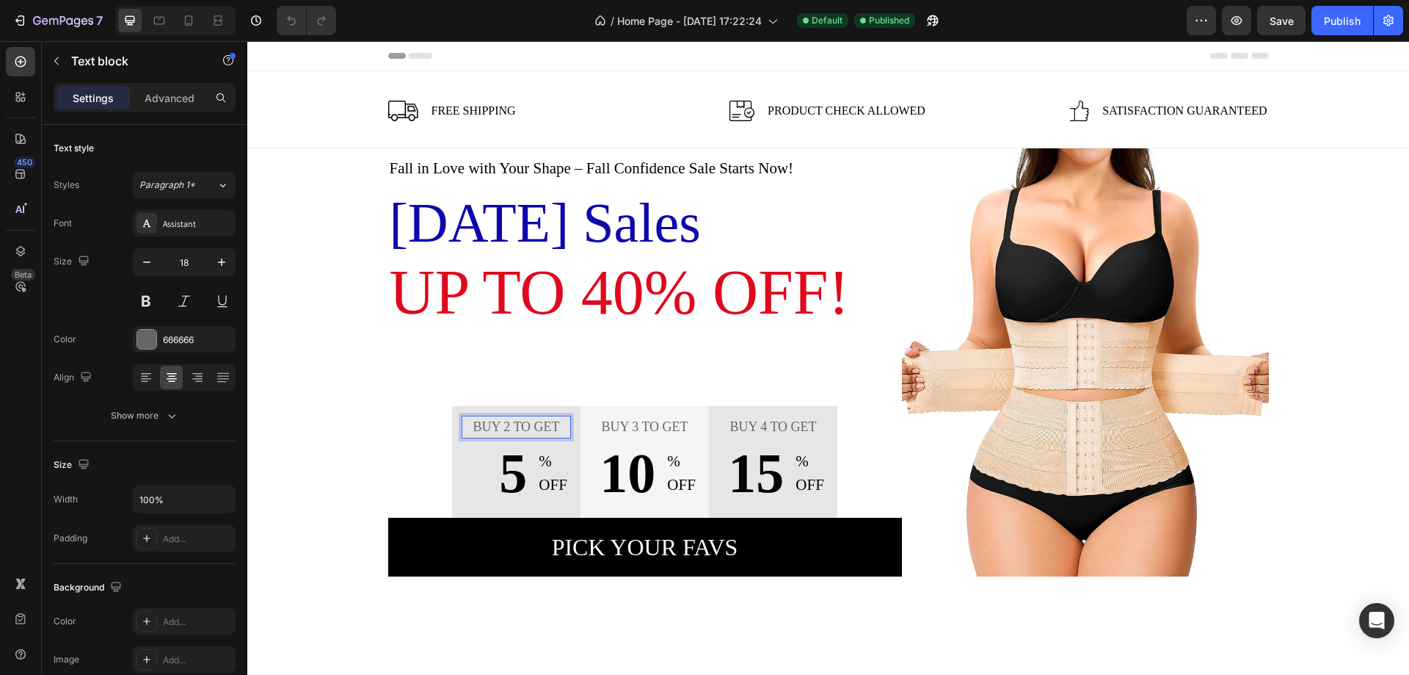
click at [550, 432] on p "Buy 2 to get" at bounding box center [516, 427] width 106 height 20
click at [527, 429] on p "Buy 2 to get" at bounding box center [516, 427] width 106 height 20
click at [547, 428] on p "Buy 2 get" at bounding box center [516, 427] width 106 height 20
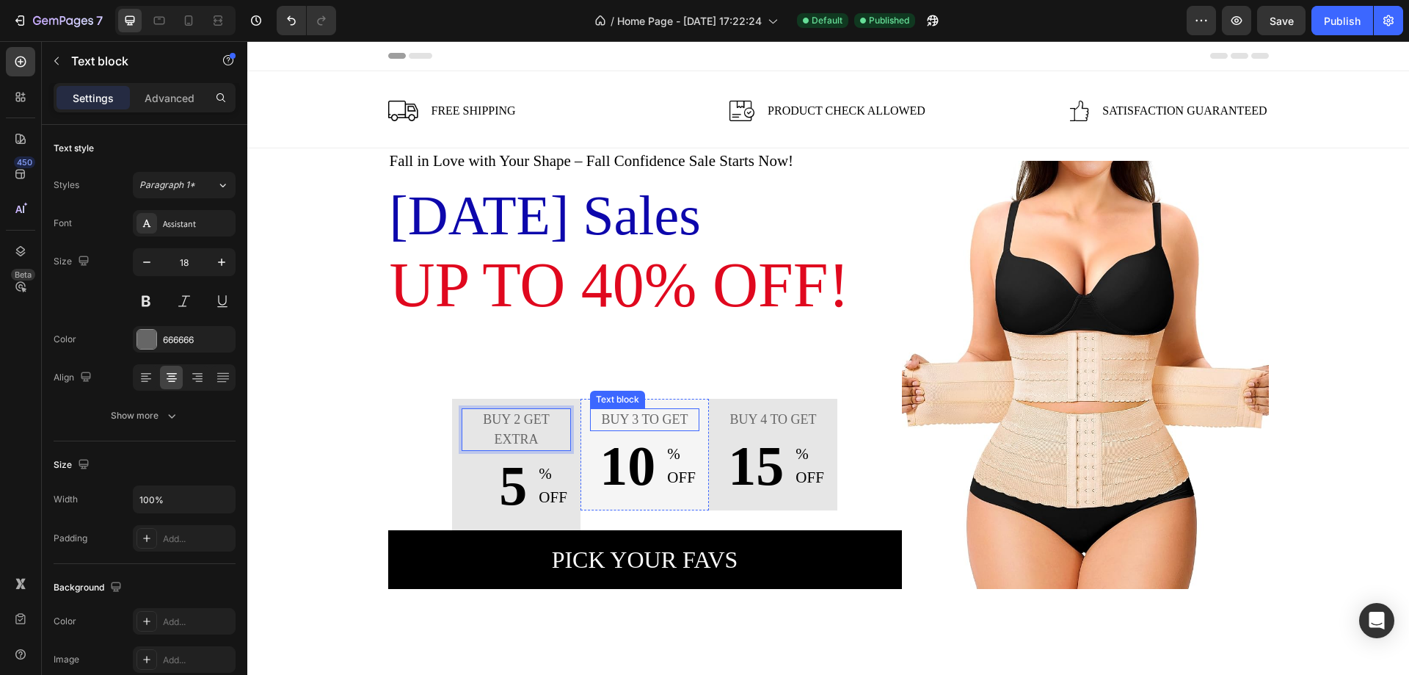
click at [676, 417] on p "Buy 3 to get" at bounding box center [645, 420] width 106 height 20
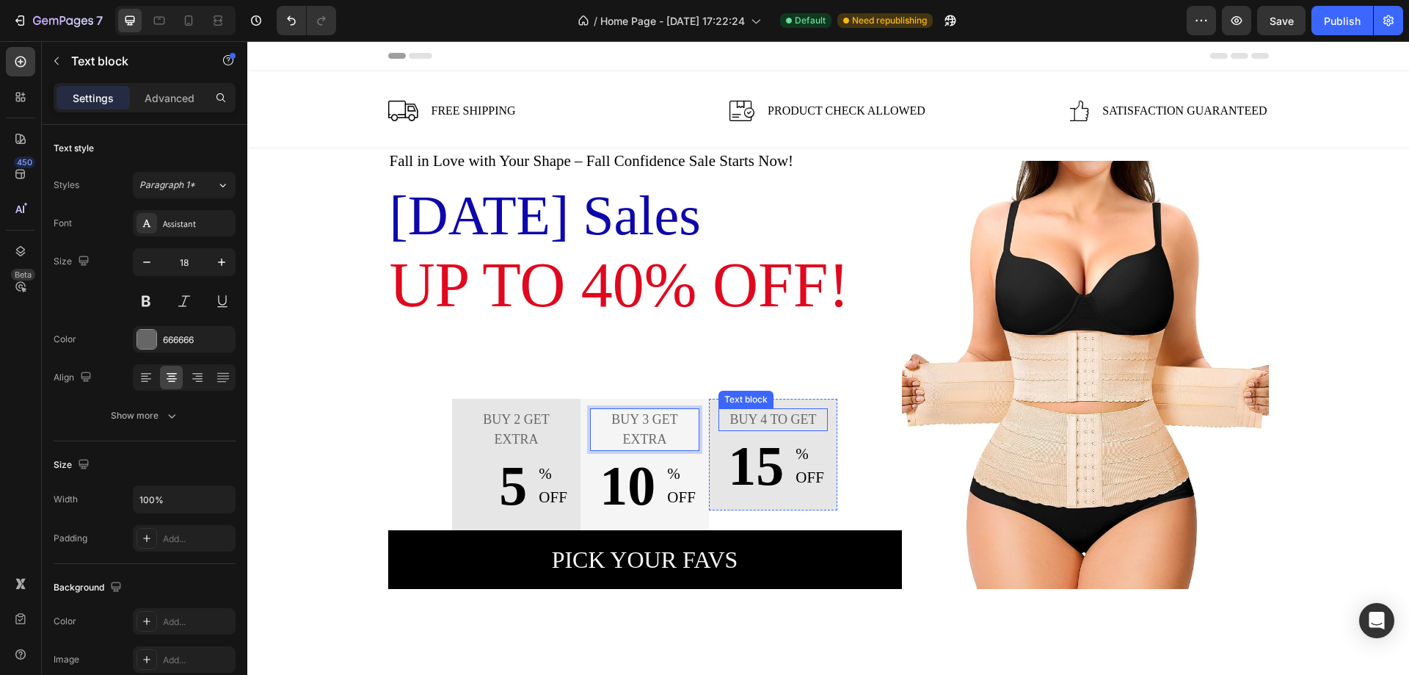
click at [763, 415] on p "Buy 4 to get" at bounding box center [773, 420] width 106 height 20
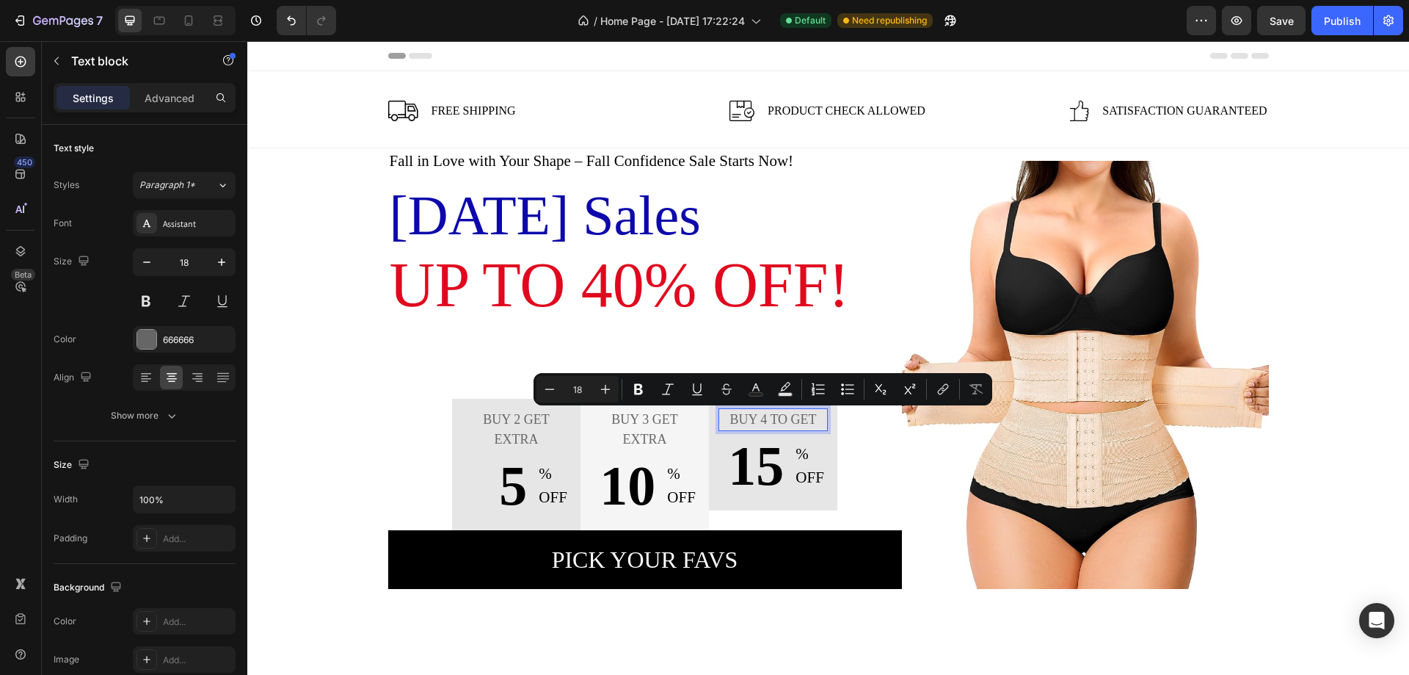
click at [810, 419] on p "Buy 4 to get" at bounding box center [773, 420] width 106 height 20
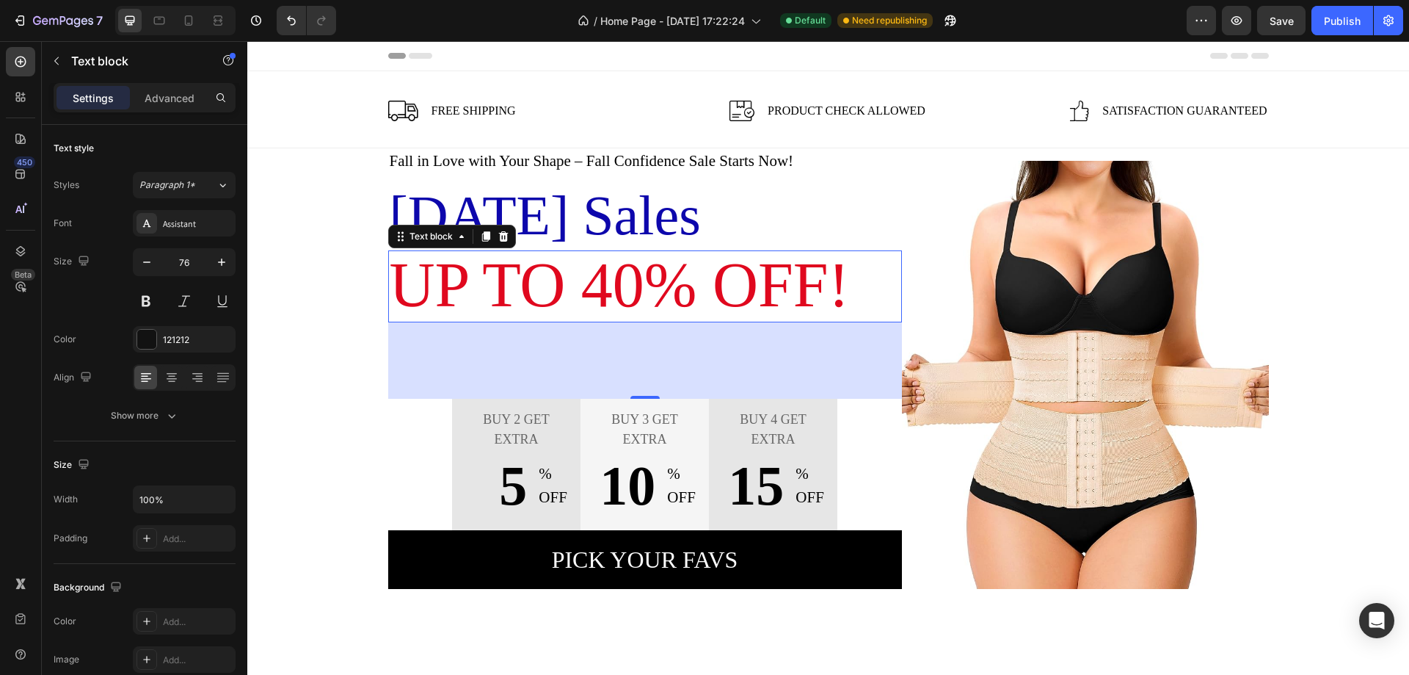
click at [527, 286] on span "Up to 40% OFF!" at bounding box center [620, 285] width 460 height 70
click at [484, 235] on icon at bounding box center [486, 236] width 8 height 10
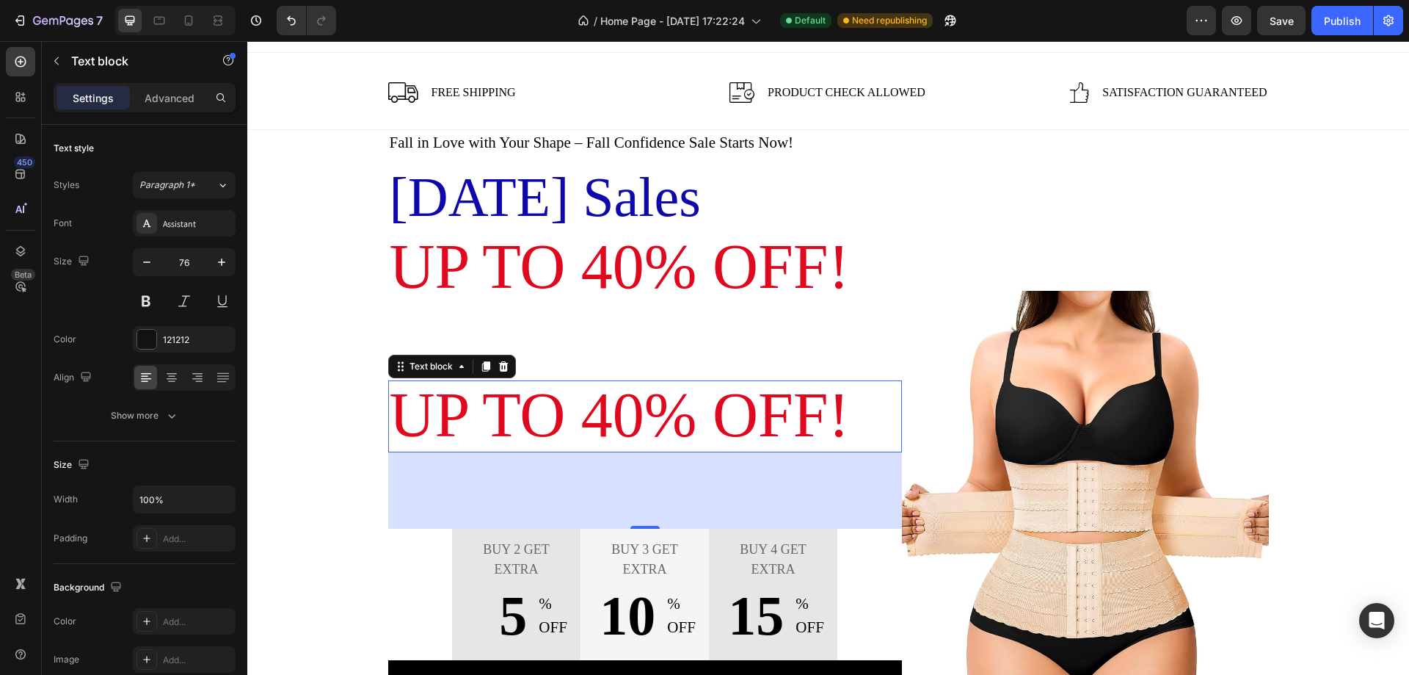
scroll to position [1, 0]
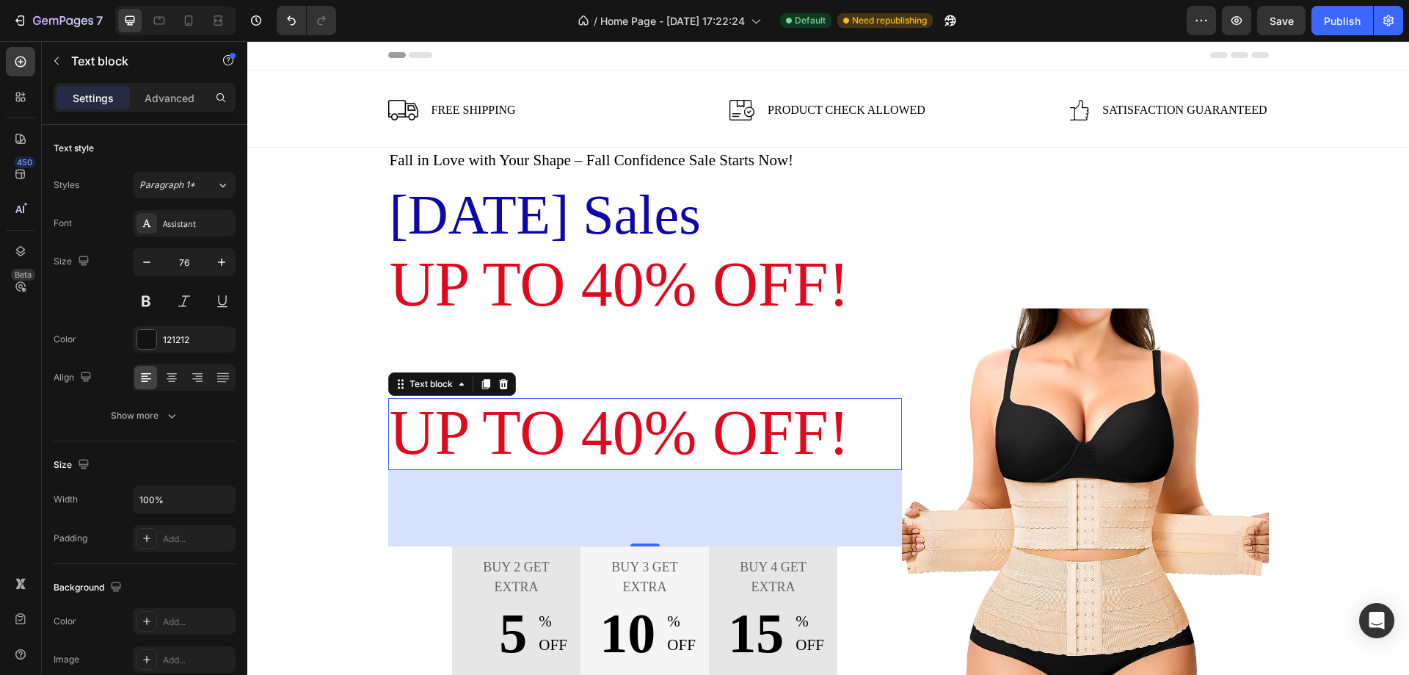
click at [839, 433] on span "Up to 40% OFF!" at bounding box center [620, 432] width 460 height 70
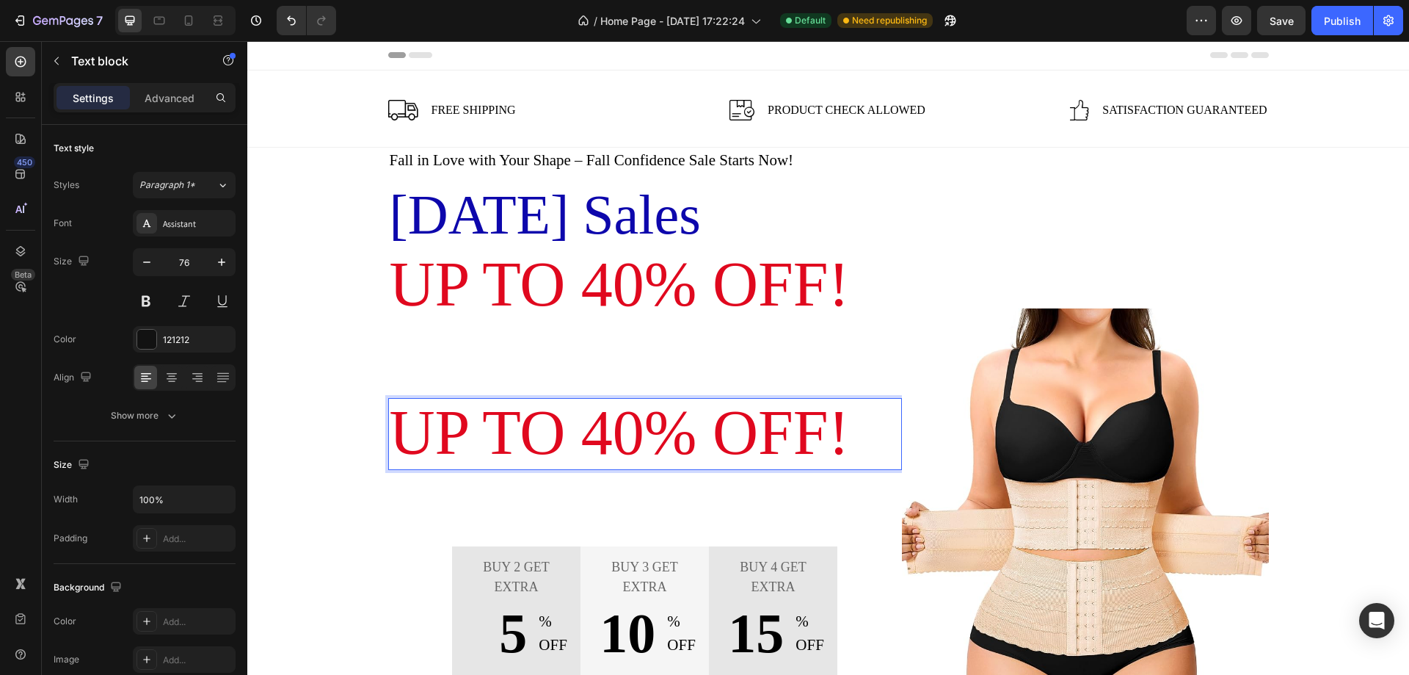
click at [839, 433] on span "Up to 40% OFF!" at bounding box center [620, 432] width 460 height 70
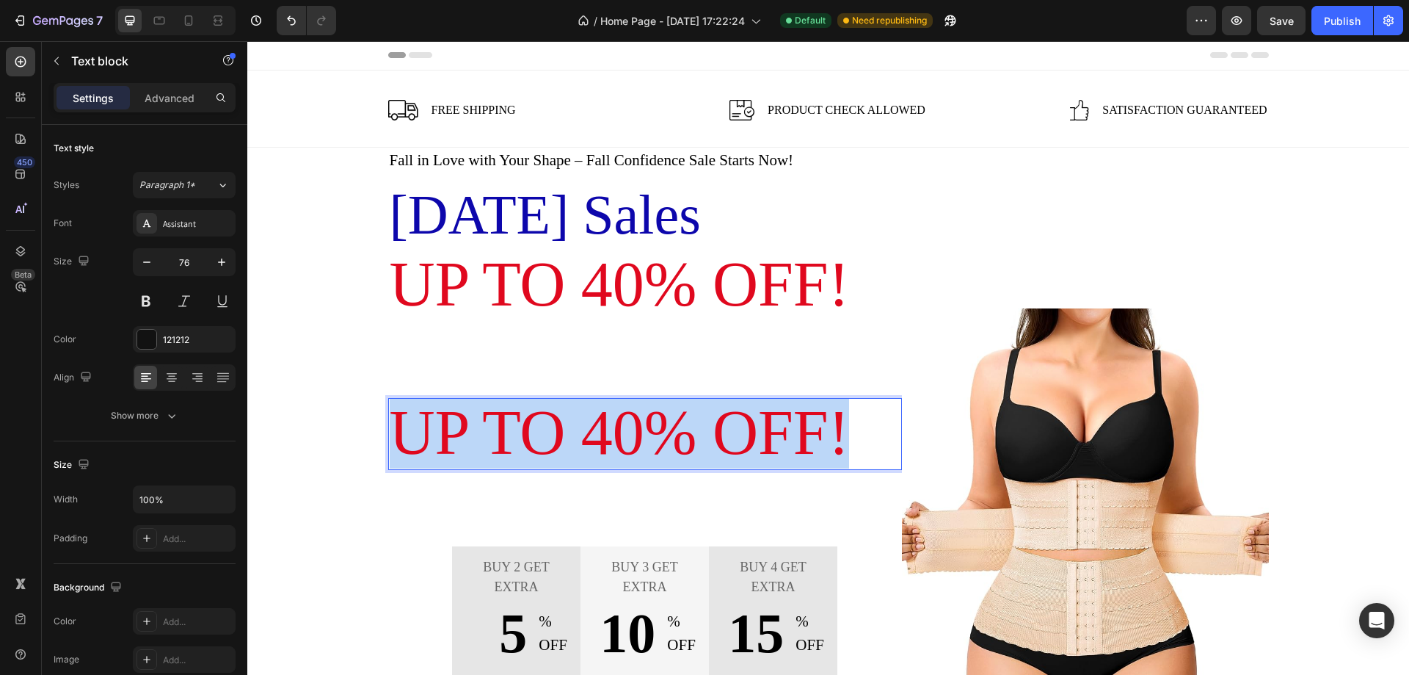
click at [839, 433] on span "Up to 40% OFF!" at bounding box center [620, 432] width 460 height 70
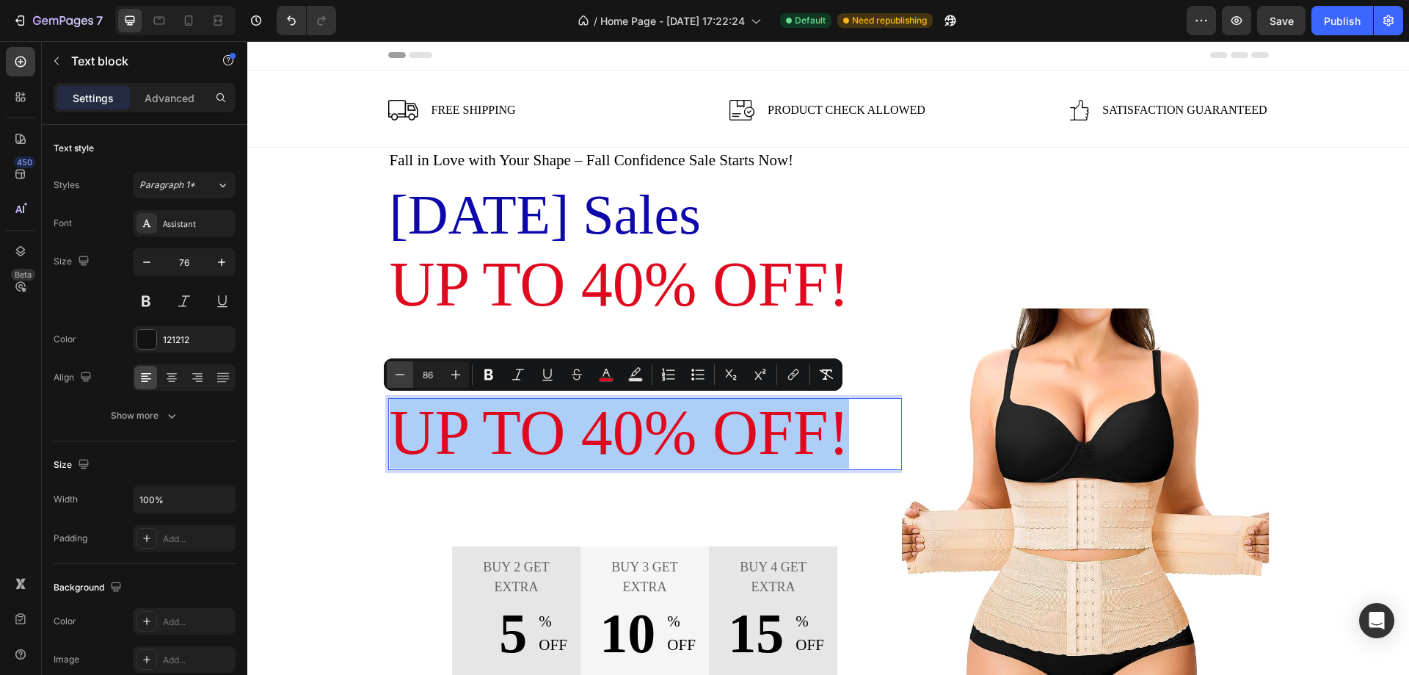
click at [396, 377] on icon "Editor contextual toolbar" at bounding box center [400, 374] width 15 height 15
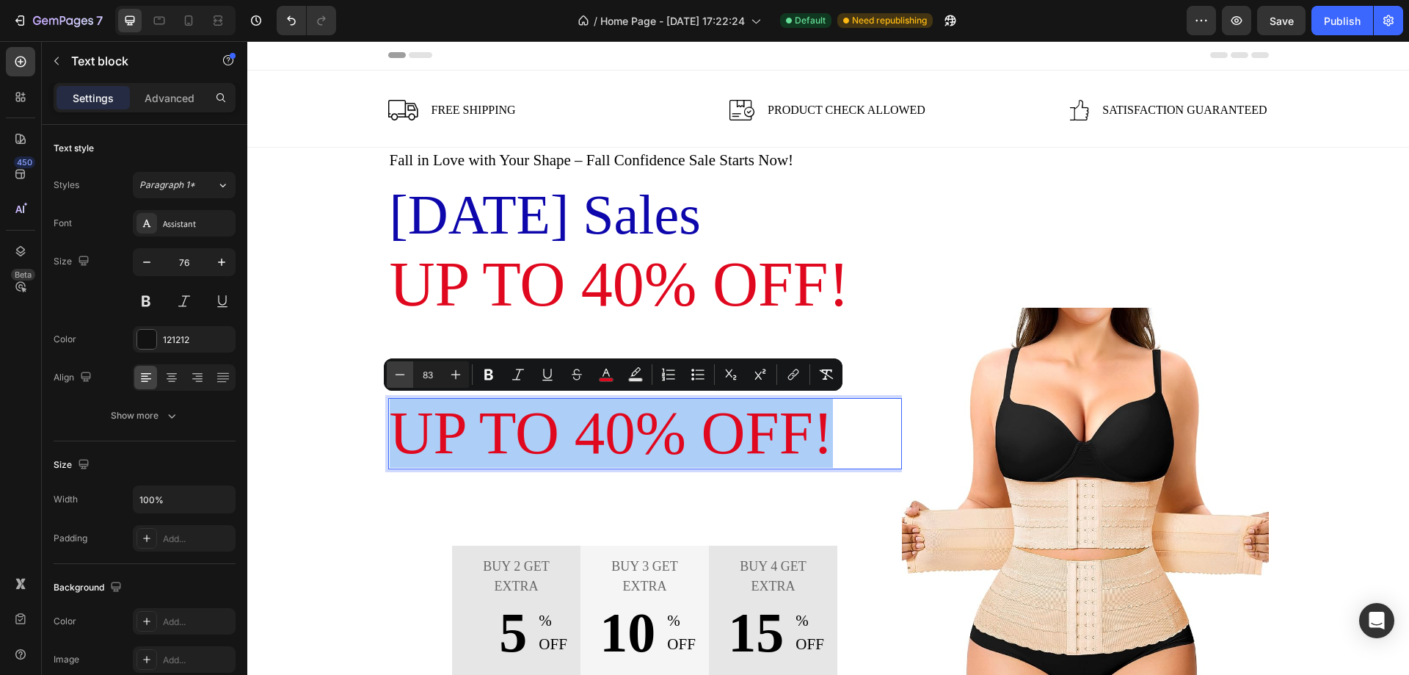
click at [396, 377] on icon "Editor contextual toolbar" at bounding box center [400, 374] width 15 height 15
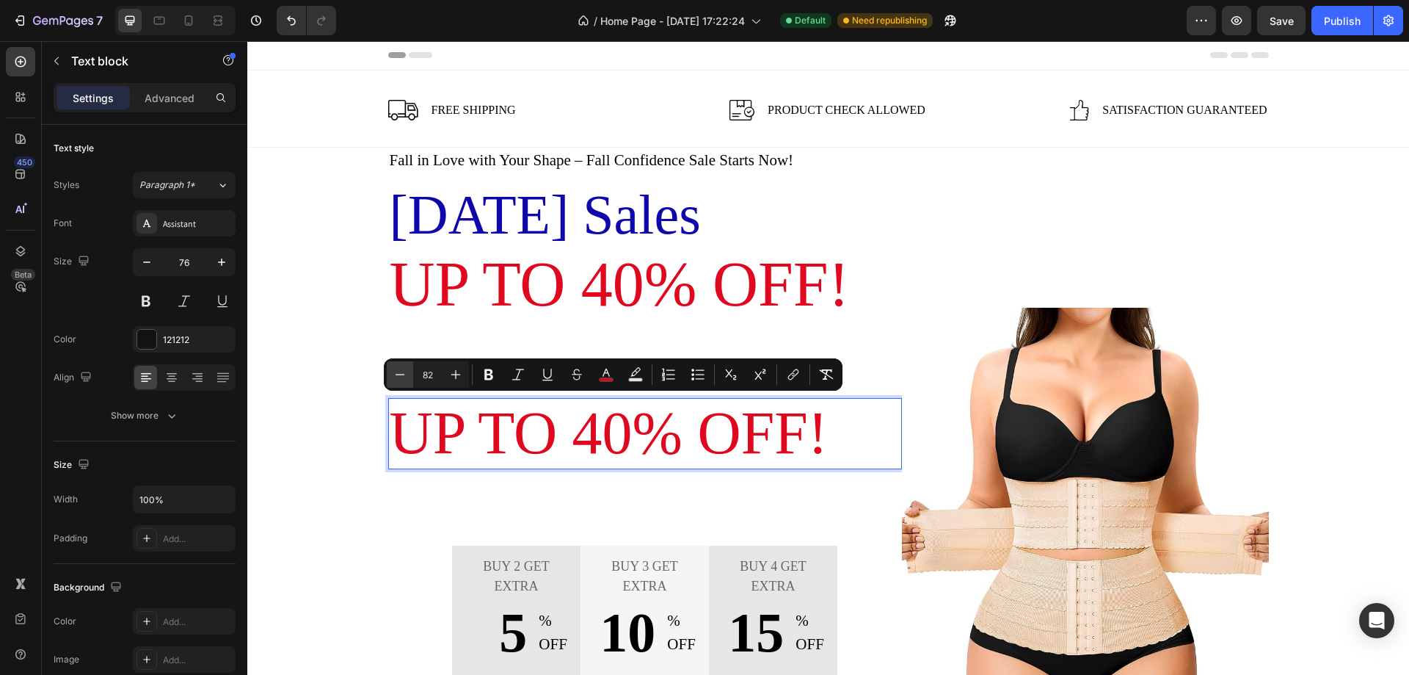
click at [396, 377] on icon "Editor contextual toolbar" at bounding box center [400, 374] width 15 height 15
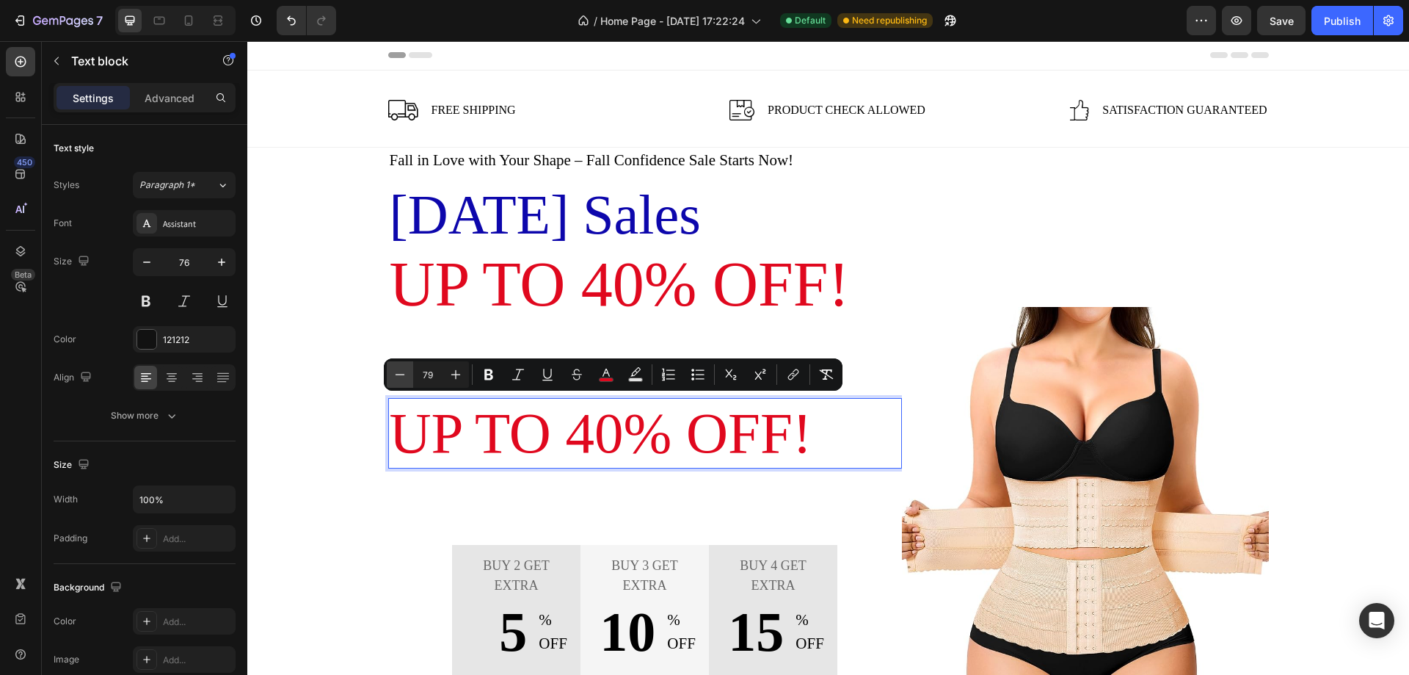
click at [396, 377] on icon "Editor contextual toolbar" at bounding box center [400, 374] width 15 height 15
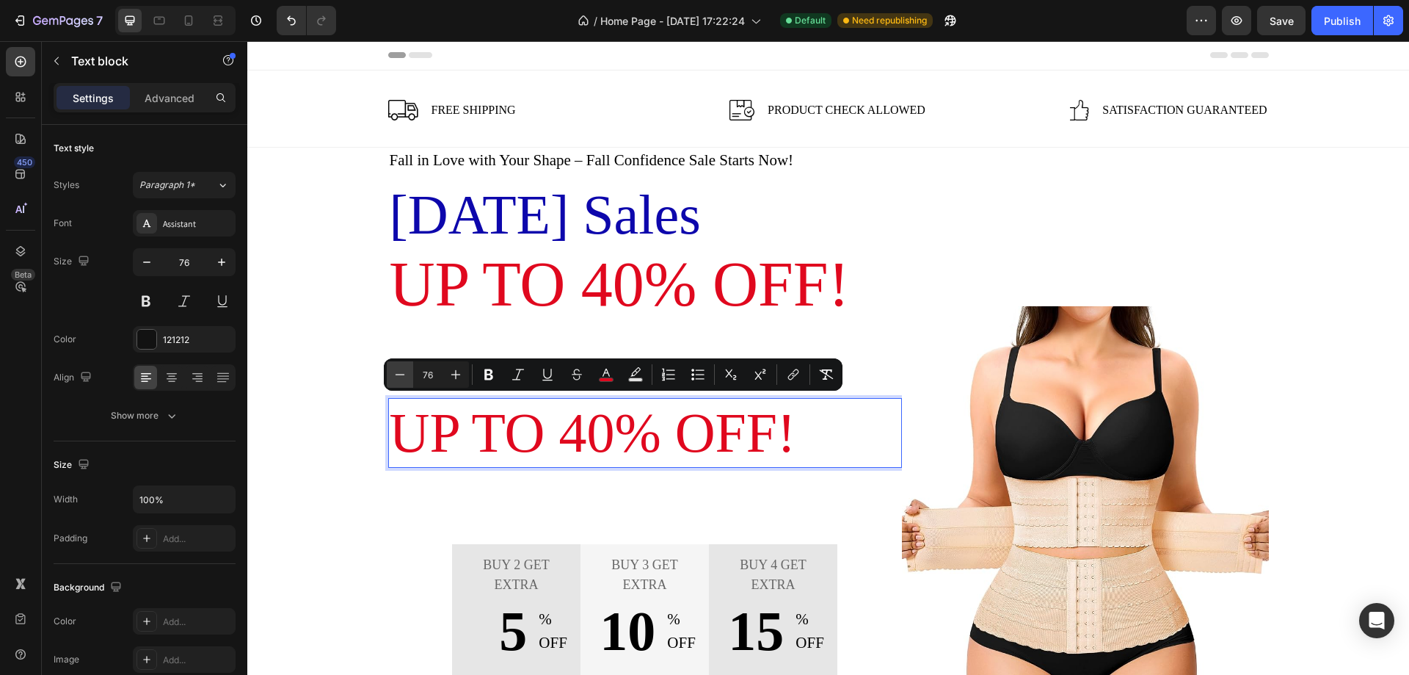
click at [396, 377] on icon "Editor contextual toolbar" at bounding box center [400, 374] width 15 height 15
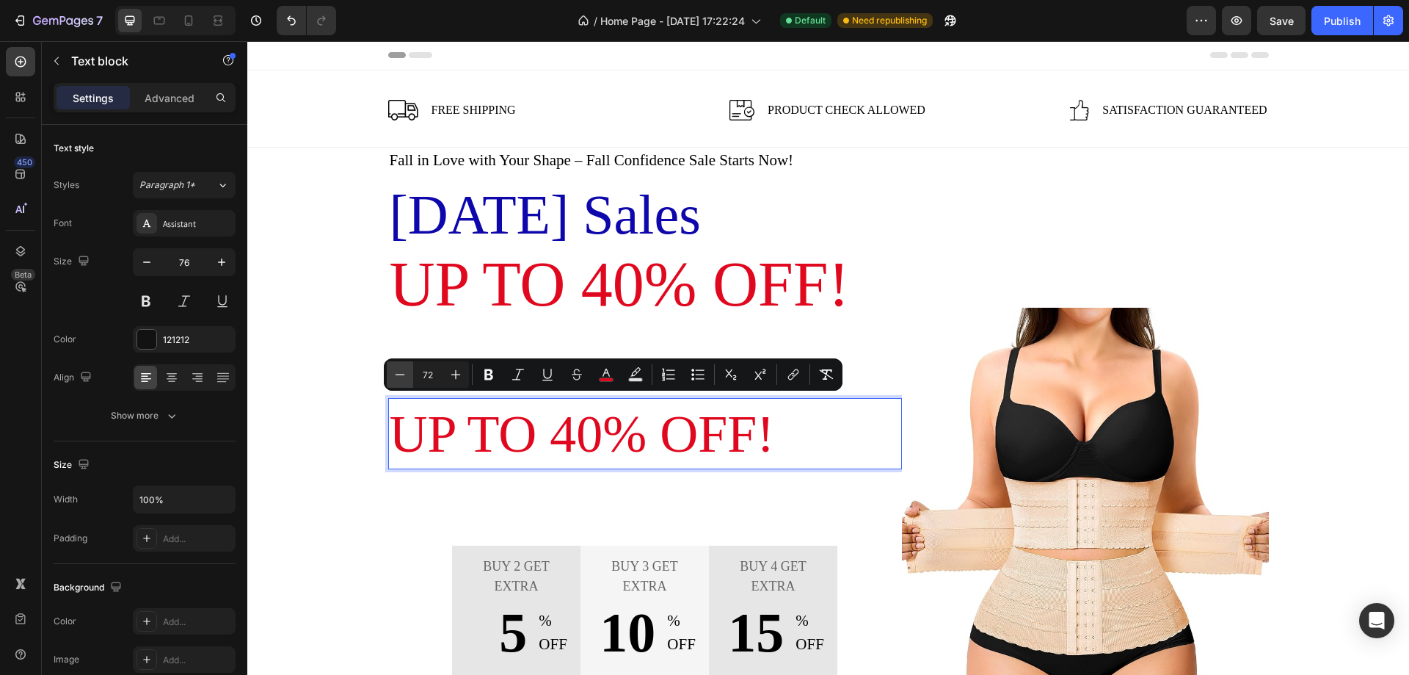
click at [396, 377] on icon "Editor contextual toolbar" at bounding box center [400, 374] width 15 height 15
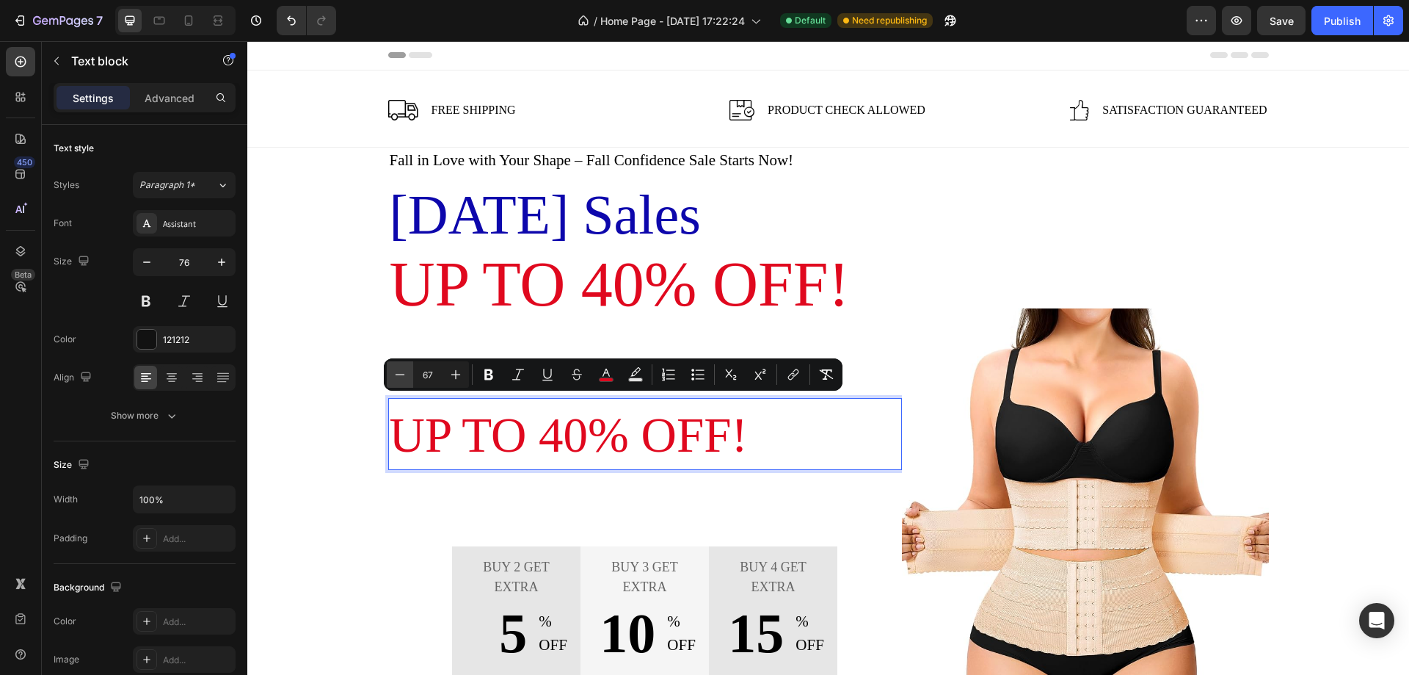
click at [396, 377] on icon "Editor contextual toolbar" at bounding box center [400, 374] width 15 height 15
type input "66"
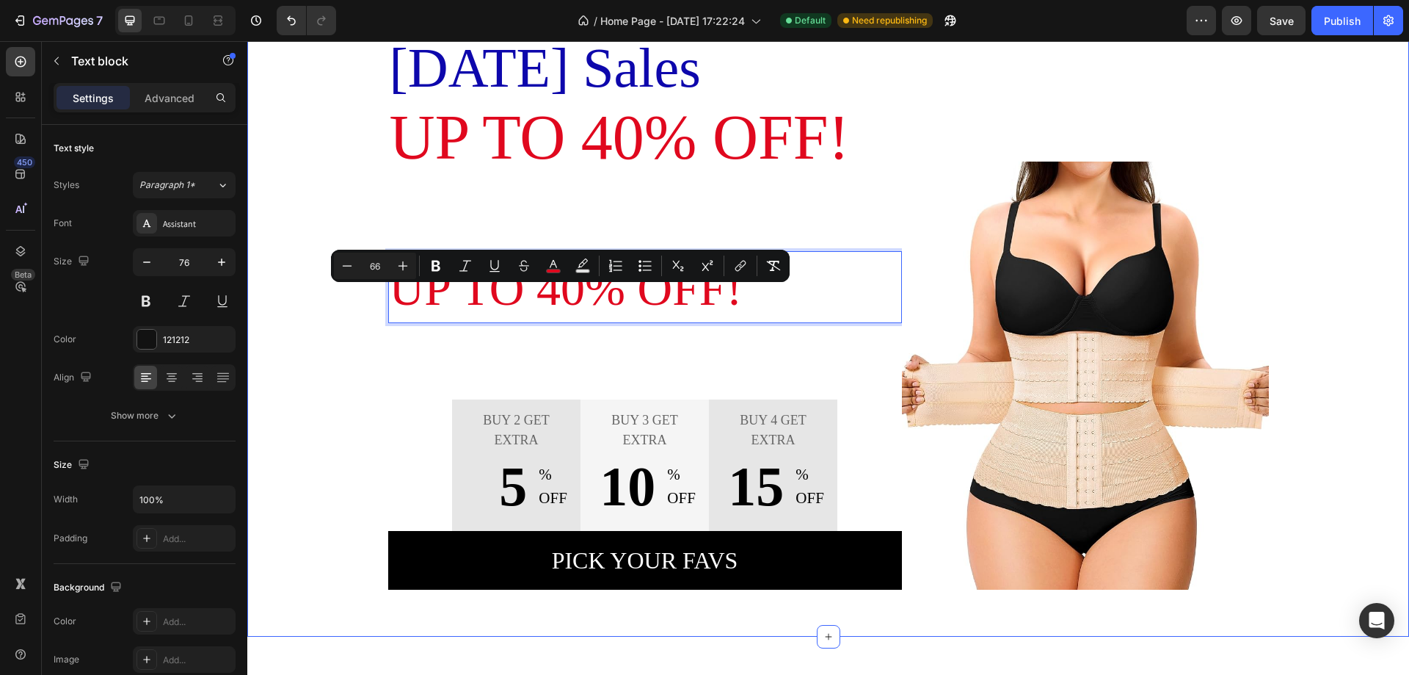
scroll to position [74, 0]
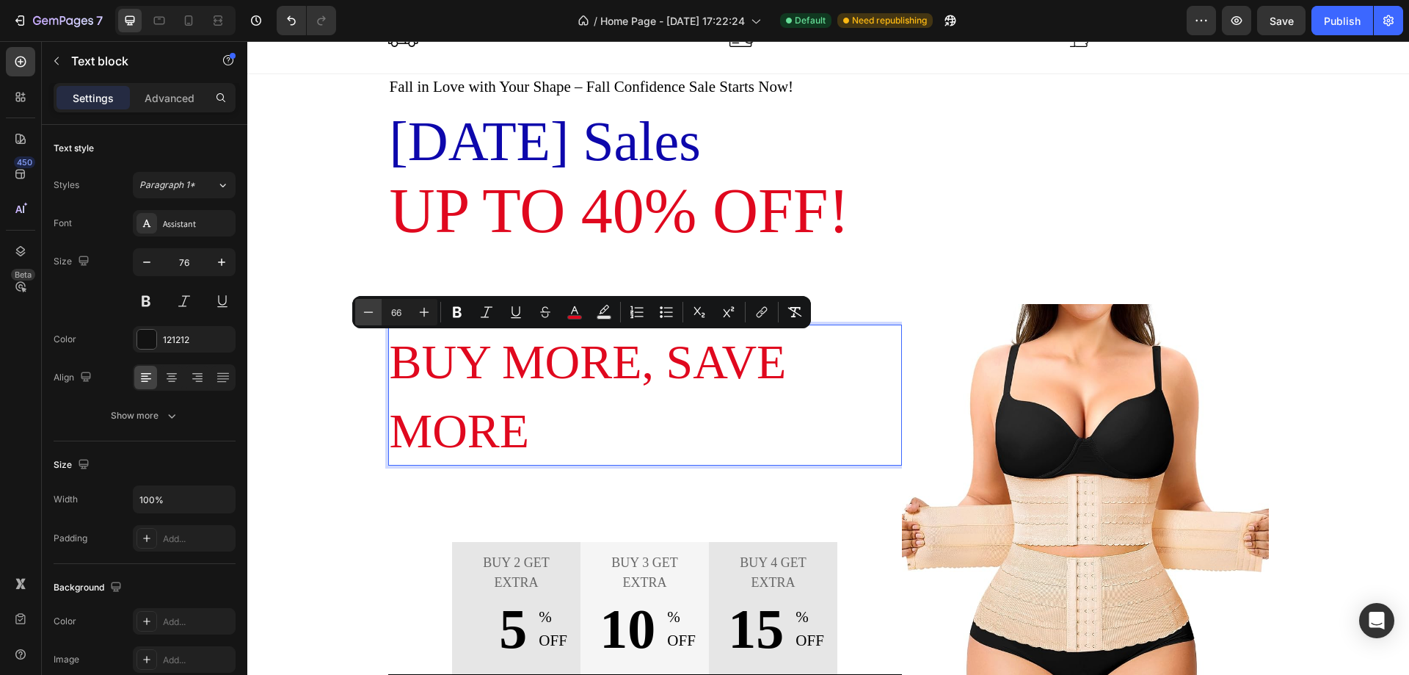
click at [371, 316] on icon "Editor contextual toolbar" at bounding box center [368, 312] width 15 height 15
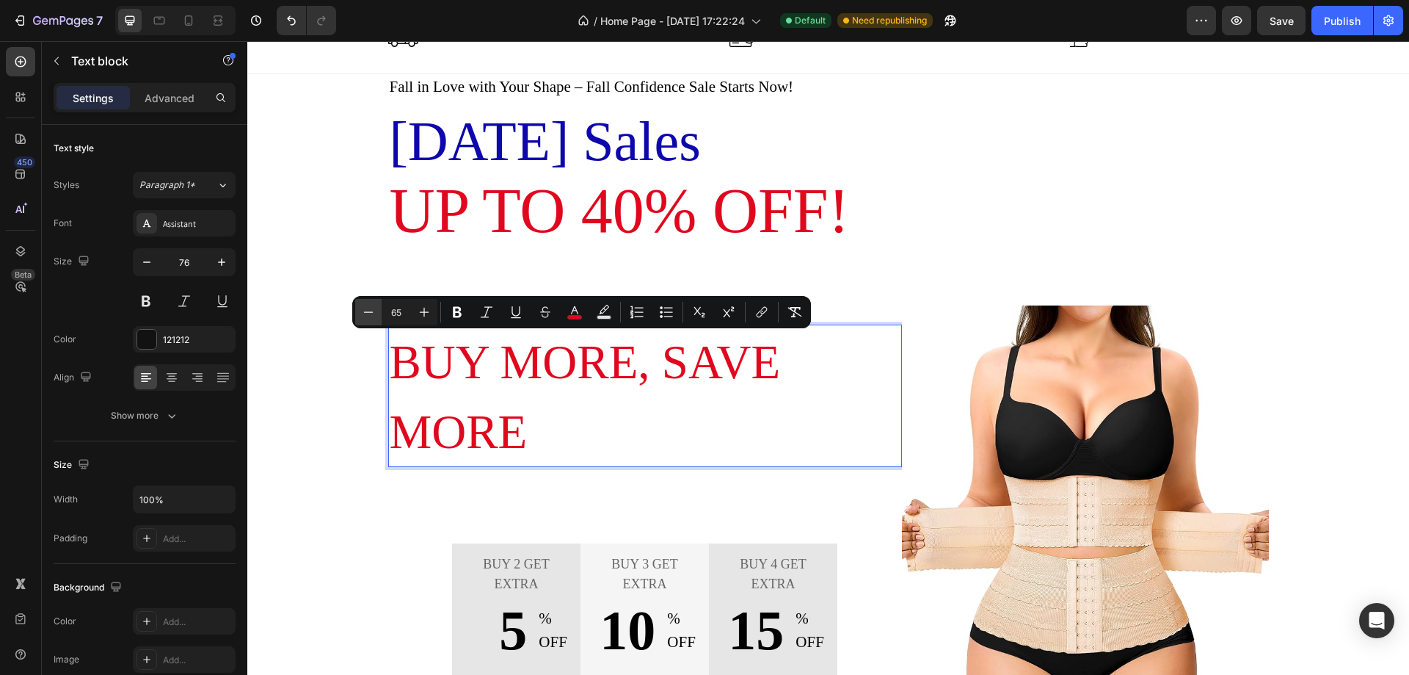
click at [371, 316] on icon "Editor contextual toolbar" at bounding box center [368, 312] width 15 height 15
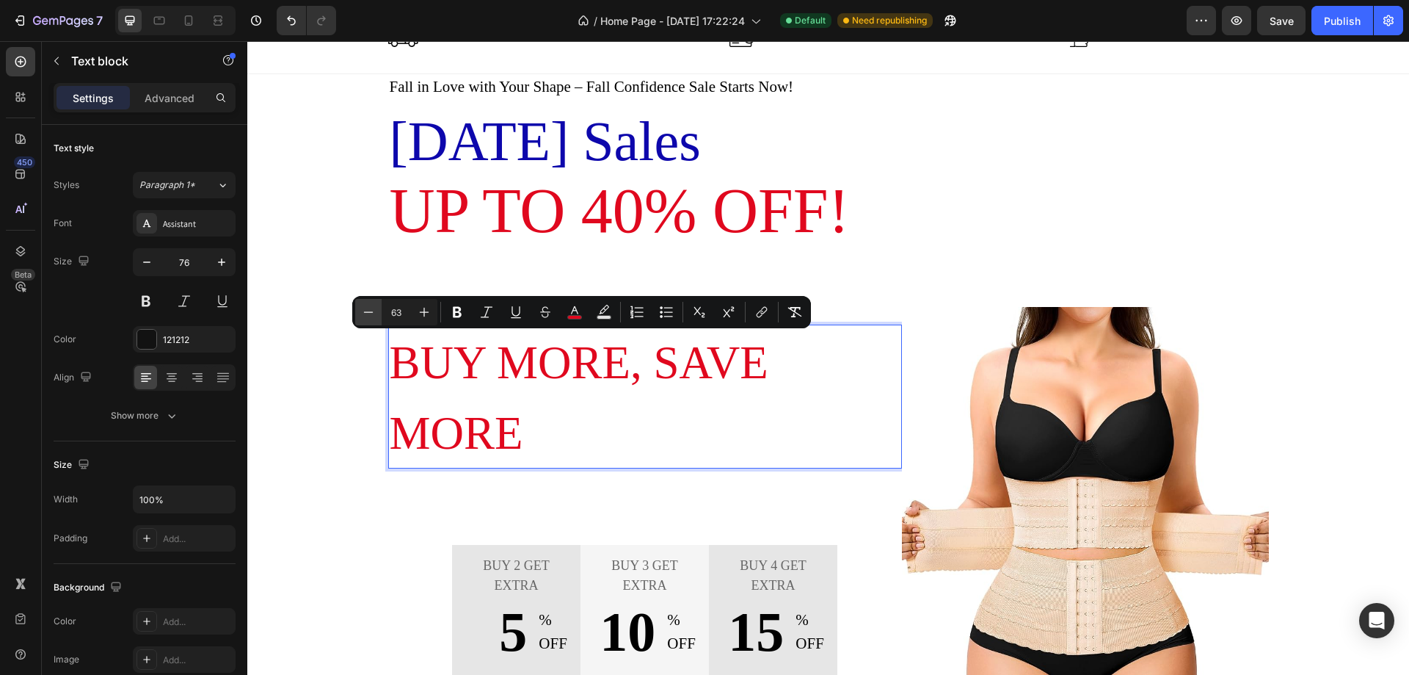
click at [371, 316] on icon "Editor contextual toolbar" at bounding box center [368, 312] width 15 height 15
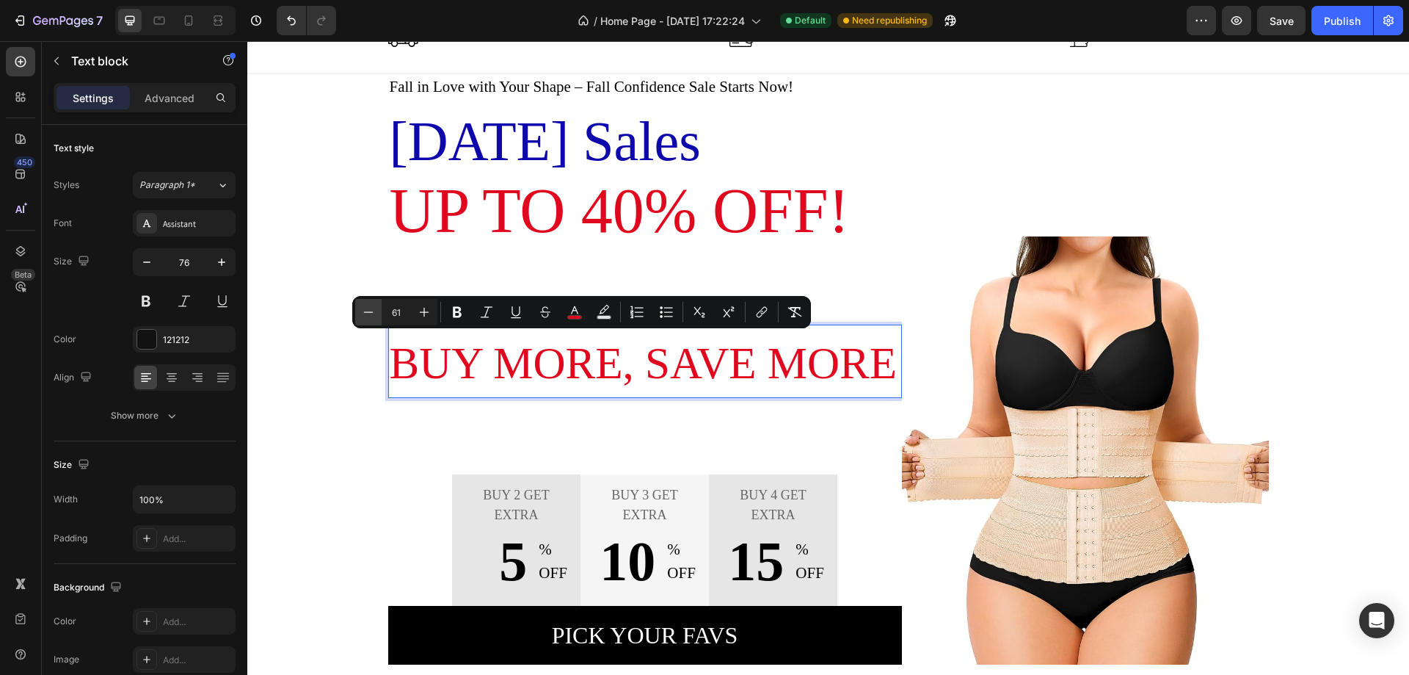
click at [371, 316] on icon "Editor contextual toolbar" at bounding box center [368, 312] width 15 height 15
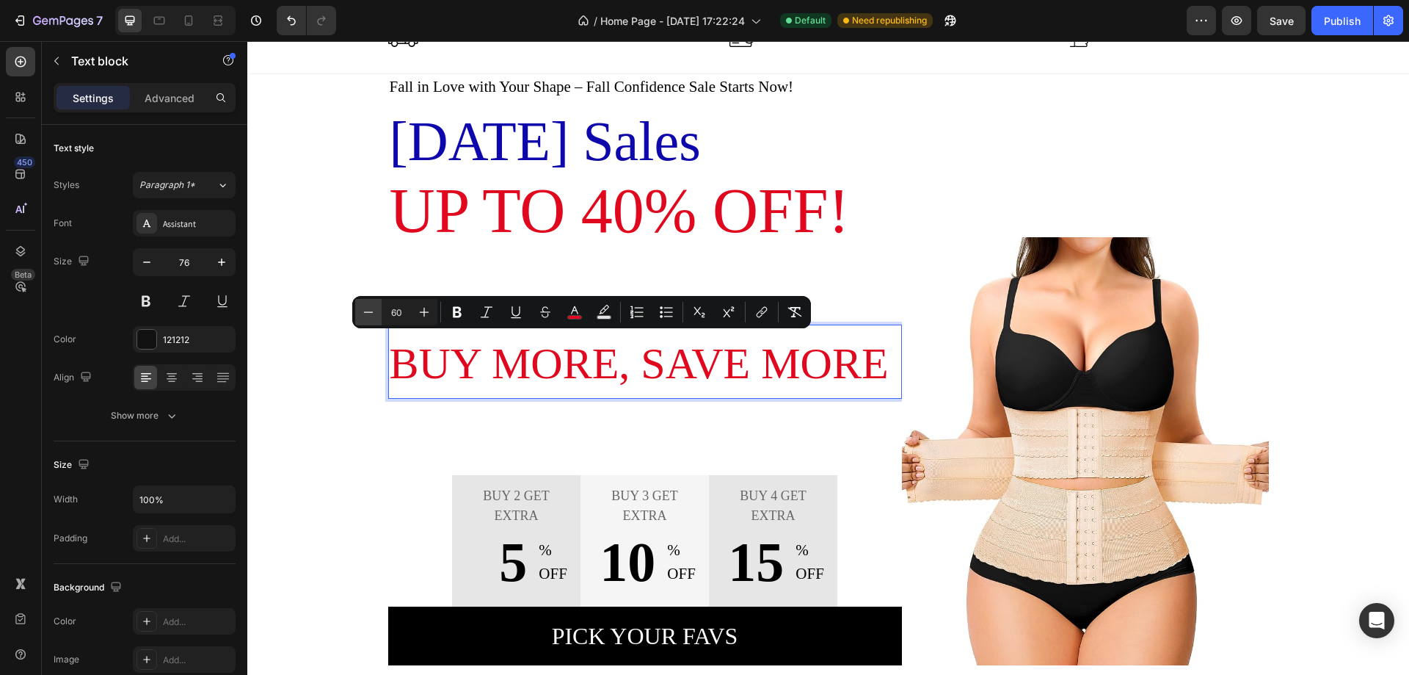
click at [371, 316] on icon "Editor contextual toolbar" at bounding box center [368, 312] width 15 height 15
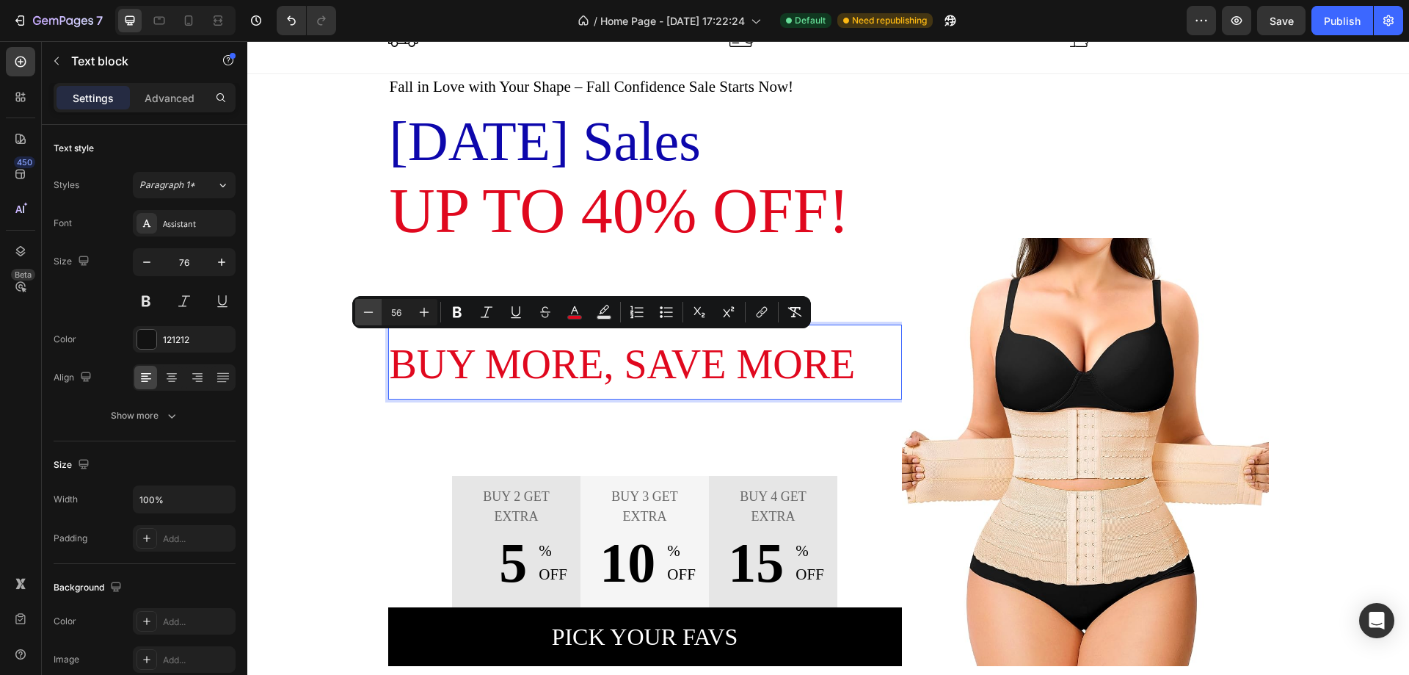
click at [371, 316] on icon "Editor contextual toolbar" at bounding box center [368, 312] width 15 height 15
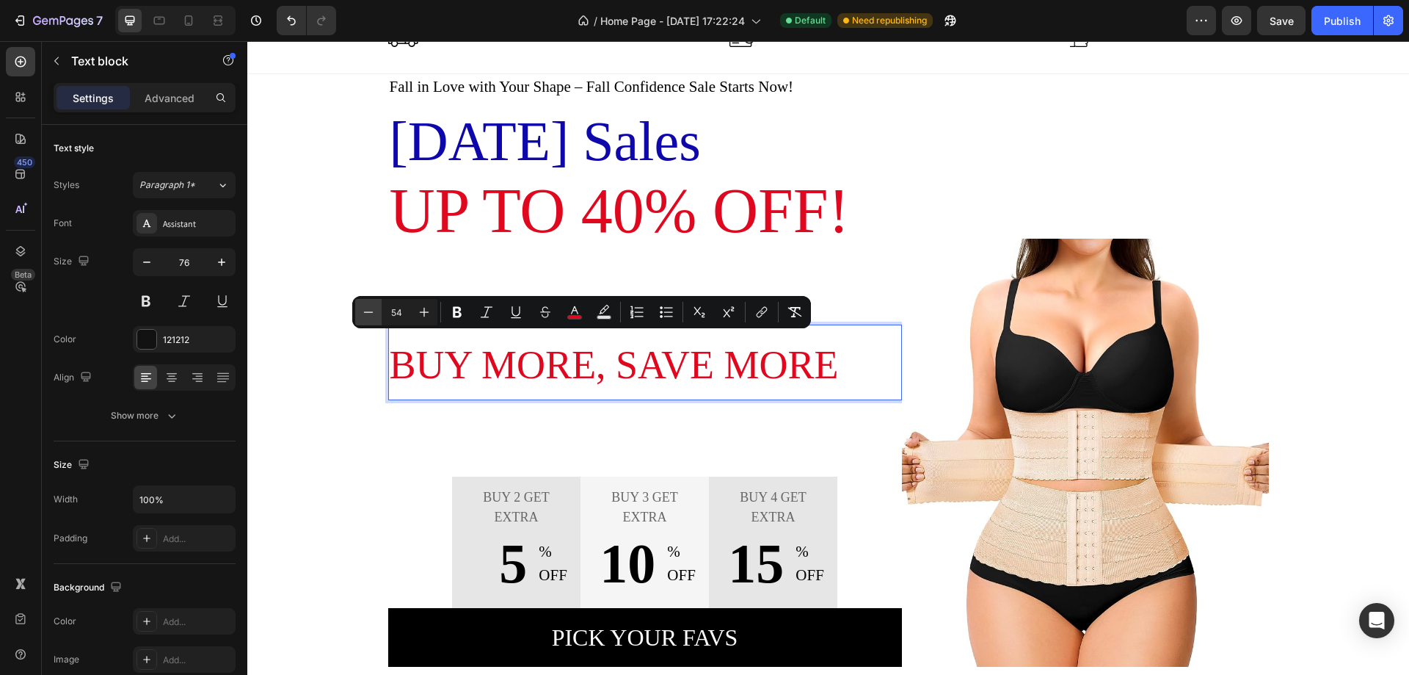
click at [371, 316] on icon "Editor contextual toolbar" at bounding box center [368, 312] width 15 height 15
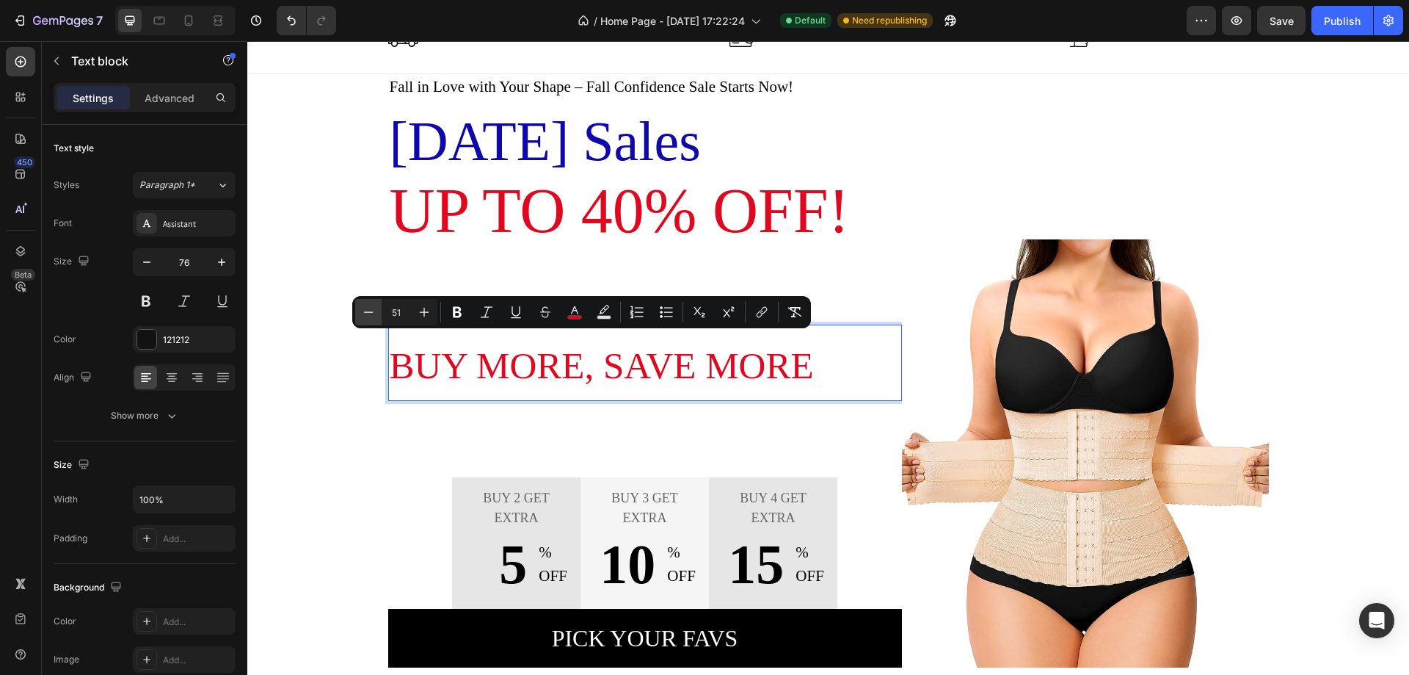
click at [371, 316] on icon "Editor contextual toolbar" at bounding box center [368, 312] width 15 height 15
type input "49"
click at [589, 308] on div "Minus 49 Plus Bold Italic Underline Strikethrough color Text Background Color N…" at bounding box center [581, 312] width 453 height 26
click at [581, 311] on icon "Editor contextual toolbar" at bounding box center [574, 312] width 15 height 15
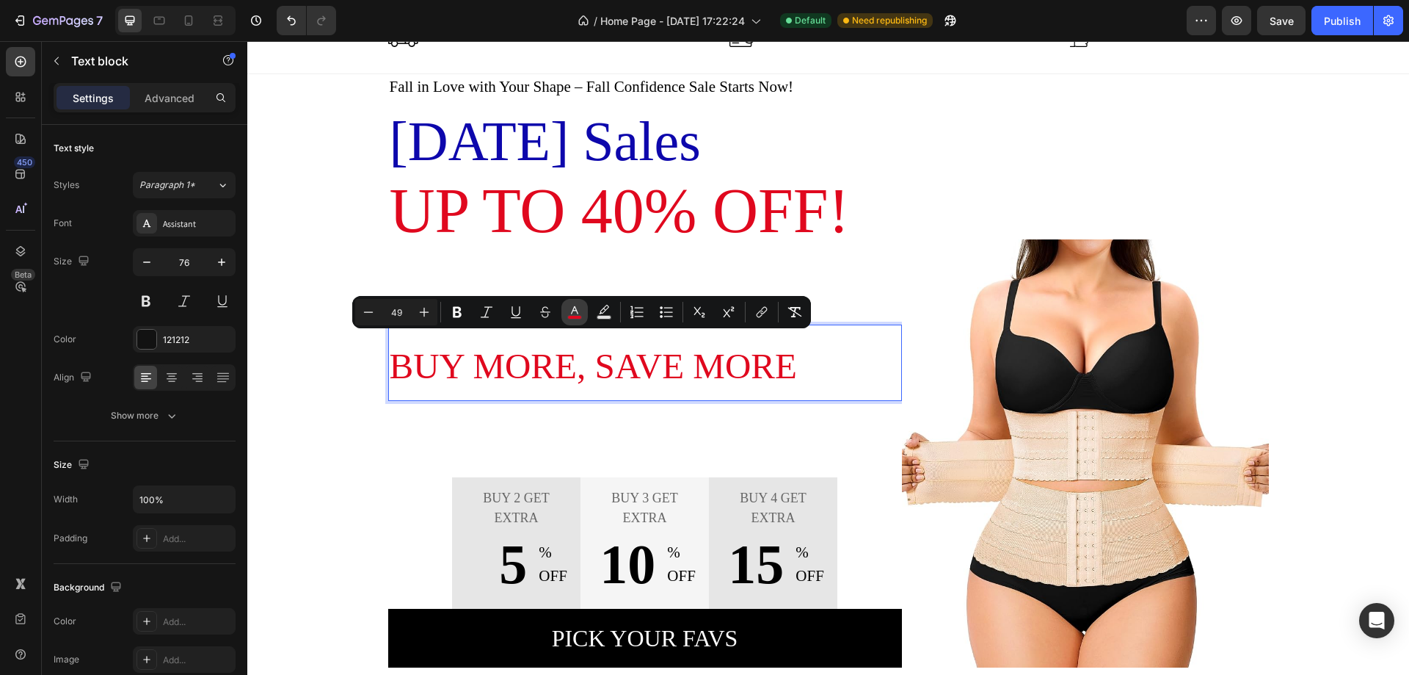
type input "E0081E"
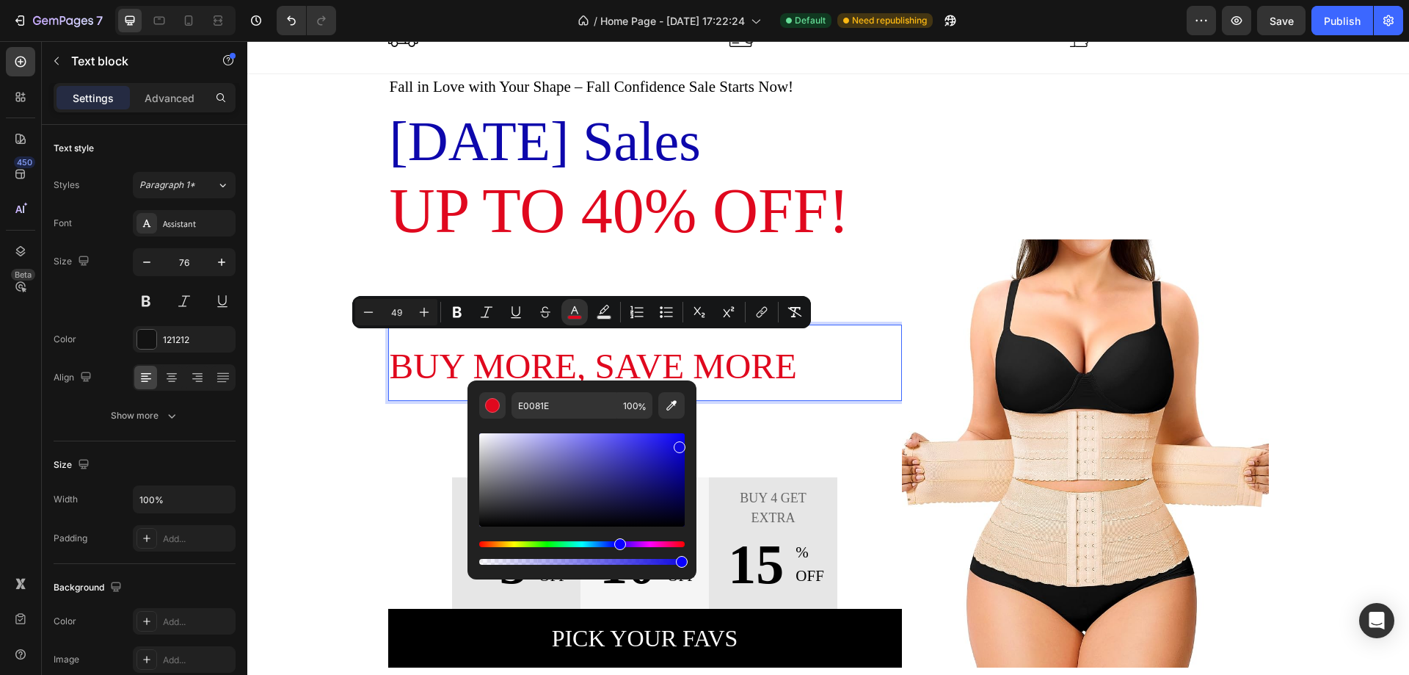
click at [618, 542] on div "Hue" at bounding box center [582, 544] width 206 height 6
click at [667, 453] on div "Editor contextual toolbar" at bounding box center [582, 479] width 206 height 93
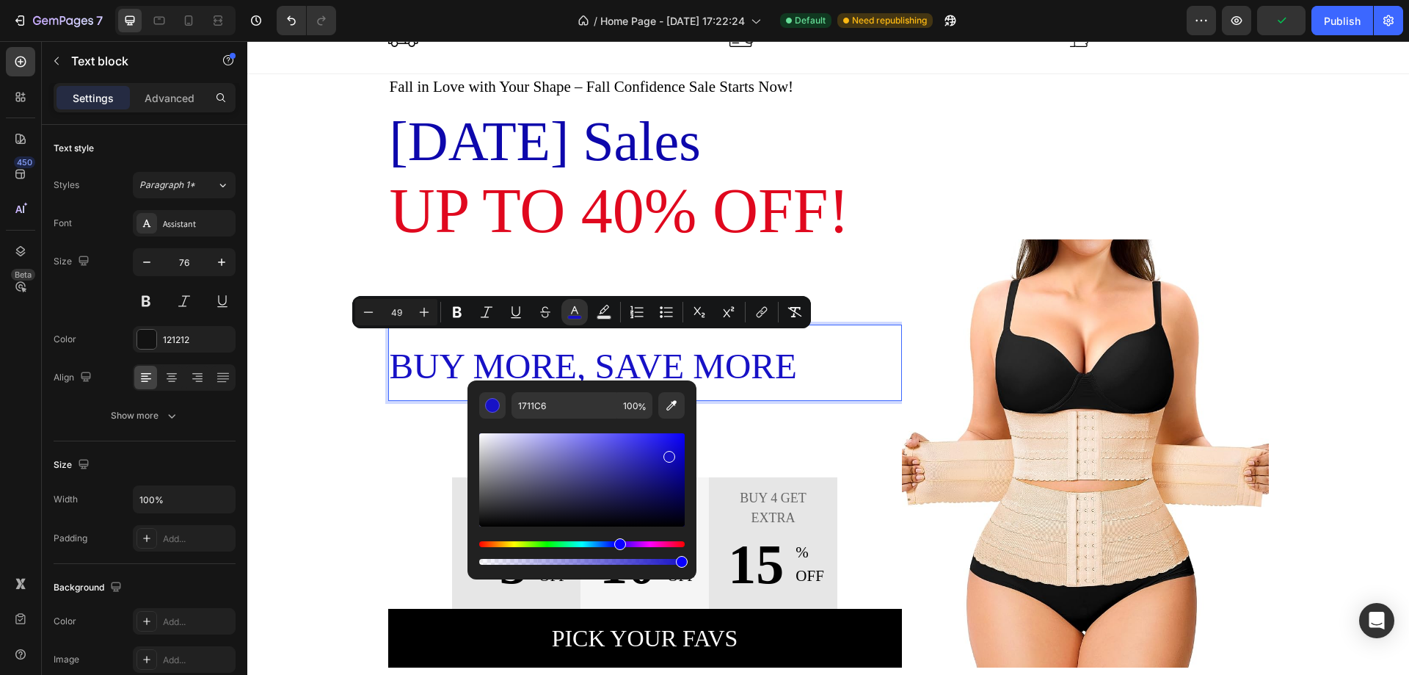
click at [647, 461] on div "Editor contextual toolbar" at bounding box center [582, 479] width 206 height 93
type input "2621B2"
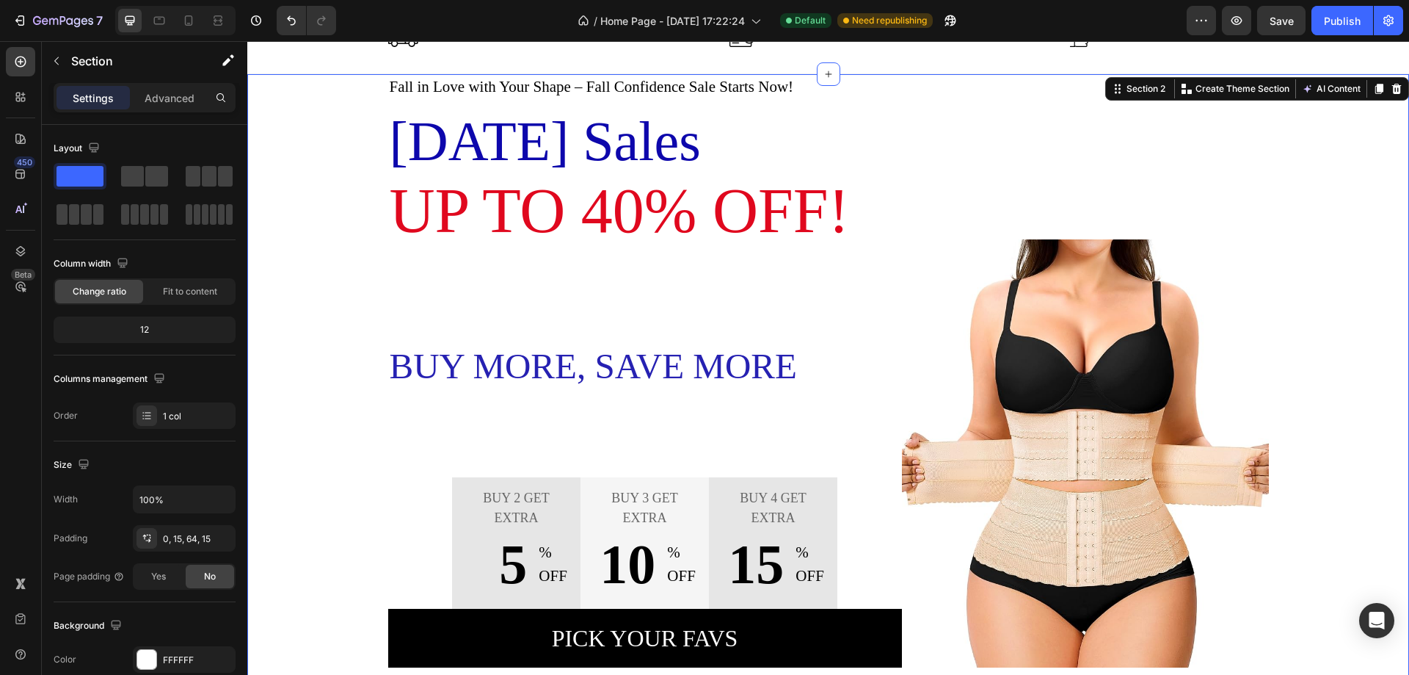
click at [332, 462] on div "Fall in Love with Your Shape – Fall Confidence Sale Starts Now! Text block [DAT…" at bounding box center [828, 370] width 1140 height 593
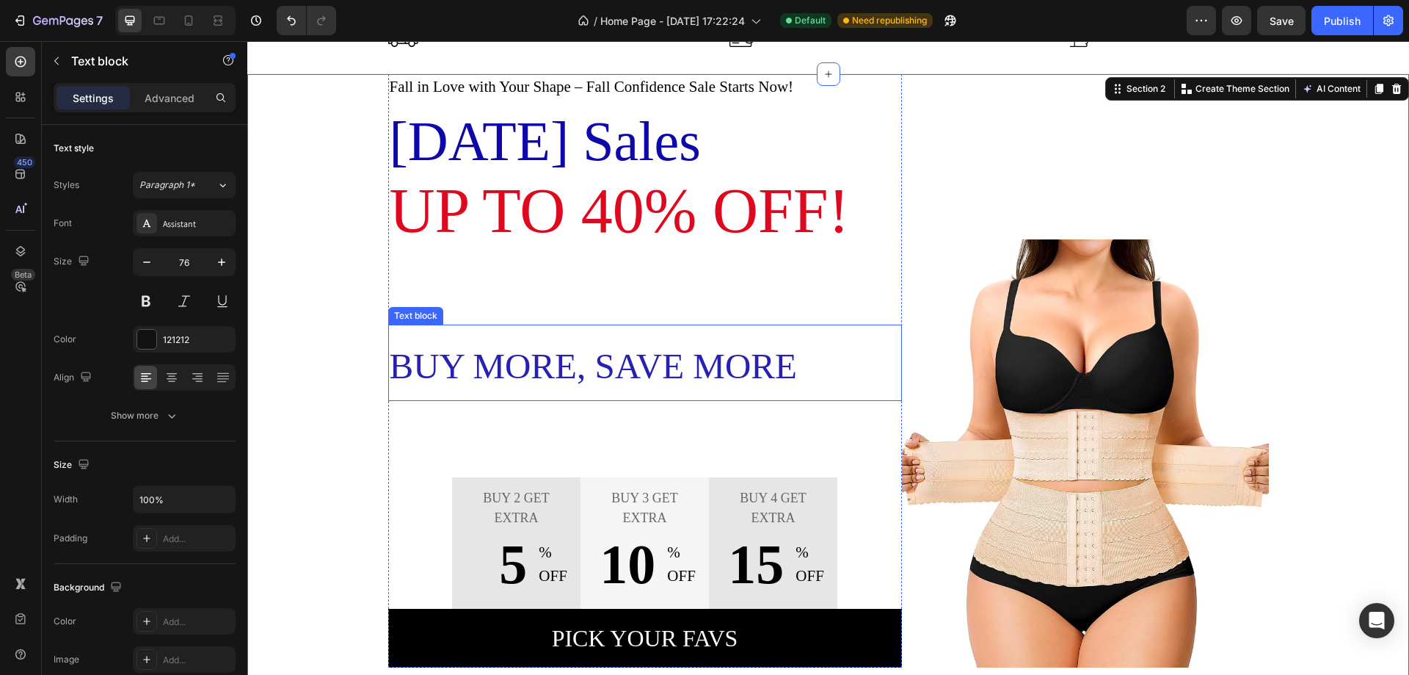
click at [390, 366] on span "Buy More, Save More" at bounding box center [593, 366] width 407 height 40
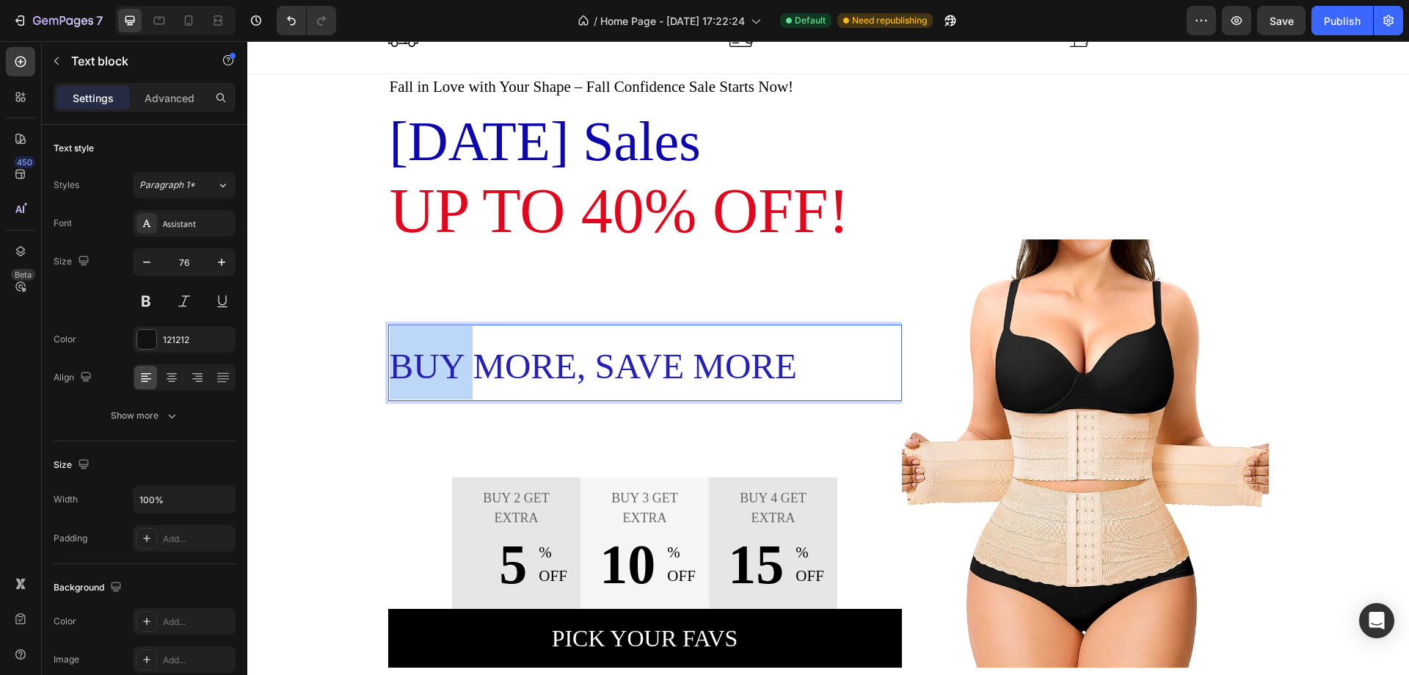
click at [390, 366] on span "Buy More, Save More" at bounding box center [593, 366] width 407 height 40
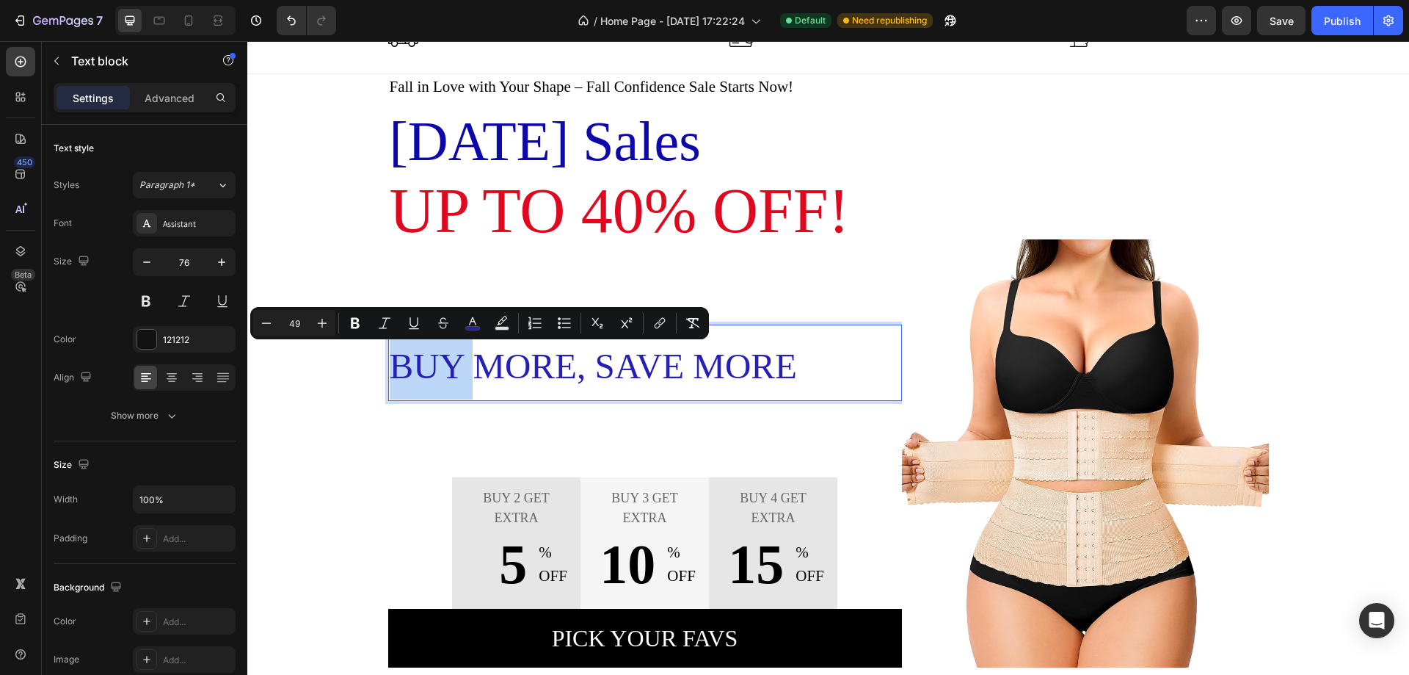
click at [390, 366] on span "Buy More, Save More" at bounding box center [593, 366] width 407 height 40
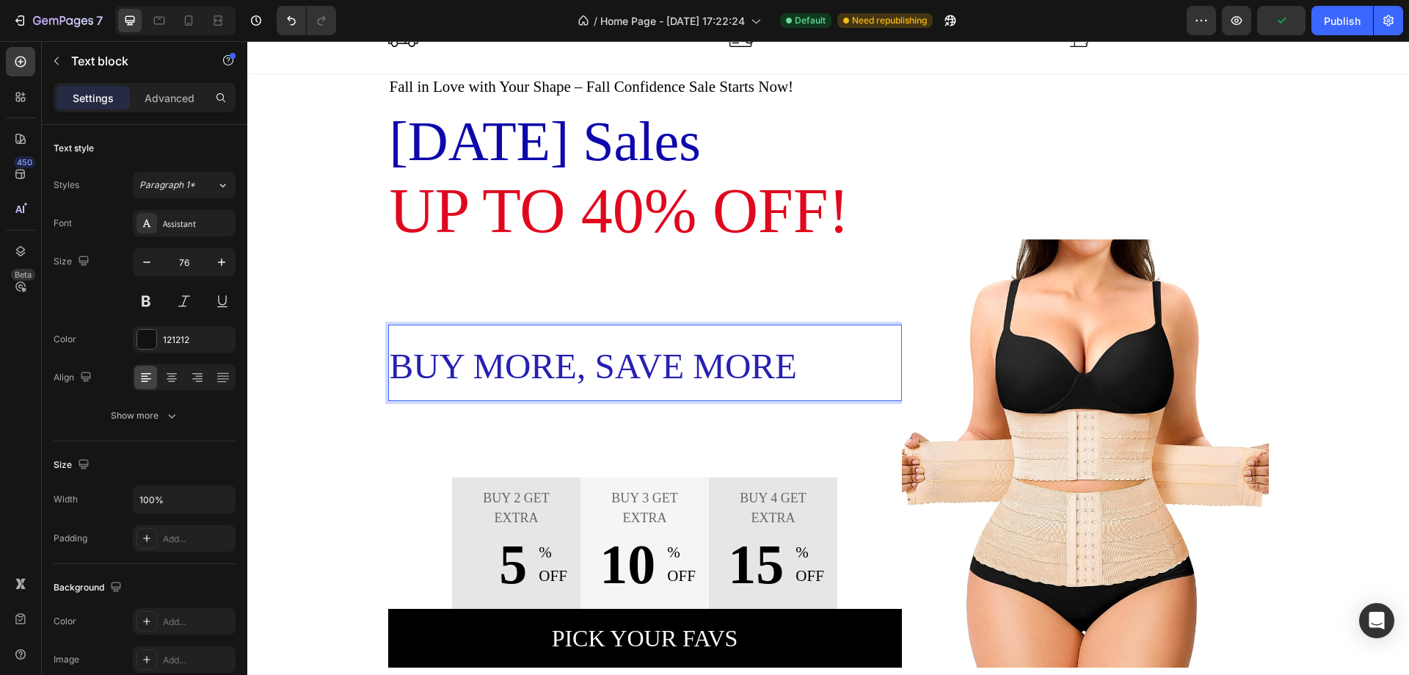
drag, startPoint x: 385, startPoint y: 366, endPoint x: 812, endPoint y: 369, distance: 427.2
click at [812, 369] on p "Buy More, Save More" at bounding box center [645, 362] width 511 height 73
click at [837, 371] on span "Buy More, Save More🚀" at bounding box center [616, 366] width 452 height 40
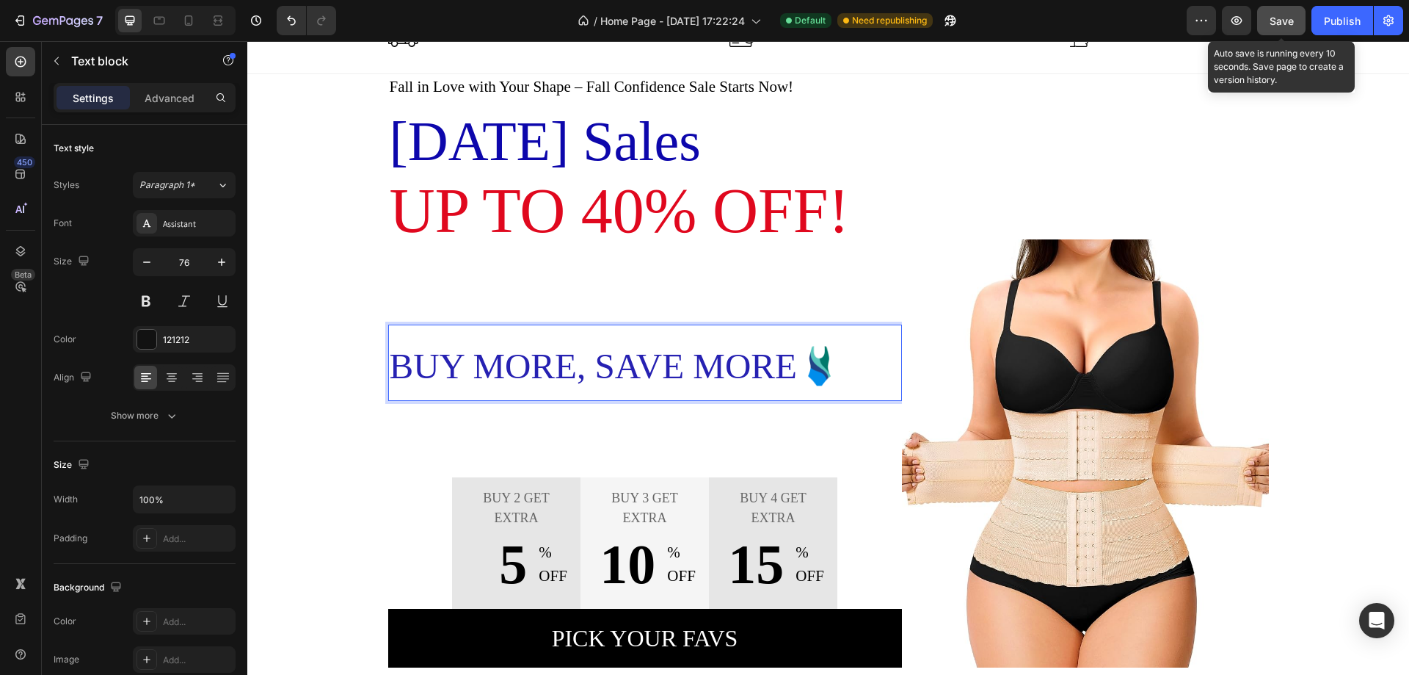
click at [1280, 21] on span "Save" at bounding box center [1282, 21] width 24 height 12
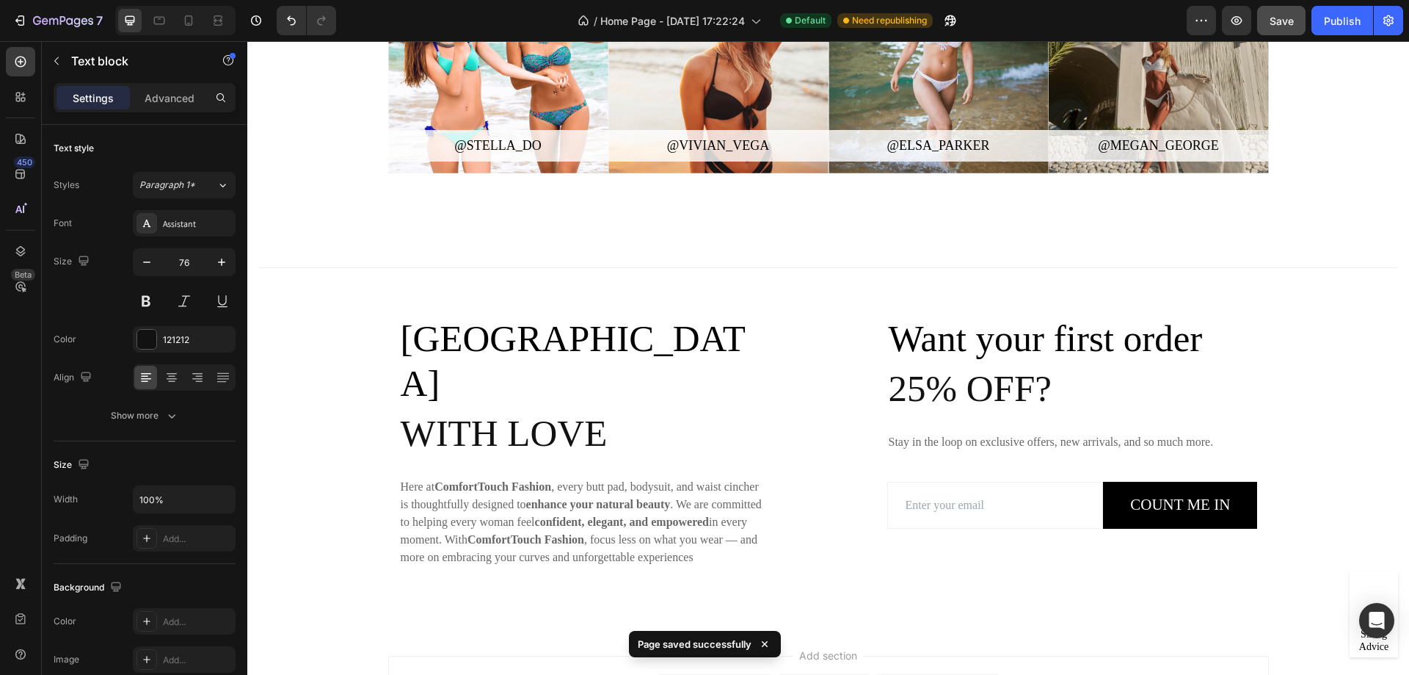
scroll to position [2725, 0]
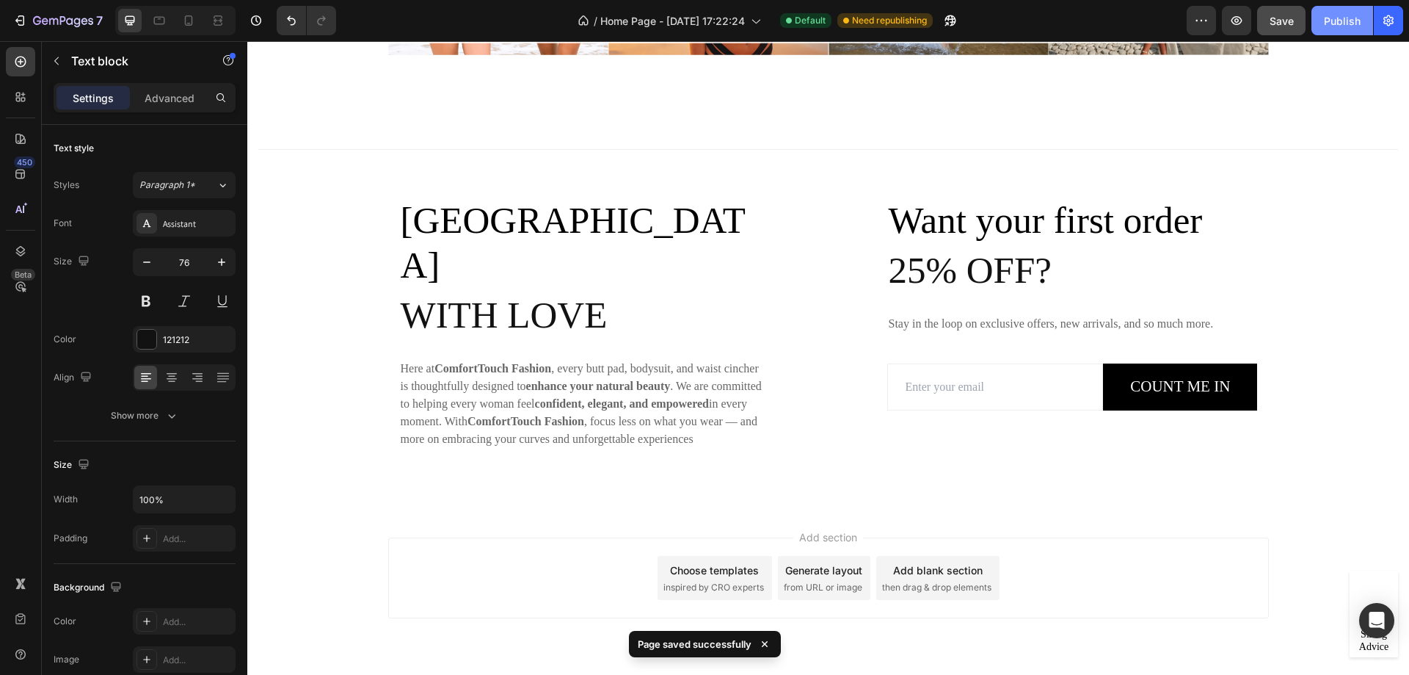
click at [1343, 13] on div "Publish" at bounding box center [1342, 20] width 37 height 15
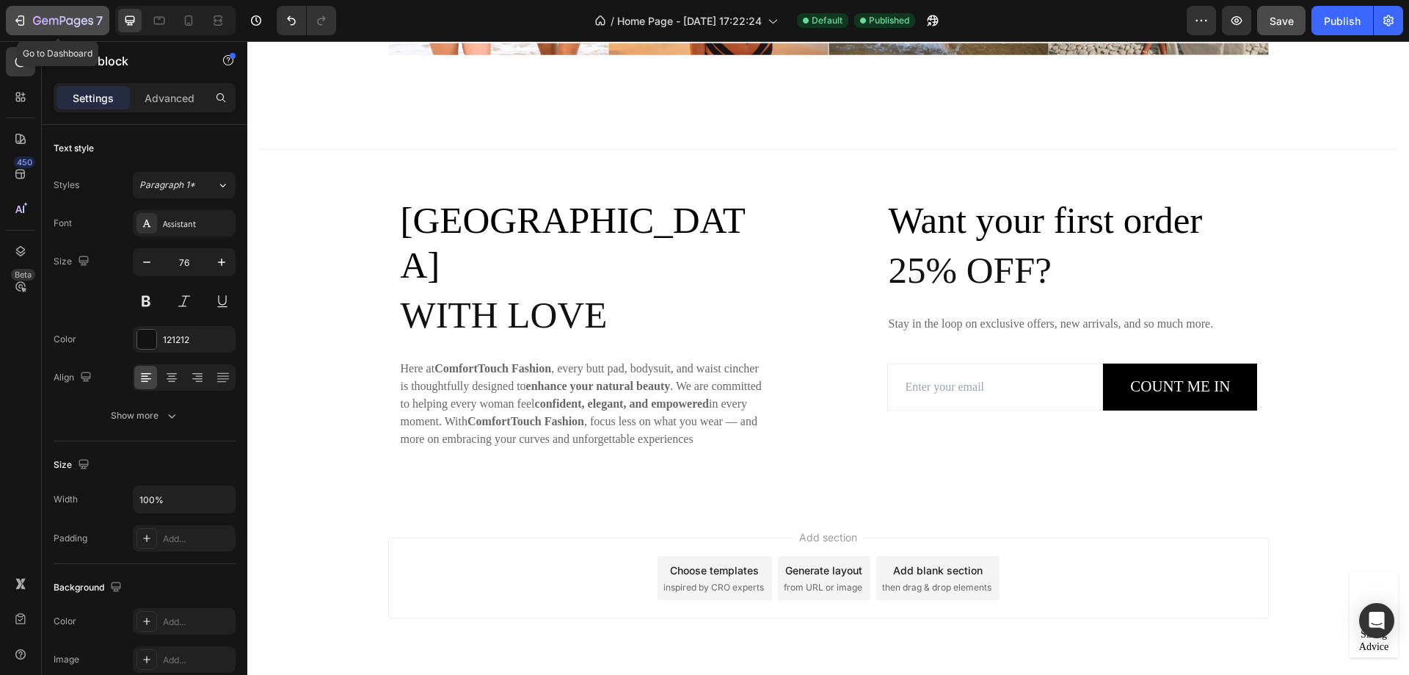
click at [28, 22] on div "7" at bounding box center [57, 21] width 90 height 18
